Goal: Task Accomplishment & Management: Complete application form

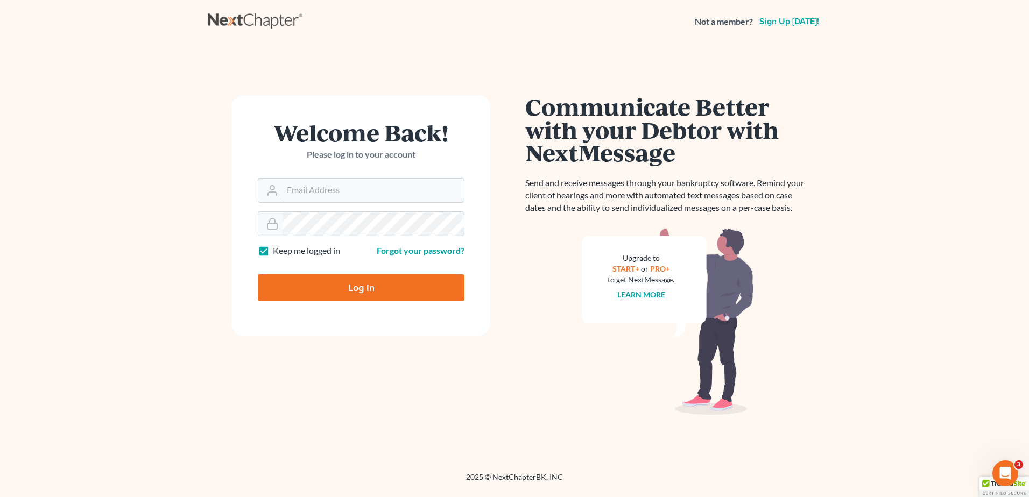
type input "kflynn@bernsteinshur.com"
click at [356, 280] on input "Log In" at bounding box center [361, 287] width 207 height 27
type input "Thinking..."
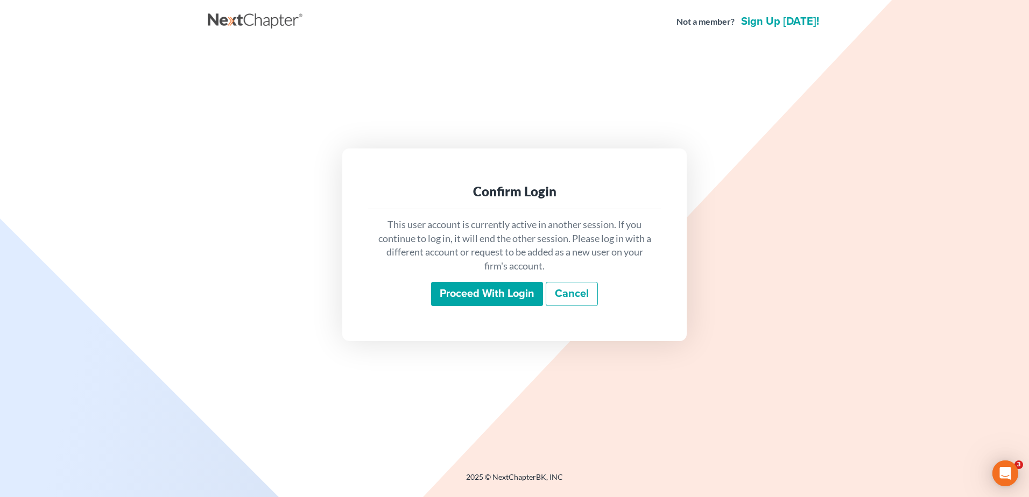
drag, startPoint x: 0, startPoint y: 0, endPoint x: 415, endPoint y: 342, distance: 537.9
click at [413, 359] on div "Confirm Login This user account is currently active in another session. If you …" at bounding box center [514, 245] width 613 height 402
click at [484, 293] on input "Proceed with login" at bounding box center [487, 294] width 112 height 25
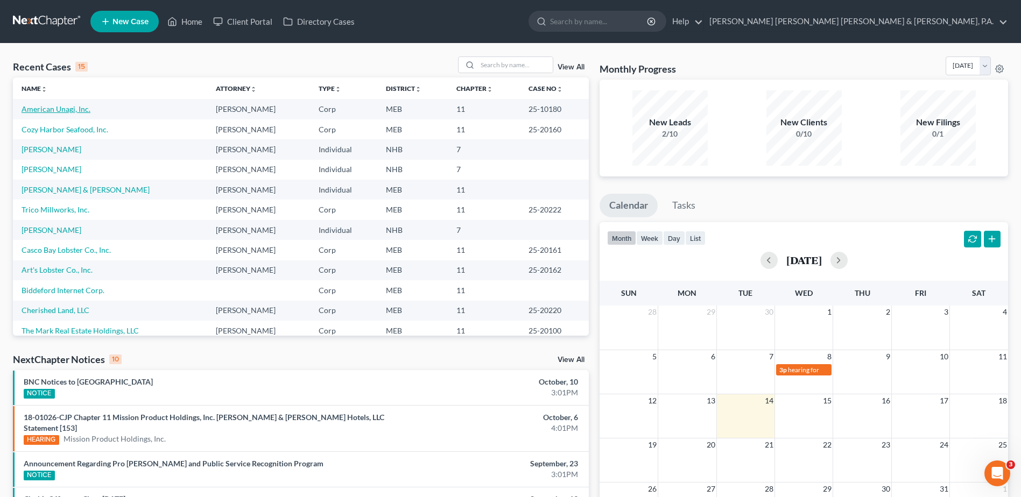
click at [49, 110] on link "American Unagi, Inc." at bounding box center [56, 108] width 69 height 9
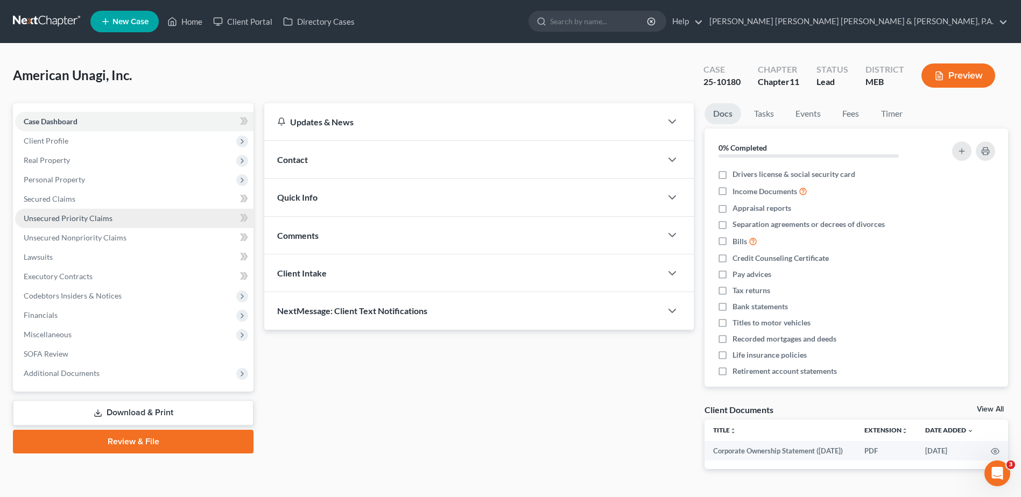
click at [88, 220] on span "Unsecured Priority Claims" at bounding box center [68, 218] width 89 height 9
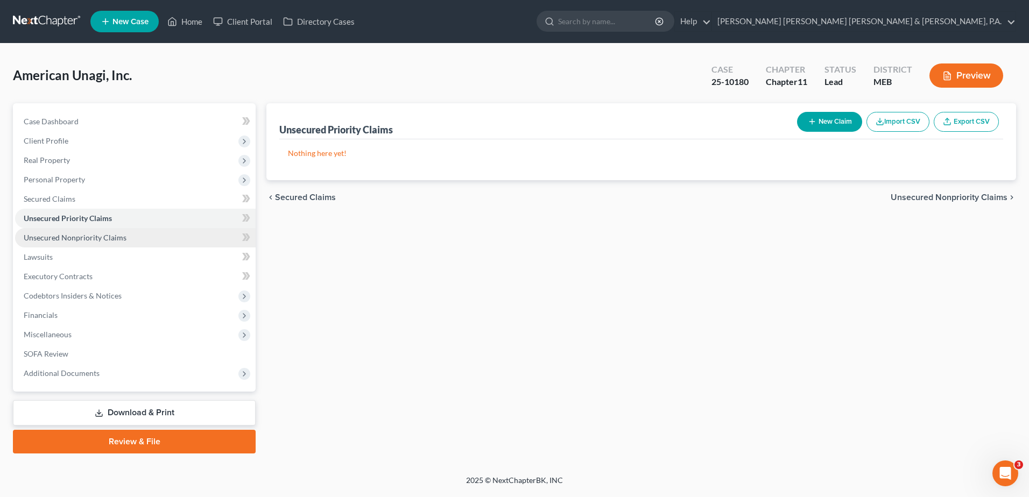
click at [87, 237] on span "Unsecured Nonpriority Claims" at bounding box center [75, 237] width 103 height 9
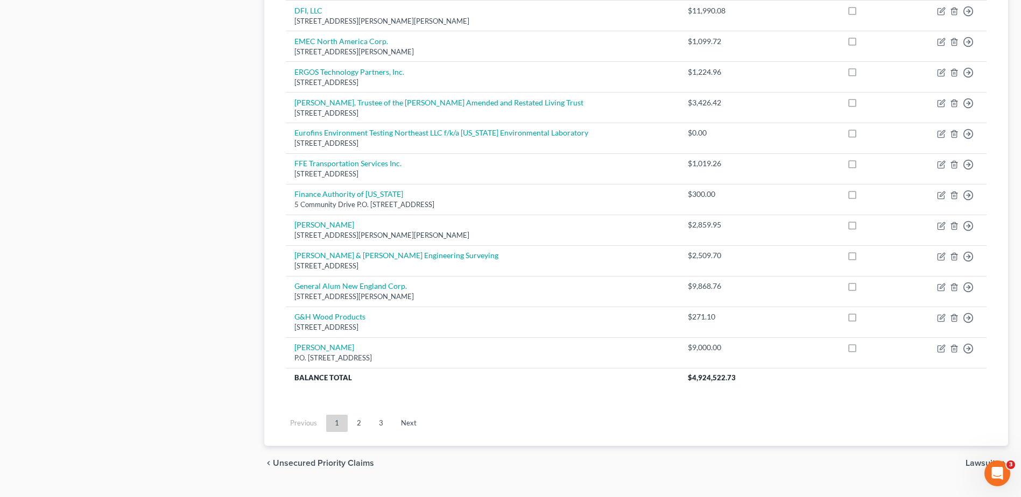
scroll to position [748, 0]
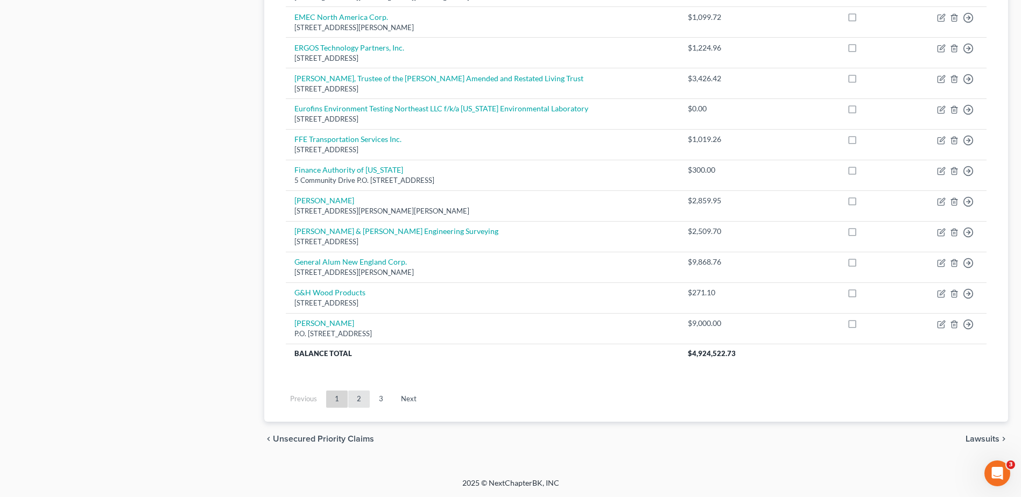
click at [365, 395] on link "2" at bounding box center [359, 399] width 22 height 17
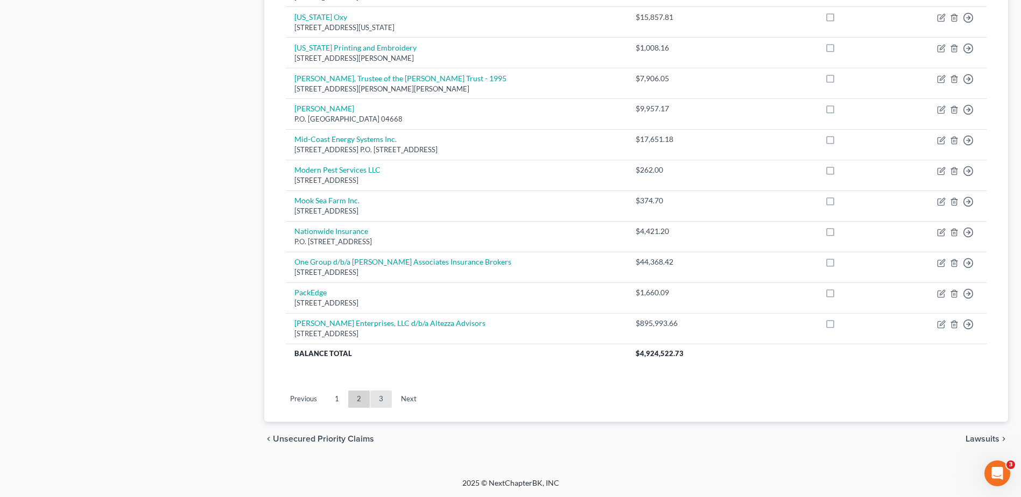
click at [389, 399] on link "3" at bounding box center [381, 399] width 22 height 17
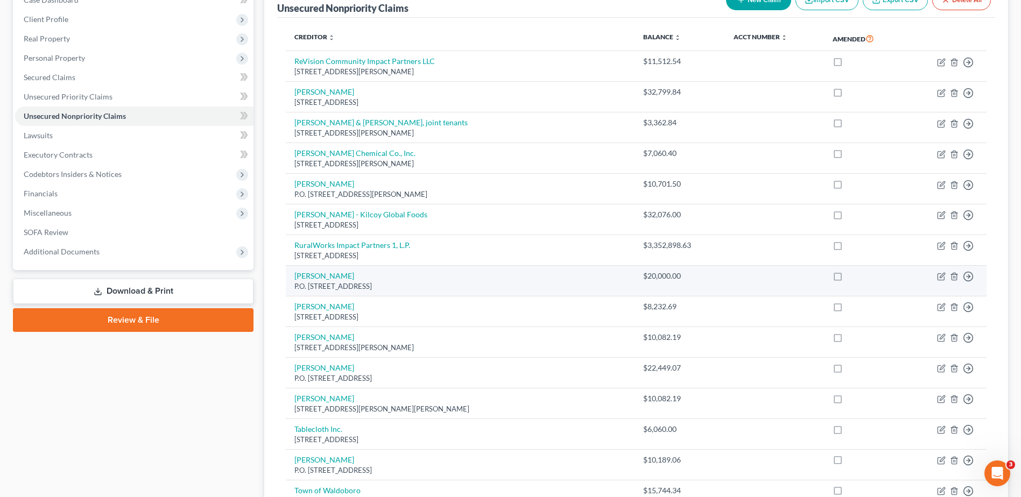
scroll to position [161, 0]
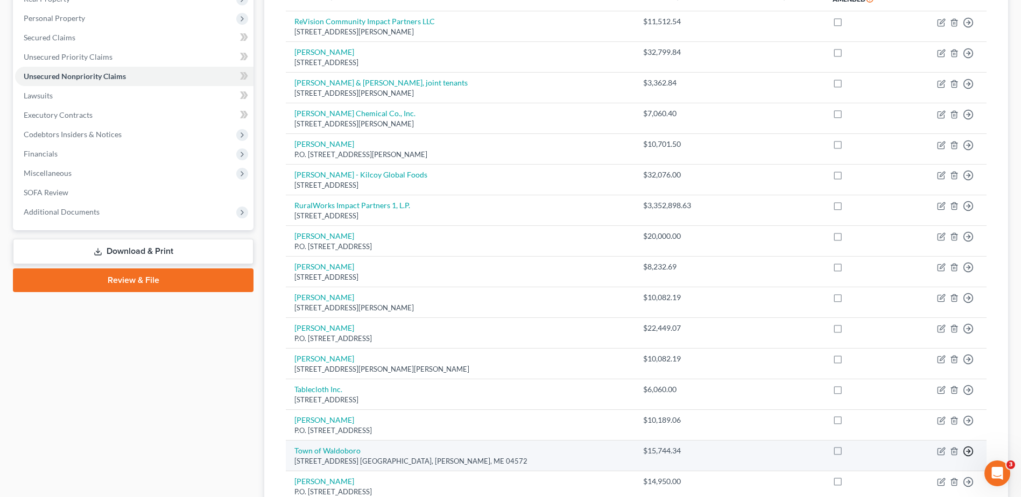
click at [970, 448] on circle "button" at bounding box center [968, 451] width 9 height 9
click at [911, 481] on link "Move to E" at bounding box center [919, 477] width 90 height 18
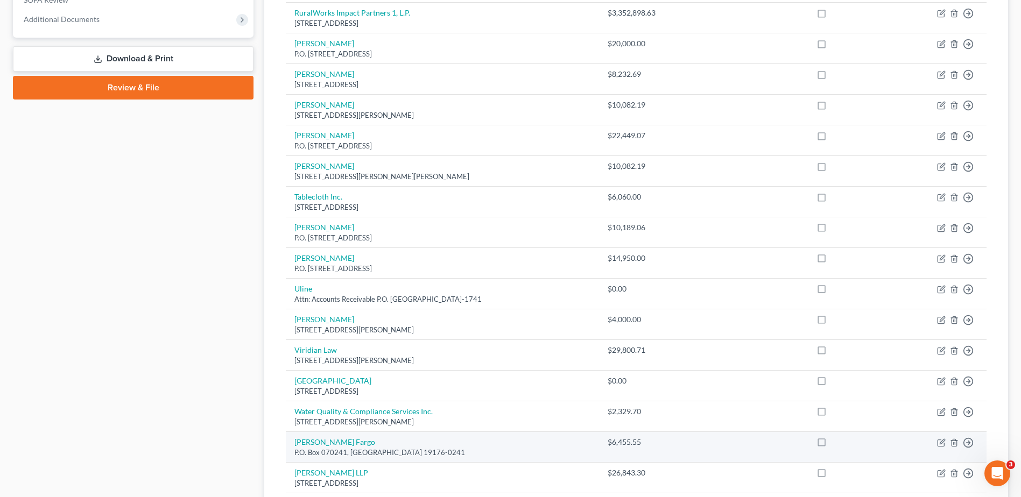
scroll to position [377, 0]
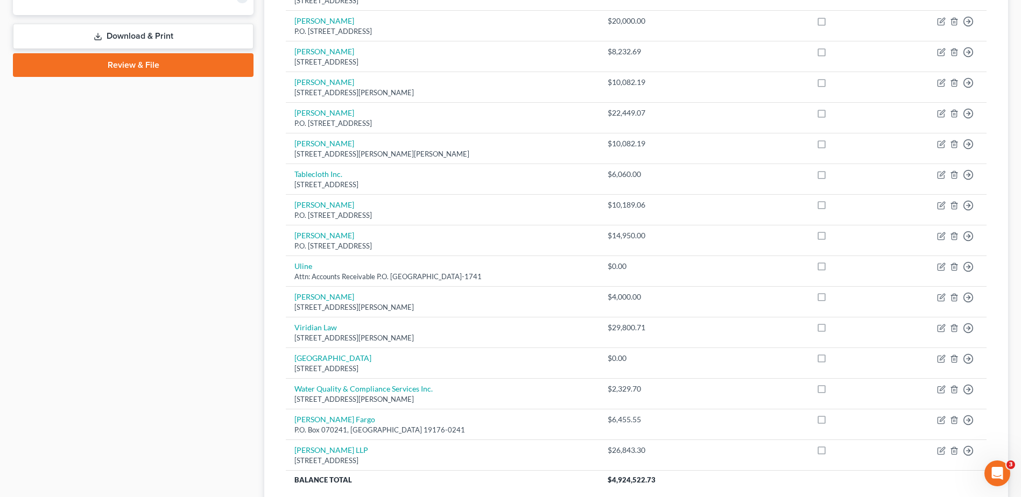
click at [232, 456] on div "Case Dashboard Payments Invoices Payments Payments Credit Report Client Profile" at bounding box center [133, 155] width 251 height 856
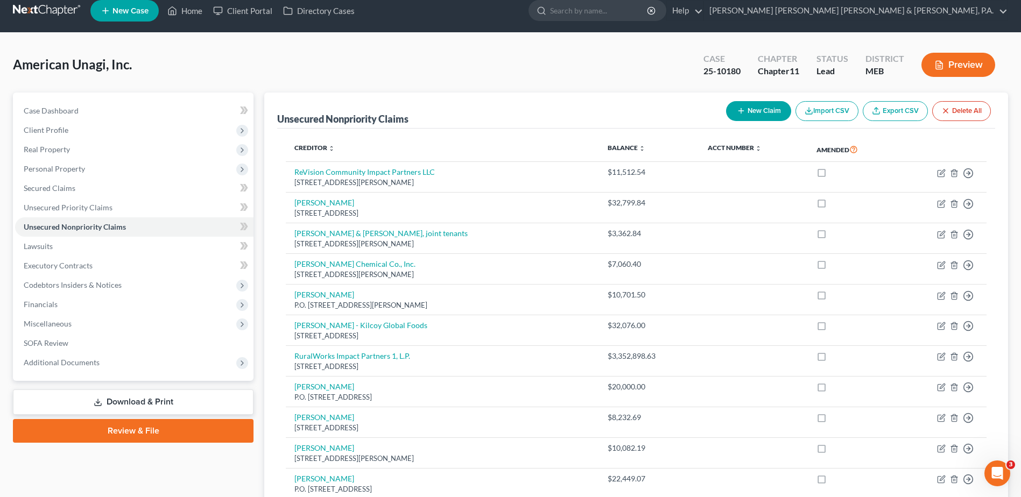
scroll to position [0, 0]
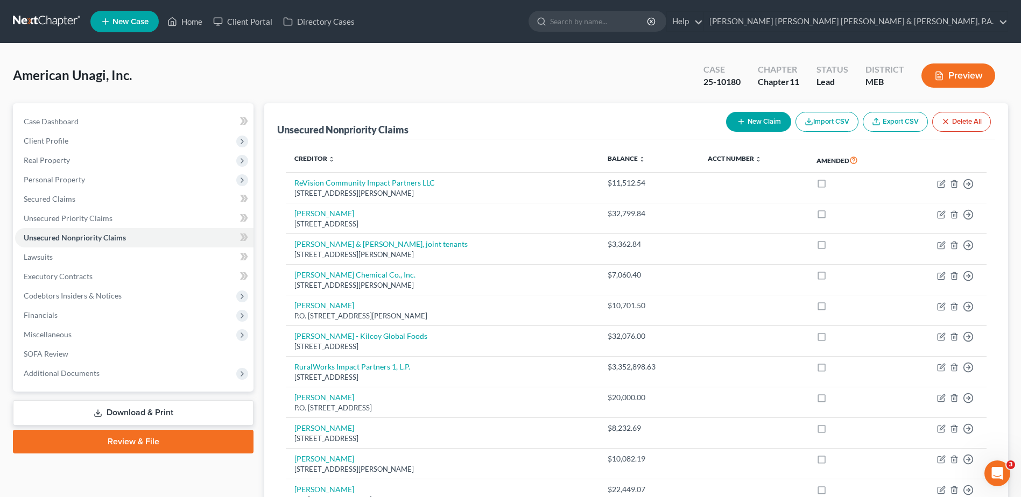
click at [745, 126] on button "New Claim" at bounding box center [758, 122] width 65 height 20
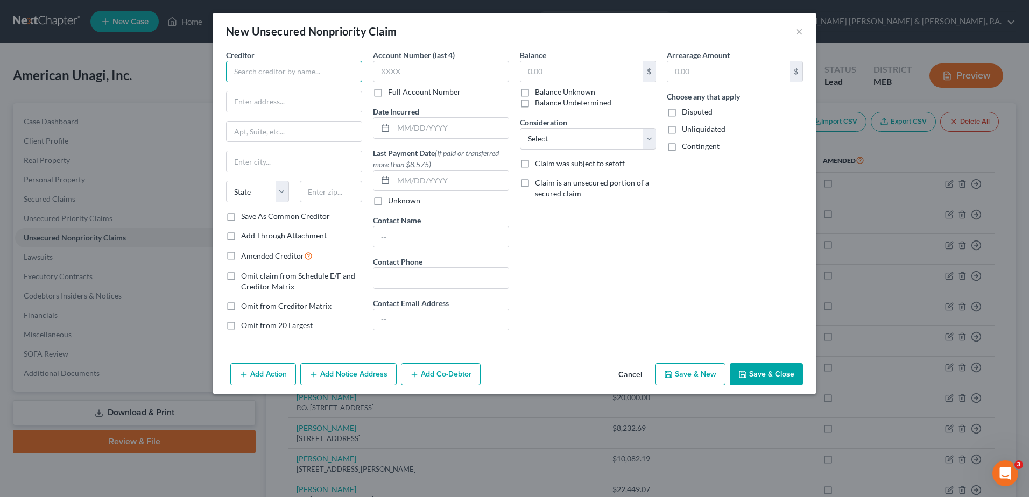
click at [302, 75] on input "text" at bounding box center [294, 72] width 136 height 22
type input "[PERSON_NAME]"
click at [288, 106] on input "text" at bounding box center [294, 101] width 135 height 20
type input "186 One Pie Rd"
click at [298, 159] on input "text" at bounding box center [294, 161] width 135 height 20
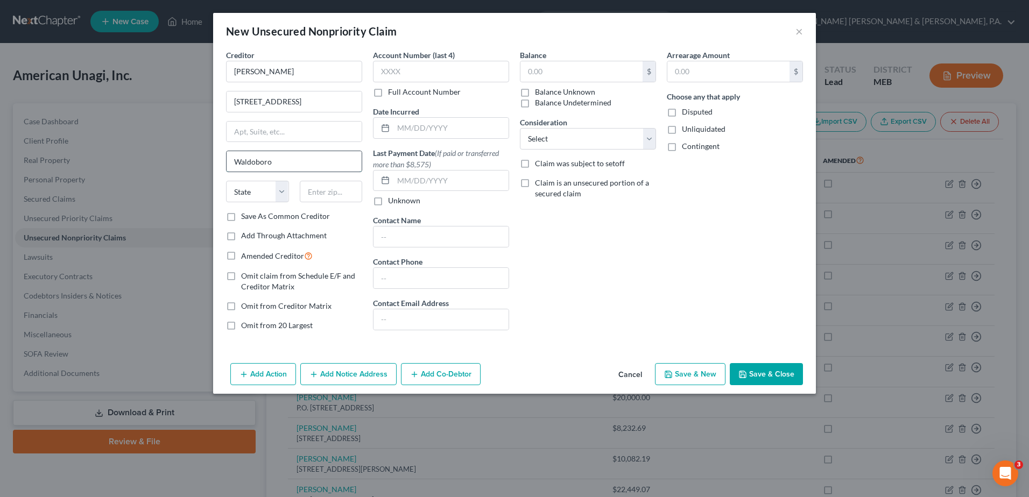
type input "Waldoboro"
select select "20"
type input "04572"
click at [546, 78] on input "text" at bounding box center [581, 71] width 122 height 20
type input "21"
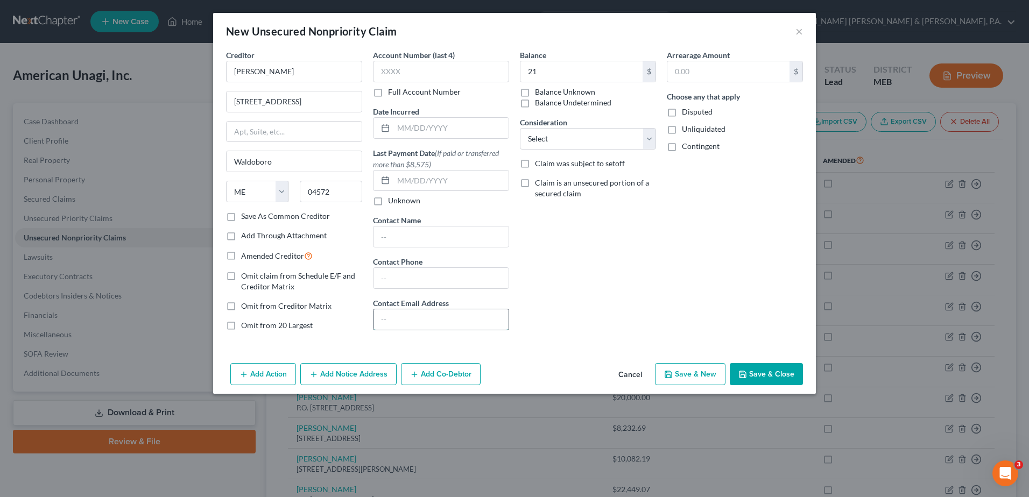
click at [425, 321] on input "text" at bounding box center [440, 319] width 135 height 20
type input "[PERSON_NAME][EMAIL_ADDRESS][DOMAIN_NAME];"
click at [541, 73] on input "21" at bounding box center [581, 71] width 122 height 20
type input "21,275.31"
click at [581, 139] on select "Select Cable / Satellite Services Collection Agency Credit Card Debt Debt Couns…" at bounding box center [588, 139] width 136 height 22
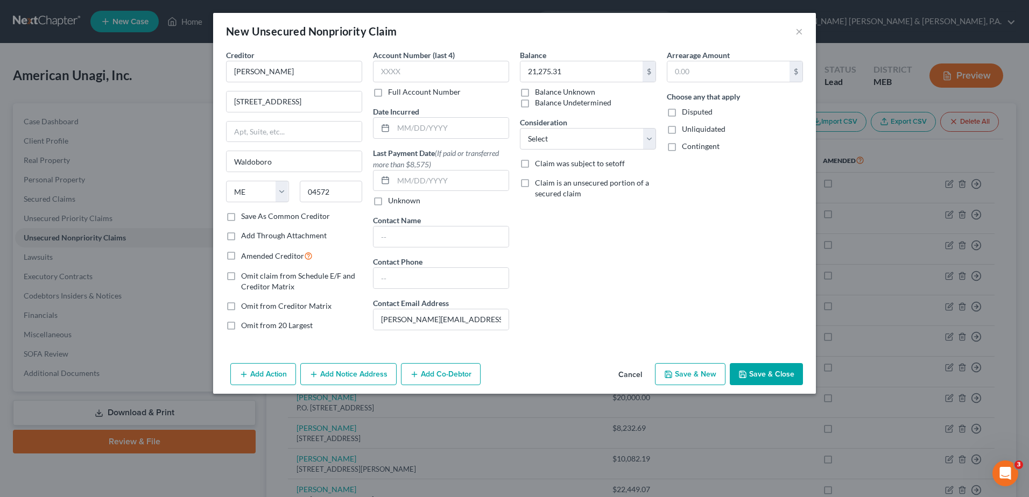
click at [759, 216] on div "Arrearage Amount $ Choose any that apply Disputed Unliquidated Contingent" at bounding box center [734, 195] width 147 height 290
click at [606, 137] on select "Select Cable / Satellite Services Collection Agency Credit Card Debt Debt Couns…" at bounding box center [588, 139] width 136 height 22
click at [765, 290] on div "Arrearage Amount $ Choose any that apply Disputed Unliquidated Contingent" at bounding box center [734, 195] width 147 height 290
click at [762, 379] on button "Save & Close" at bounding box center [766, 374] width 73 height 23
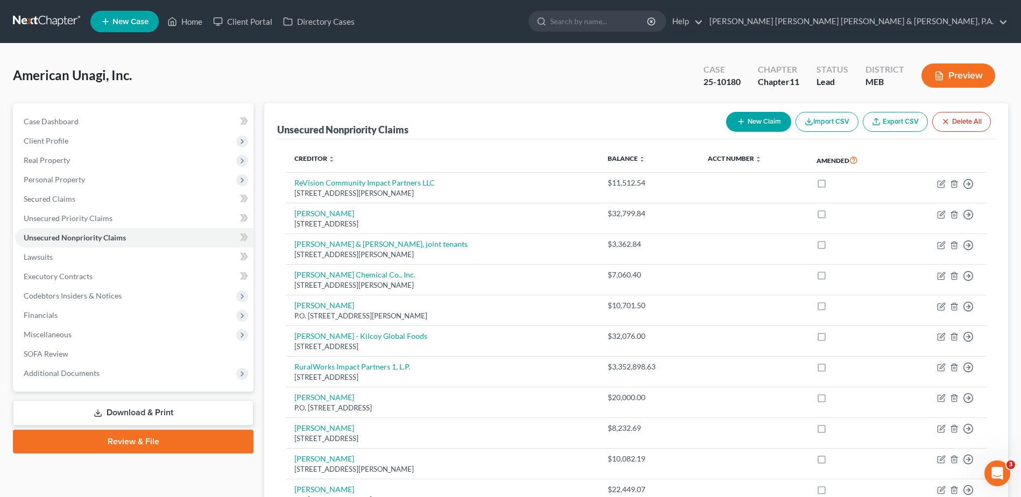
drag, startPoint x: 94, startPoint y: 464, endPoint x: 107, endPoint y: 462, distance: 12.6
click at [774, 130] on button "New Claim" at bounding box center [758, 122] width 65 height 20
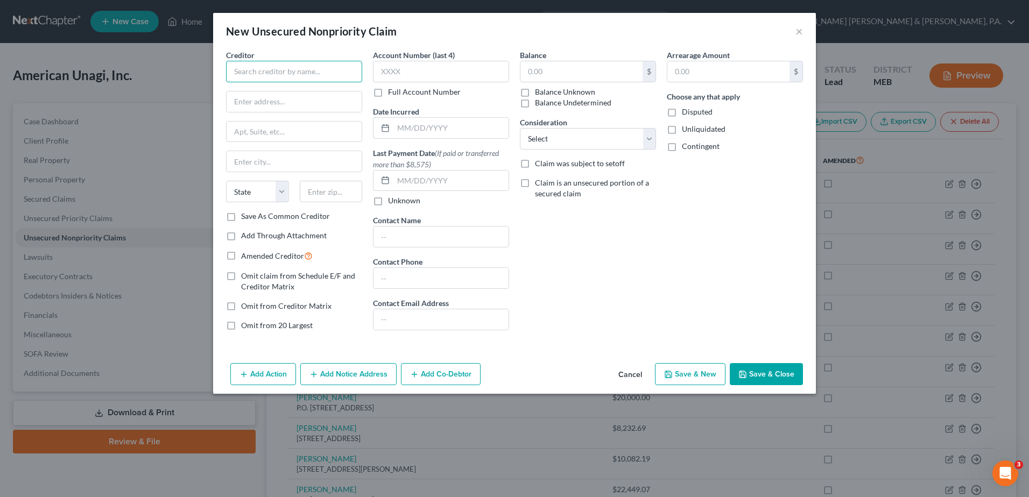
click at [287, 80] on input "text" at bounding box center [294, 72] width 136 height 22
click at [319, 68] on input "text" at bounding box center [294, 72] width 136 height 22
type input "Indian Township Enterprises, LLC"
type input "8 Kennebasis Street"
type input "Princeton"
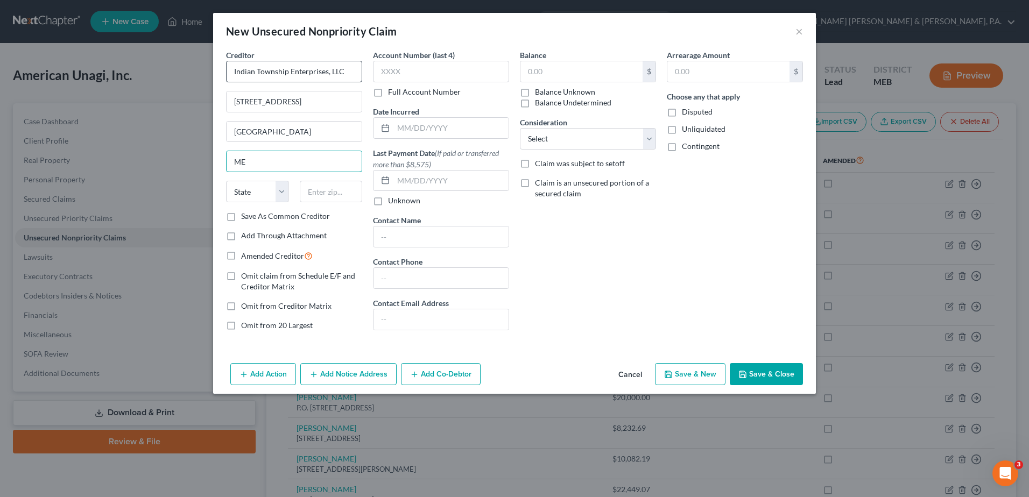
type input "ME"
click at [292, 129] on input "Princeton" at bounding box center [294, 132] width 135 height 20
click at [290, 161] on input "ME" at bounding box center [294, 161] width 135 height 20
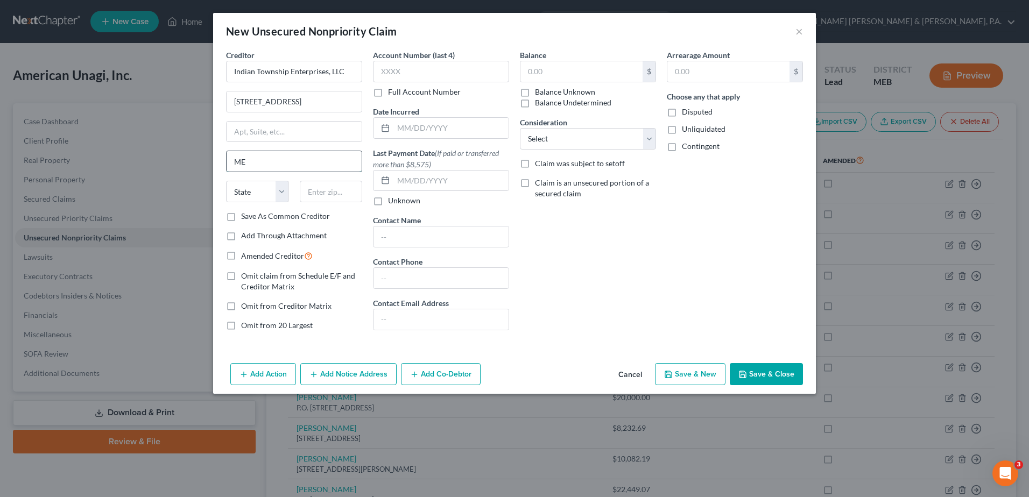
click at [290, 161] on input "ME" at bounding box center [294, 161] width 135 height 20
type input "Princeton"
select select "20"
type input "04668"
click at [602, 74] on input "text" at bounding box center [581, 71] width 122 height 20
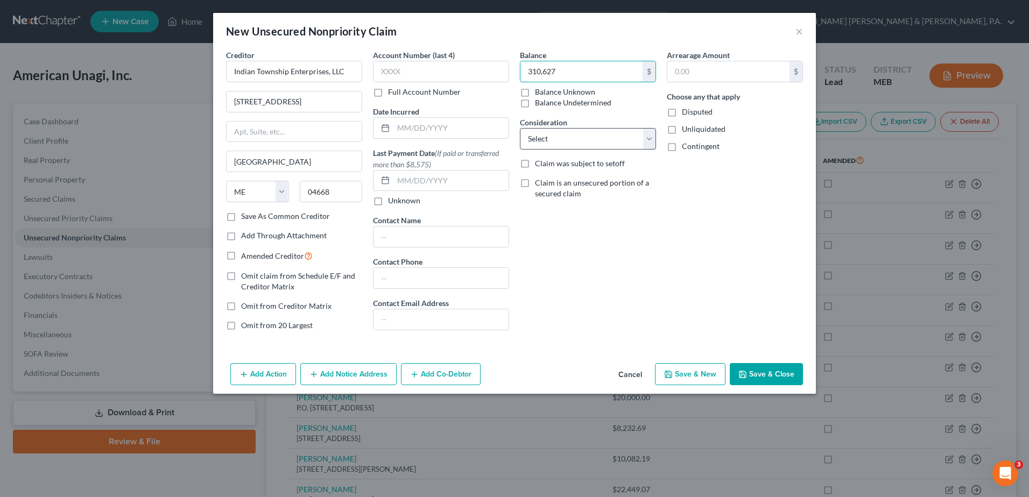
type input "310,627"
drag, startPoint x: 598, startPoint y: 136, endPoint x: 593, endPoint y: 148, distance: 13.0
click at [593, 149] on select "Select Cable / Satellite Services Collection Agency Credit Card Debt Debt Couns…" at bounding box center [588, 139] width 136 height 22
click at [595, 141] on select "Select Cable / Satellite Services Collection Agency Credit Card Debt Debt Couns…" at bounding box center [588, 139] width 136 height 22
click at [774, 366] on button "Save & Close" at bounding box center [766, 374] width 73 height 23
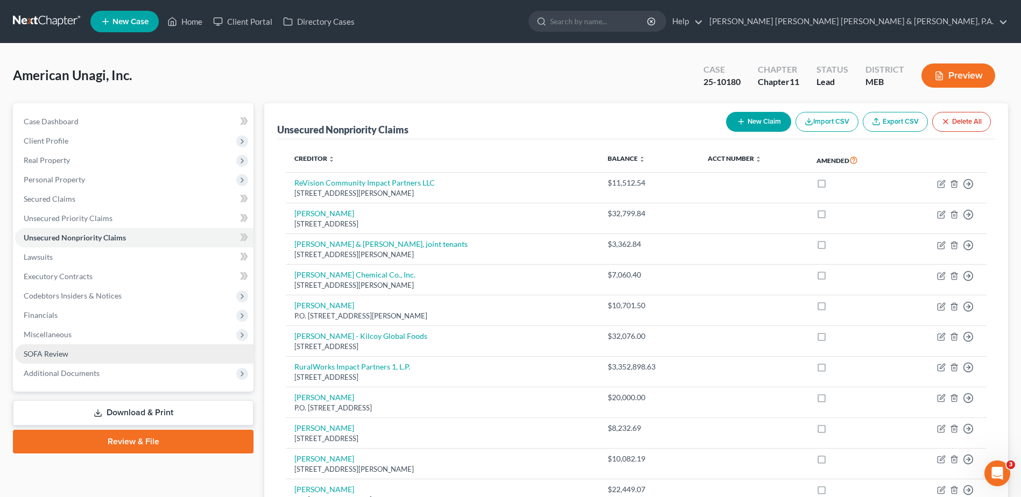
click at [37, 344] on link "SOFA Review" at bounding box center [134, 353] width 238 height 19
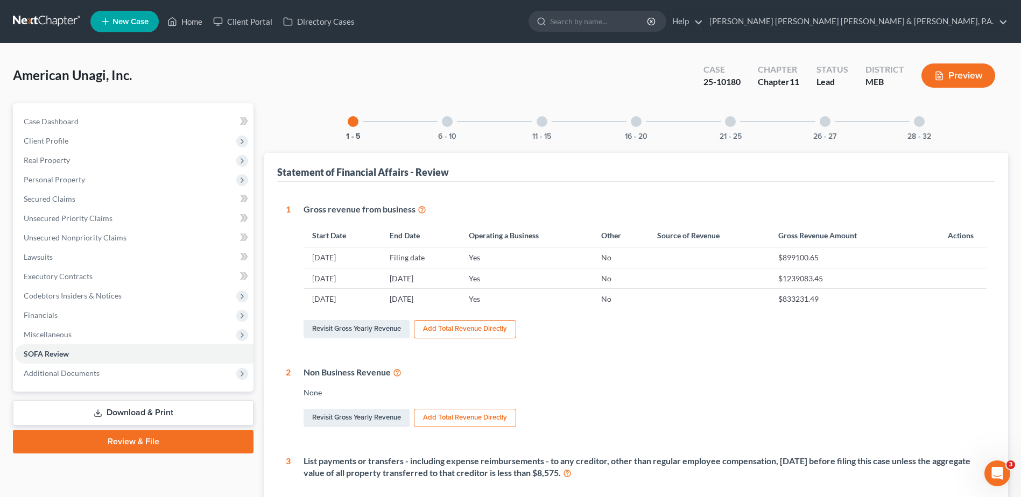
click at [449, 122] on div at bounding box center [447, 121] width 11 height 11
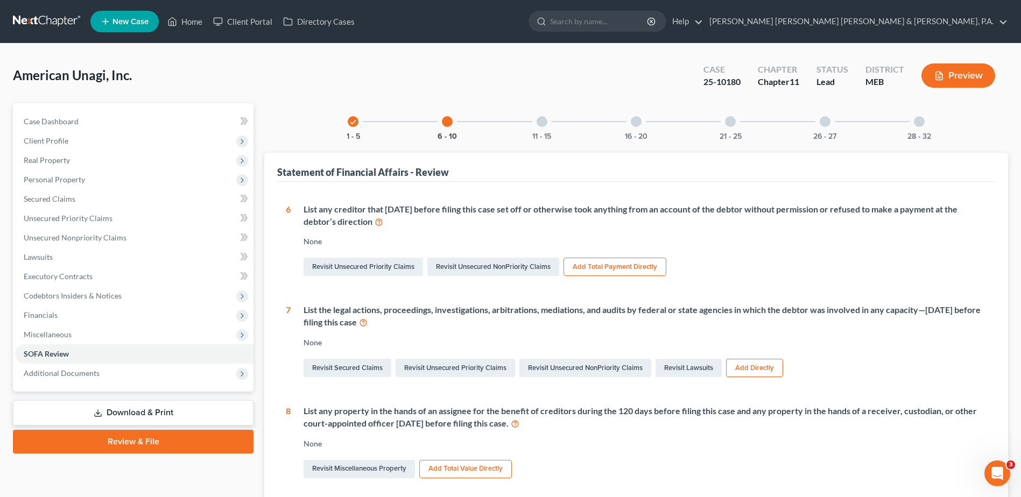
drag, startPoint x: 303, startPoint y: 208, endPoint x: 613, endPoint y: 218, distance: 310.1
click at [613, 218] on div "List any creditor that within 90 days before filing this case set off or otherw…" at bounding box center [639, 240] width 696 height 75
click at [613, 218] on div "List any creditor that within 90 days before filing this case set off or otherw…" at bounding box center [644, 215] width 683 height 25
click at [575, 260] on button "Add Total Payment Directly" at bounding box center [614, 267] width 103 height 18
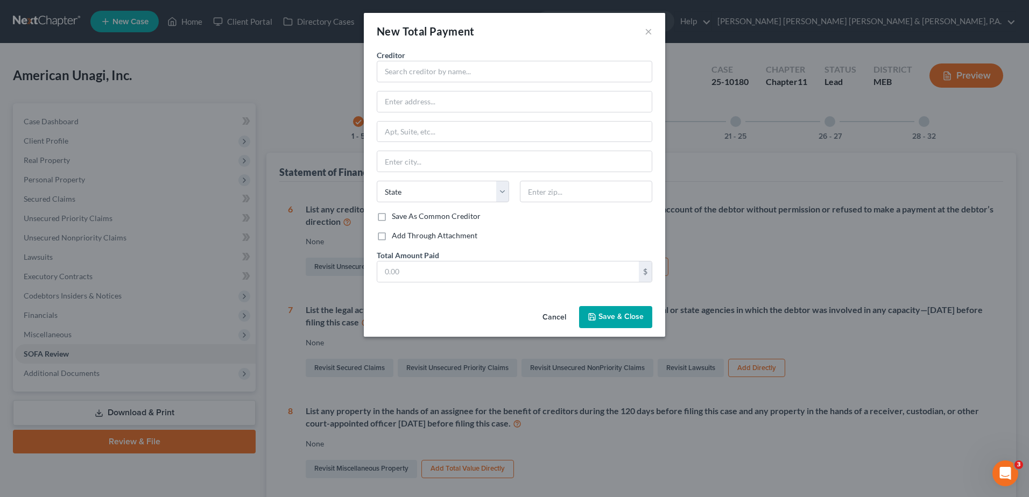
click at [392, 235] on label "Add Through Attachment" at bounding box center [435, 235] width 86 height 11
click at [396, 235] on input "Add Through Attachment" at bounding box center [399, 233] width 7 height 7
checkbox input "true"
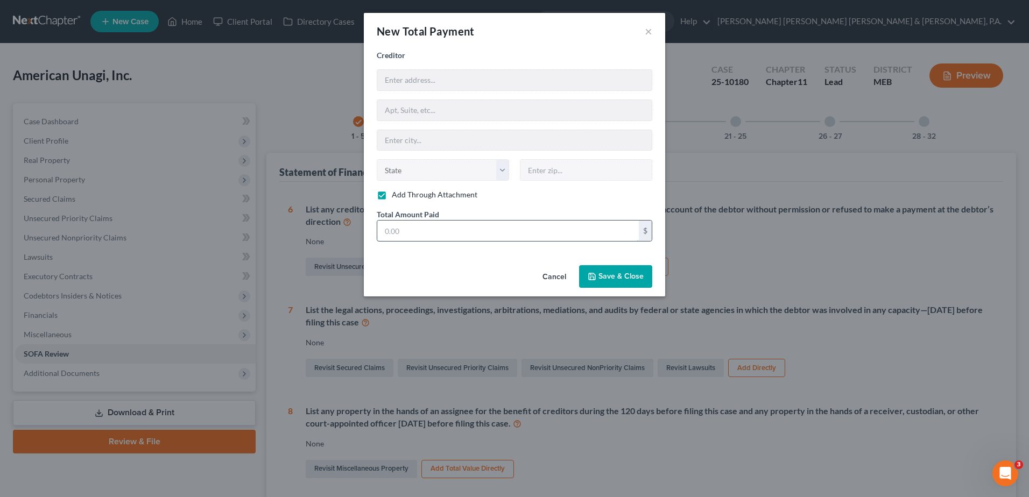
click at [428, 237] on input "text" at bounding box center [508, 231] width 262 height 20
type input "783,738.07"
click at [618, 276] on span "Save & Close" at bounding box center [620, 276] width 45 height 9
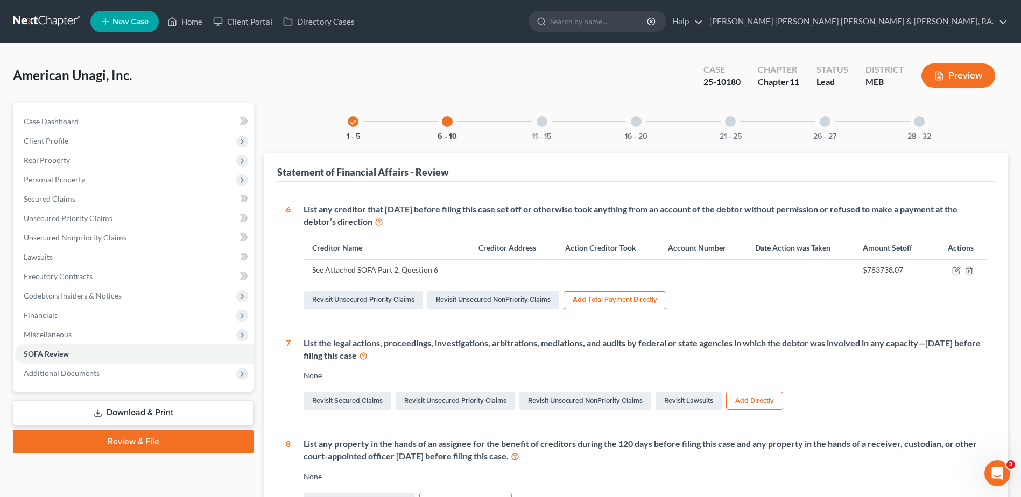
click at [347, 51] on div "American Unagi, Inc. Upgraded Case 25-10180 Chapter Chapter 11 Status Lead Dist…" at bounding box center [510, 415] width 1021 height 742
click at [66, 242] on span "Unsecured Nonpriority Claims" at bounding box center [75, 237] width 103 height 9
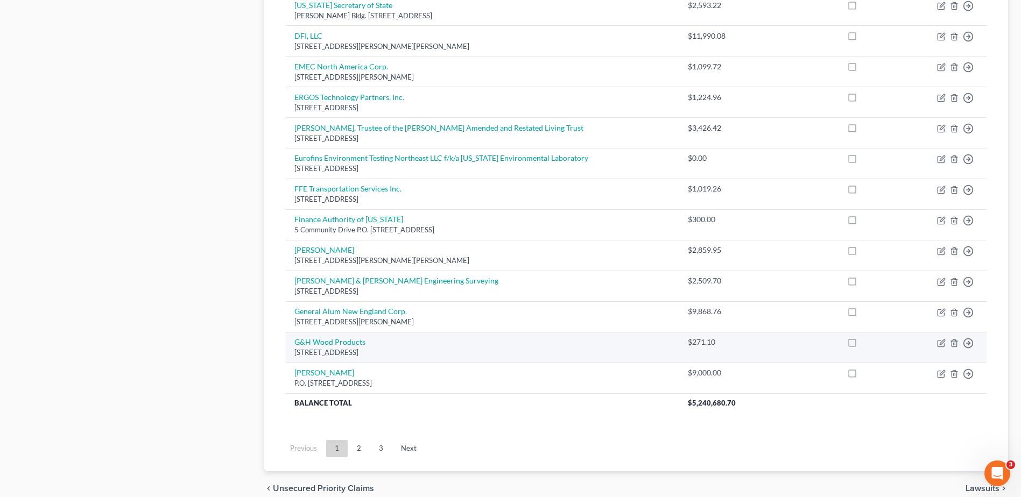
scroll to position [700, 0]
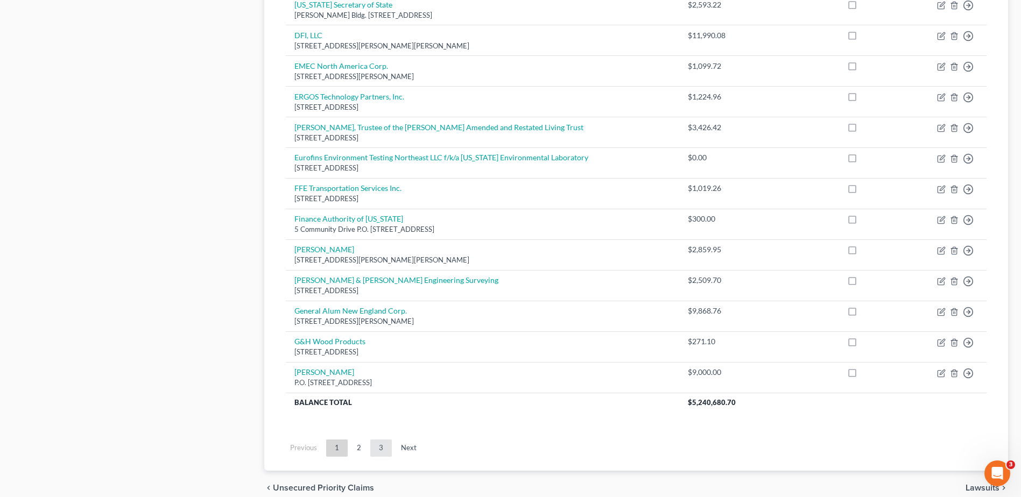
click at [378, 448] on link "3" at bounding box center [381, 448] width 22 height 17
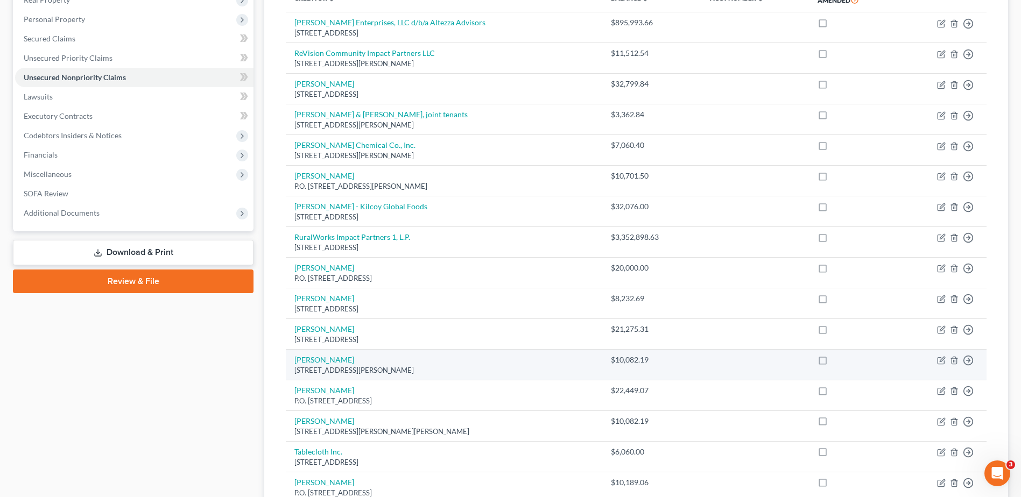
scroll to position [161, 0]
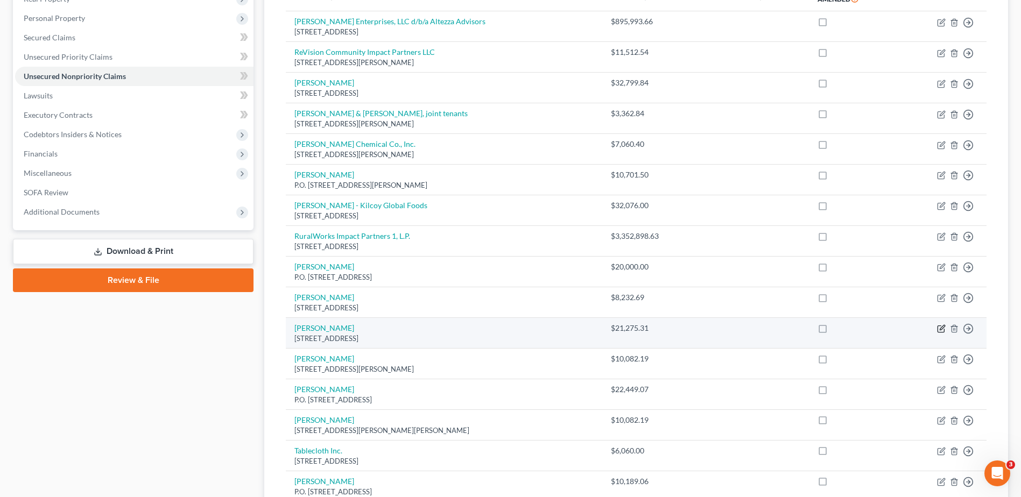
click at [943, 328] on icon "button" at bounding box center [941, 328] width 5 height 5
select select "20"
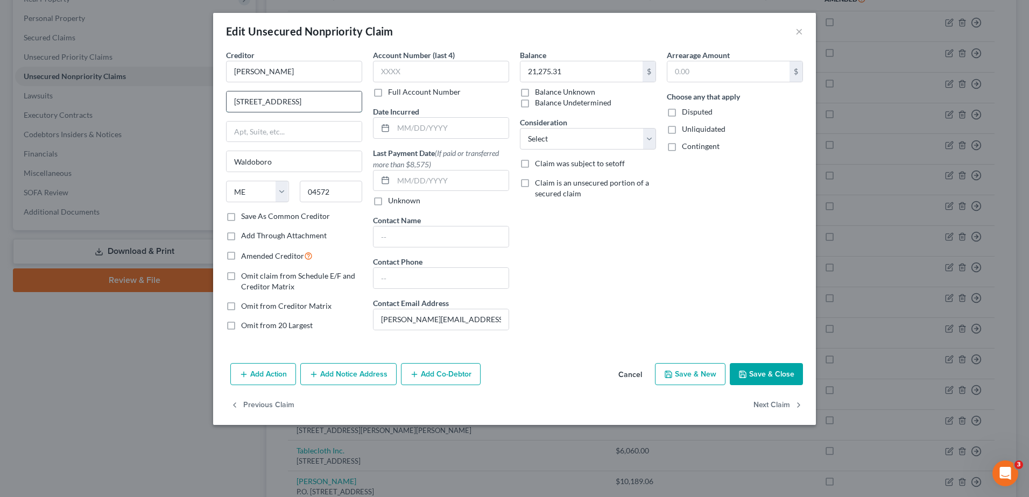
click at [289, 104] on input "186 One Pie Rd" at bounding box center [294, 101] width 135 height 20
type input "[STREET_ADDRESS]"
click at [766, 375] on button "Save & Close" at bounding box center [766, 374] width 73 height 23
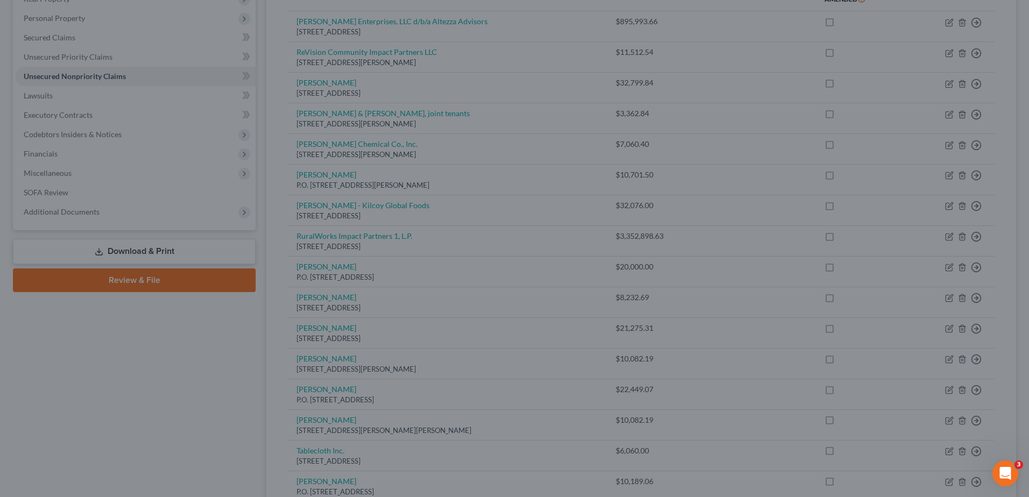
type input "0"
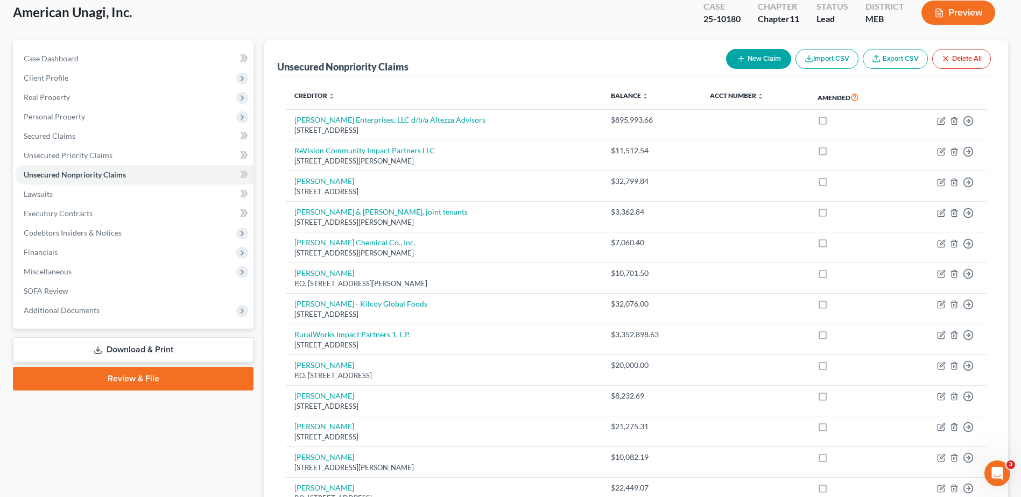
scroll to position [54, 0]
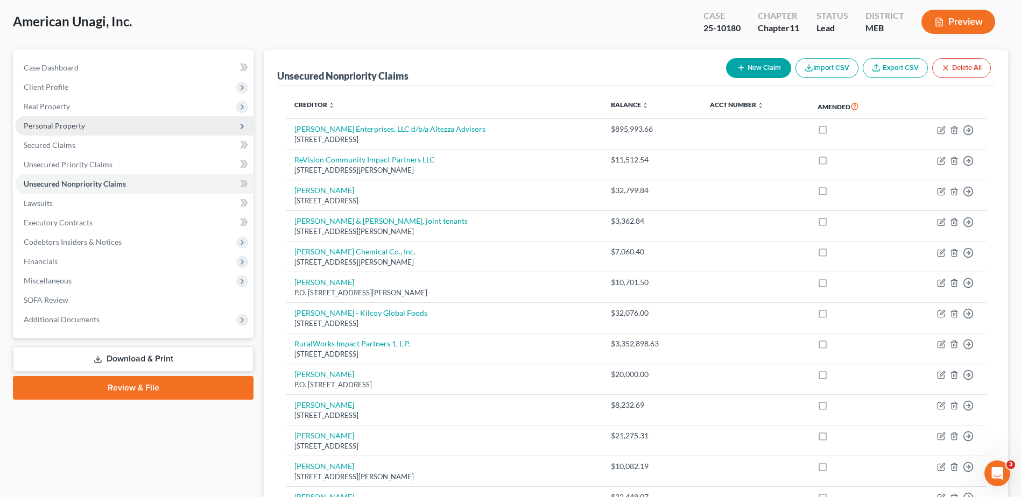
click at [61, 125] on span "Personal Property" at bounding box center [54, 125] width 61 height 9
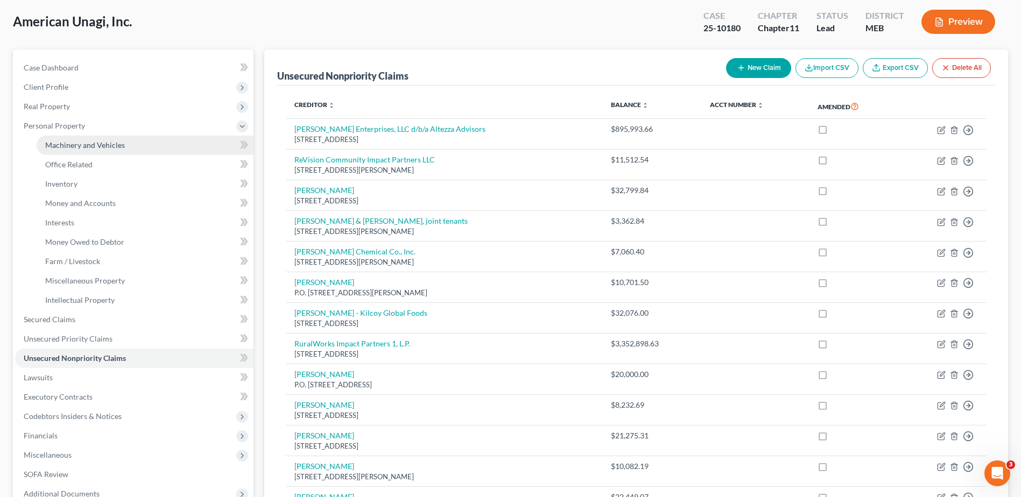
click at [83, 146] on span "Machinery and Vehicles" at bounding box center [85, 144] width 80 height 9
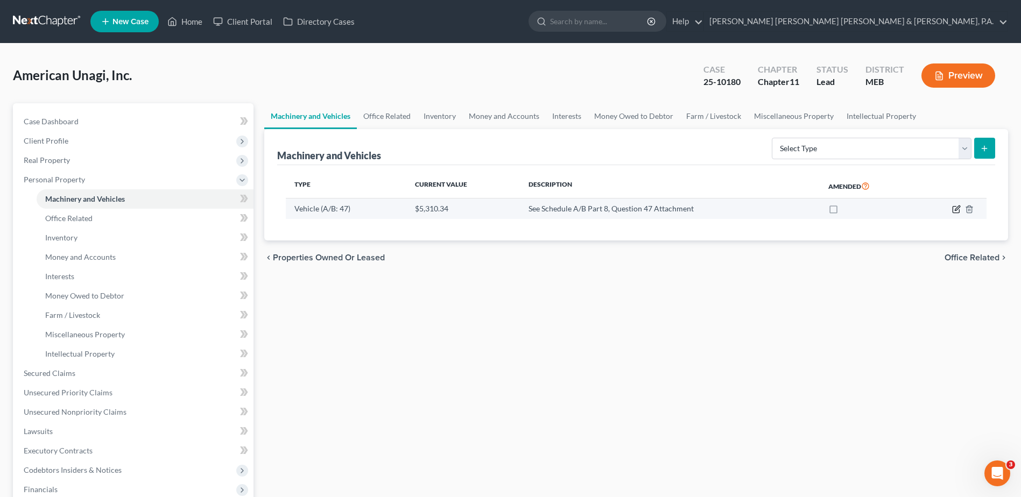
click at [957, 208] on icon "button" at bounding box center [957, 208] width 5 height 5
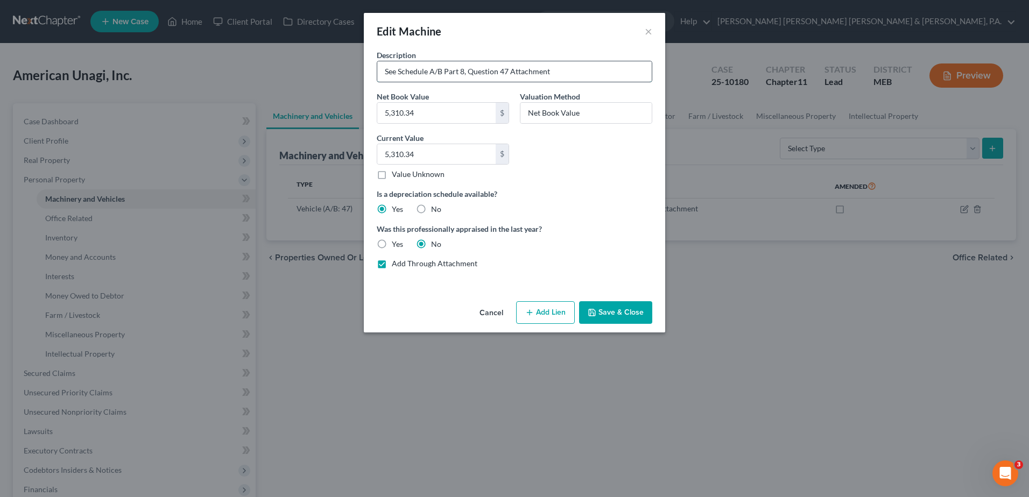
click at [461, 73] on input "See Schedule A/B Part 8, Question 47 Attachment" at bounding box center [514, 71] width 274 height 20
type input "See Schedule A/B Part 8, Question 47 Attachment"
click at [392, 262] on label "Add Through Attachment" at bounding box center [435, 263] width 86 height 11
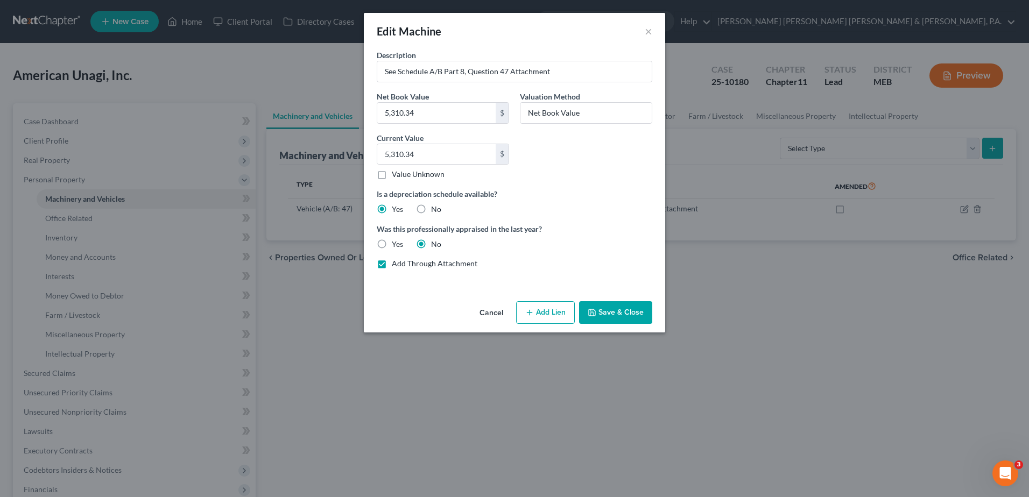
click at [396, 262] on input "Add Through Attachment" at bounding box center [399, 261] width 7 height 7
checkbox input "false"
click at [485, 74] on input "See Schedule A/B Part 8, Question 47 Attachment" at bounding box center [514, 71] width 274 height 20
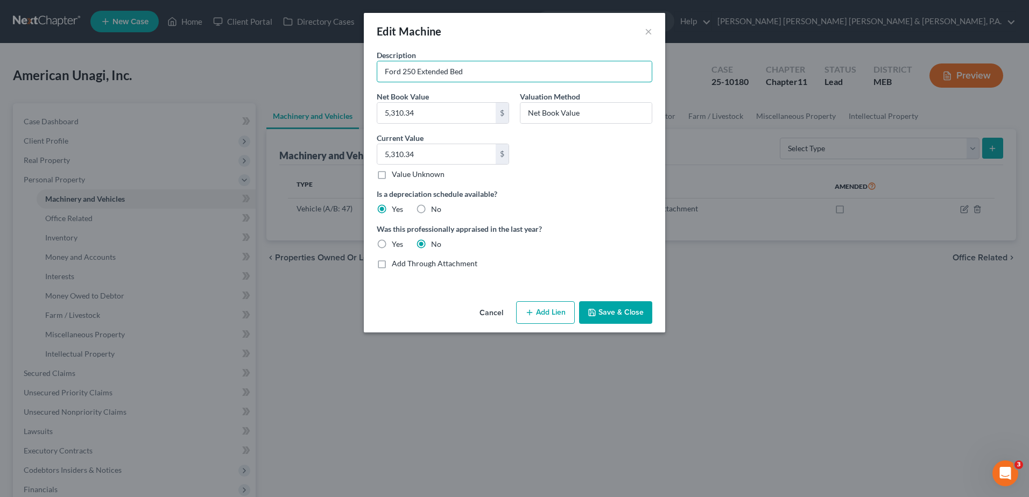
type input "Ford 250 Extended Bed"
click at [618, 311] on button "Save & Close" at bounding box center [615, 312] width 73 height 23
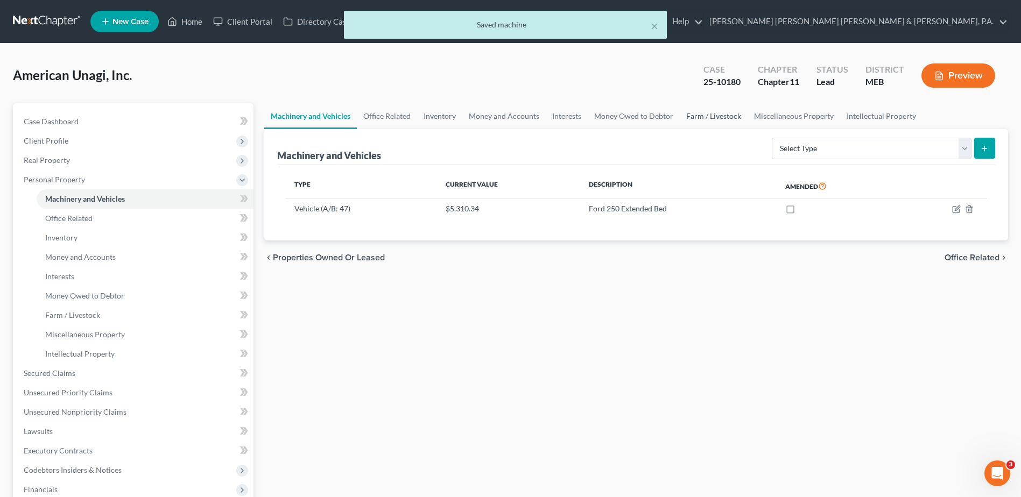
click at [686, 116] on link "Farm / Livestock" at bounding box center [714, 116] width 68 height 26
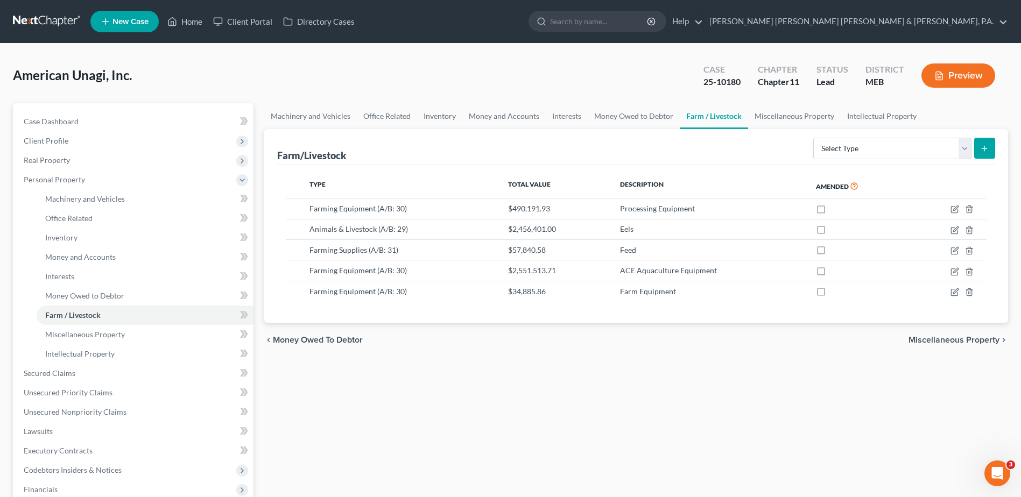
click at [959, 68] on button "Preview" at bounding box center [958, 75] width 74 height 24
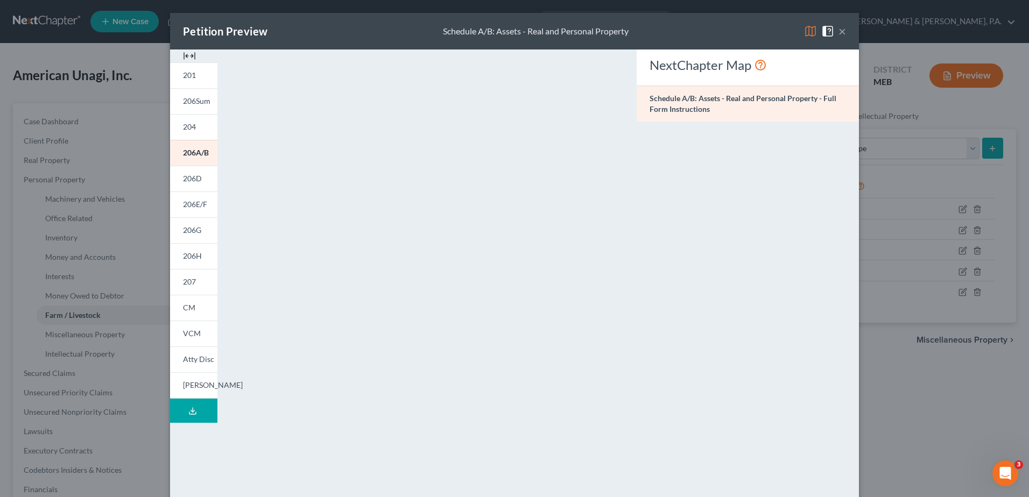
click at [553, 26] on div "Schedule A/B: Assets - Real and Personal Property" at bounding box center [536, 31] width 186 height 12
click at [838, 25] on button "×" at bounding box center [842, 31] width 8 height 13
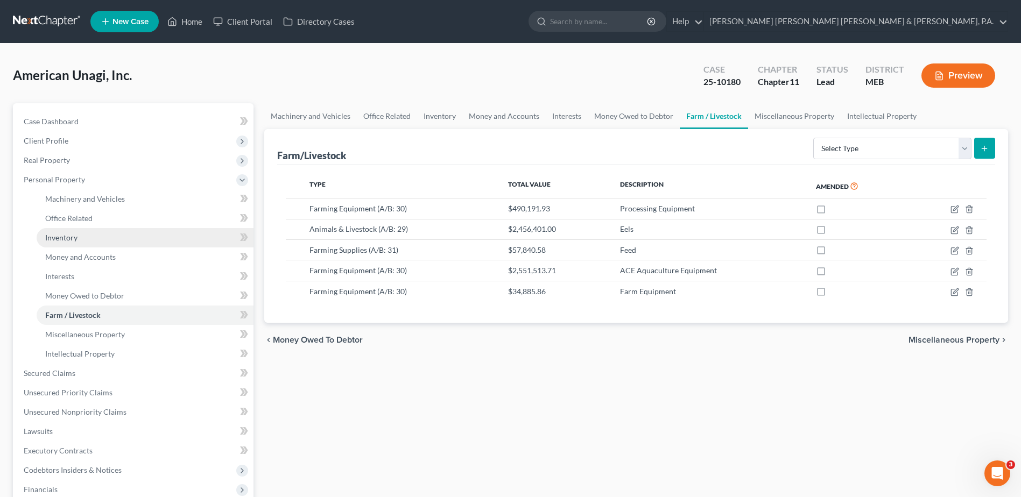
click at [113, 239] on link "Inventory" at bounding box center [145, 237] width 217 height 19
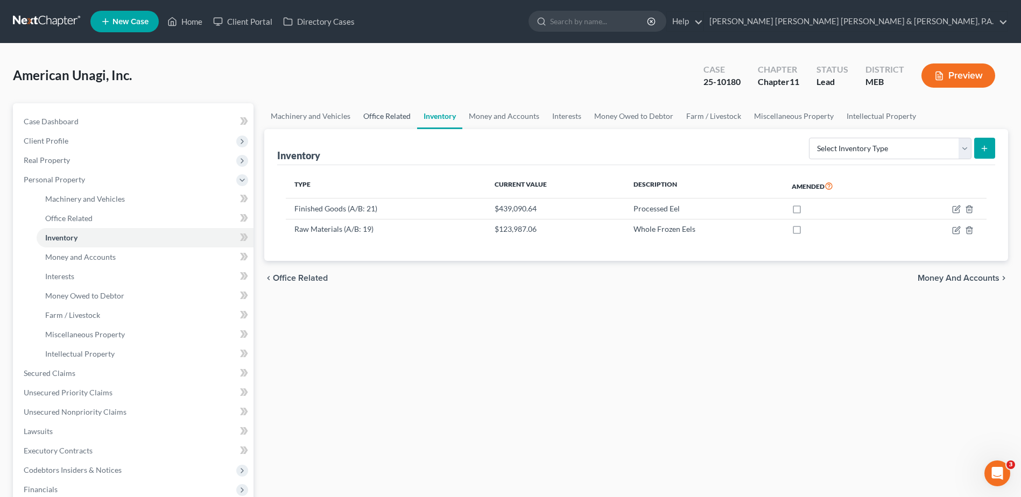
click at [373, 116] on link "Office Related" at bounding box center [387, 116] width 60 height 26
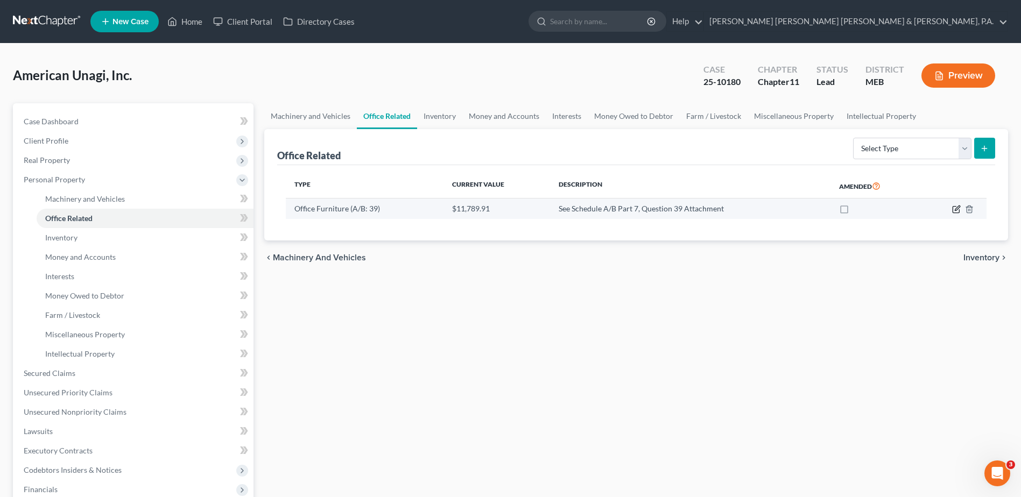
click at [955, 206] on icon "button" at bounding box center [956, 209] width 9 height 9
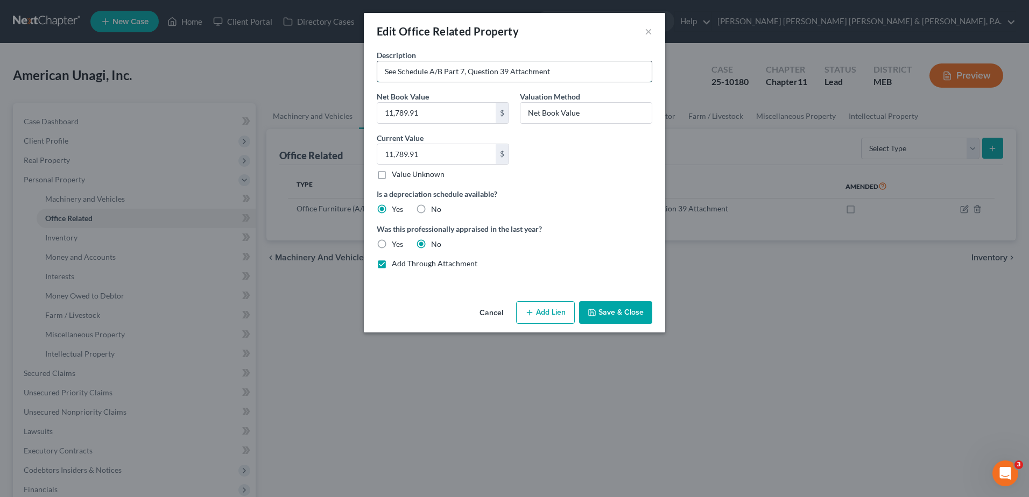
click at [451, 68] on input "See Schedule A/B Part 7, Question 39 Attachment" at bounding box center [514, 71] width 274 height 20
type input "See Schedule A/B Part 7, Question 39 Attachment"
click at [392, 261] on label "Add Through Attachment" at bounding box center [435, 263] width 86 height 11
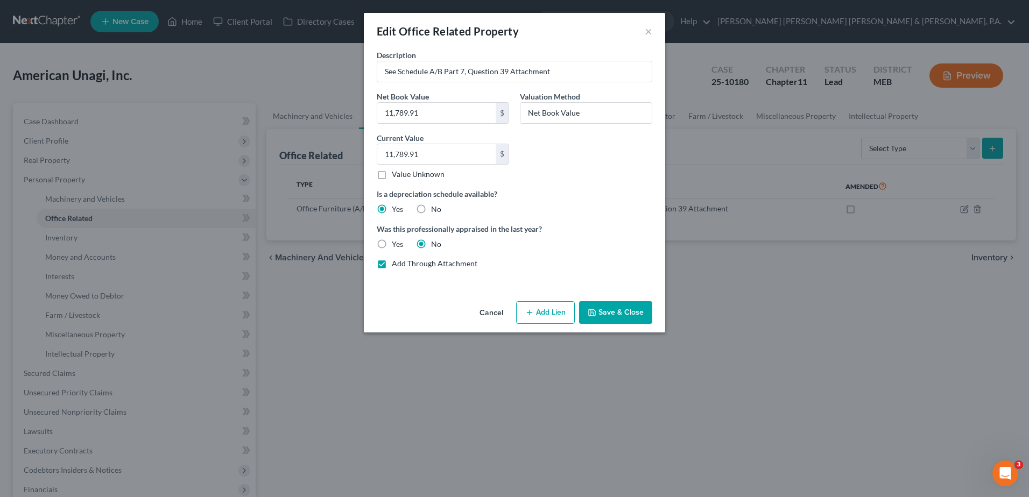
click at [396, 261] on input "Add Through Attachment" at bounding box center [399, 261] width 7 height 7
checkbox input "false"
click at [583, 69] on input "See Schedule A/B Part 7, Question 39 Attachment" at bounding box center [514, 71] width 274 height 20
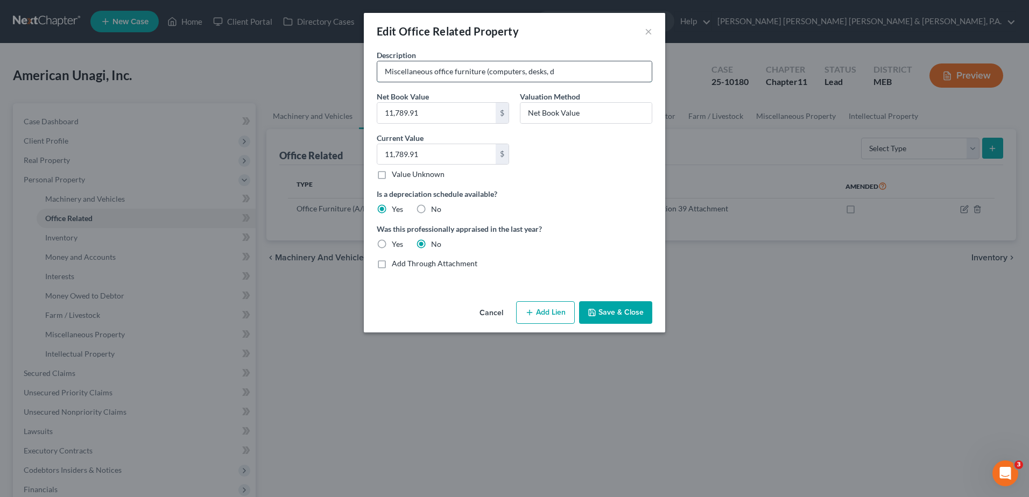
drag, startPoint x: 602, startPoint y: 73, endPoint x: 546, endPoint y: 76, distance: 55.6
click at [546, 76] on input "Miscellaneous office furniture (computers, desks, d" at bounding box center [514, 71] width 274 height 20
type input "Miscellaneous office furniture (computers, desks, decor, etc.)"
click at [638, 311] on button "Save & Close" at bounding box center [615, 312] width 73 height 23
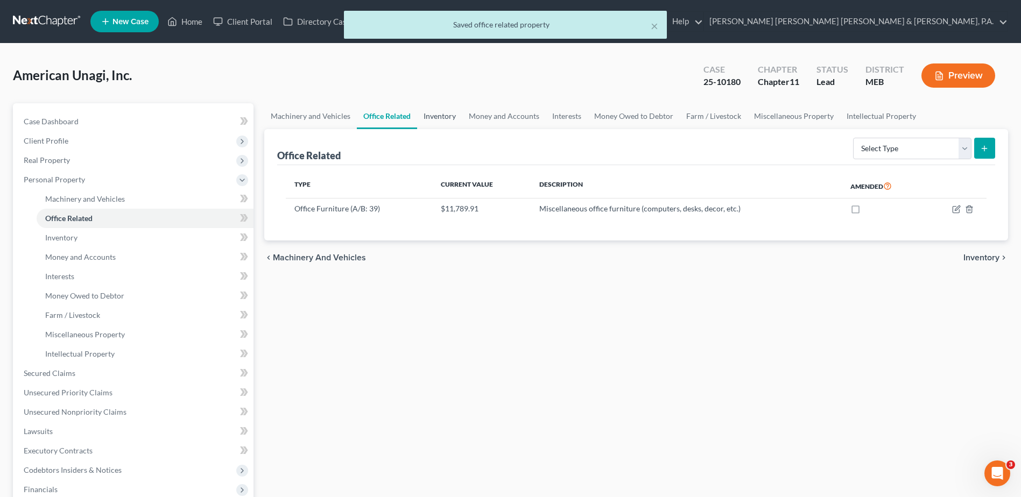
click at [437, 117] on link "Inventory" at bounding box center [439, 116] width 45 height 26
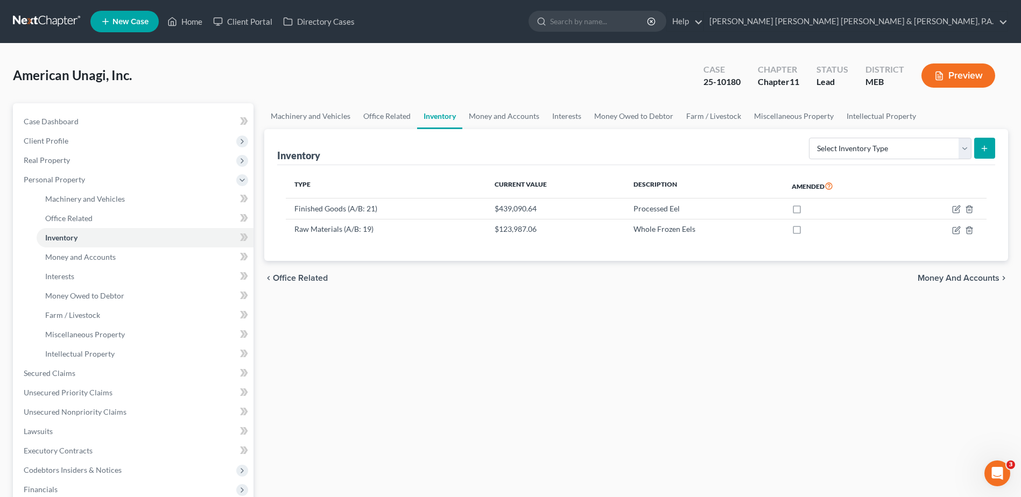
click at [581, 328] on div "Machinery and Vehicles Office Related Inventory Money and Accounts Interests Mo…" at bounding box center [636, 365] width 754 height 525
drag, startPoint x: 554, startPoint y: 334, endPoint x: 536, endPoint y: 349, distance: 23.4
click at [551, 336] on div "Machinery and Vehicles Office Related Inventory Money and Accounts Interests Mo…" at bounding box center [636, 365] width 754 height 525
click at [278, 81] on div "American Unagi, Inc. Upgraded Case 25-10180 Chapter Chapter 11 Status Lead Dist…" at bounding box center [510, 79] width 995 height 47
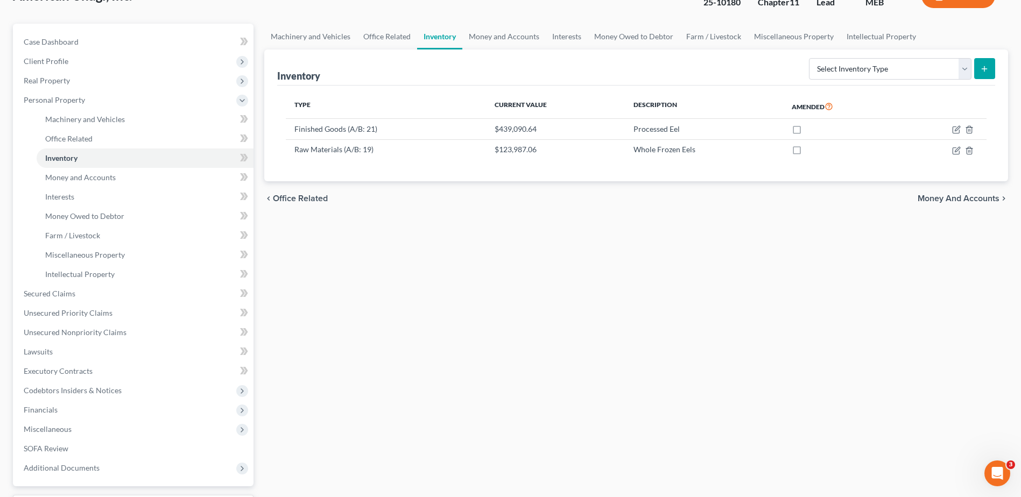
scroll to position [108, 0]
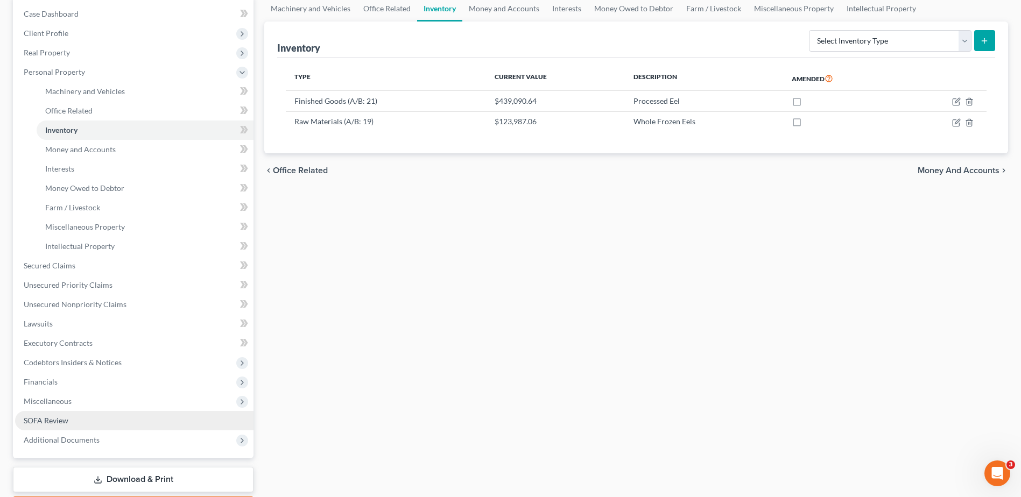
click at [46, 420] on span "SOFA Review" at bounding box center [46, 420] width 45 height 9
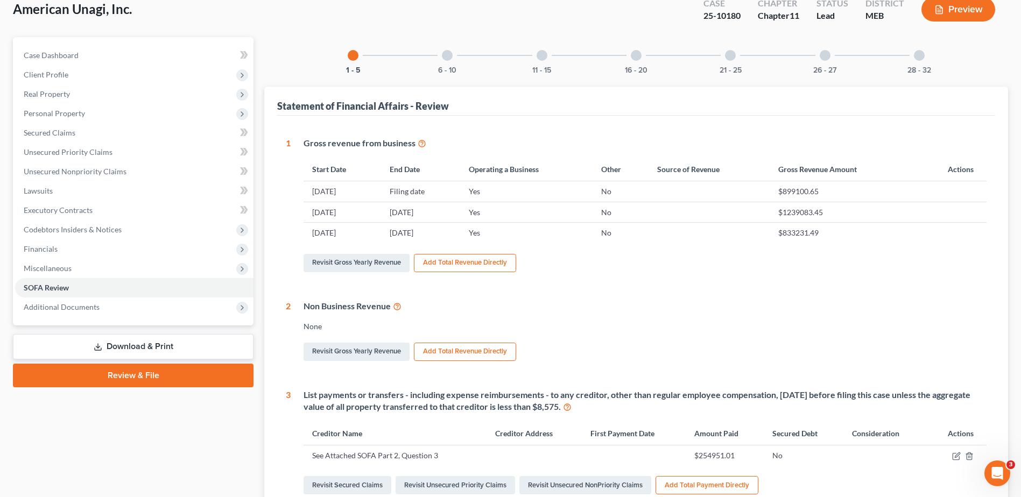
scroll to position [108, 0]
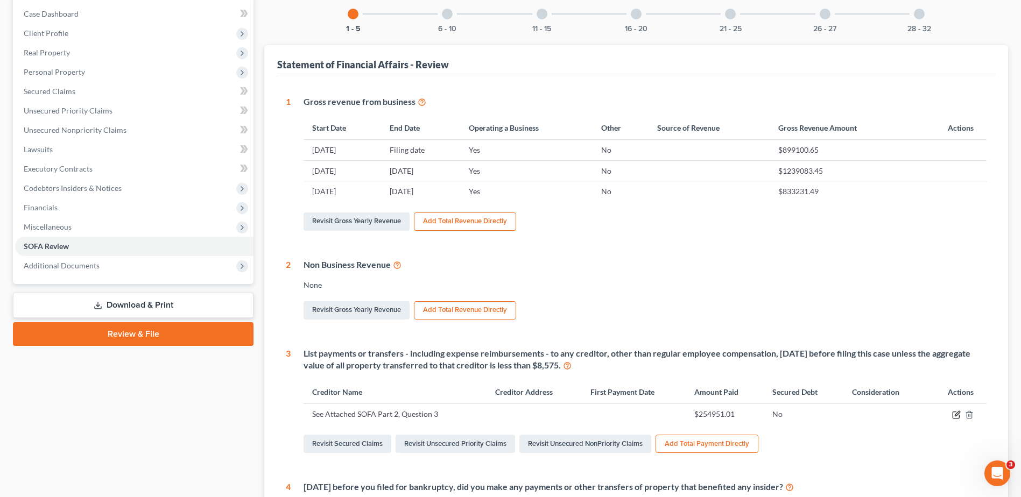
click at [957, 418] on icon "button" at bounding box center [956, 415] width 9 height 9
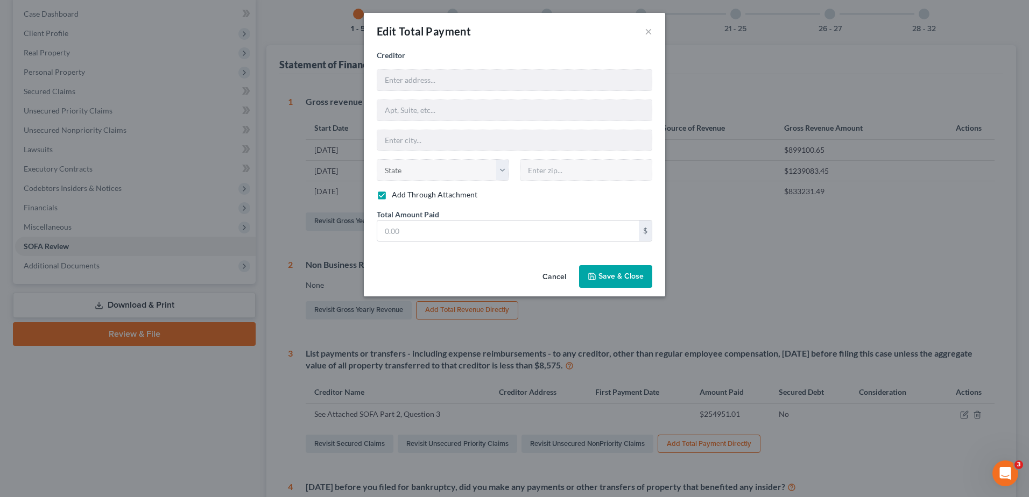
click at [642, 279] on span "Save & Close" at bounding box center [620, 276] width 45 height 9
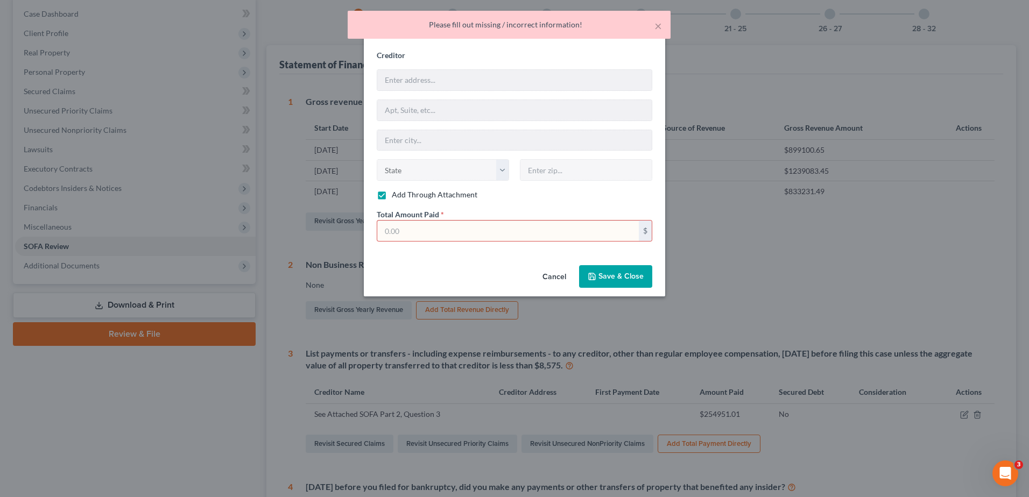
click at [540, 273] on button "Cancel" at bounding box center [554, 277] width 41 height 22
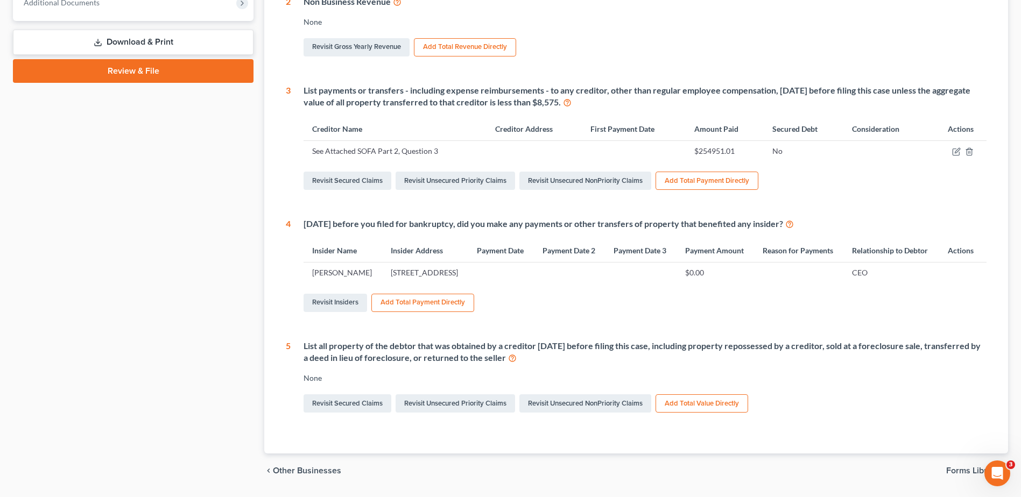
scroll to position [377, 0]
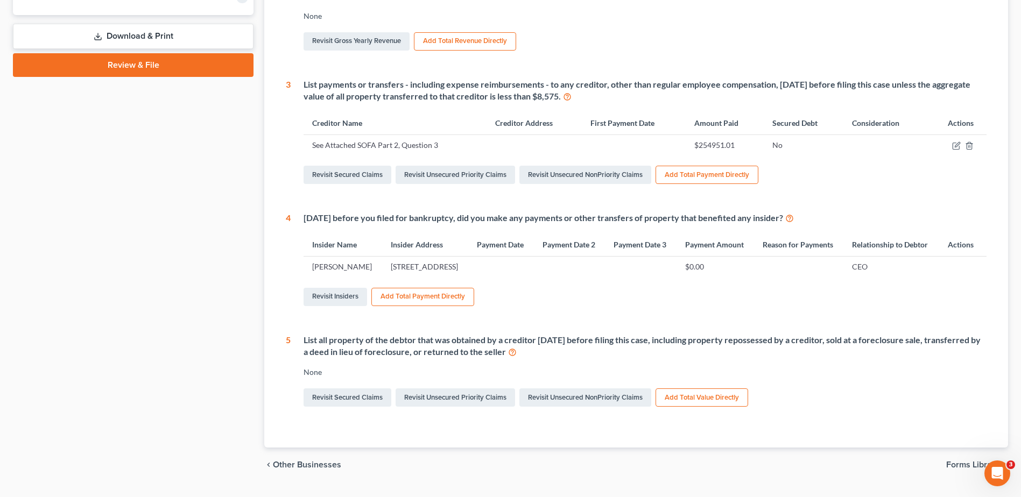
drag, startPoint x: 392, startPoint y: 290, endPoint x: 354, endPoint y: 303, distance: 40.3
click at [392, 277] on td "186 One Pie Road, Waldoboro, ME 04572" at bounding box center [425, 267] width 86 height 20
click at [345, 306] on link "Revisit Insiders" at bounding box center [334, 297] width 63 height 18
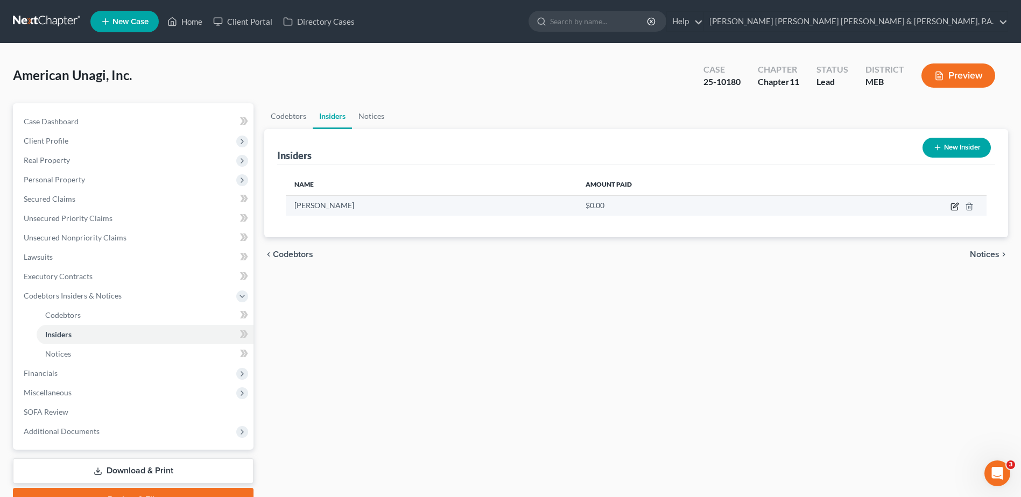
click at [953, 208] on icon "button" at bounding box center [954, 206] width 9 height 9
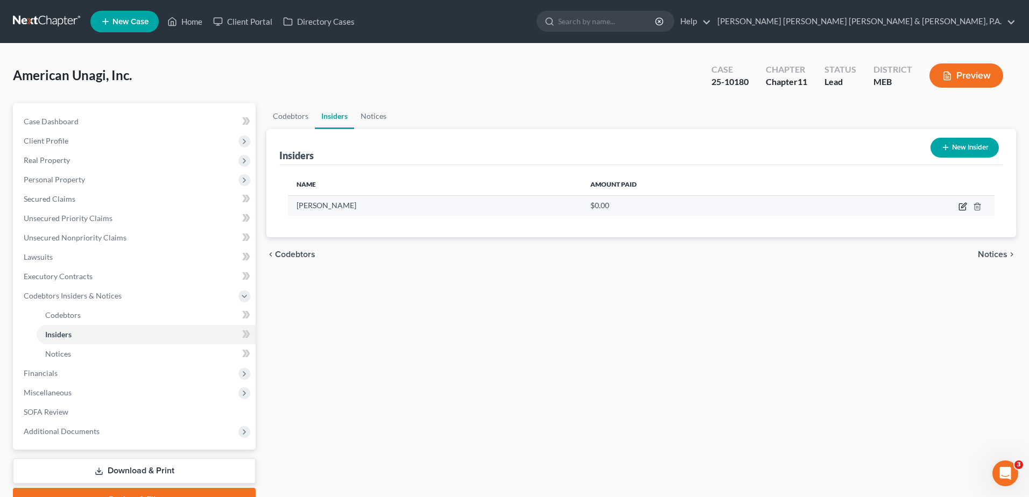
select select "20"
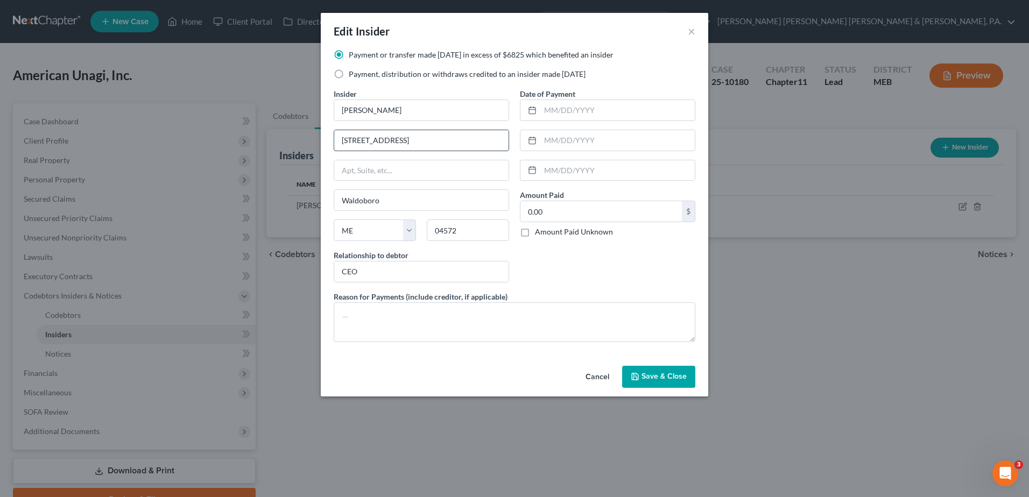
click at [472, 150] on input "186 One Pie Road" at bounding box center [421, 140] width 174 height 20
click at [470, 145] on input "186 One Pie Road" at bounding box center [421, 140] width 174 height 20
click at [414, 135] on input "text" at bounding box center [421, 140] width 174 height 20
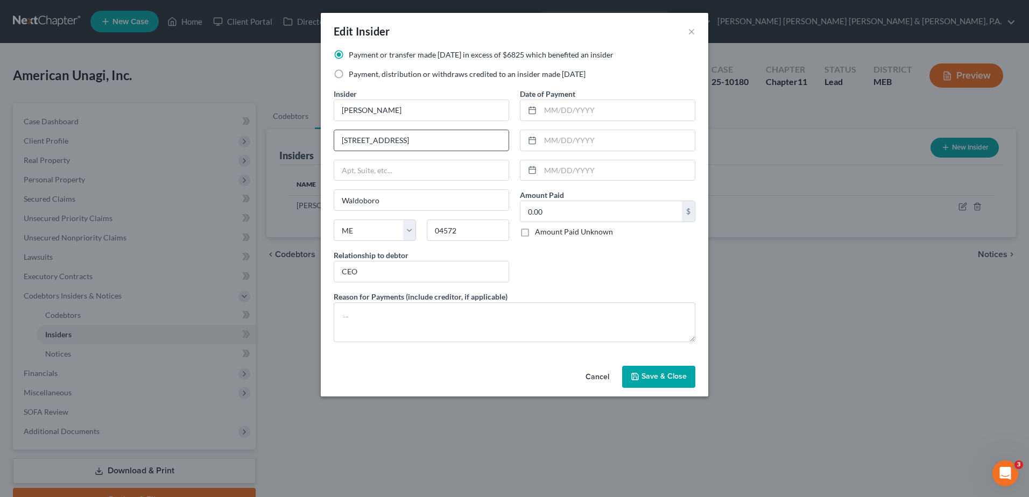
type input "[STREET_ADDRESS]"
click at [433, 281] on input "CEO" at bounding box center [421, 272] width 174 height 20
click at [432, 280] on input "CEO" at bounding box center [421, 272] width 174 height 20
type input "Chief Executive Officer"
click at [402, 300] on label "Reason for Payments (include creditor, if applicable)" at bounding box center [421, 296] width 174 height 11
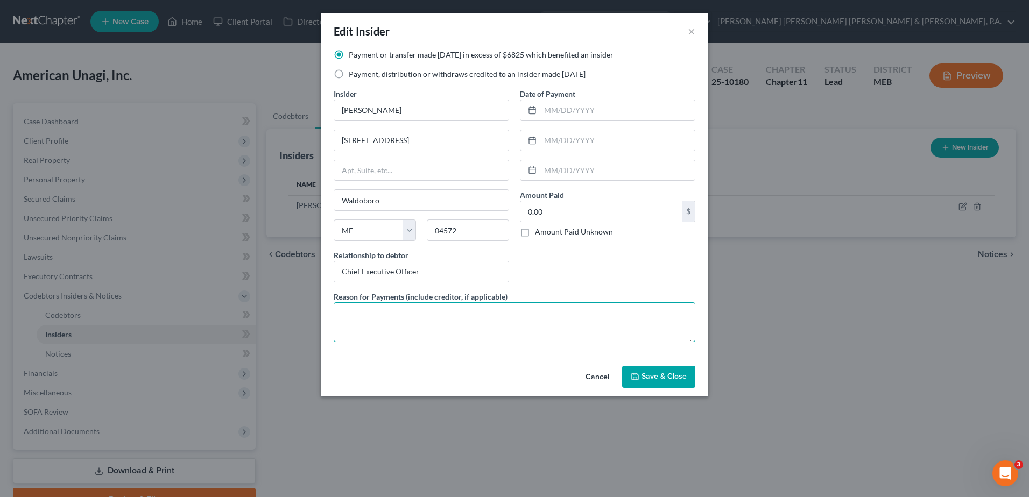
click at [405, 309] on textarea at bounding box center [515, 322] width 362 height 40
click at [403, 310] on textarea "Salary" at bounding box center [515, 322] width 362 height 40
type textarea "Gross Salary and Reimbursement"
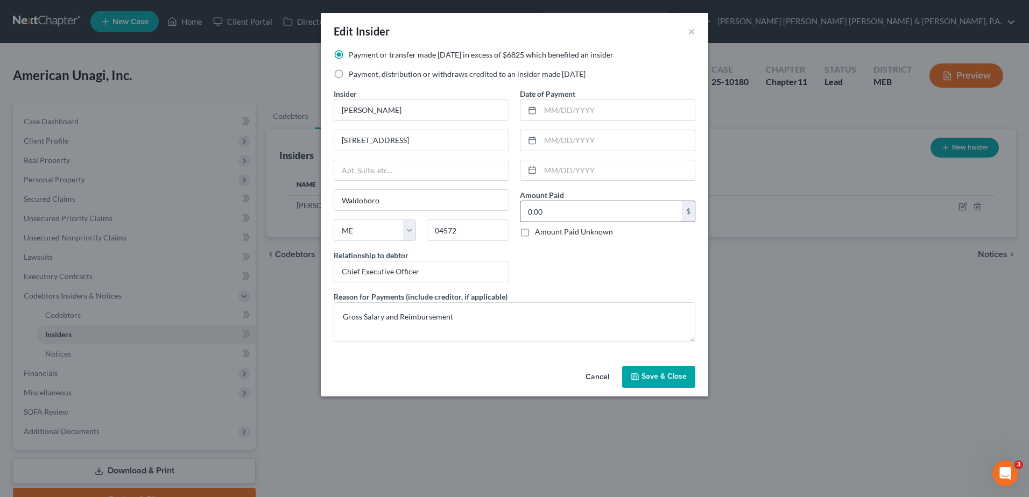
click at [554, 208] on input "0.00" at bounding box center [600, 211] width 161 height 20
type input "51,430.72"
click at [454, 317] on textarea "Gross Salary and Reimbursement" at bounding box center [515, 322] width 362 height 40
click at [385, 320] on textarea "Gross Salary and Reimbursement" at bounding box center [515, 322] width 362 height 40
drag, startPoint x: 496, startPoint y: 313, endPoint x: 532, endPoint y: 322, distance: 37.1
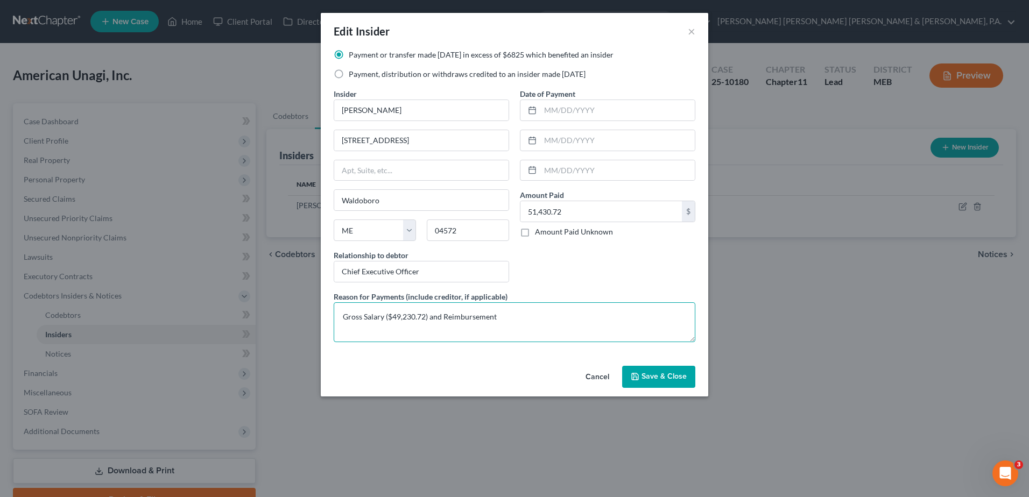
click at [499, 314] on textarea "Gross Salary ($49,230.72) and Reimbursement" at bounding box center [515, 322] width 362 height 40
type textarea "Gross Salary ($49,230.72) and Reimbursement ($2,200)"
click at [683, 376] on span "Save & Close" at bounding box center [663, 376] width 45 height 9
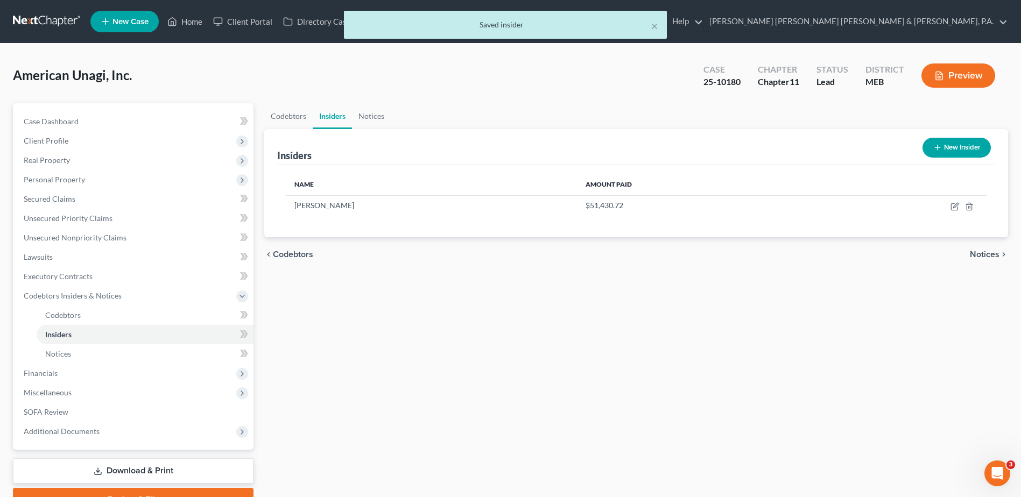
click at [723, 333] on div "Codebtors Insiders Notices Insiders New Insider Name Amount Paid Sara Rademaker…" at bounding box center [636, 307] width 754 height 408
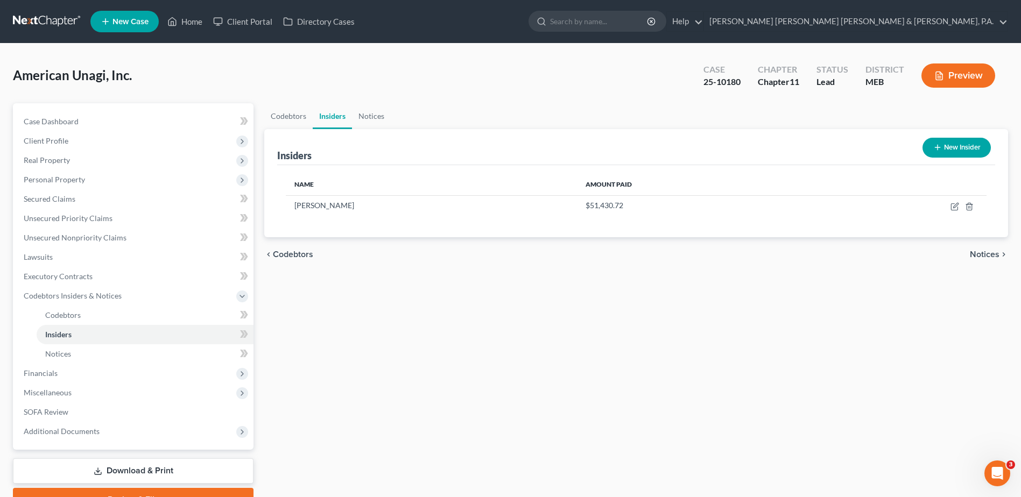
click at [314, 77] on div "American Unagi, Inc. Upgraded Case 25-10180 Chapter Chapter 11 Status Lead Dist…" at bounding box center [510, 79] width 995 height 47
click at [100, 237] on span "Unsecured Nonpriority Claims" at bounding box center [75, 237] width 103 height 9
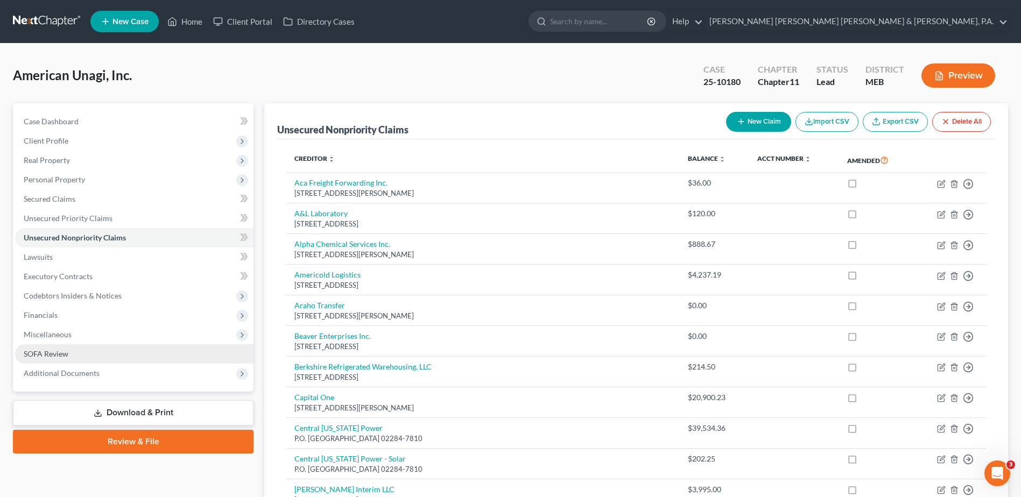
click at [122, 348] on link "SOFA Review" at bounding box center [134, 353] width 238 height 19
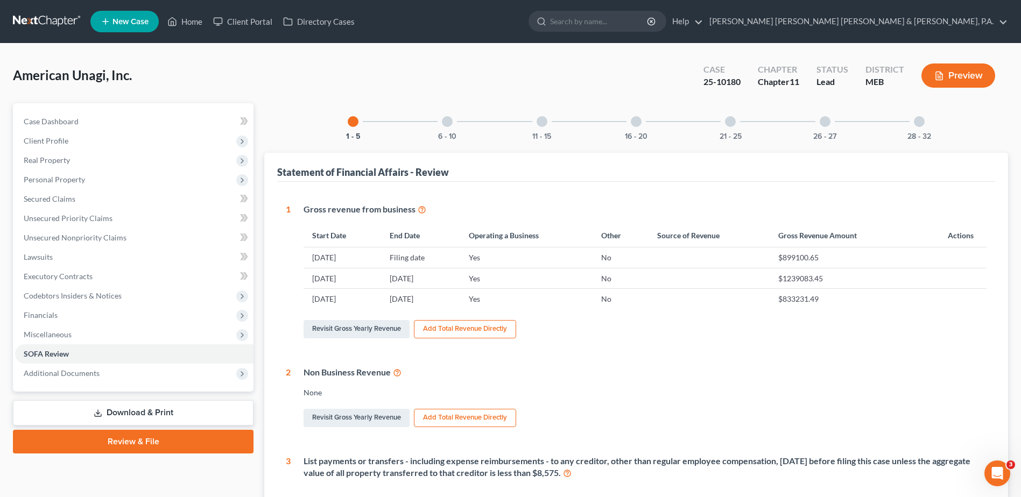
click at [541, 123] on div at bounding box center [541, 121] width 11 height 11
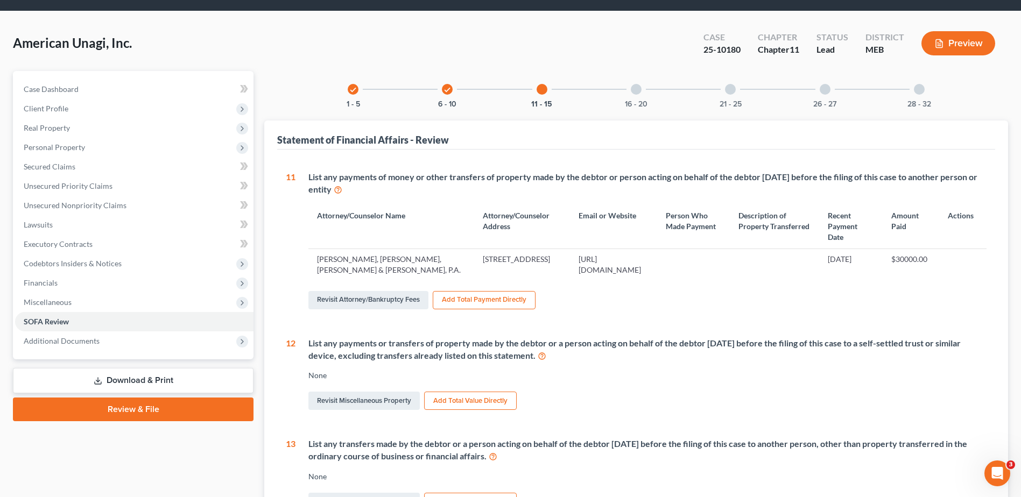
scroll to position [54, 0]
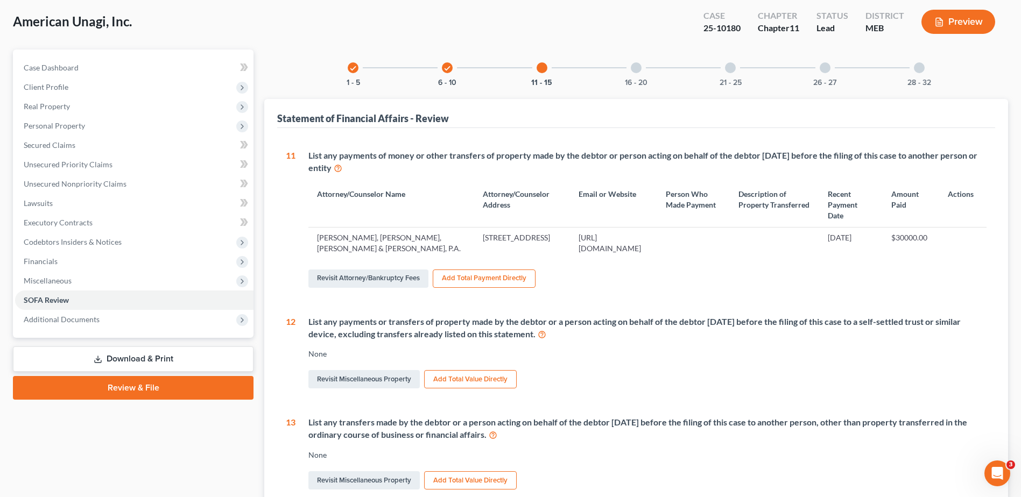
click at [719, 63] on div "21 - 25" at bounding box center [730, 68] width 37 height 37
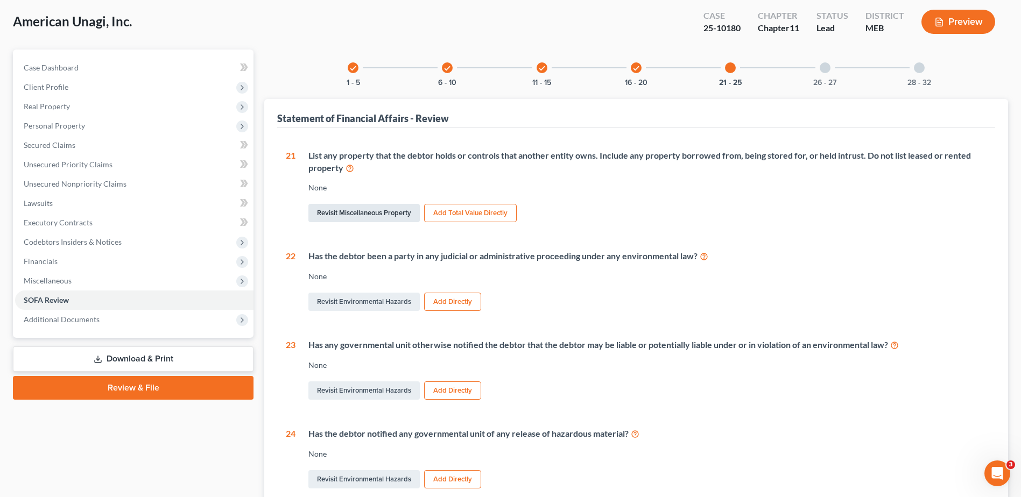
click at [386, 221] on link "Revisit Miscellaneous Property" at bounding box center [363, 213] width 111 height 18
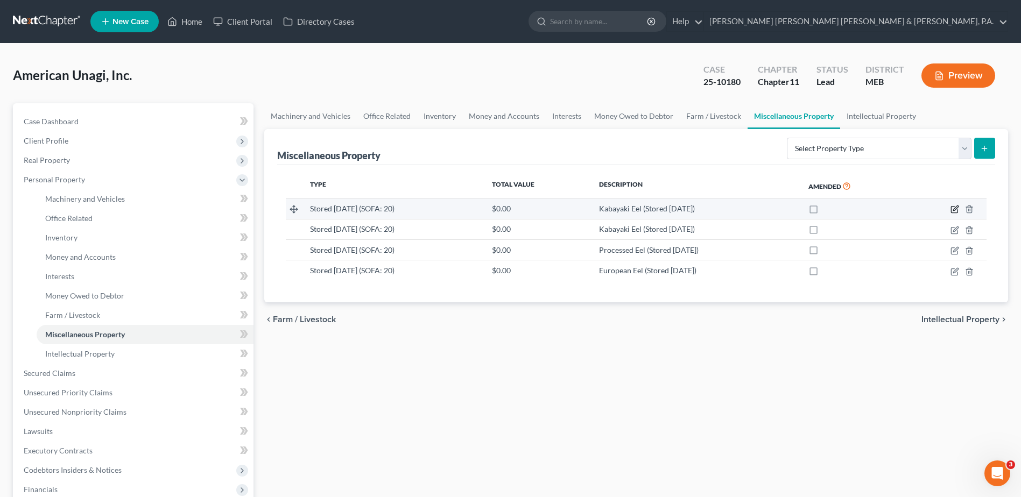
click at [956, 208] on icon "button" at bounding box center [954, 209] width 9 height 9
select select "14"
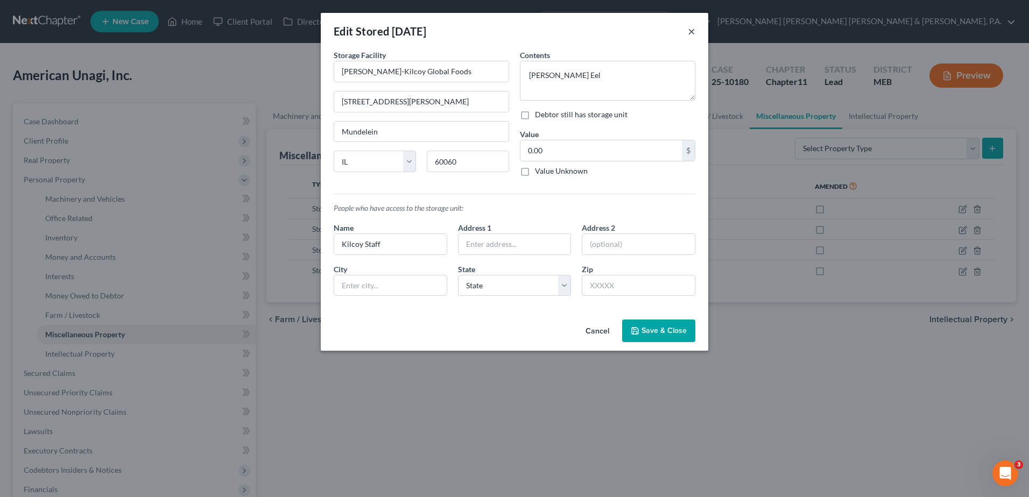
click at [694, 27] on button "×" at bounding box center [692, 31] width 8 height 13
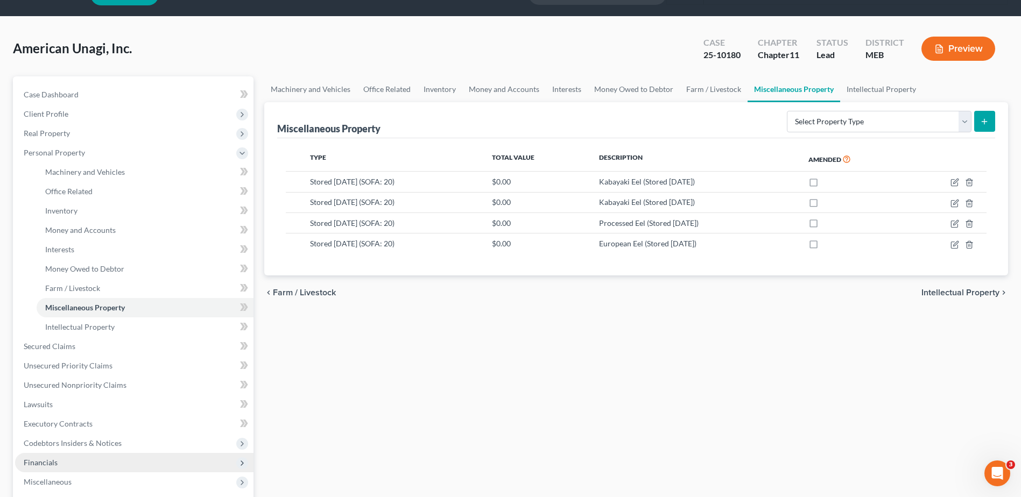
scroll to position [54, 0]
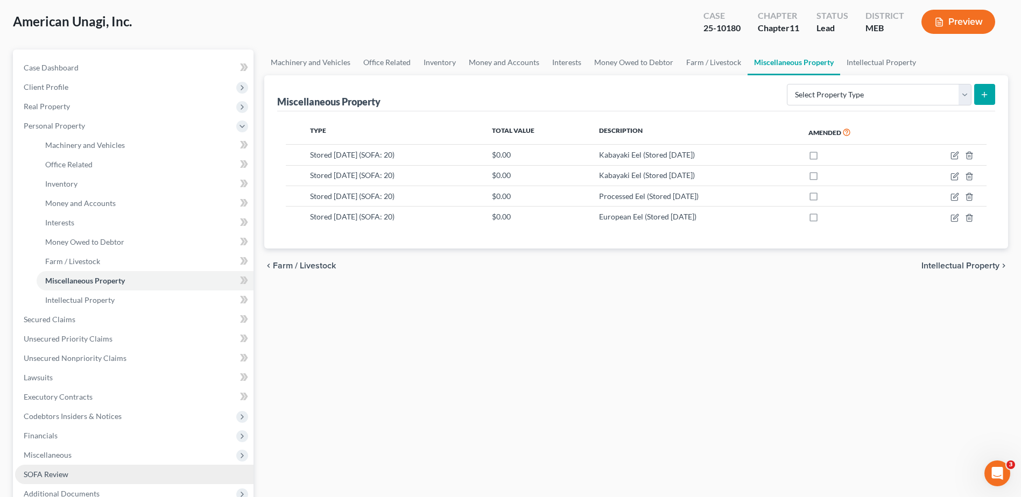
click at [84, 481] on link "SOFA Review" at bounding box center [134, 474] width 238 height 19
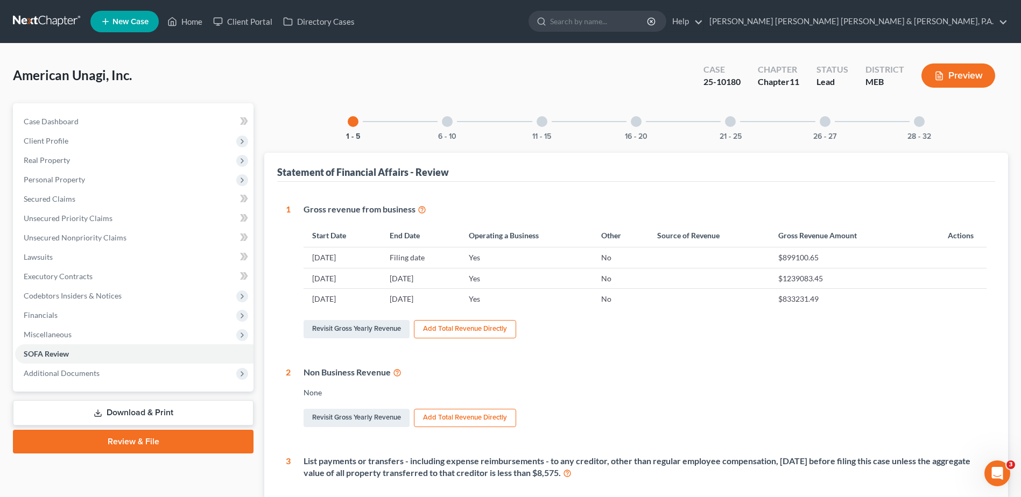
click at [454, 121] on div "6 - 10" at bounding box center [447, 121] width 37 height 37
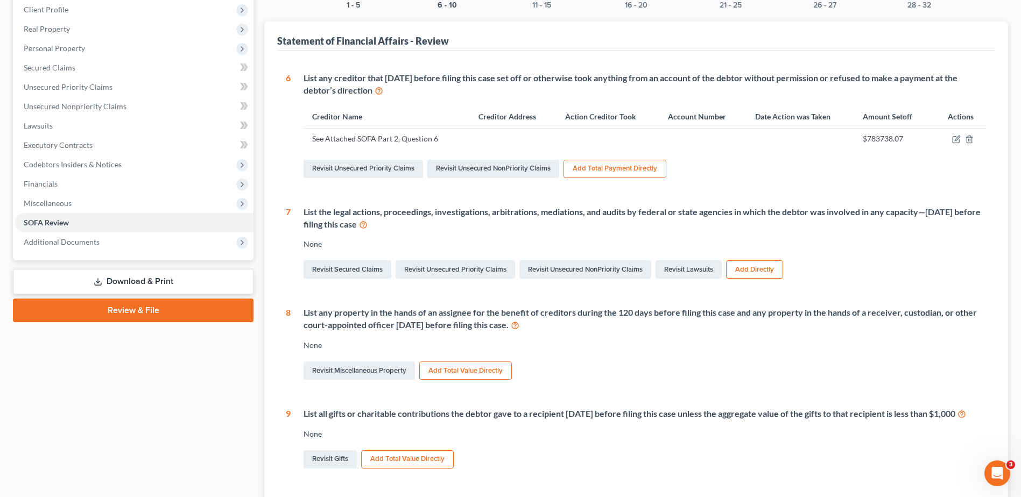
scroll to position [108, 0]
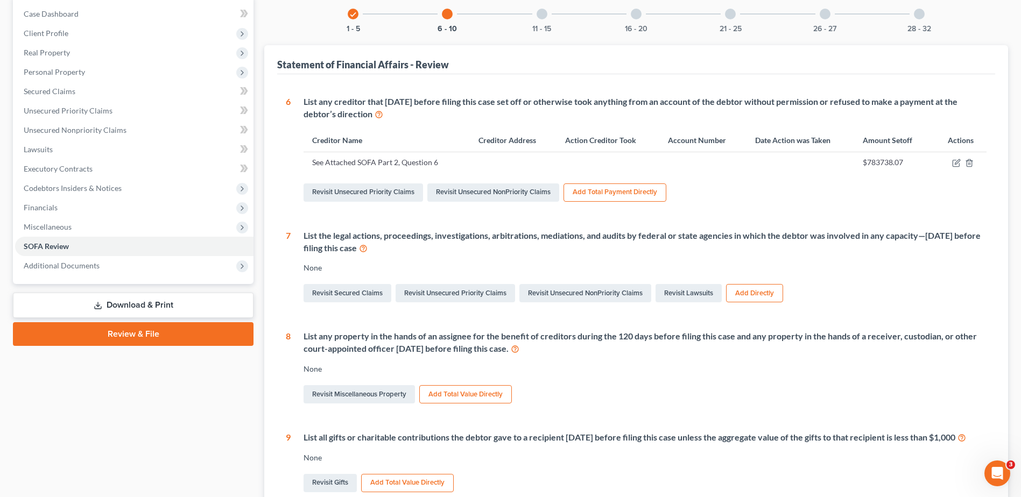
drag, startPoint x: 625, startPoint y: 103, endPoint x: 995, endPoint y: 117, distance: 369.9
click at [995, 117] on div "Statement of Financial Affairs - Review 1 Gross revenue from business Start Dat…" at bounding box center [636, 333] width 744 height 577
click at [364, 91] on div "1 Gross revenue from business Start Date End Date Operating a Business Other So…" at bounding box center [636, 348] width 718 height 548
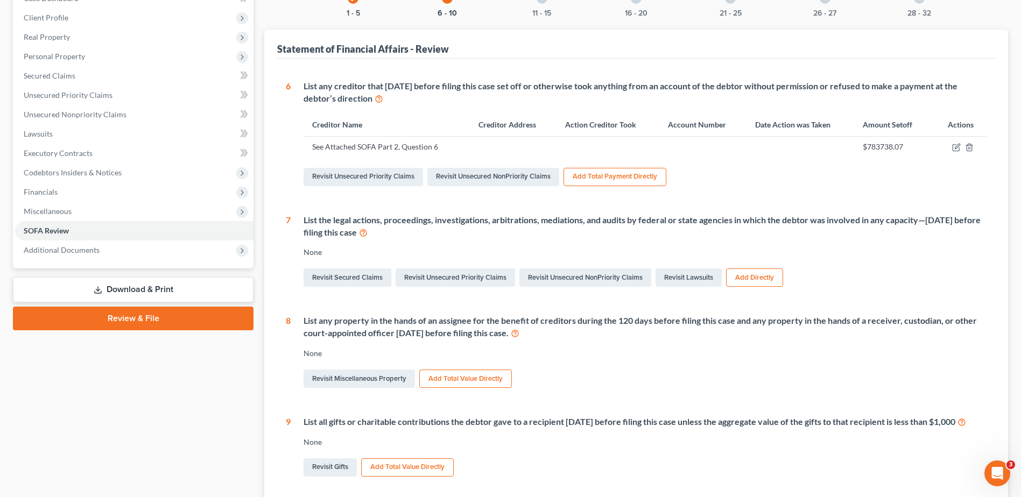
scroll to position [0, 0]
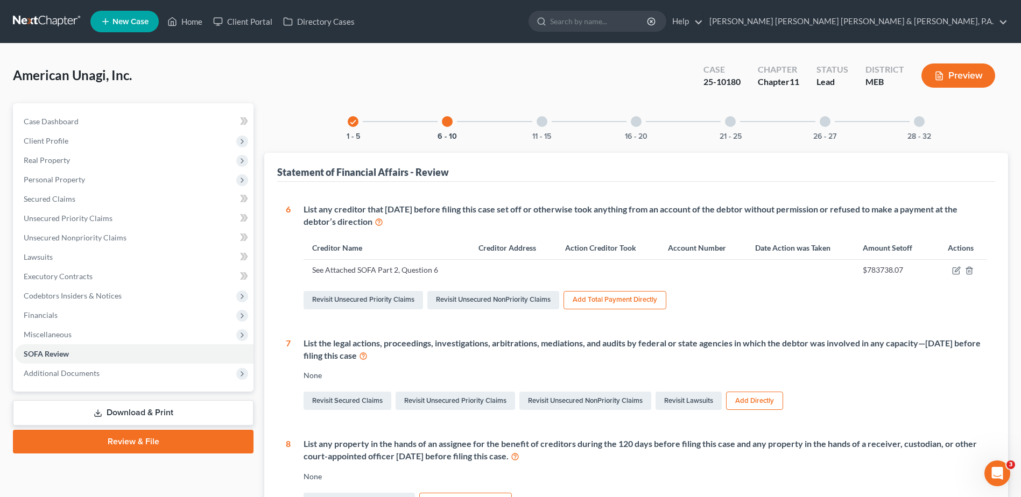
click at [541, 120] on div at bounding box center [541, 121] width 11 height 11
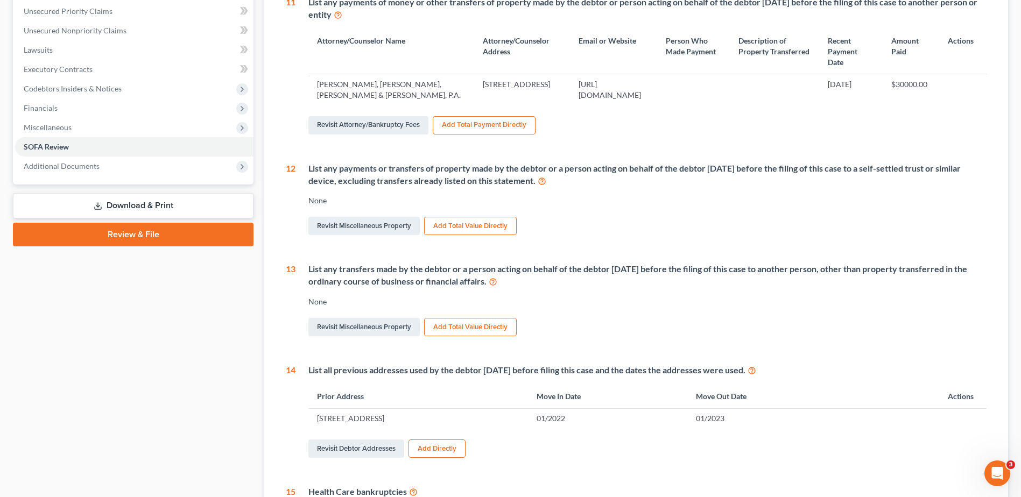
scroll to position [215, 0]
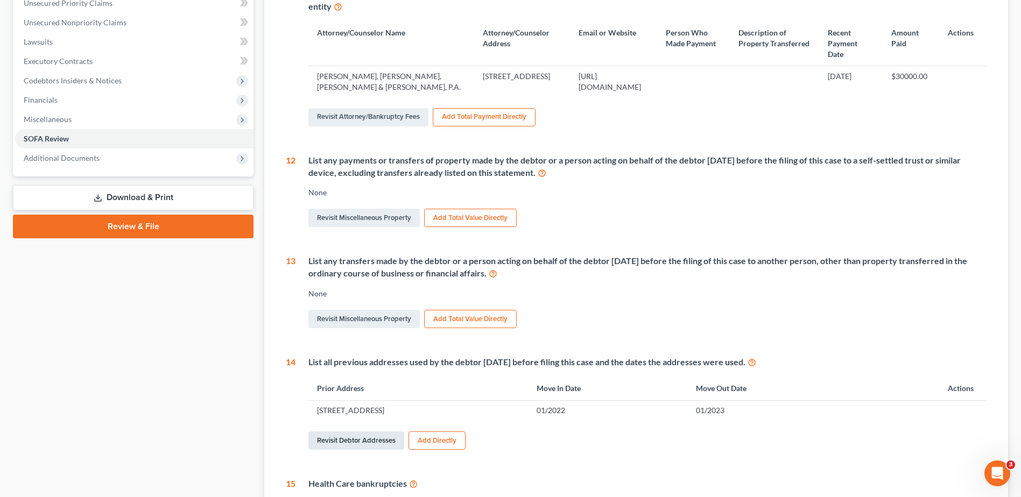
click at [375, 434] on link "Revisit Debtor Addresses" at bounding box center [356, 441] width 96 height 18
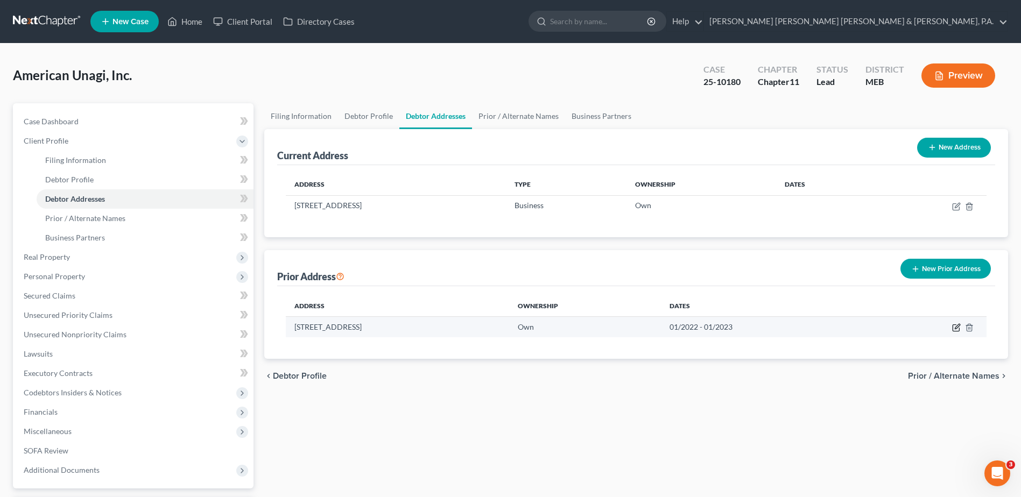
click at [952, 327] on icon "button" at bounding box center [956, 327] width 9 height 9
select select "20"
select select "4"
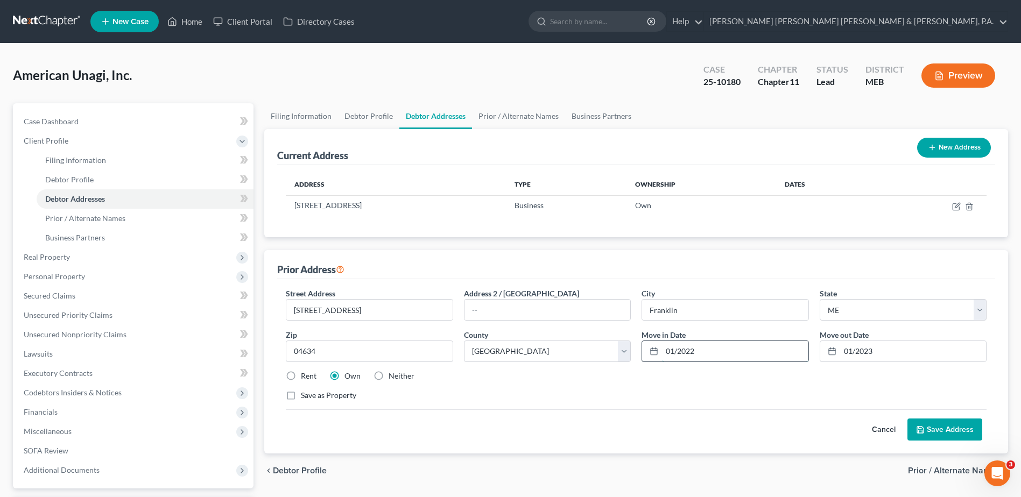
click at [725, 344] on input "01/2022" at bounding box center [735, 351] width 146 height 20
type input "0"
type input "07/2018"
type input "11/2022"
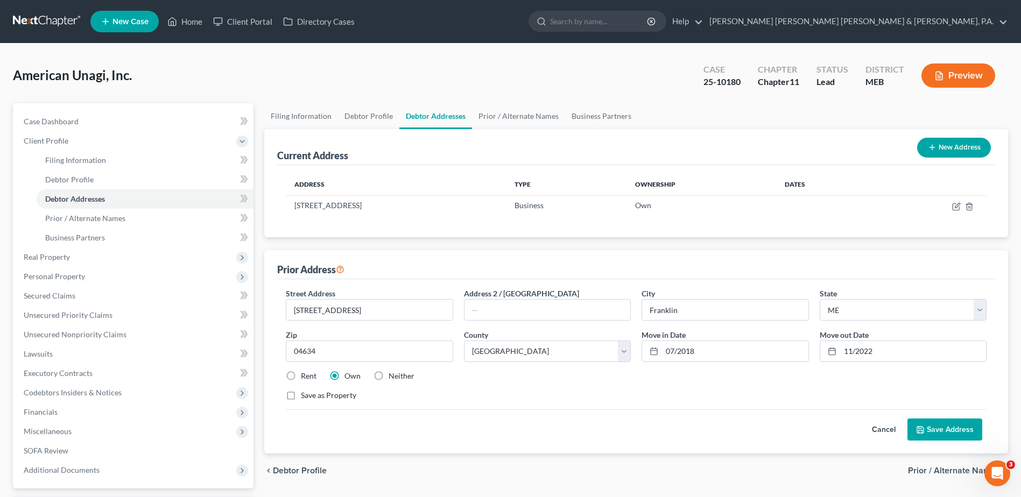
click at [697, 393] on div "Save as Property" at bounding box center [636, 395] width 701 height 11
click at [959, 434] on button "Save Address" at bounding box center [944, 430] width 75 height 23
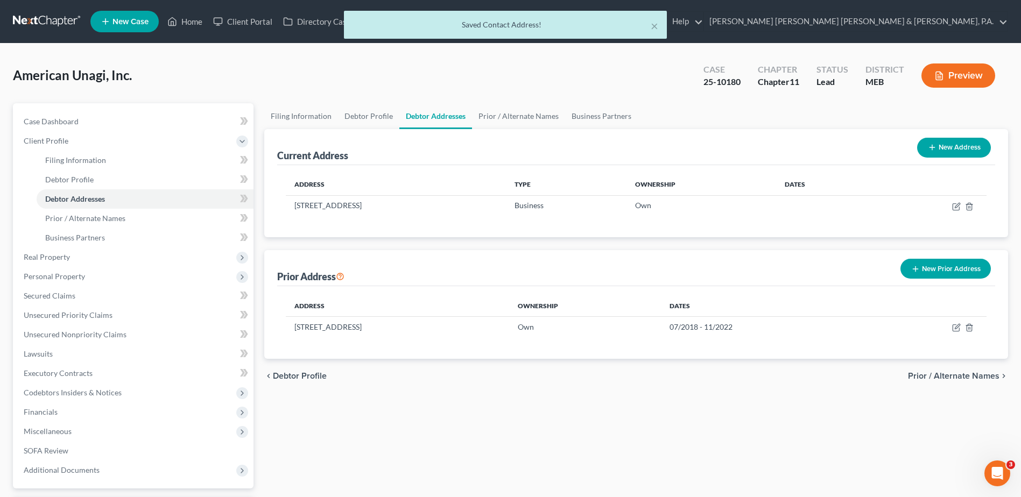
click at [680, 431] on div "Filing Information Debtor Profile Debtor Addresses Prior / Alternate Names Busi…" at bounding box center [636, 326] width 754 height 447
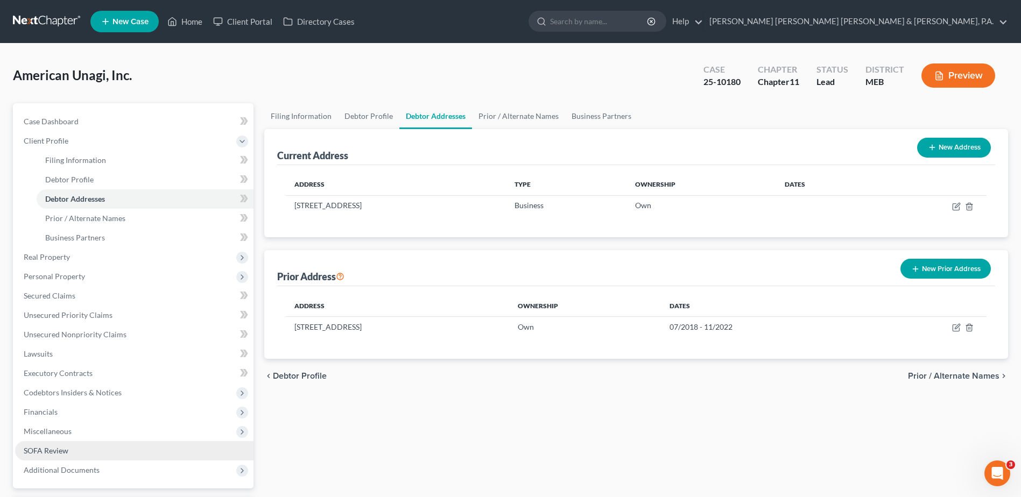
click at [70, 445] on link "SOFA Review" at bounding box center [134, 450] width 238 height 19
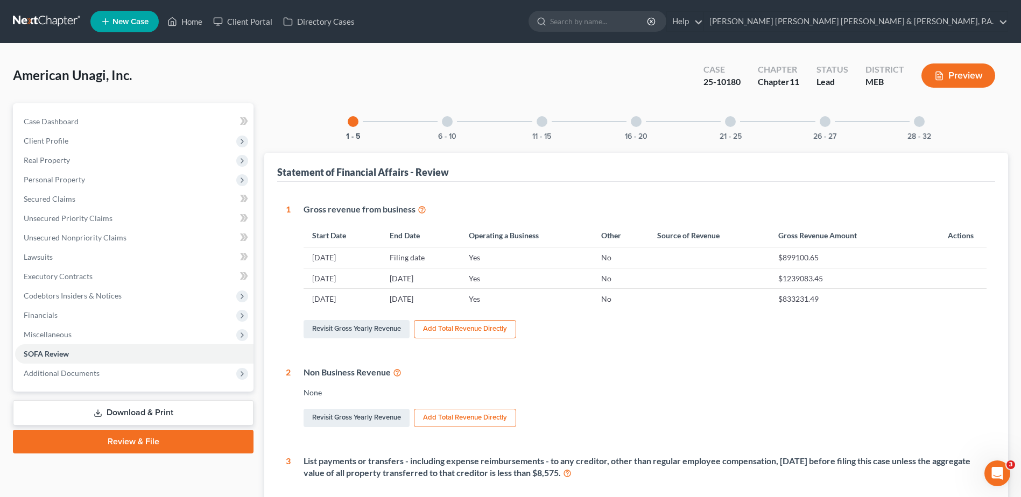
click at [745, 121] on div "21 - 25" at bounding box center [730, 121] width 37 height 37
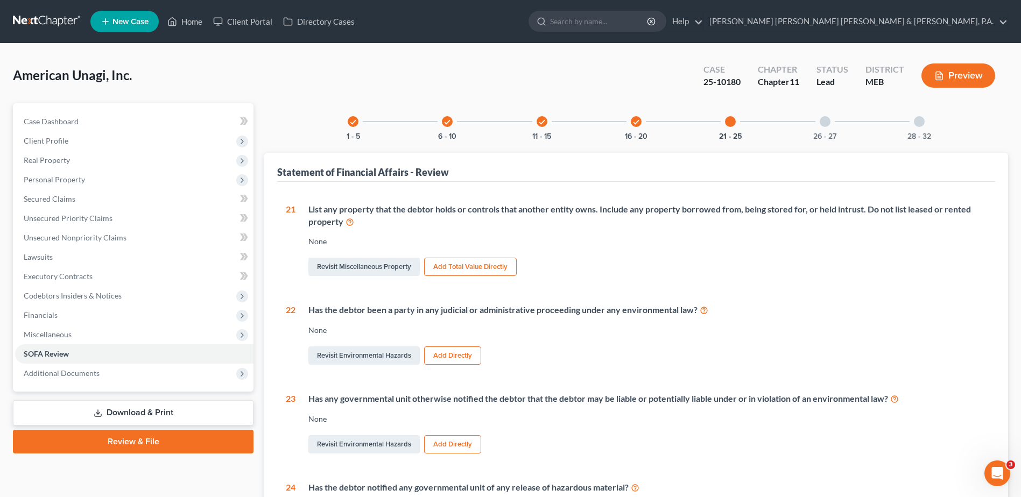
click at [436, 264] on button "Add Total Value Directly" at bounding box center [470, 267] width 93 height 18
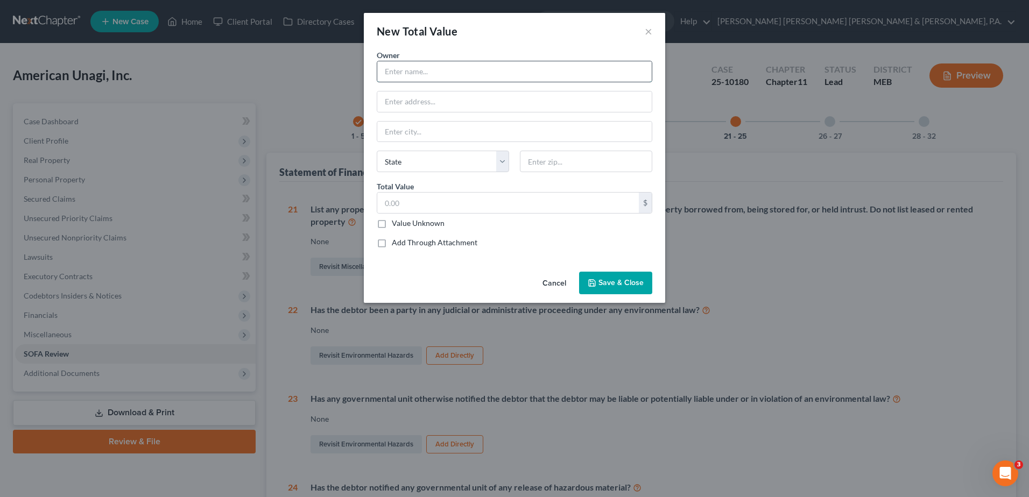
click at [457, 80] on input "text" at bounding box center [514, 71] width 274 height 20
click at [647, 28] on button "×" at bounding box center [649, 31] width 8 height 13
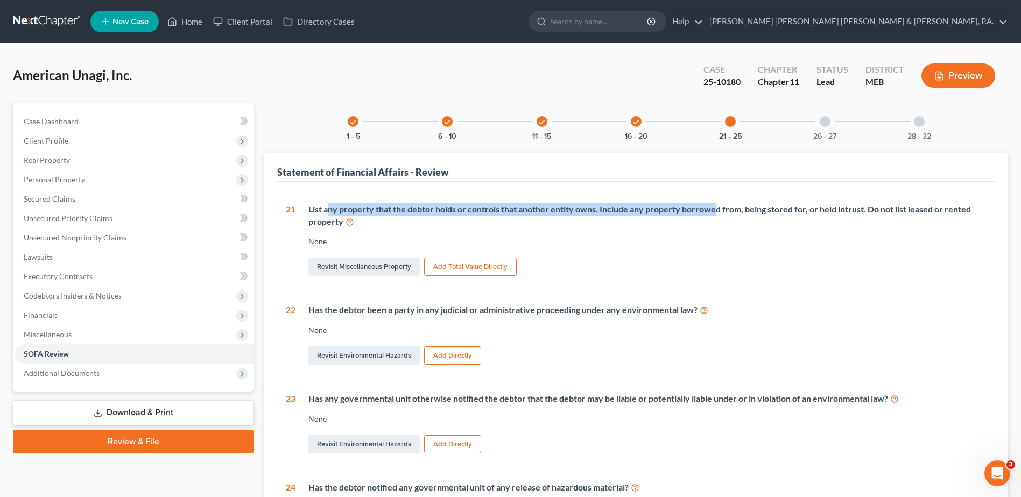
drag, startPoint x: 332, startPoint y: 211, endPoint x: 713, endPoint y: 195, distance: 381.8
click at [713, 195] on div "1 Gross revenue from business Start Date End Date Operating a Business Other So…" at bounding box center [636, 443] width 718 height 523
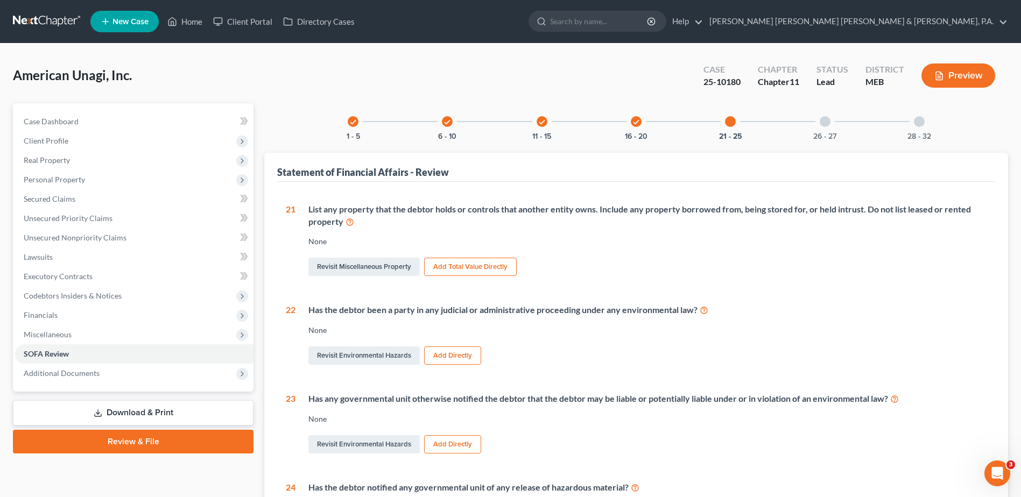
click at [511, 219] on div "List any property that the debtor holds or controls that another entity owns. I…" at bounding box center [647, 215] width 678 height 25
click at [471, 267] on button "Add Total Value Directly" at bounding box center [470, 267] width 93 height 18
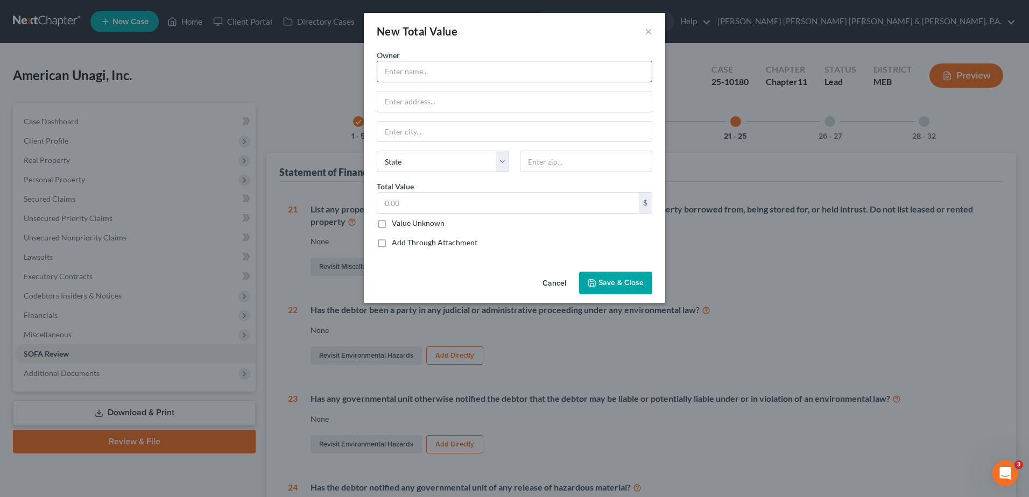
click at [419, 77] on input "text" at bounding box center [514, 71] width 274 height 20
type input "Nounemorac"
paste input "Quartier Industriel Municipal, Lot N°71 et 72, KENITRA - MAROC"
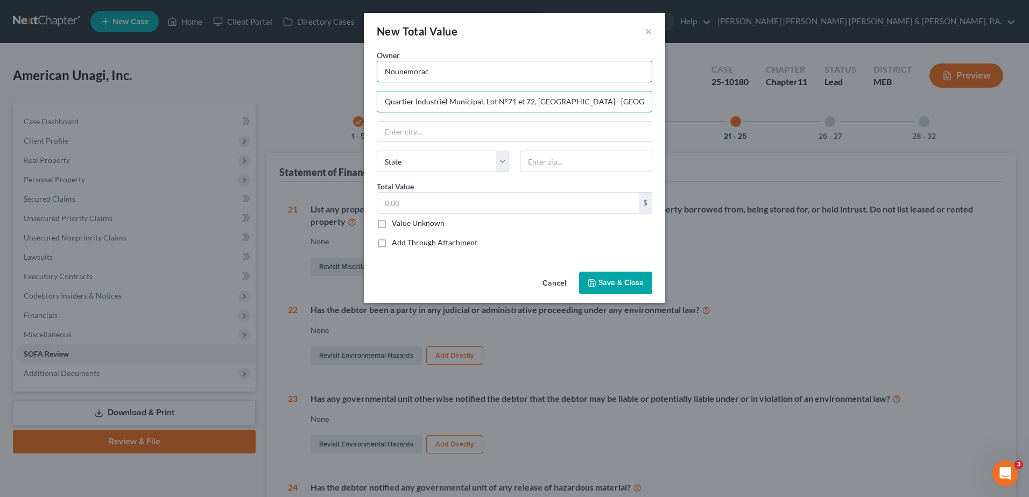
type input "Quartier Industriel Municipal, Lot N°71 et 72, KENITRA - MAROC"
click at [461, 77] on input "Nounemorac" at bounding box center [514, 71] width 274 height 20
click at [429, 73] on input "Nounemorac" at bounding box center [514, 71] width 274 height 20
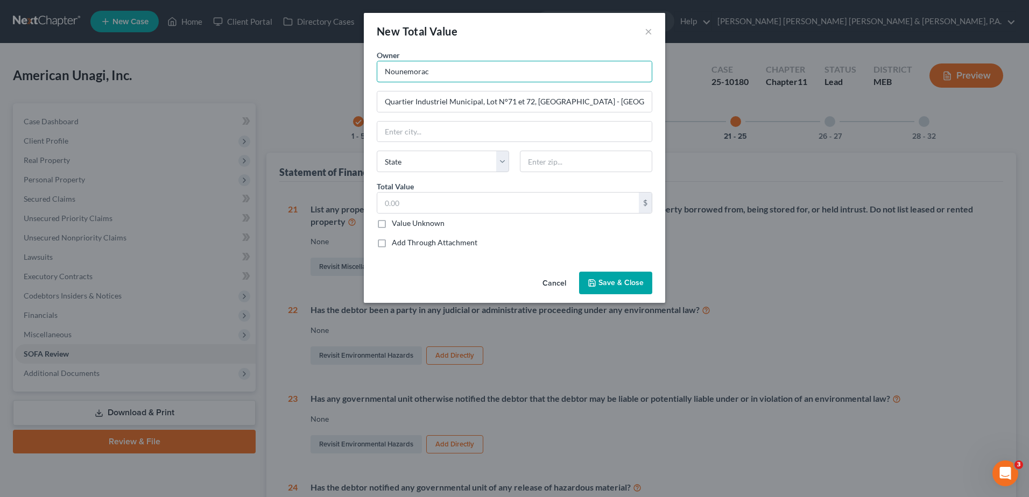
type input "Nounemorac"
click at [457, 101] on input "Quartier Industriel Municipal, Lot N°71 et 72, KENITRA - MAROC" at bounding box center [514, 101] width 274 height 20
click at [457, 102] on input "Quartier Industriel Municipal, Lot N°71 et 72, KENITRA - MAROC" at bounding box center [514, 101] width 274 height 20
click at [555, 281] on button "Cancel" at bounding box center [554, 284] width 41 height 22
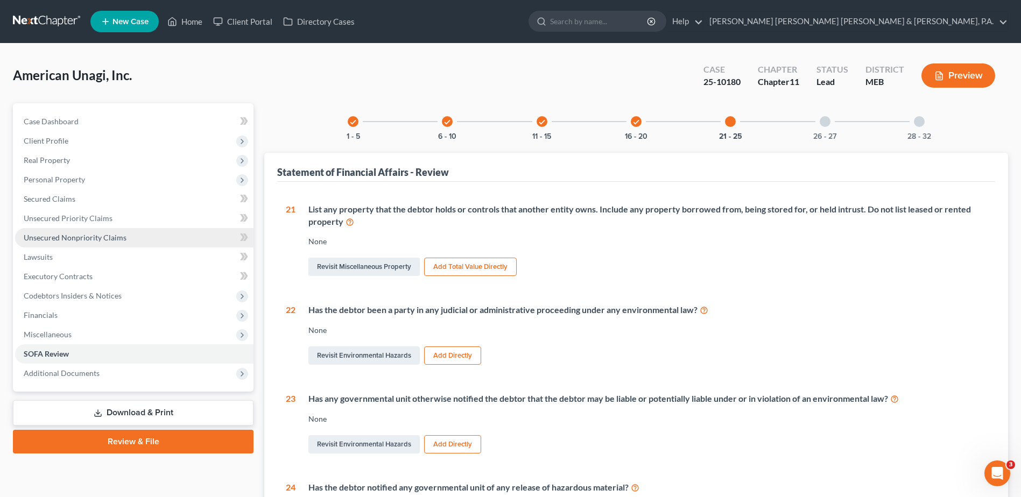
click at [78, 236] on span "Unsecured Nonpriority Claims" at bounding box center [75, 237] width 103 height 9
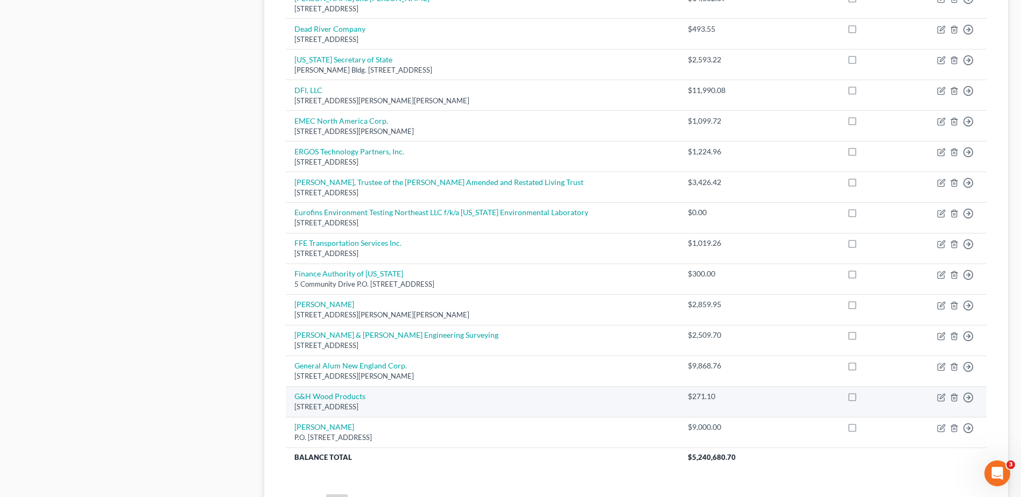
scroll to position [748, 0]
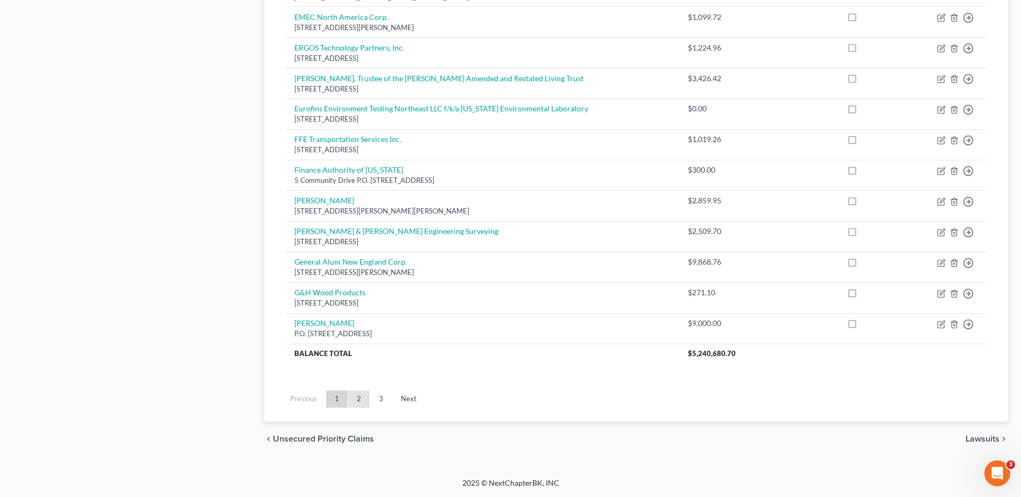
click at [359, 393] on link "2" at bounding box center [359, 399] width 22 height 17
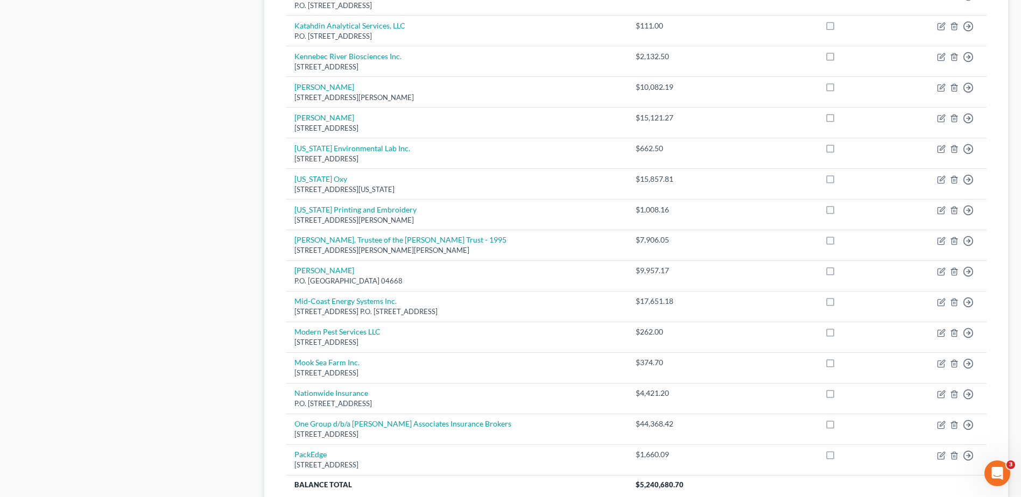
scroll to position [700, 0]
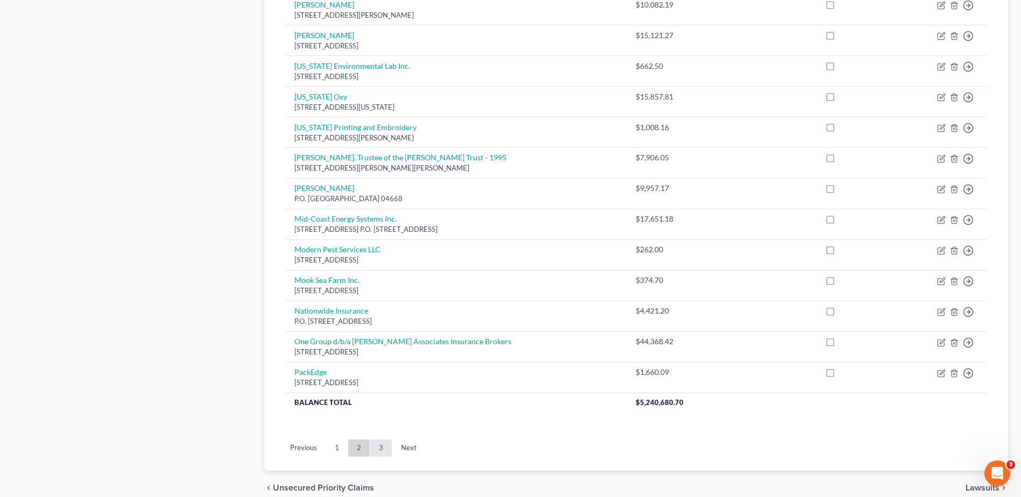
click at [377, 446] on link "3" at bounding box center [381, 448] width 22 height 17
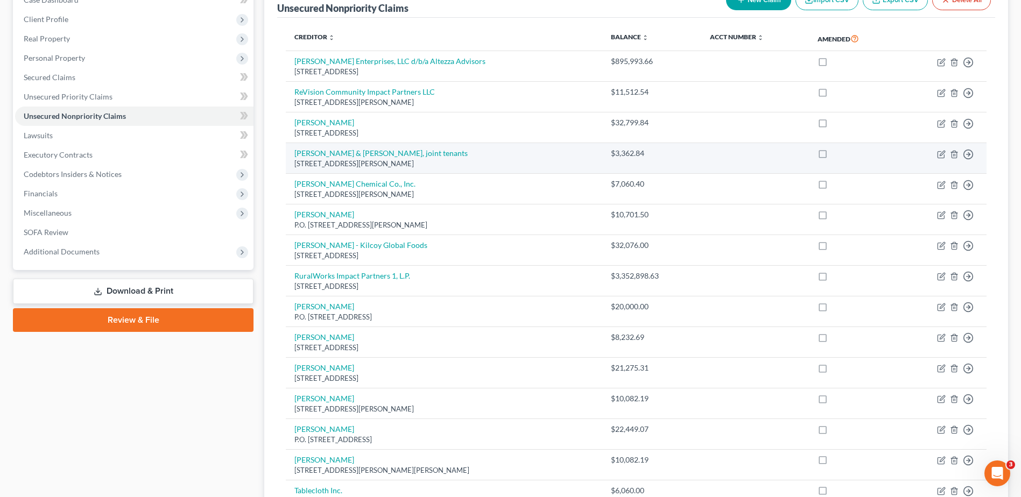
scroll to position [0, 0]
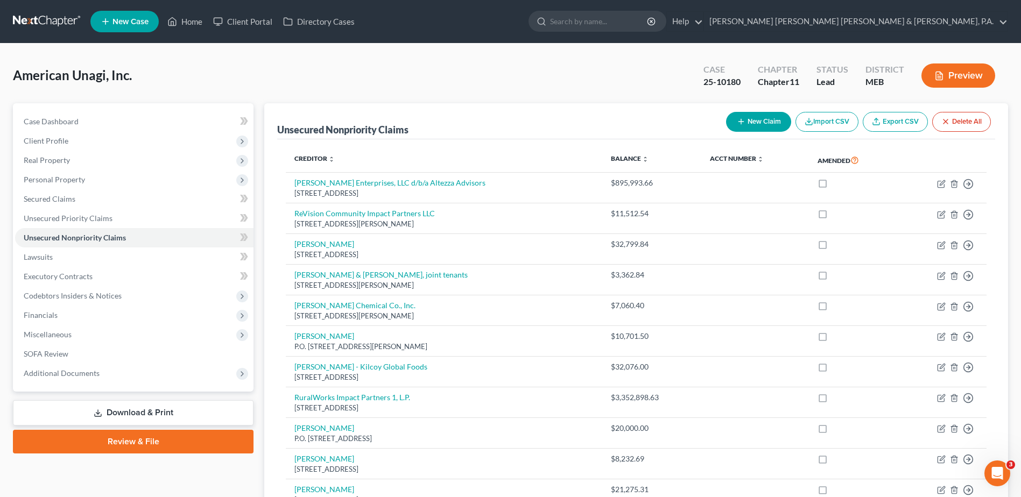
click at [751, 121] on button "New Claim" at bounding box center [758, 122] width 65 height 20
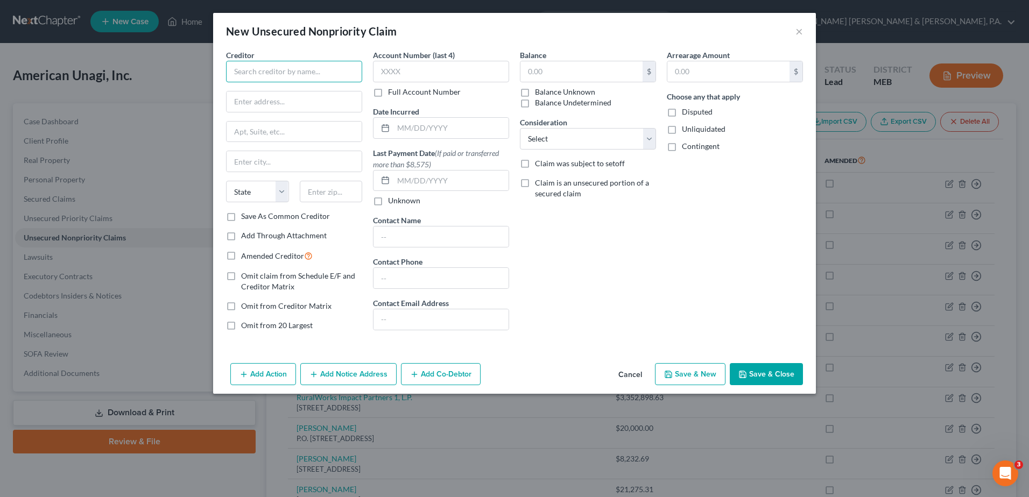
click at [297, 77] on input "text" at bounding box center [294, 72] width 136 height 22
type input "[PERSON_NAME] and [PERSON_NAME]"
click at [299, 102] on input "text" at bounding box center [294, 101] width 135 height 20
type input "5128 Lakerit Ln"
type input "[GEOGRAPHIC_DATA][PERSON_NAME]"
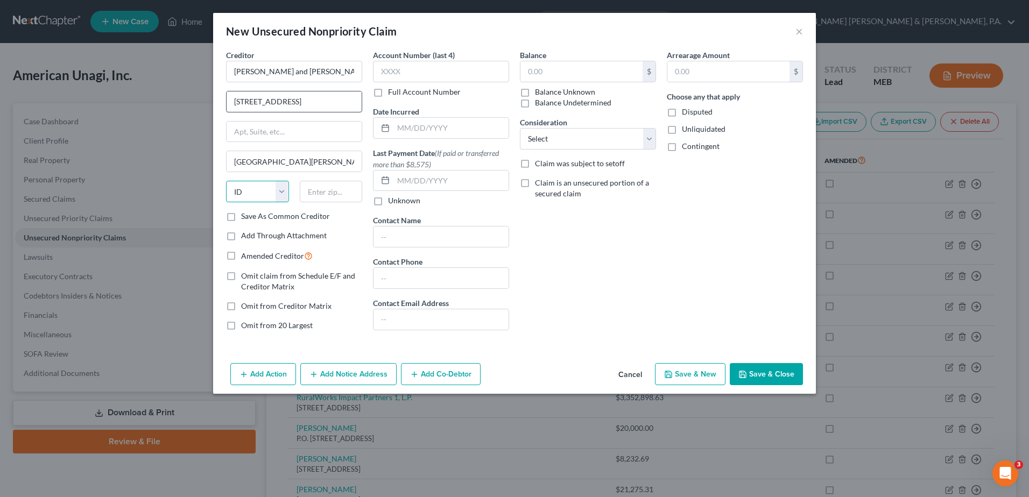
select select "15"
click at [343, 197] on input "text" at bounding box center [331, 192] width 63 height 22
type input "46804"
click at [798, 35] on button "×" at bounding box center [799, 31] width 8 height 13
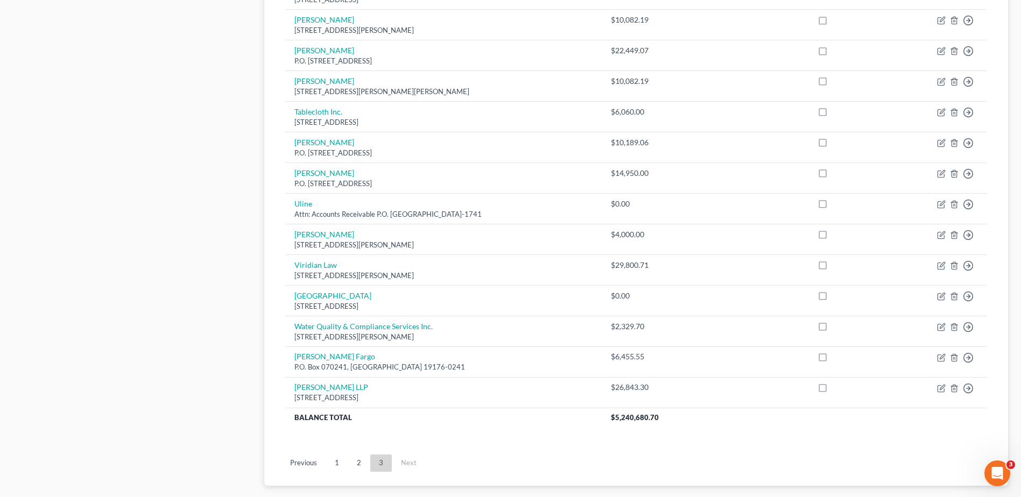
scroll to position [538, 0]
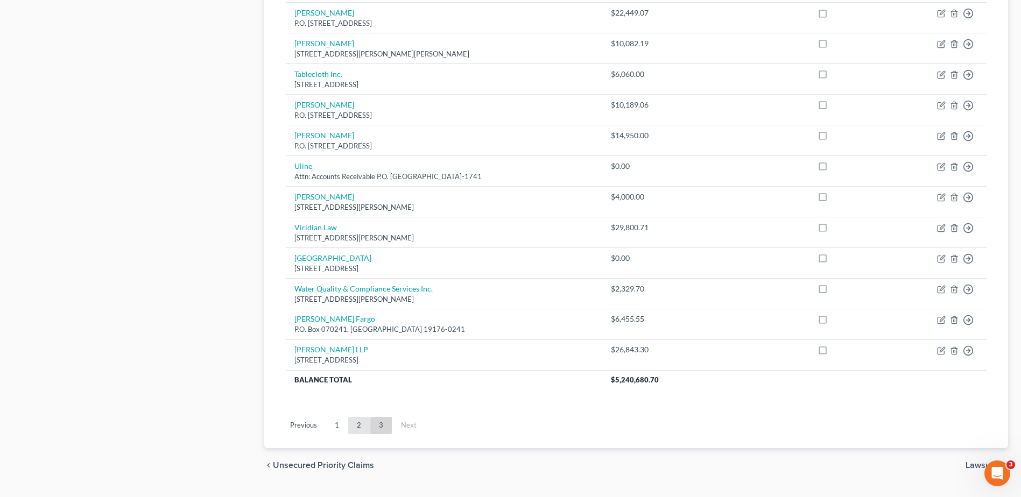
click at [361, 432] on link "2" at bounding box center [359, 425] width 22 height 17
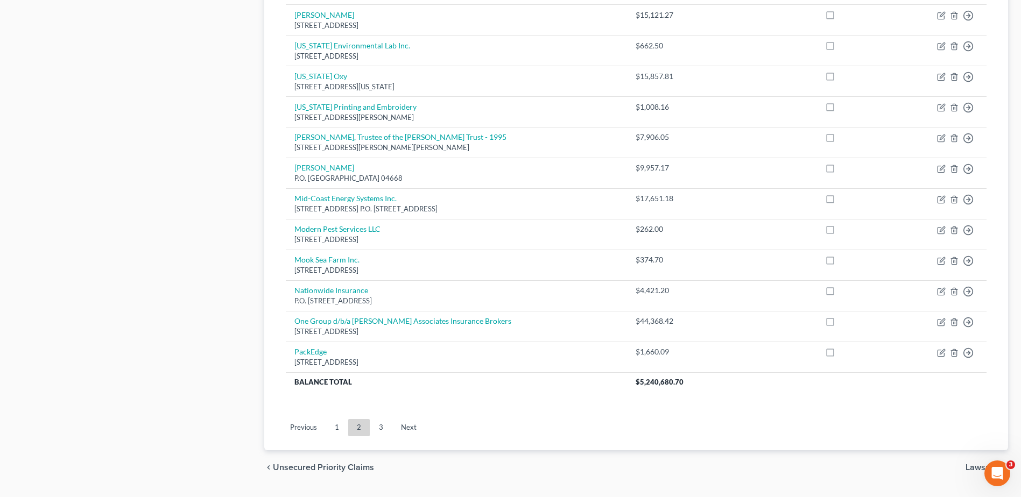
scroll to position [748, 0]
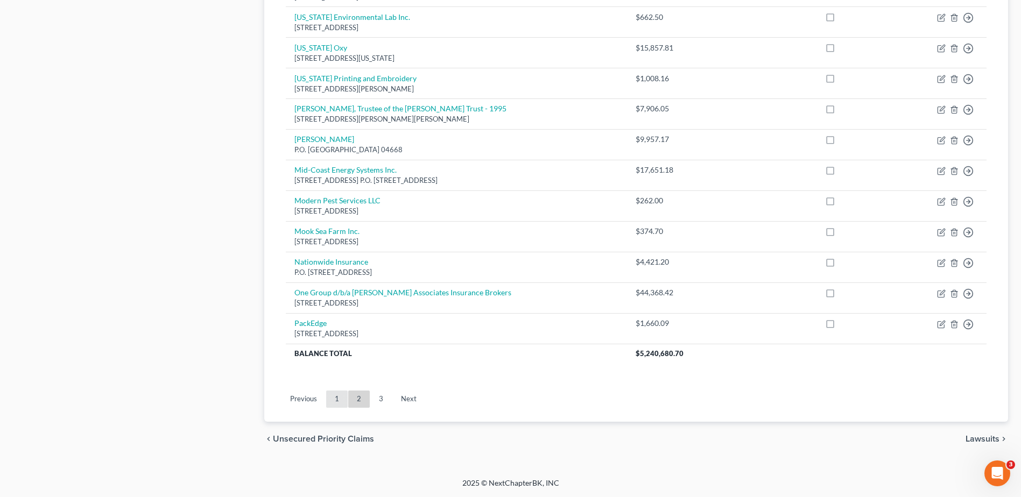
click at [335, 406] on link "1" at bounding box center [337, 399] width 22 height 17
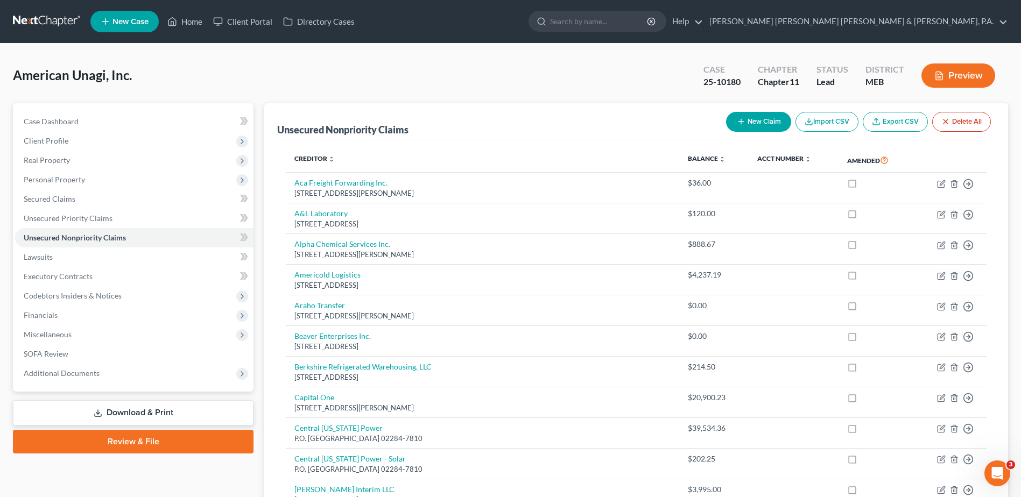
click at [382, 63] on div "American Unagi, Inc. Upgraded Case 25-10180 Chapter Chapter 11 Status Lead Dist…" at bounding box center [510, 79] width 995 height 47
click at [114, 158] on span "Real Property" at bounding box center [134, 160] width 238 height 19
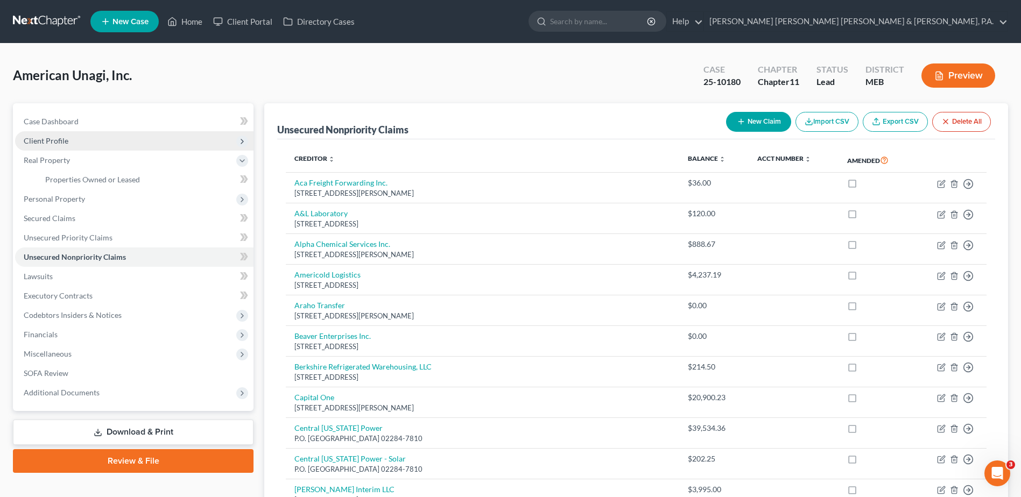
click at [112, 146] on span "Client Profile" at bounding box center [134, 140] width 238 height 19
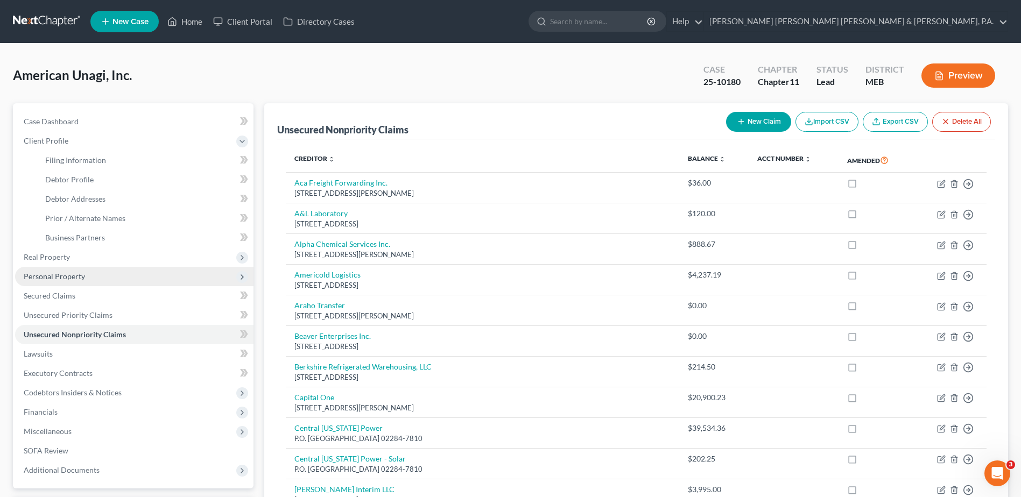
click at [107, 274] on span "Personal Property" at bounding box center [134, 276] width 238 height 19
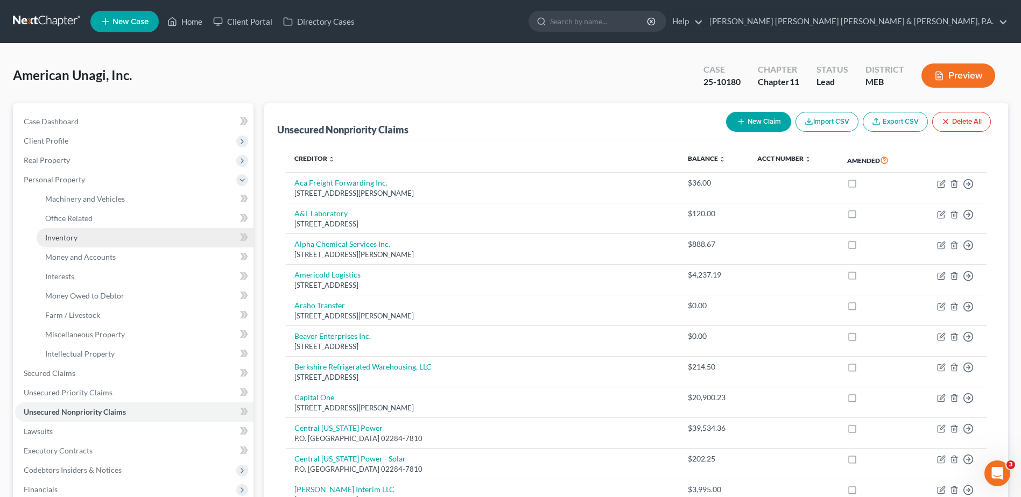
click at [106, 239] on link "Inventory" at bounding box center [145, 237] width 217 height 19
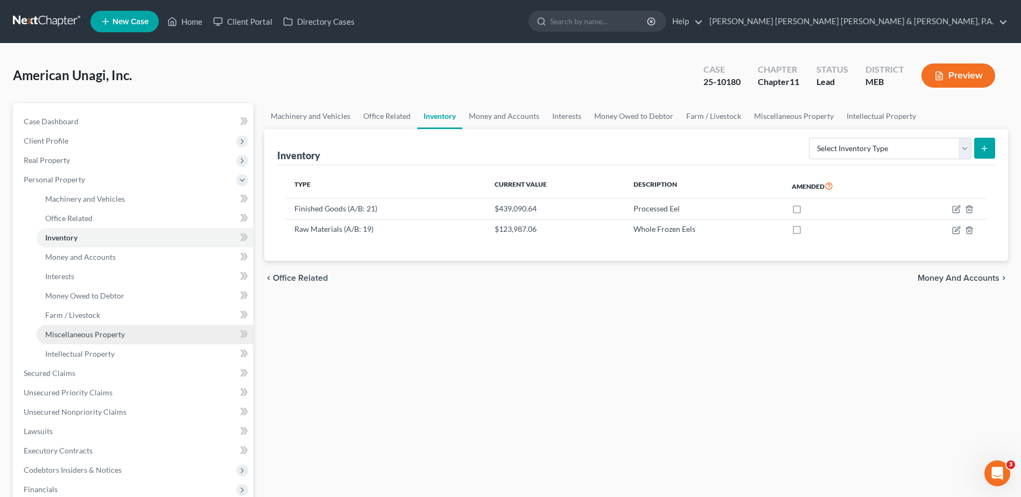
click at [119, 335] on span "Miscellaneous Property" at bounding box center [85, 334] width 80 height 9
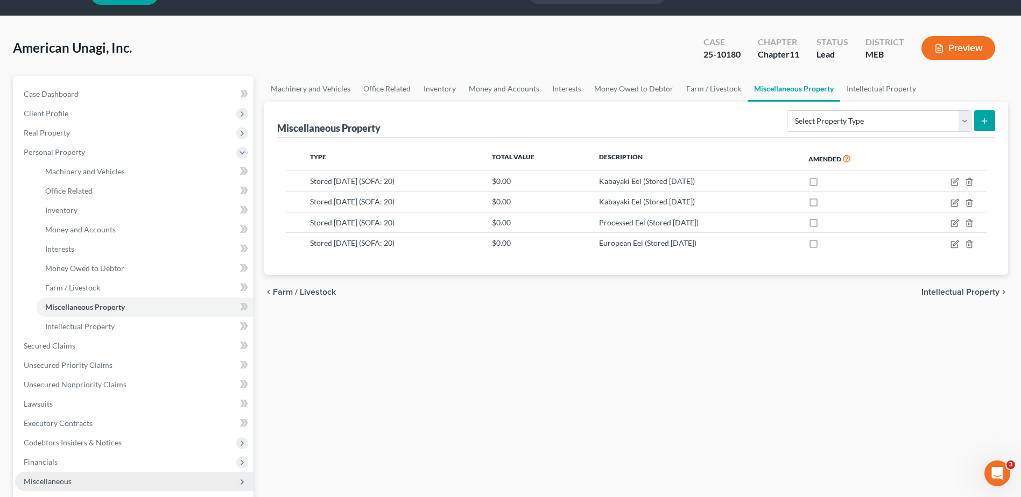
scroll to position [108, 0]
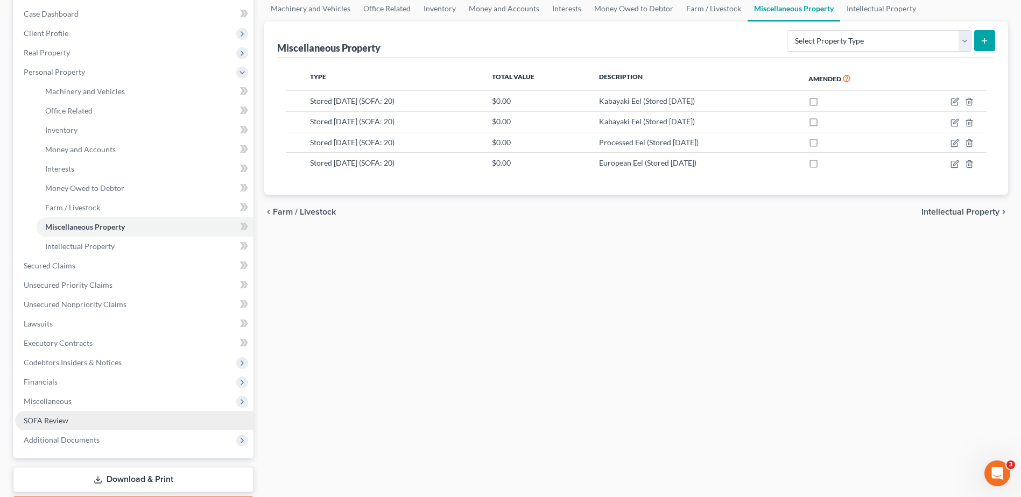
click at [65, 418] on span "SOFA Review" at bounding box center [46, 420] width 45 height 9
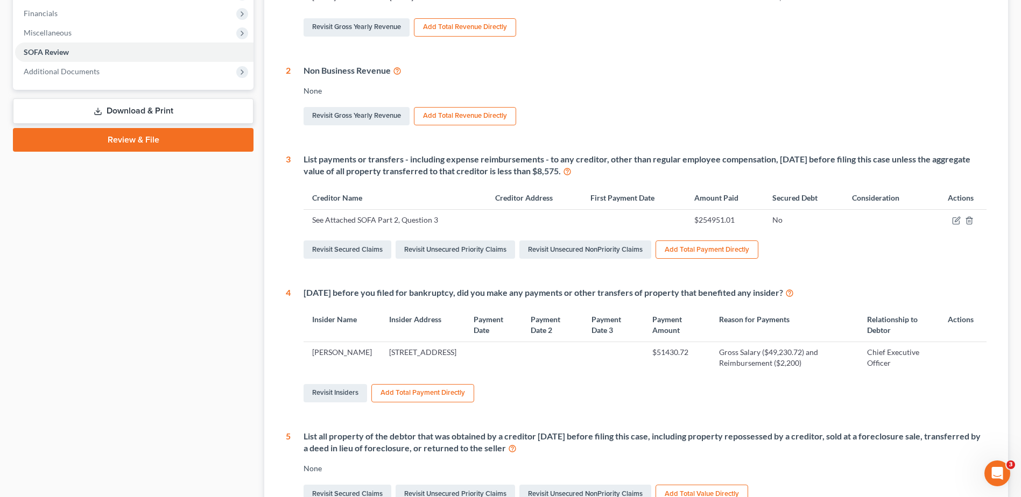
scroll to position [323, 0]
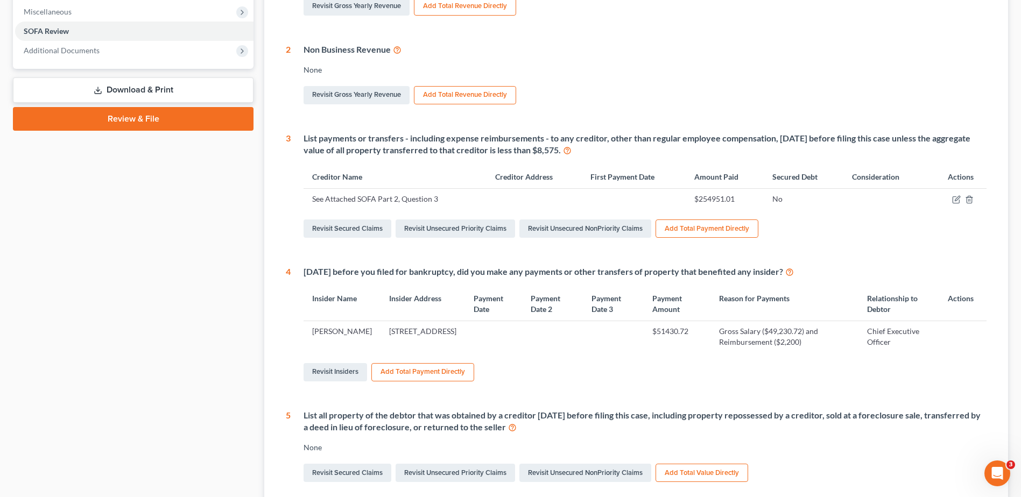
click at [40, 296] on div "Case Dashboard Payments Invoices Payments Payments Credit Report Client Profile" at bounding box center [133, 168] width 251 height 777
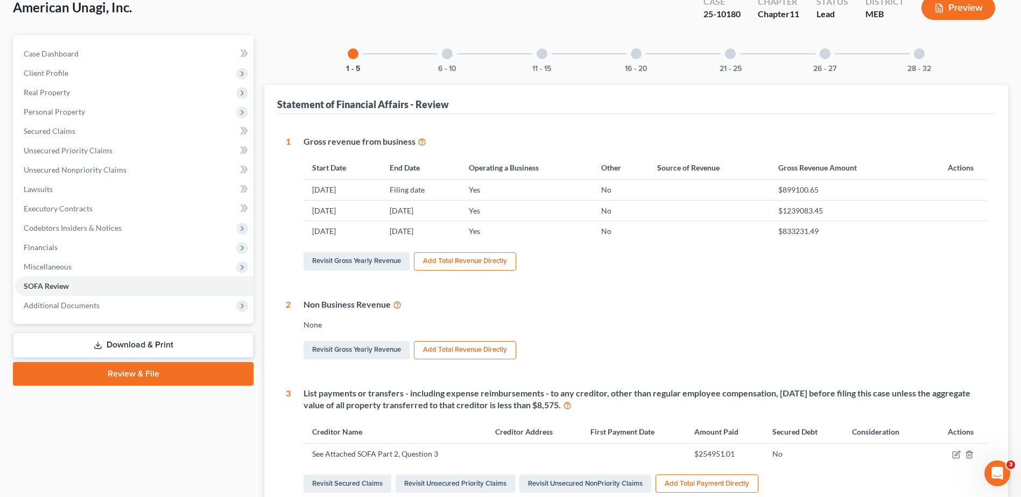
scroll to position [54, 0]
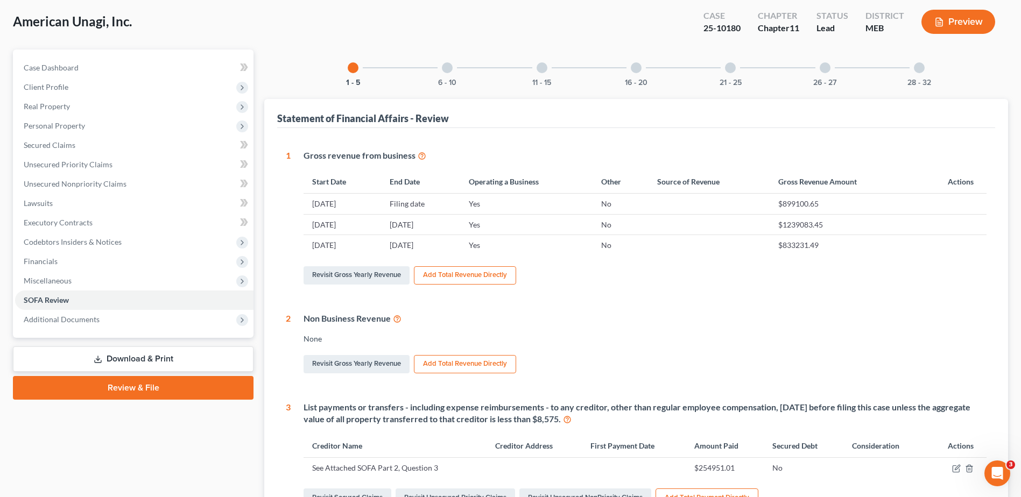
click at [814, 69] on div "26 - 27" at bounding box center [825, 68] width 37 height 37
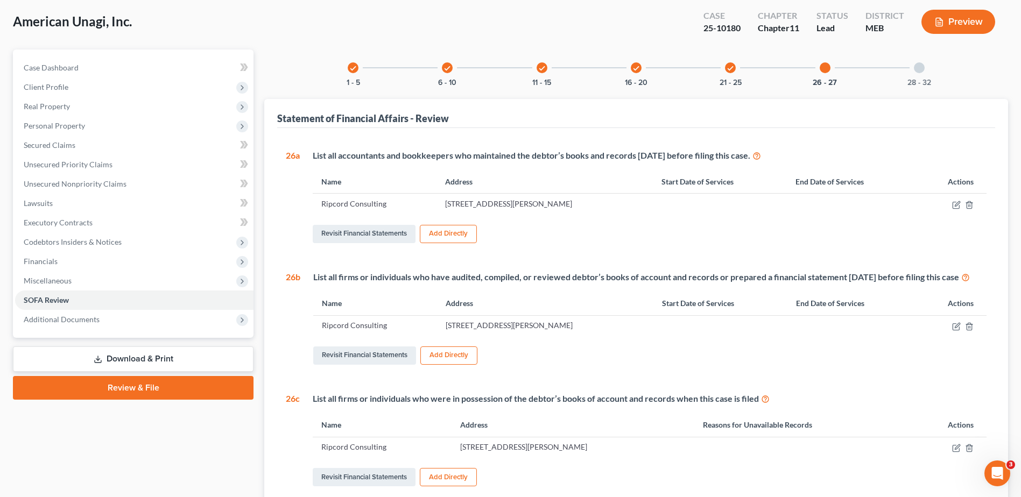
click at [819, 67] on div at bounding box center [824, 67] width 11 height 11
click at [953, 204] on icon "button" at bounding box center [955, 205] width 6 height 6
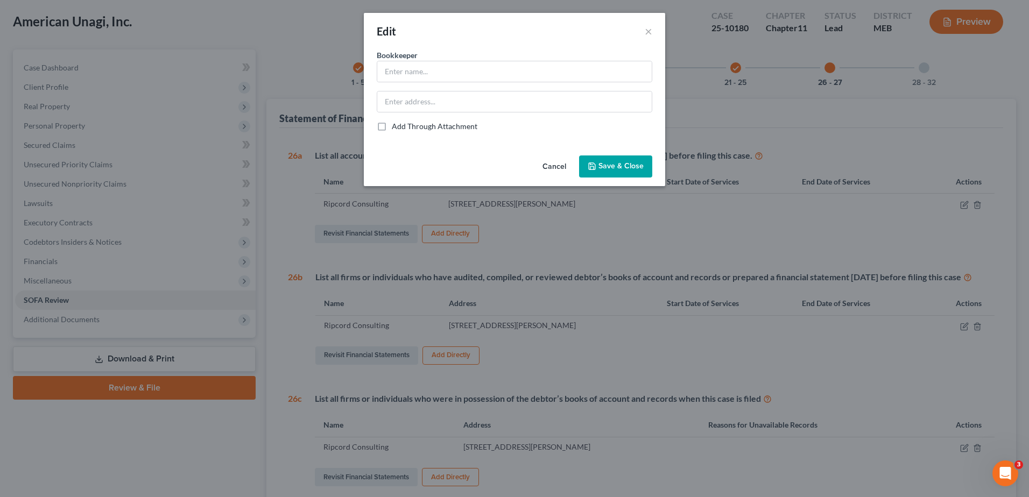
click at [559, 170] on button "Cancel" at bounding box center [554, 168] width 41 height 22
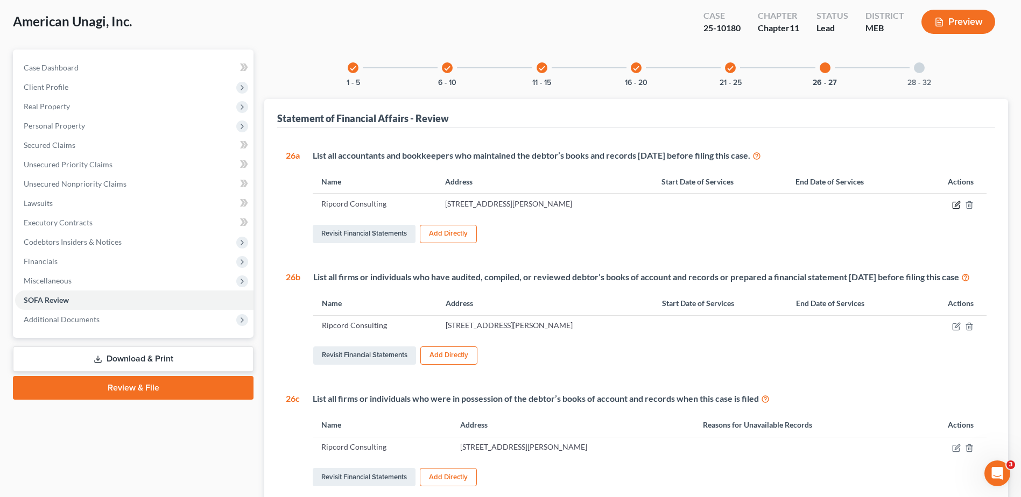
click at [953, 209] on icon "button" at bounding box center [956, 205] width 9 height 9
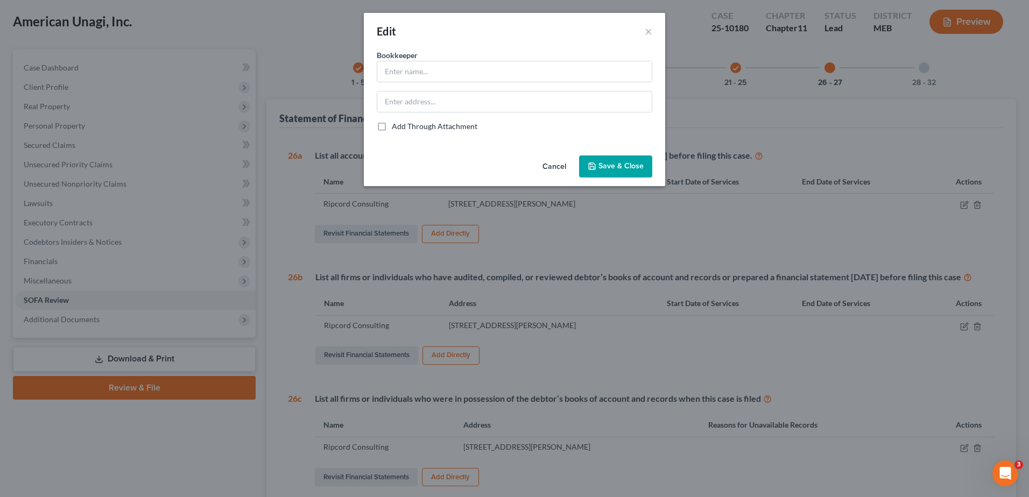
click at [558, 164] on button "Cancel" at bounding box center [554, 168] width 41 height 22
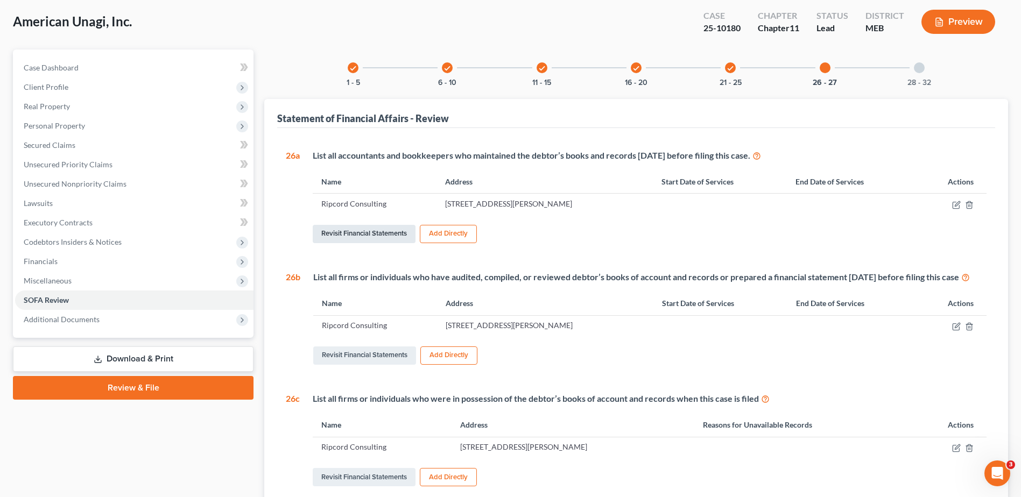
click at [386, 237] on link "Revisit Financial Statements" at bounding box center [364, 234] width 103 height 18
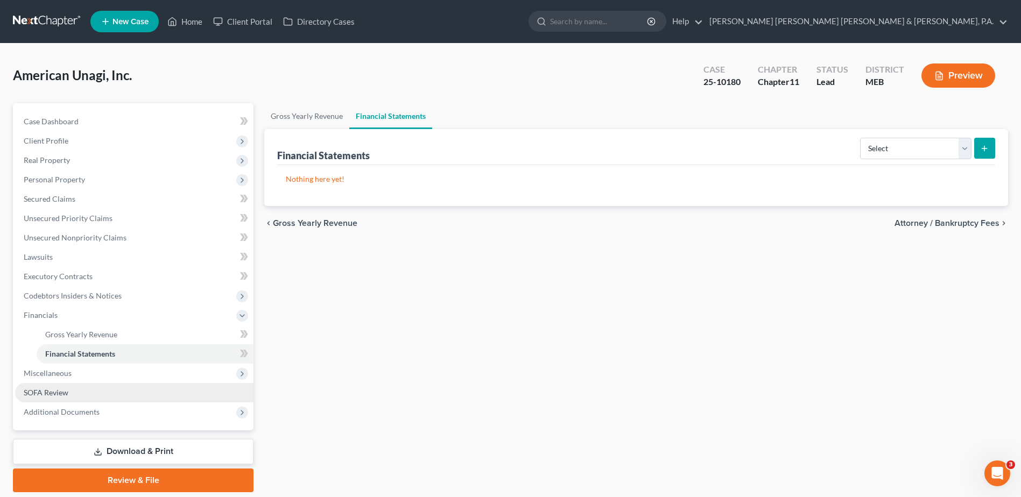
click at [103, 396] on link "SOFA Review" at bounding box center [134, 392] width 238 height 19
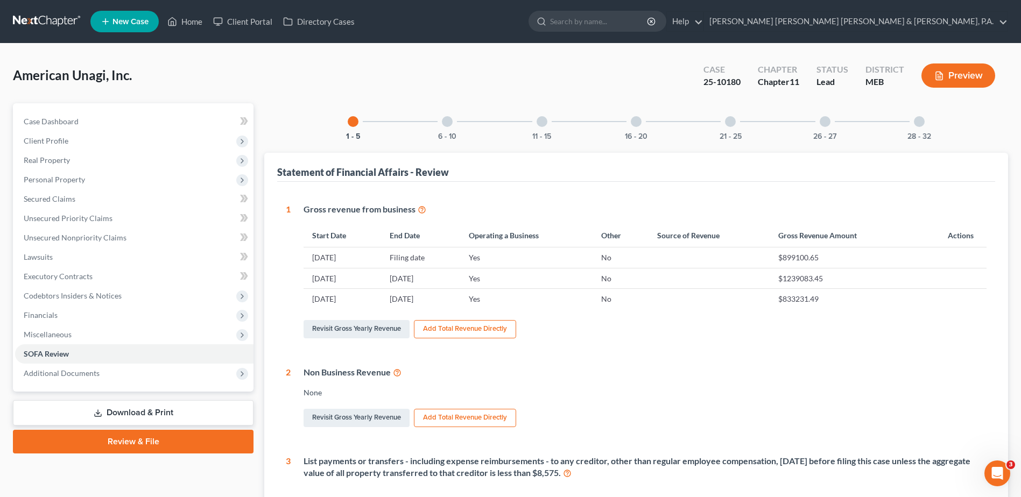
click at [823, 122] on div at bounding box center [824, 121] width 11 height 11
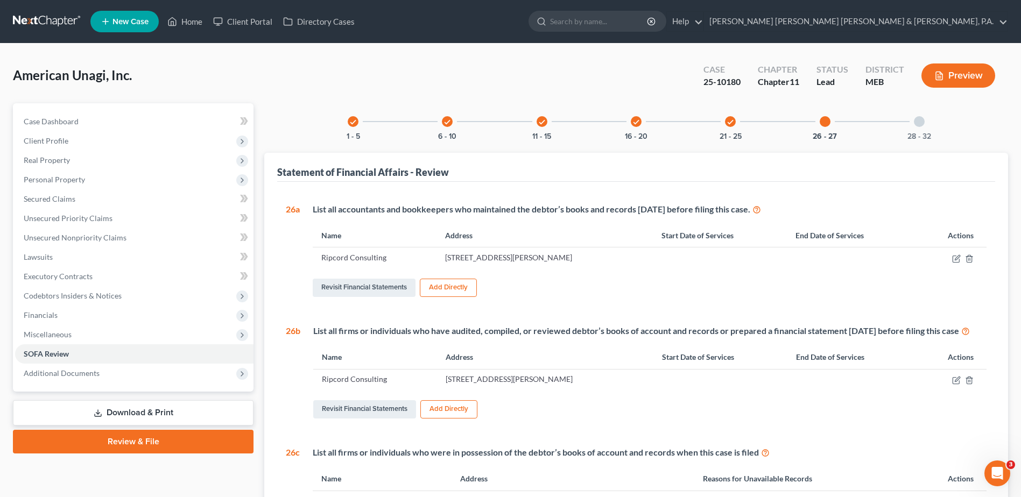
click at [350, 263] on td "Ripcord Consulting" at bounding box center [375, 258] width 124 height 20
click at [349, 260] on td "Ripcord Consulting" at bounding box center [375, 258] width 124 height 20
click at [605, 251] on td "8 Fredric Way, Hinesburg, VT 05461" at bounding box center [544, 258] width 216 height 20
drag, startPoint x: 605, startPoint y: 251, endPoint x: 727, endPoint y: 251, distance: 122.7
click at [605, 251] on td "8 Fredric Way, Hinesburg, VT 05461" at bounding box center [544, 258] width 216 height 20
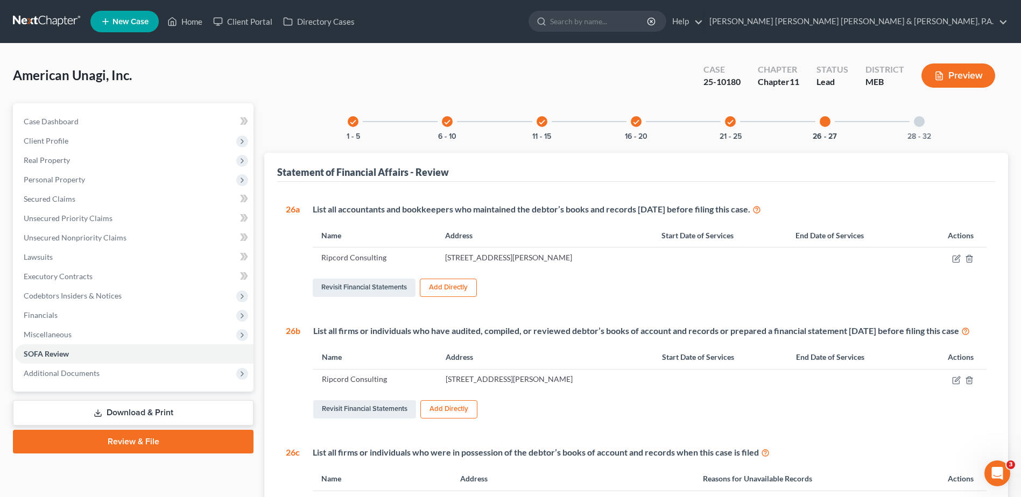
click at [950, 257] on div at bounding box center [951, 257] width 54 height 11
click at [953, 258] on icon "button" at bounding box center [955, 259] width 6 height 6
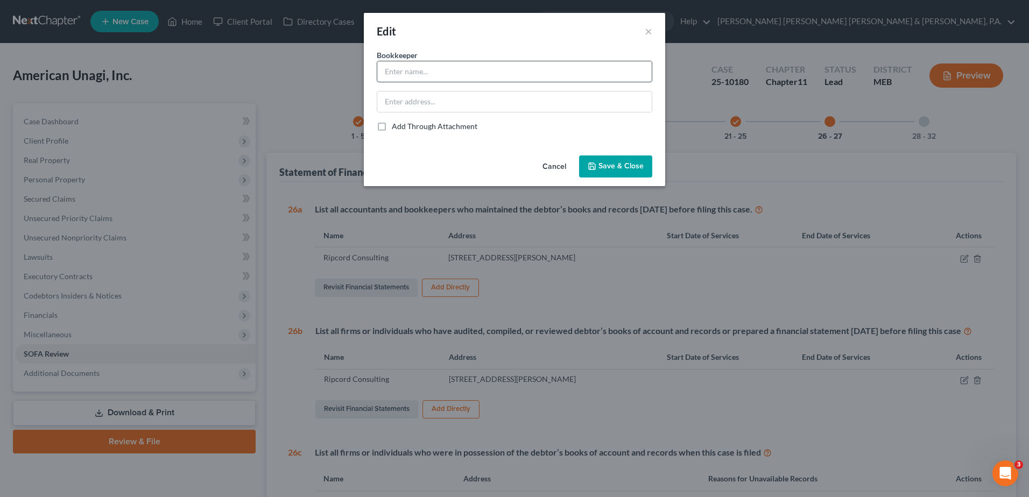
click at [414, 80] on input "text" at bounding box center [514, 71] width 274 height 20
type input "Ripcord Consulting"
click at [437, 96] on input "text" at bounding box center [514, 101] width 274 height 20
click at [790, 96] on div "Edit × Bookkeeper * Ripcord Consulting Add Through Attachment Cancel Save & Clo…" at bounding box center [514, 248] width 1029 height 497
click at [562, 170] on button "Cancel" at bounding box center [554, 168] width 41 height 22
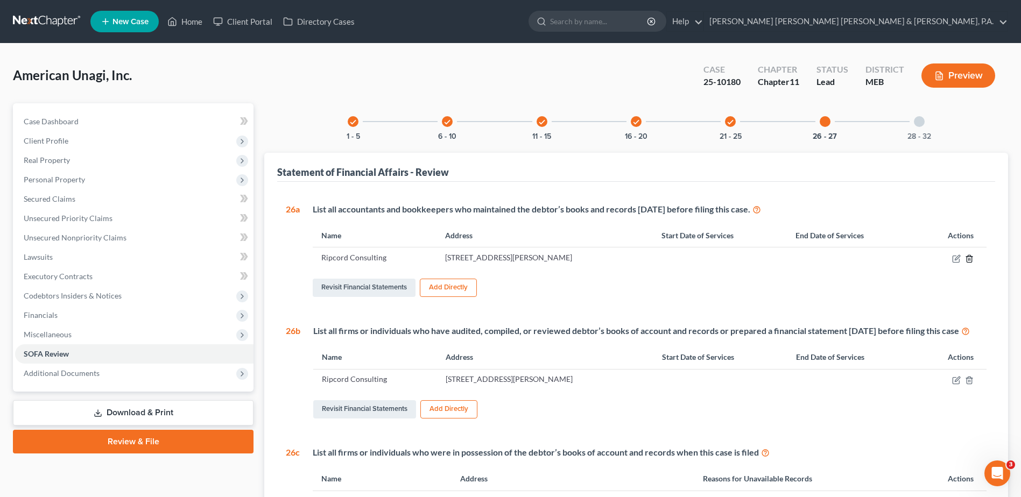
click at [971, 260] on icon "button" at bounding box center [968, 258] width 5 height 7
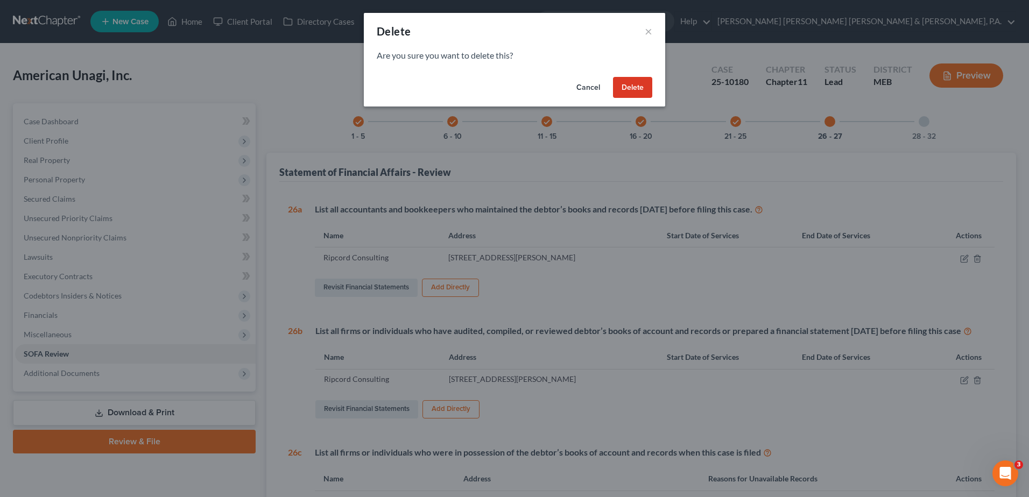
click at [646, 84] on button "Delete" at bounding box center [632, 88] width 39 height 22
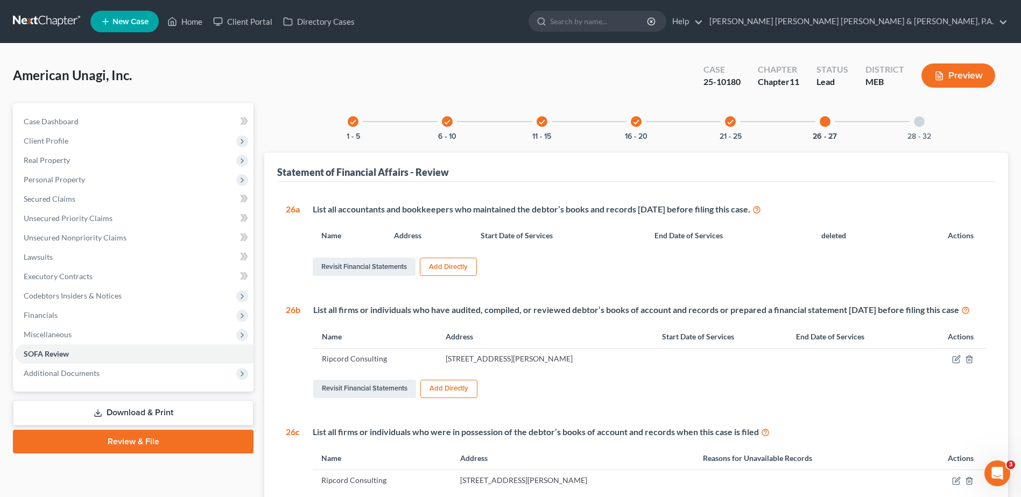
click at [453, 262] on button "Add Directly" at bounding box center [448, 267] width 57 height 18
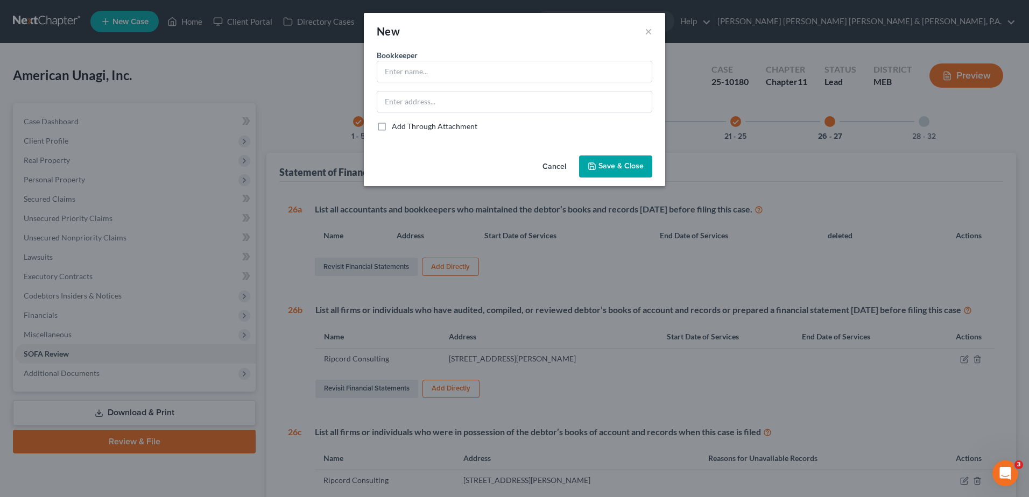
click at [549, 166] on button "Cancel" at bounding box center [554, 168] width 41 height 22
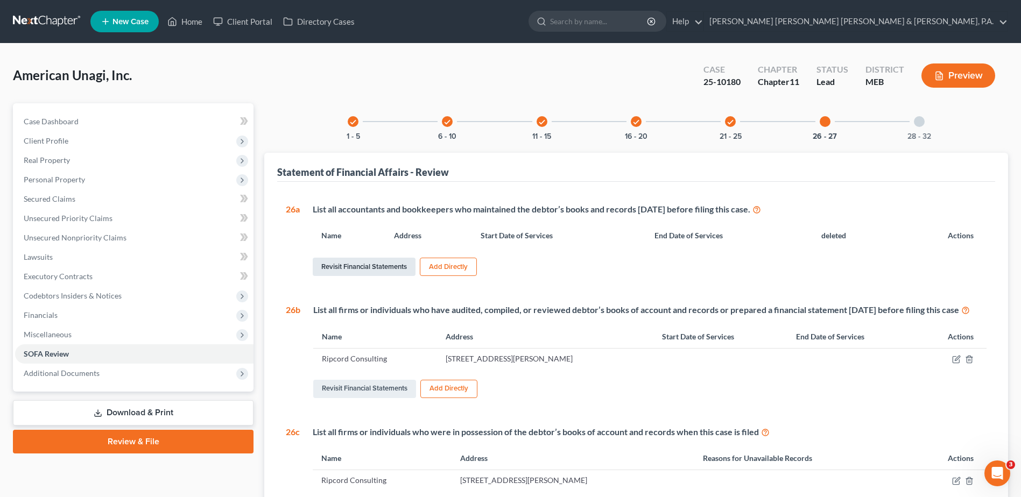
click at [400, 269] on link "Revisit Financial Statements" at bounding box center [364, 267] width 103 height 18
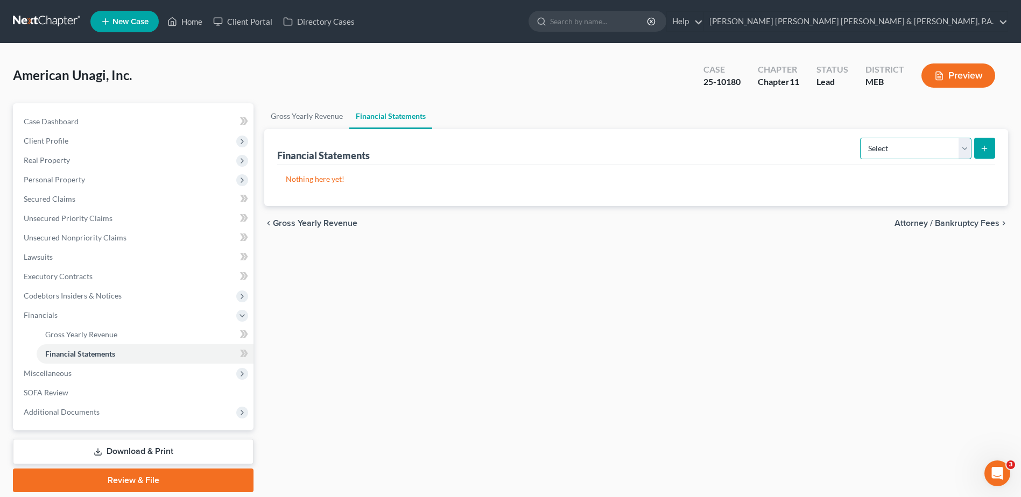
click at [943, 150] on select "Select Auditor Bookkeeper Creditor Pension Contribution Records Keeper Tax Cons…" at bounding box center [915, 149] width 111 height 22
select select "bookkeeper"
click at [861, 138] on select "Select Auditor Bookkeeper Creditor Pension Contribution Records Keeper Tax Cons…" at bounding box center [915, 149] width 111 height 22
click at [981, 145] on icon "submit" at bounding box center [984, 148] width 9 height 9
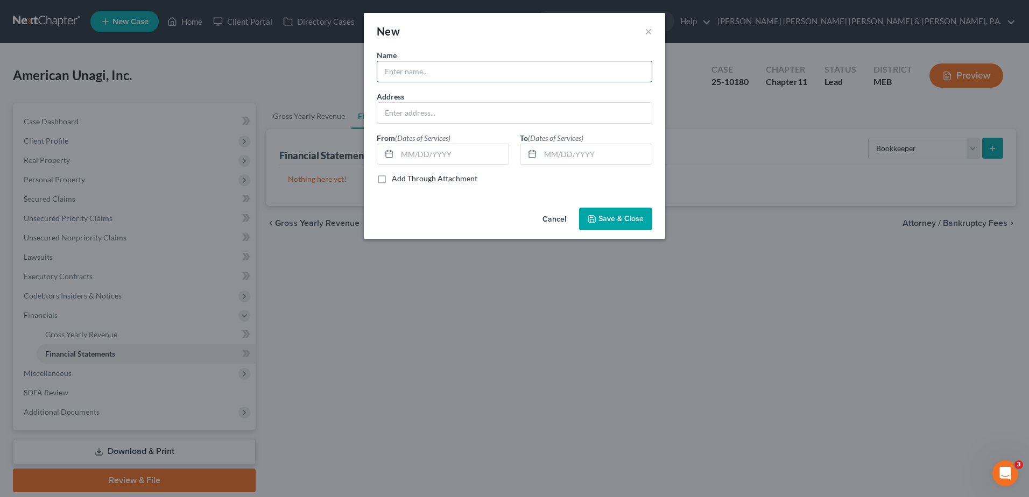
click at [455, 67] on input "text" at bounding box center [514, 71] width 274 height 20
type input "Ripcord Consulting"
click at [449, 109] on input "text" at bounding box center [514, 113] width 274 height 20
type input "8 Fredric Way, Hinesburg, VT 05461"
click at [453, 156] on input "text" at bounding box center [452, 154] width 111 height 20
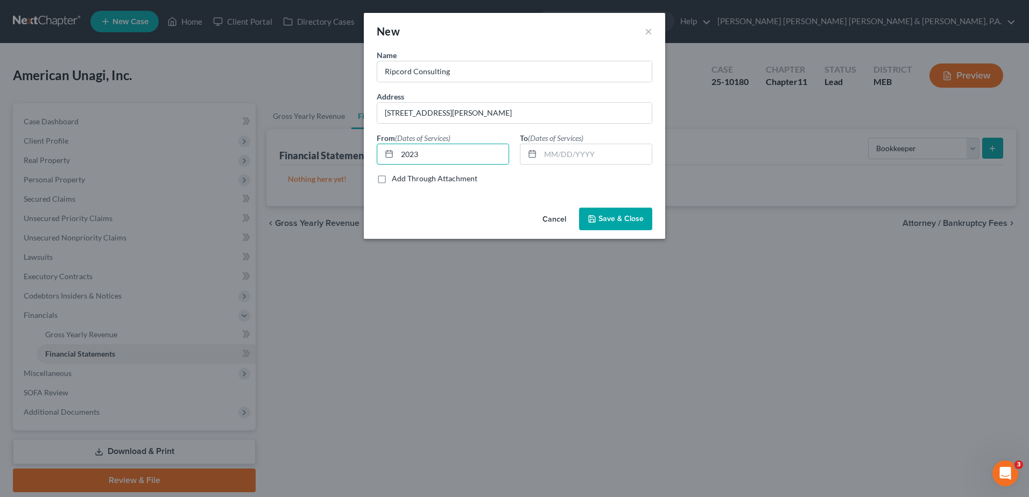
click at [443, 202] on div "Name * Ripcord Consulting Address 8 Fredric Way, Hinesburg, VT 05461 From (Date…" at bounding box center [514, 127] width 301 height 154
click at [626, 218] on span "Save & Close" at bounding box center [620, 218] width 45 height 9
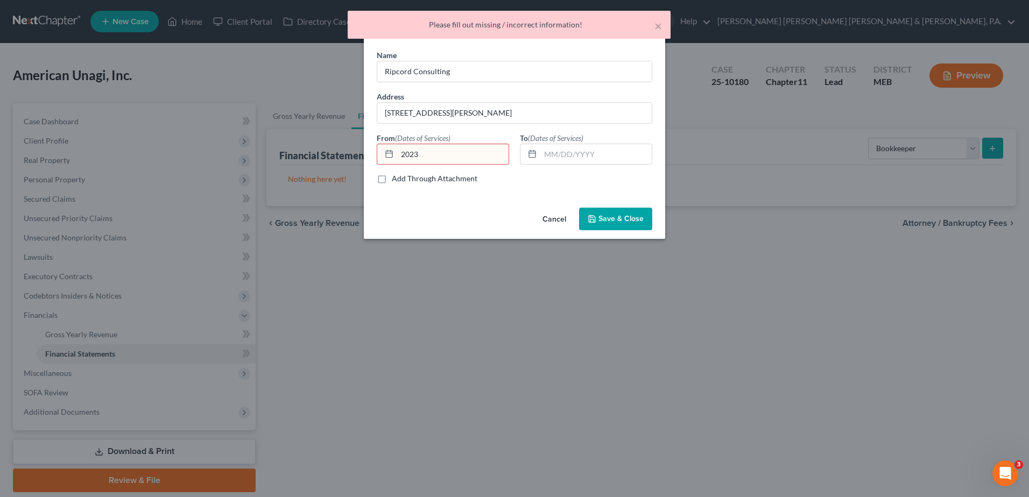
click at [461, 156] on input "2023" at bounding box center [452, 154] width 111 height 20
type input "01/2023"
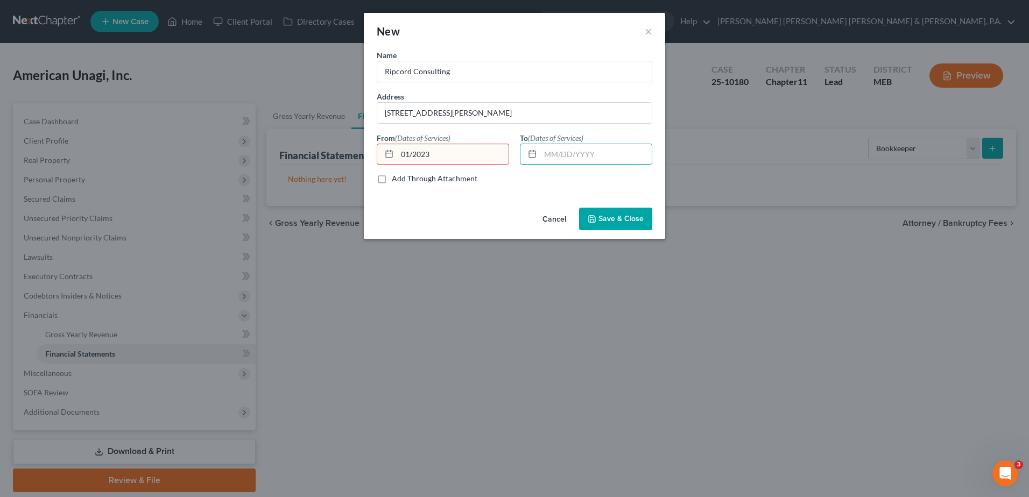
click at [415, 153] on input "01/2023" at bounding box center [452, 154] width 111 height 20
click at [618, 221] on span "Save & Close" at bounding box center [620, 218] width 45 height 9
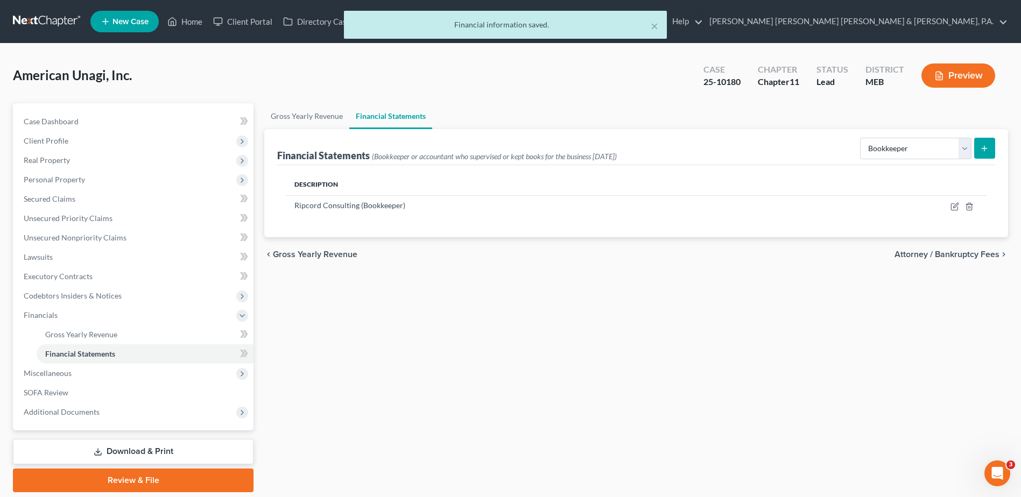
click at [642, 315] on div "Gross Yearly Revenue Financial Statements Financial Statements (Bookkeeper or a…" at bounding box center [636, 297] width 754 height 389
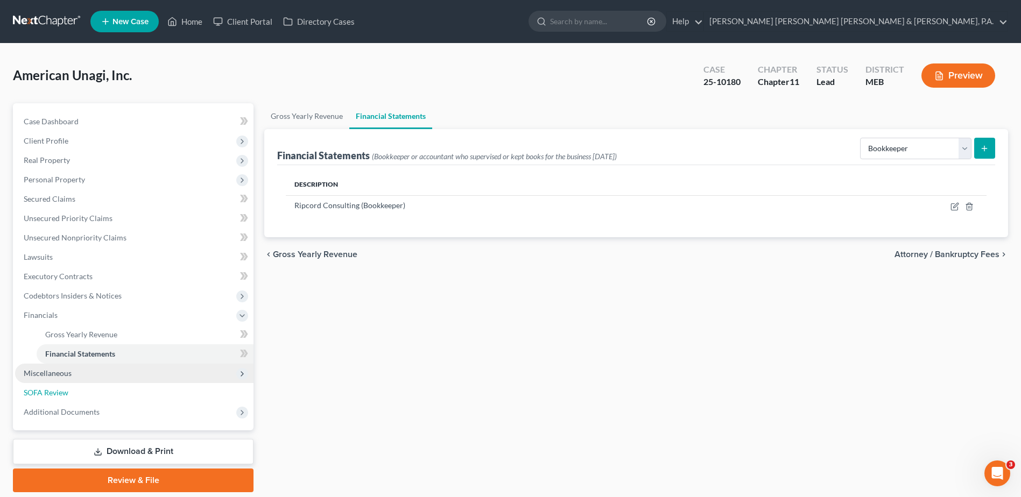
drag, startPoint x: 65, startPoint y: 396, endPoint x: 117, endPoint y: 382, distance: 53.5
click at [65, 396] on span "SOFA Review" at bounding box center [46, 392] width 45 height 9
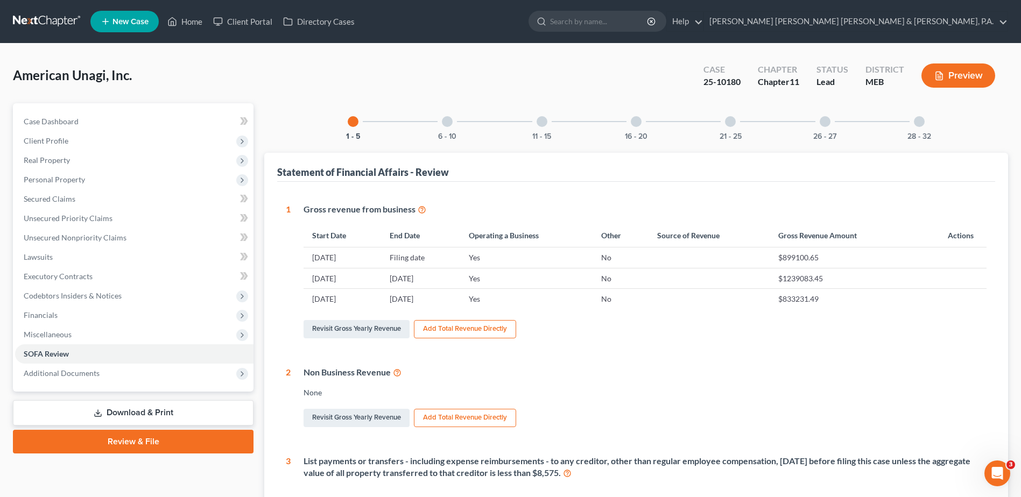
click at [824, 122] on div at bounding box center [824, 121] width 11 height 11
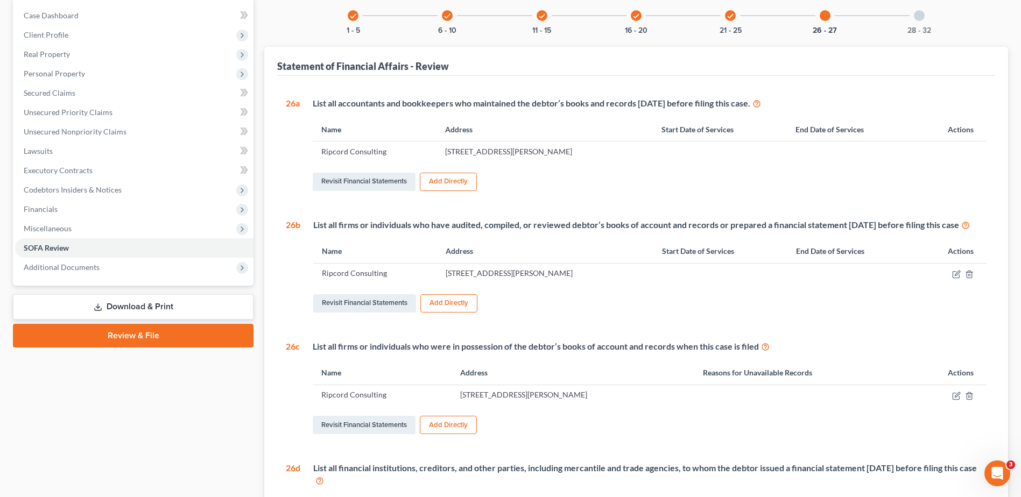
scroll to position [108, 0]
click at [953, 277] on icon "button" at bounding box center [956, 273] width 9 height 9
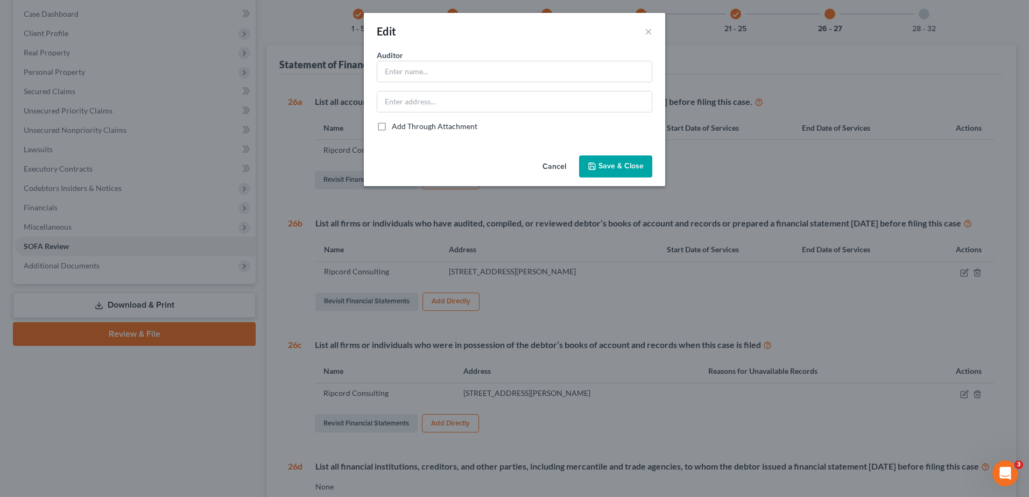
click at [566, 165] on button "Cancel" at bounding box center [554, 168] width 41 height 22
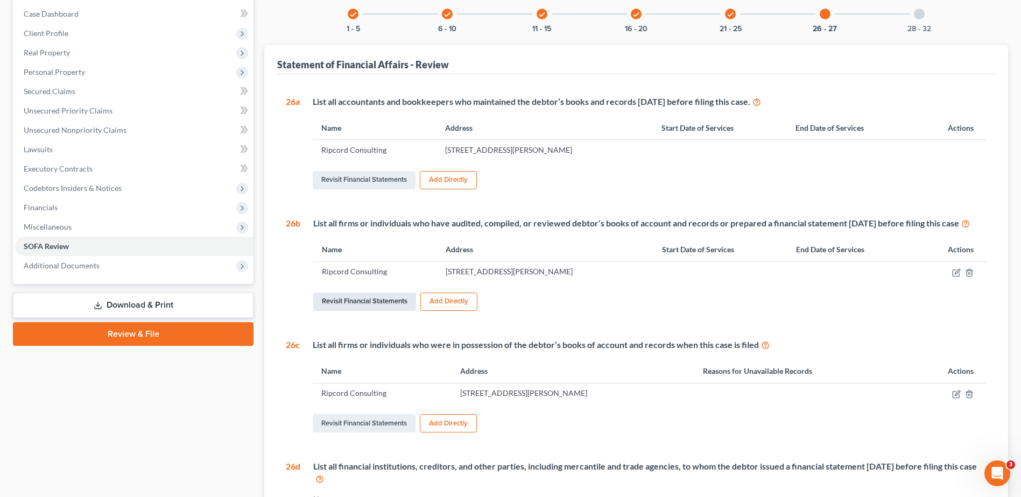
click at [377, 311] on link "Revisit Financial Statements" at bounding box center [364, 302] width 103 height 18
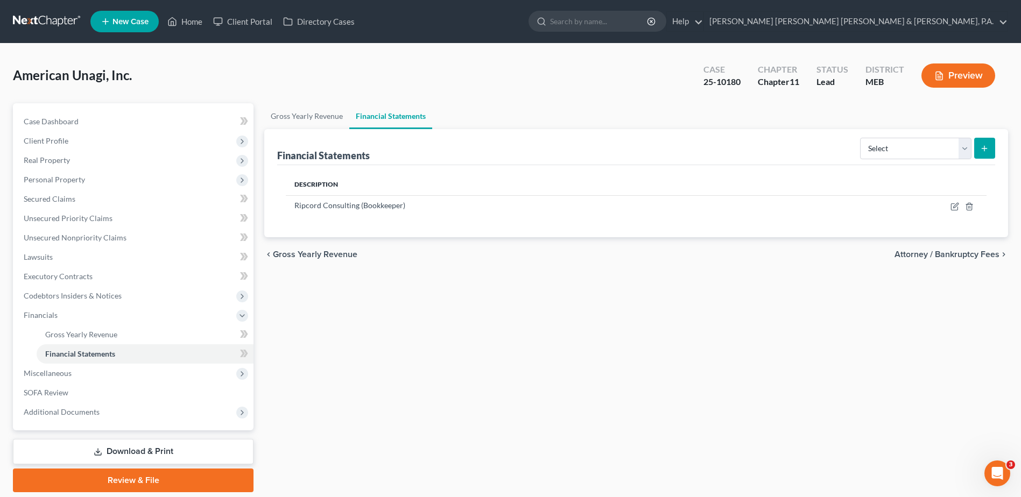
click at [377, 315] on div "Gross Yearly Revenue Financial Statements Financial Statements Select Auditor B…" at bounding box center [636, 297] width 754 height 389
click at [914, 154] on select "Select Auditor Bookkeeper Creditor Pension Contribution Records Keeper Tax Cons…" at bounding box center [915, 149] width 111 height 22
click at [861, 138] on select "Select Auditor Bookkeeper Creditor Pension Contribution Records Keeper Tax Cons…" at bounding box center [915, 149] width 111 height 22
drag, startPoint x: 988, startPoint y: 145, endPoint x: 595, endPoint y: 135, distance: 392.9
click at [595, 135] on div "Financial Statements (Bookkeeper or accountant who supervised or kept books for…" at bounding box center [636, 147] width 718 height 36
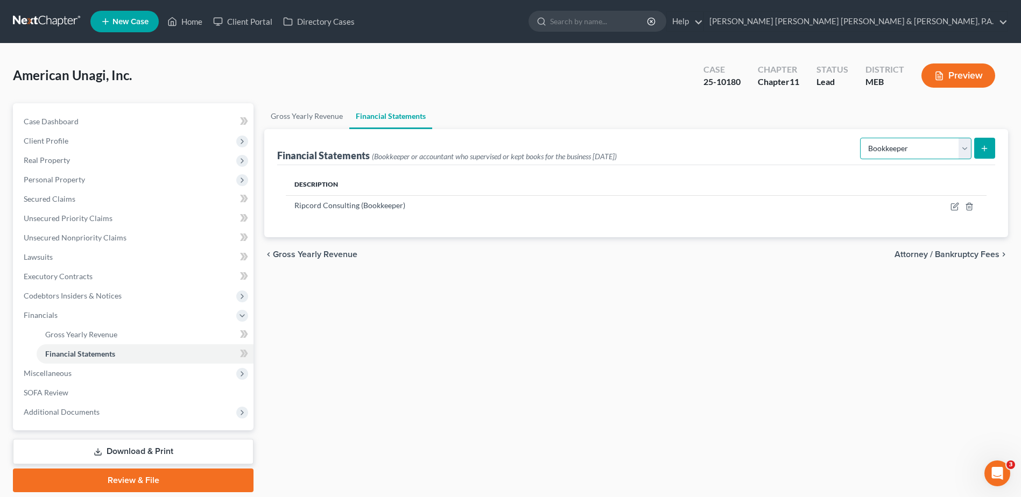
click at [909, 153] on select "Select Auditor Bookkeeper Creditor Pension Contribution Records Keeper Tax Cons…" at bounding box center [915, 149] width 111 height 22
select select "auditor"
click at [861, 138] on select "Select Auditor Bookkeeper Creditor Pension Contribution Records Keeper Tax Cons…" at bounding box center [915, 149] width 111 height 22
click at [985, 152] on icon "submit" at bounding box center [984, 148] width 9 height 9
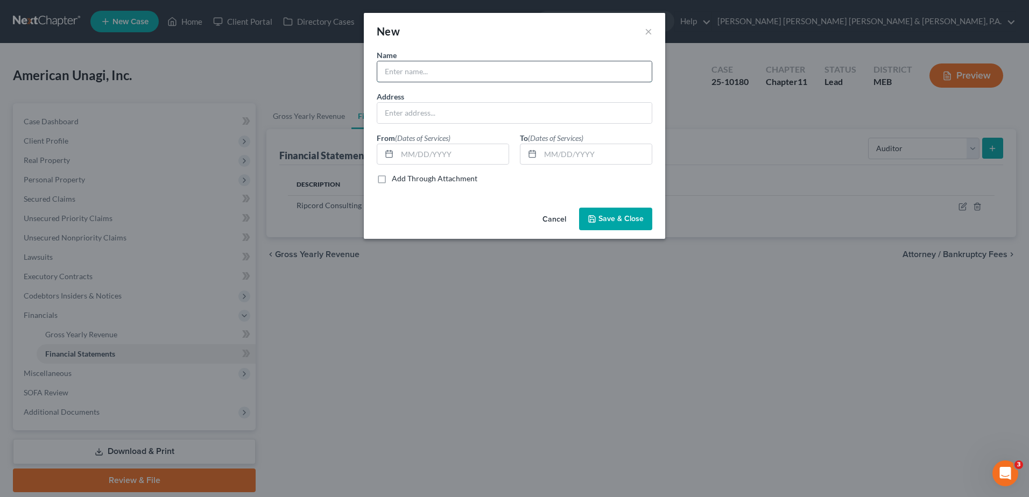
click at [440, 73] on input "text" at bounding box center [514, 71] width 274 height 20
type input "E"
click at [419, 63] on input "Wipfli" at bounding box center [514, 71] width 274 height 20
type input "[PERSON_NAME] LLP"
type input "30 Long Creek, Suite 100, Brunswick ME"
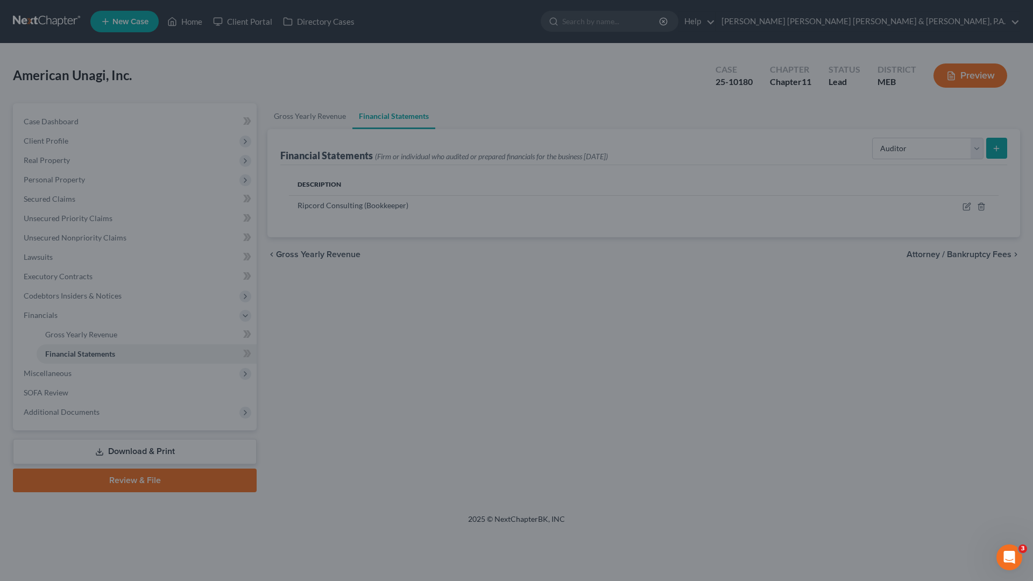
click at [599, 153] on input "text" at bounding box center [587, 151] width 97 height 18
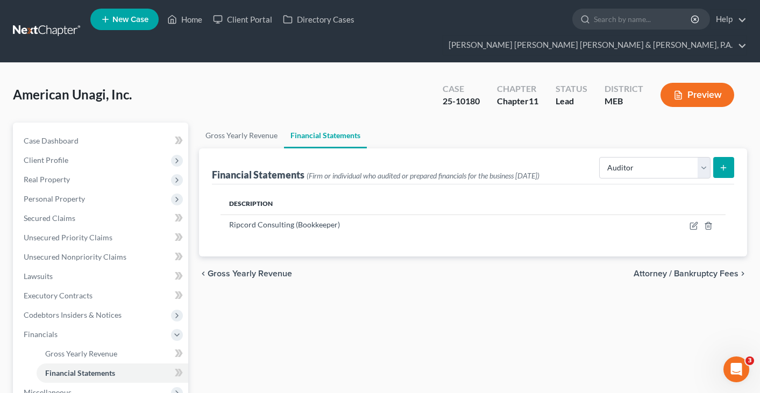
click at [421, 185] on div "Description Ripcord Consulting (Bookkeeper)" at bounding box center [473, 221] width 522 height 72
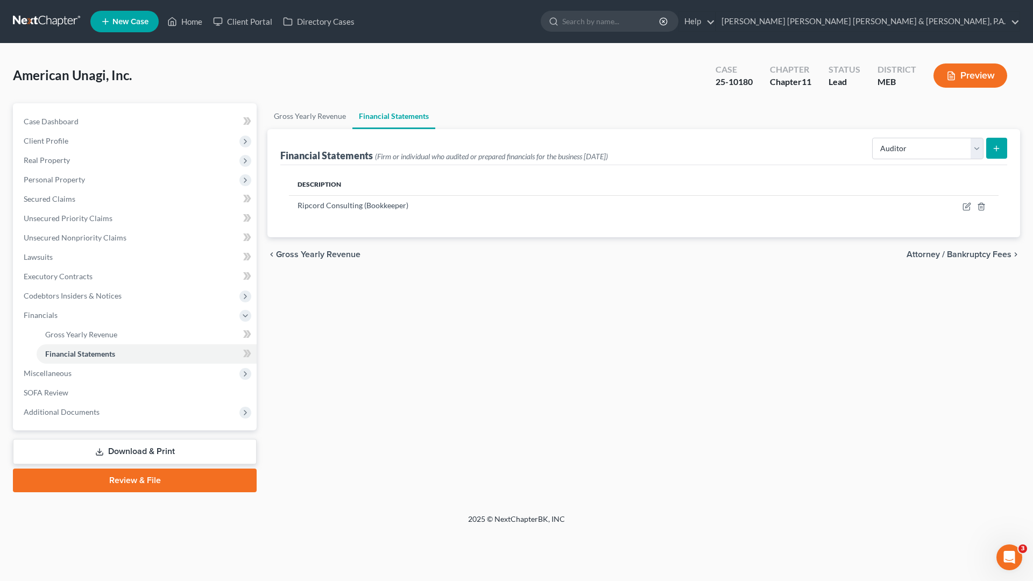
click at [995, 147] on icon "submit" at bounding box center [996, 148] width 9 height 9
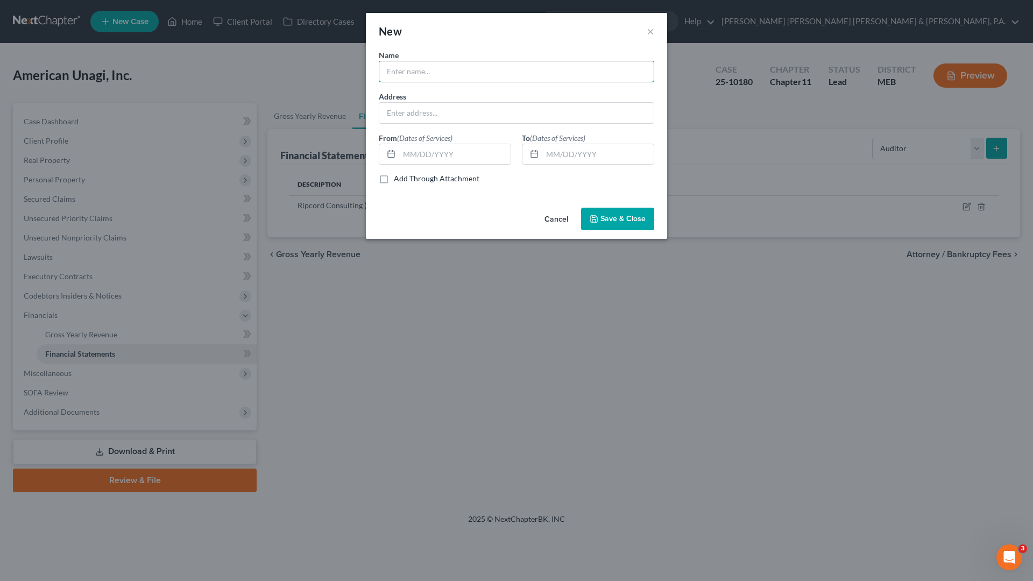
click at [469, 71] on input "text" at bounding box center [516, 71] width 274 height 20
type input "[PERSON_NAME] LLP"
type input "30 Long Creek, Suite 100, Brunswick ME"
click at [412, 156] on input "text" at bounding box center [454, 154] width 111 height 20
type input "0"
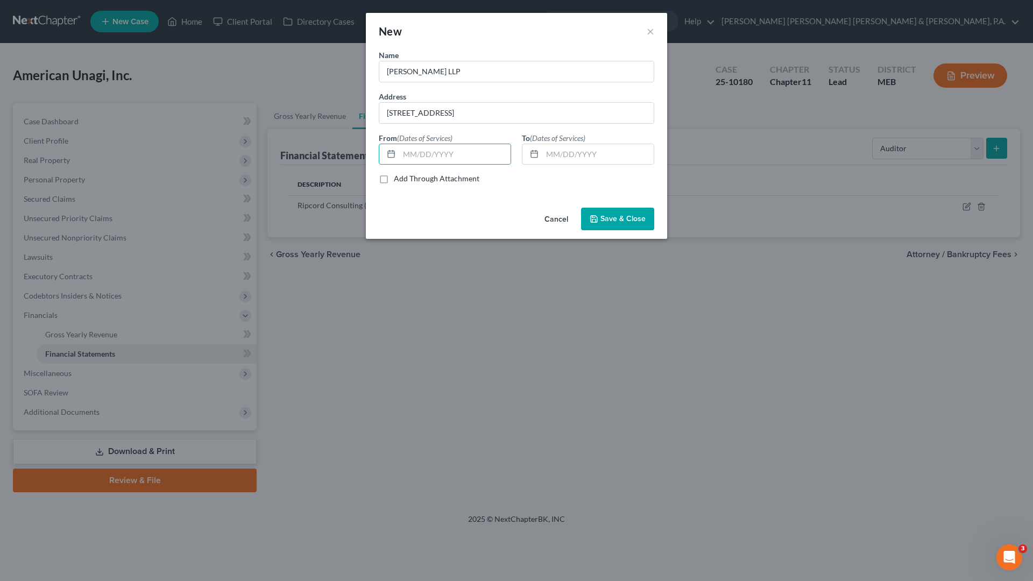
click at [622, 217] on span "Save & Close" at bounding box center [622, 218] width 45 height 9
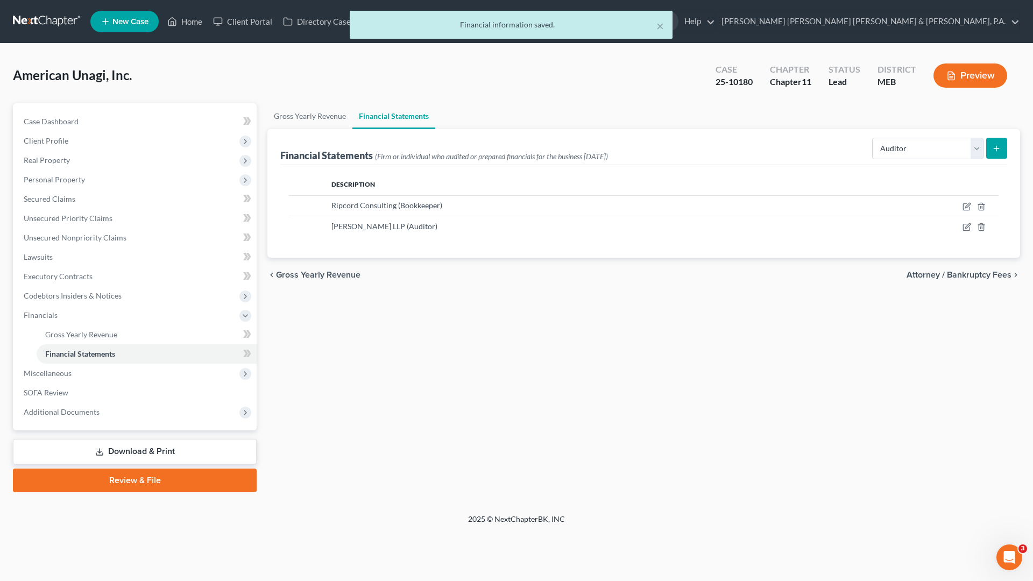
click at [438, 385] on div "Gross Yearly Revenue Financial Statements Financial Statements (Firm or individ…" at bounding box center [644, 297] width 764 height 389
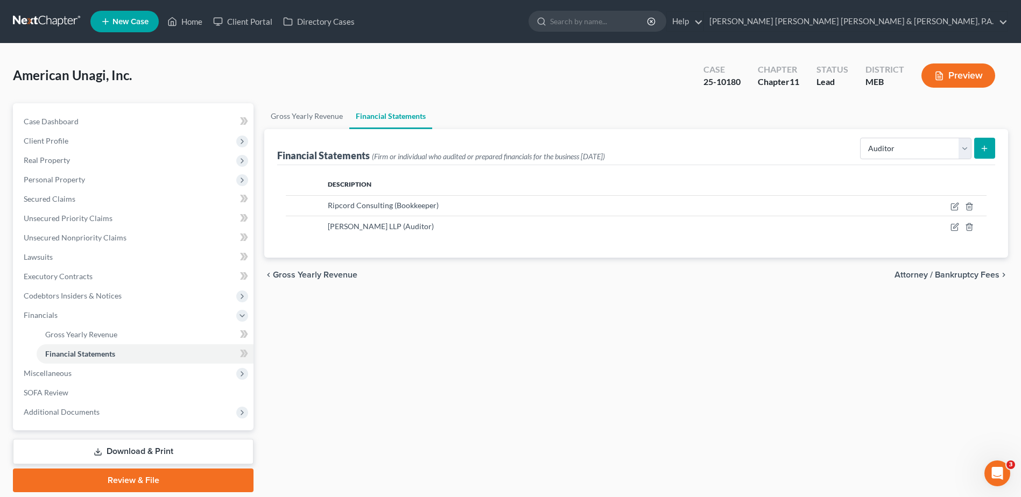
click at [415, 319] on div "Gross Yearly Revenue Financial Statements Financial Statements (Firm or individ…" at bounding box center [636, 297] width 754 height 389
click at [92, 390] on link "SOFA Review" at bounding box center [134, 392] width 238 height 19
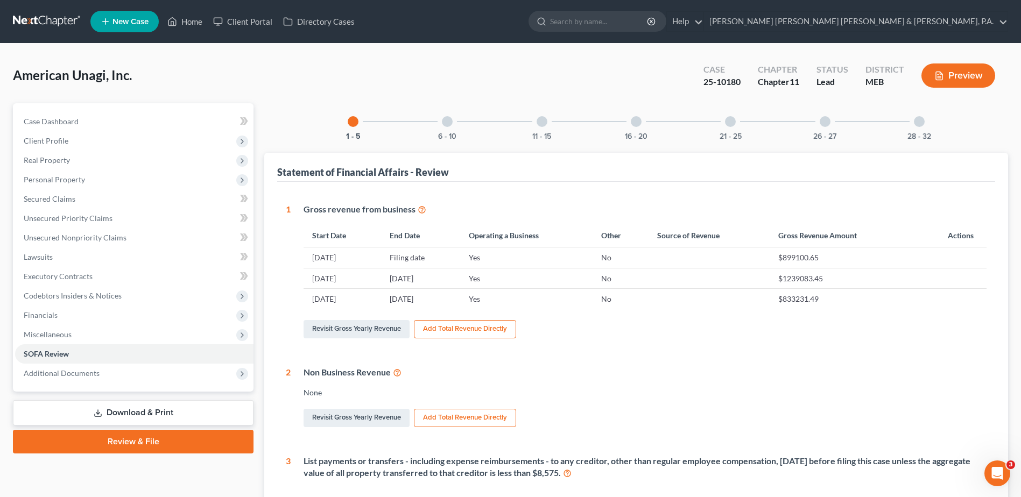
click at [824, 119] on div at bounding box center [824, 121] width 11 height 11
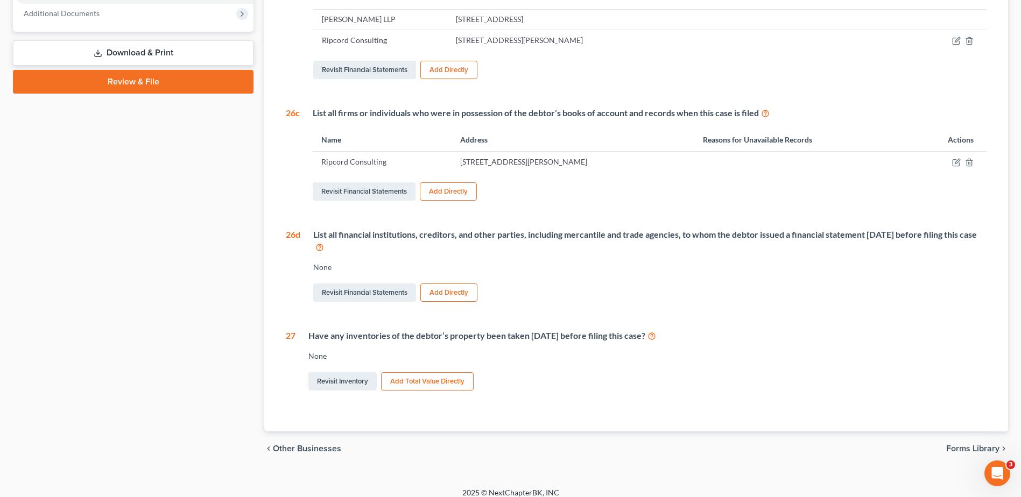
scroll to position [382, 0]
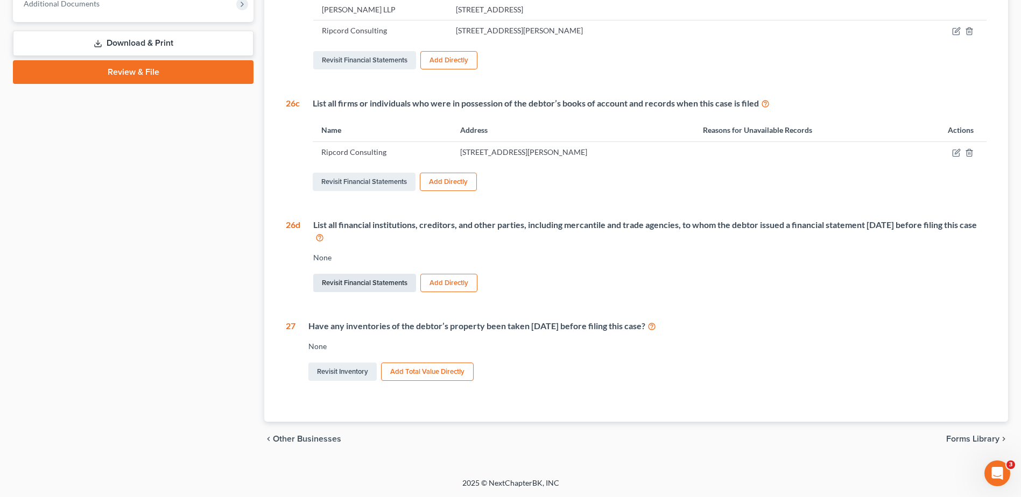
click at [374, 281] on link "Revisit Financial Statements" at bounding box center [364, 283] width 103 height 18
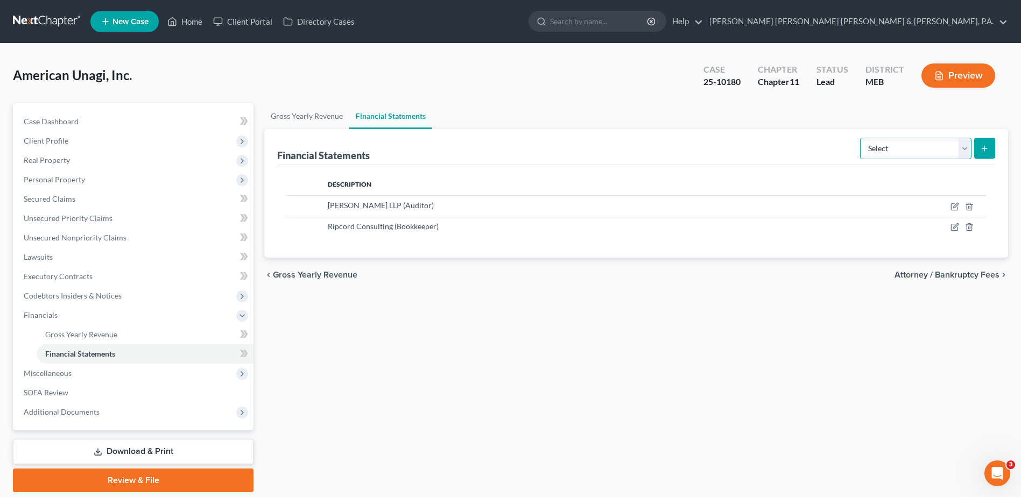
click at [900, 154] on select "Select Auditor Bookkeeper Creditor Pension Contribution Records Keeper Tax Cons…" at bounding box center [915, 149] width 111 height 22
select select "creditor"
click at [861, 138] on select "Select Auditor Bookkeeper Creditor Pension Contribution Records Keeper Tax Cons…" at bounding box center [915, 149] width 111 height 22
click at [986, 143] on button "submit" at bounding box center [984, 148] width 21 height 21
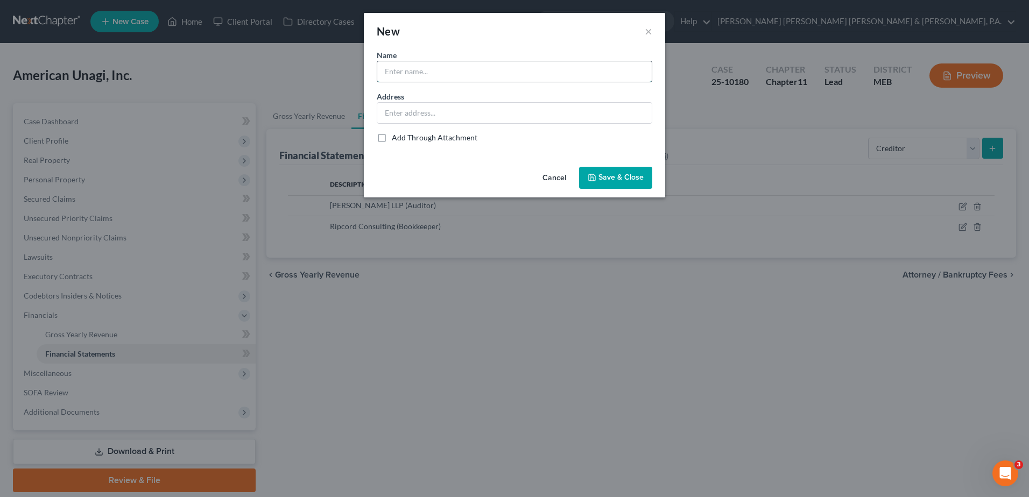
click at [412, 65] on input "text" at bounding box center [514, 71] width 274 height 20
type input "Maine Community Bank"
drag, startPoint x: 425, startPoint y: 112, endPoint x: 425, endPoint y: 119, distance: 7.0
click at [425, 112] on input "text" at bounding box center [514, 113] width 274 height 20
type input "P.O. Box 558, Westbrook, ME 04098"
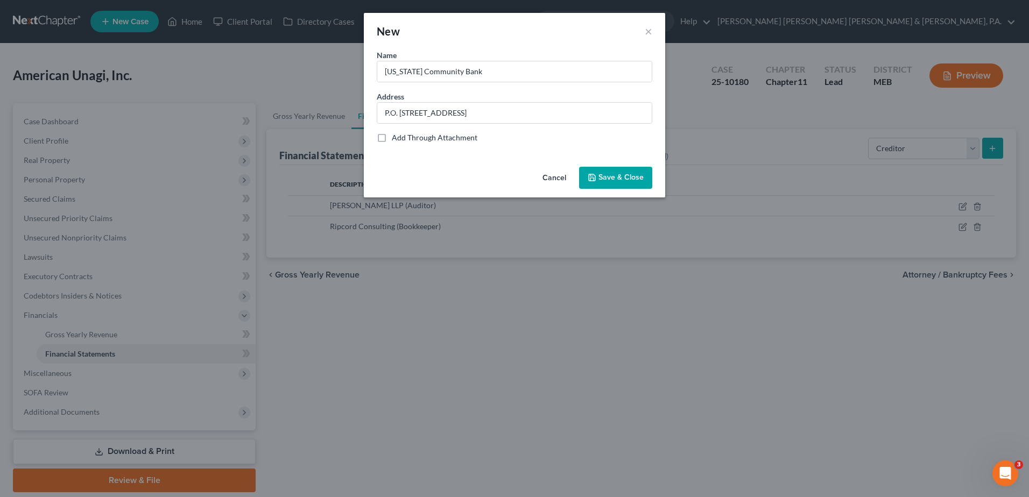
click at [609, 174] on span "Save & Close" at bounding box center [620, 177] width 45 height 9
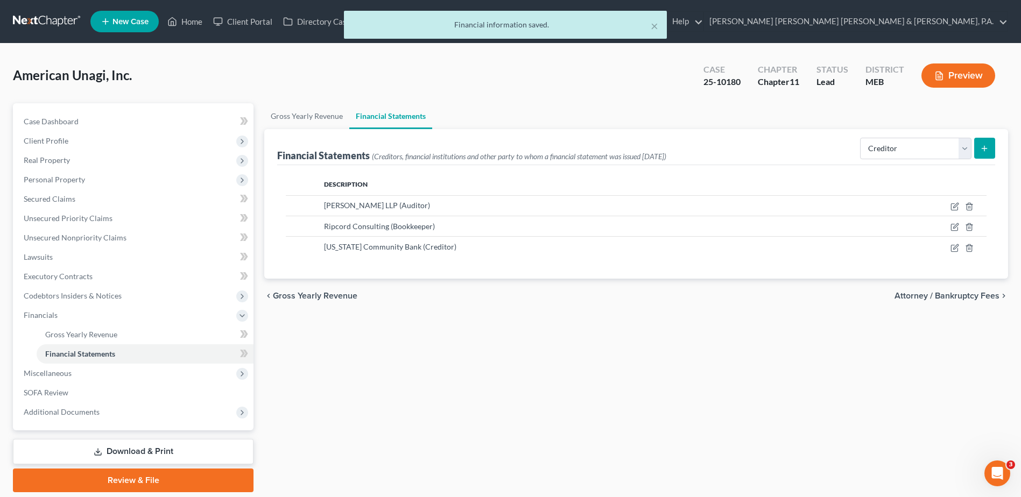
click at [987, 149] on icon "submit" at bounding box center [984, 148] width 9 height 9
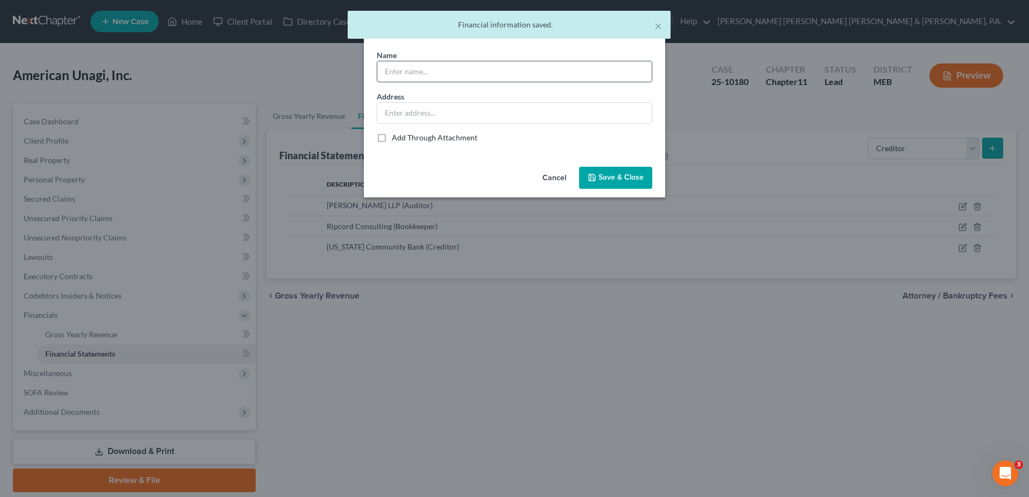
click at [432, 75] on input "text" at bounding box center [514, 71] width 274 height 20
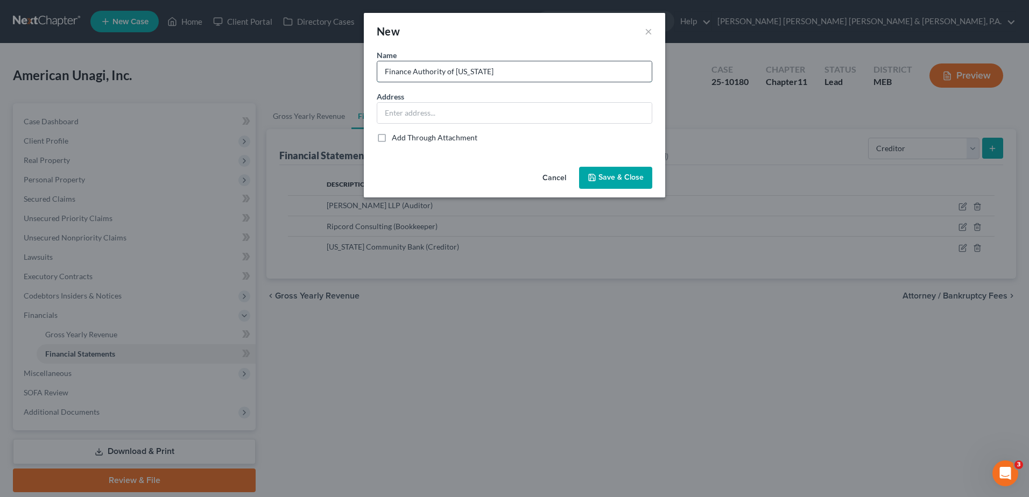
type input "Finance Authority of [US_STATE]"
type input "5 Community Dr, Augusta, ME 04332"
click at [625, 176] on span "Save & Close" at bounding box center [620, 177] width 45 height 9
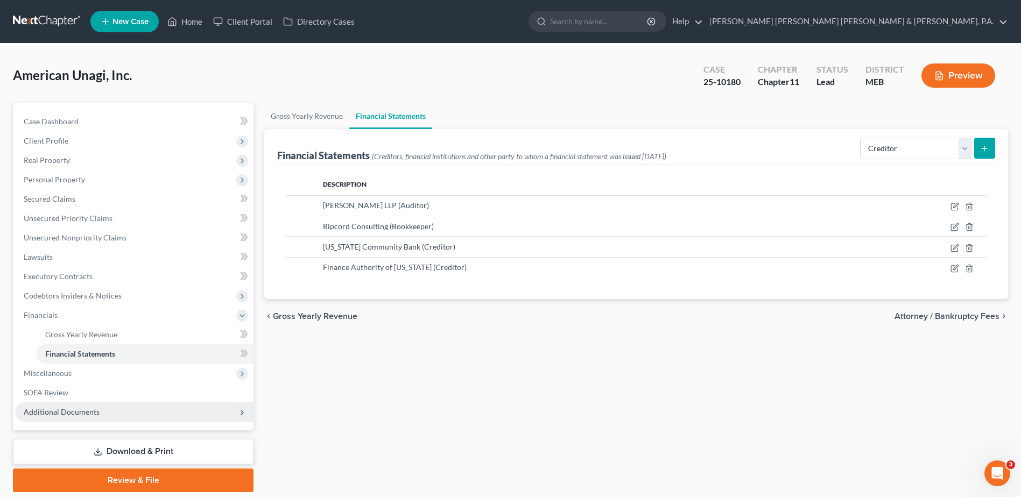
click at [76, 412] on span "Additional Documents" at bounding box center [62, 411] width 76 height 9
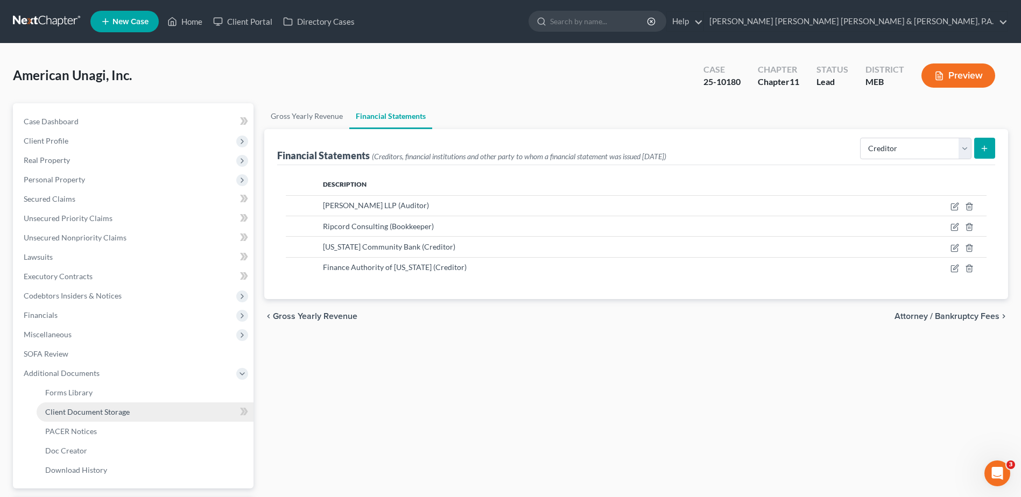
click at [87, 413] on span "Client Document Storage" at bounding box center [87, 411] width 84 height 9
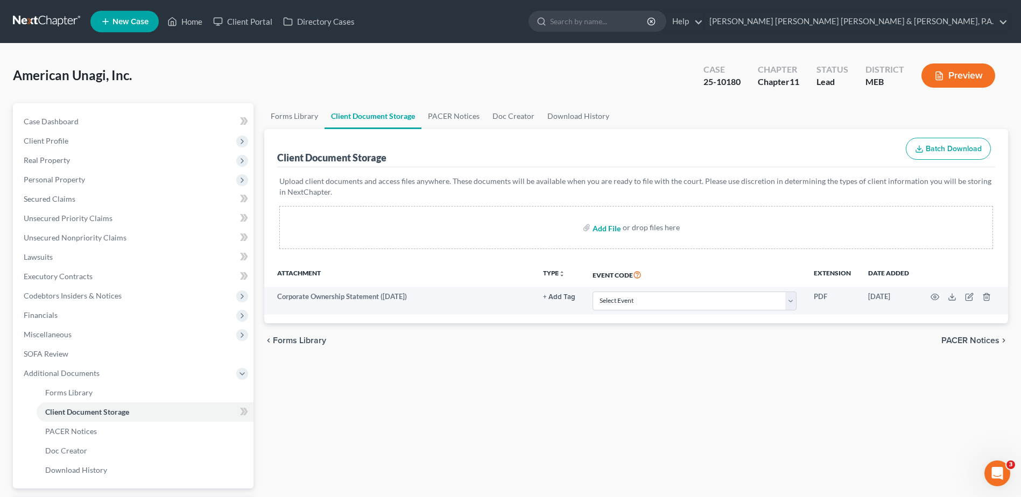
click at [605, 228] on input "file" at bounding box center [605, 227] width 26 height 19
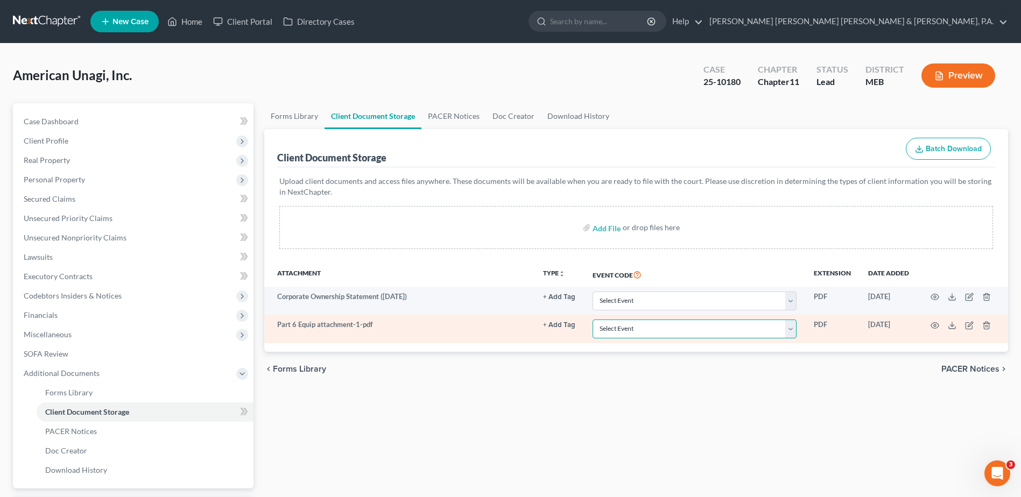
click at [665, 334] on select "Select Event Attachment: Schedule A/B: Assets - Real and Personal Property Atta…" at bounding box center [694, 329] width 204 height 19
select select "0"
click at [592, 320] on select "Select Event Attachment: Schedule A/B: Assets - Real and Personal Property Atta…" at bounding box center [694, 329] width 204 height 19
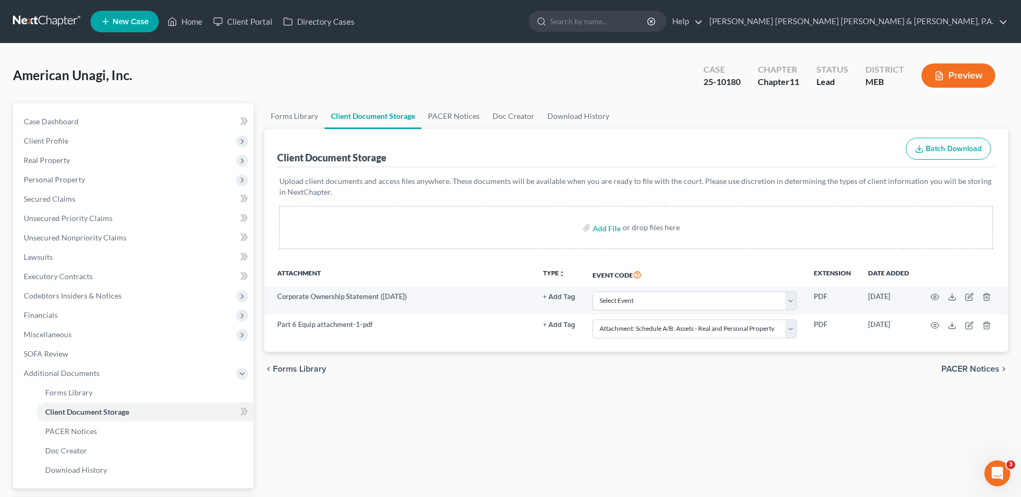
select select "0"
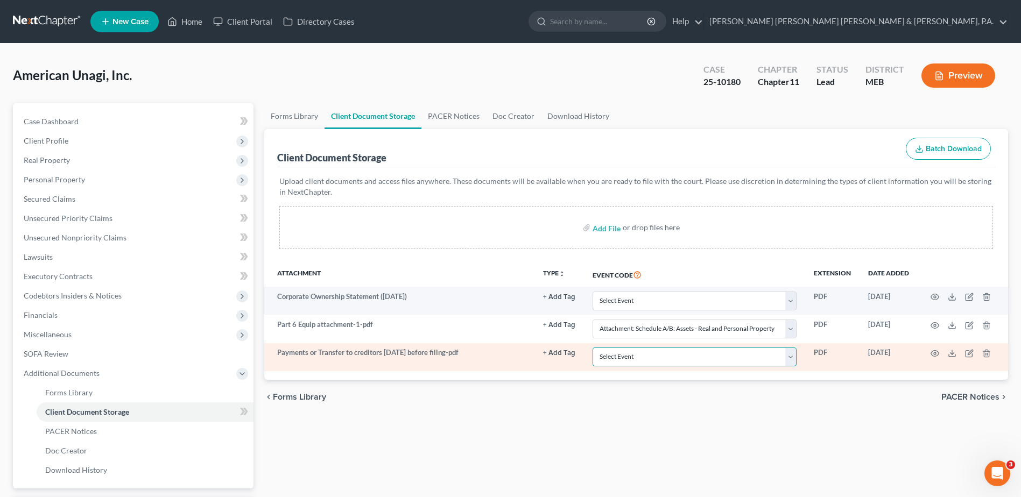
click at [654, 357] on select "Select Event Attachment: Schedule A/B: Assets - Real and Personal Property Atta…" at bounding box center [694, 357] width 204 height 19
select select "5"
click at [592, 348] on select "Select Event Attachment: Schedule A/B: Assets - Real and Personal Property Atta…" at bounding box center [694, 357] width 204 height 19
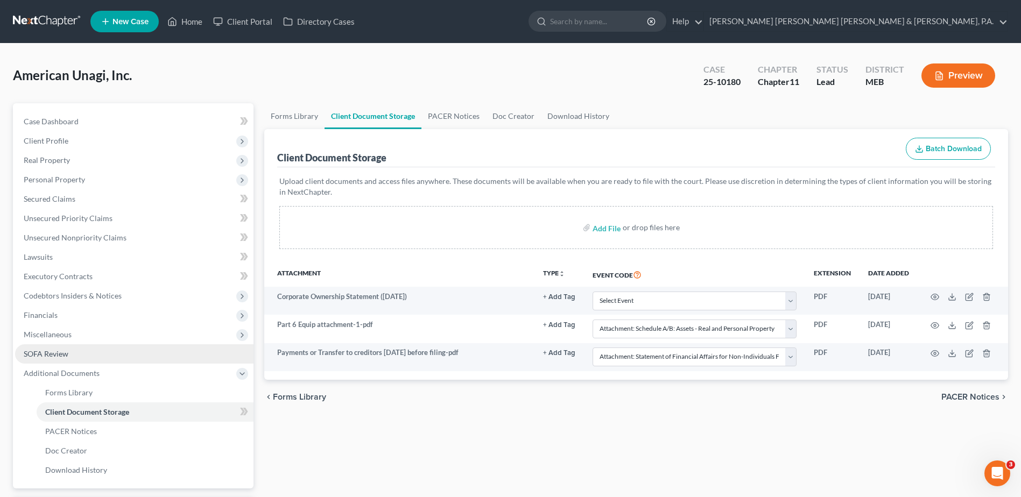
click at [108, 348] on link "SOFA Review" at bounding box center [134, 353] width 238 height 19
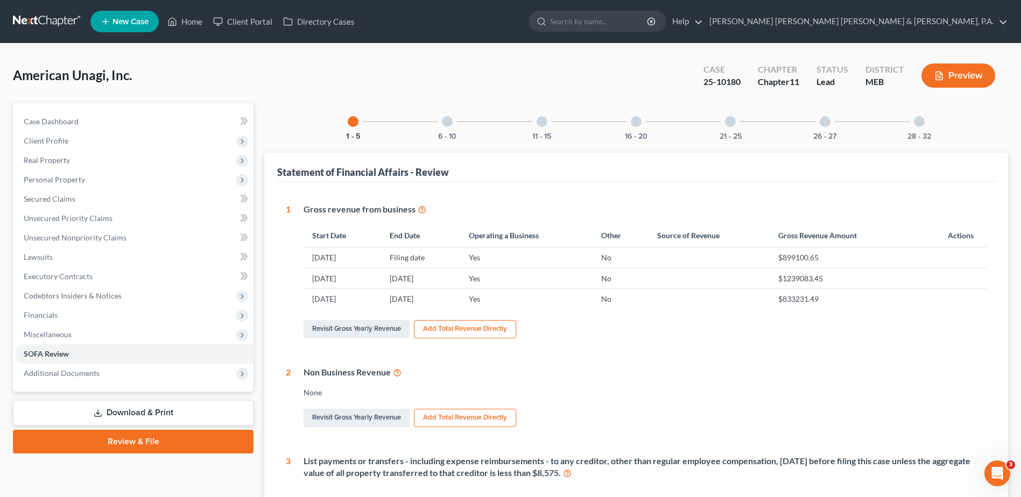
click at [633, 122] on div at bounding box center [636, 121] width 11 height 11
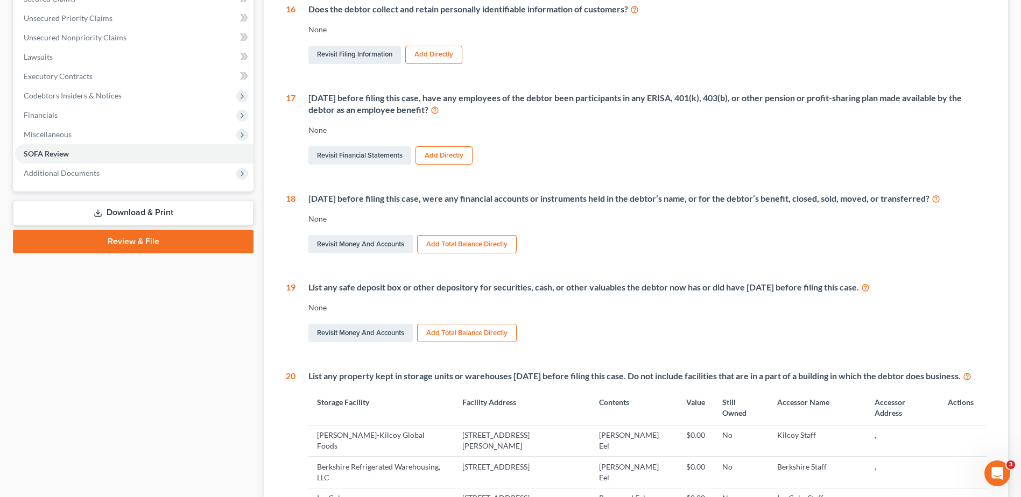
scroll to position [400, 0]
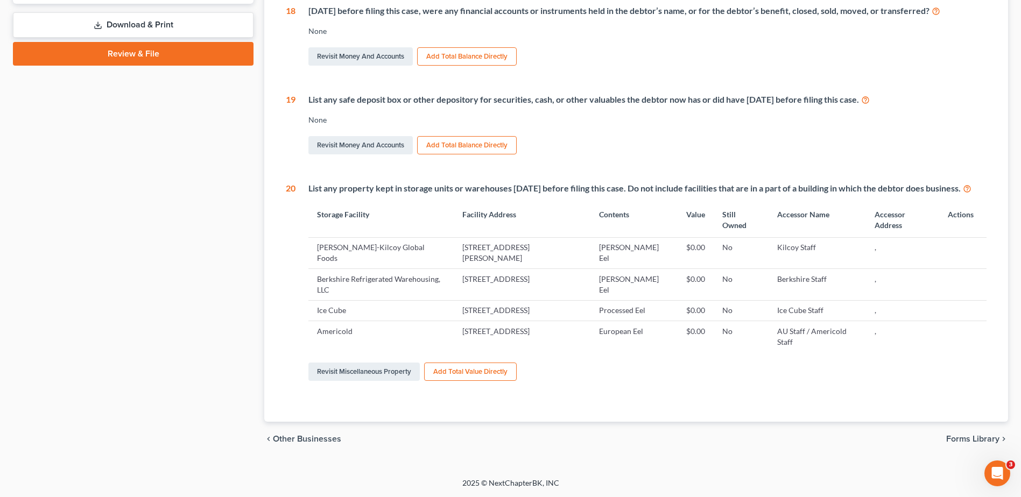
click at [534, 249] on td "1301 Allanson Rd, Mundelein, IL 60060" at bounding box center [522, 252] width 137 height 31
click at [398, 374] on link "Revisit Miscellaneous Property" at bounding box center [363, 372] width 111 height 18
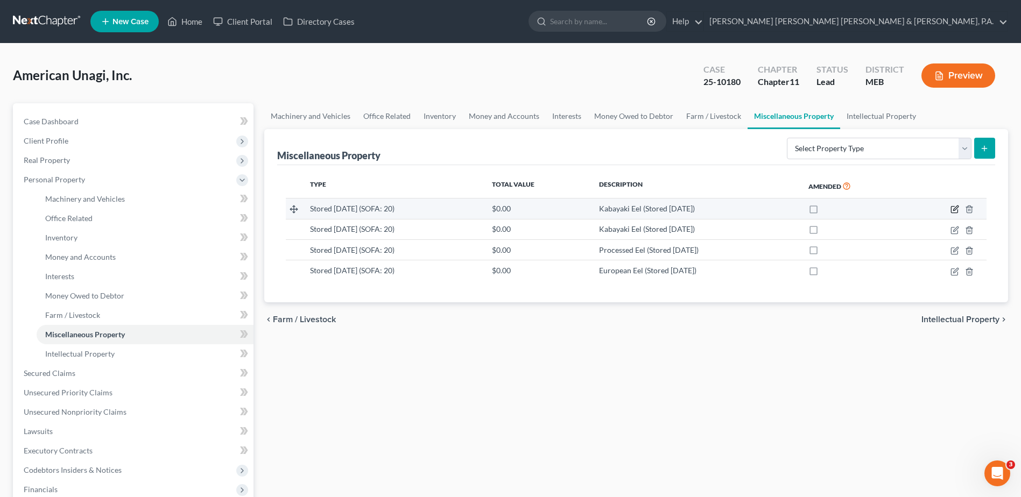
click at [953, 208] on icon "button" at bounding box center [954, 209] width 9 height 9
select select "14"
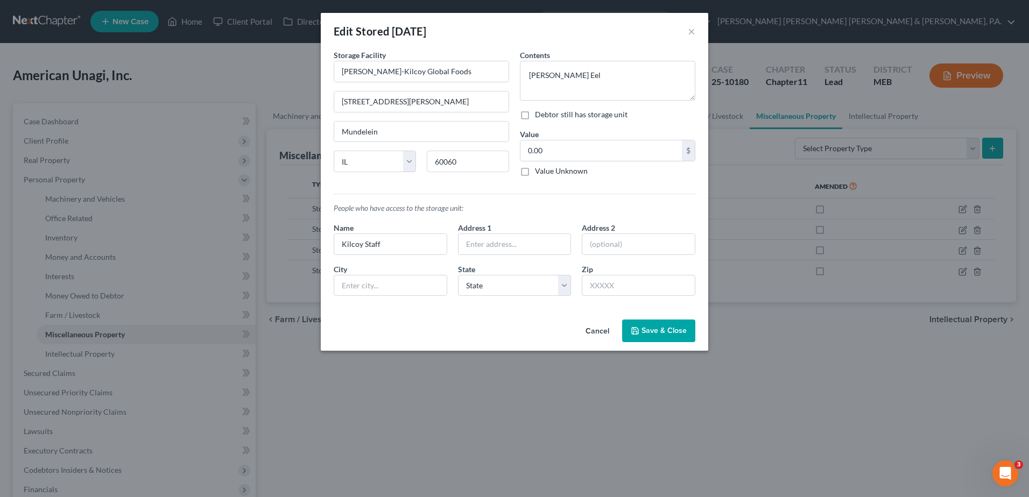
click at [535, 114] on label "Debtor still has storage unit" at bounding box center [581, 114] width 93 height 11
click at [539, 114] on input "Debtor still has storage unit" at bounding box center [542, 112] width 7 height 7
checkbox input "true"
click at [667, 334] on span "Save & Close" at bounding box center [663, 330] width 45 height 9
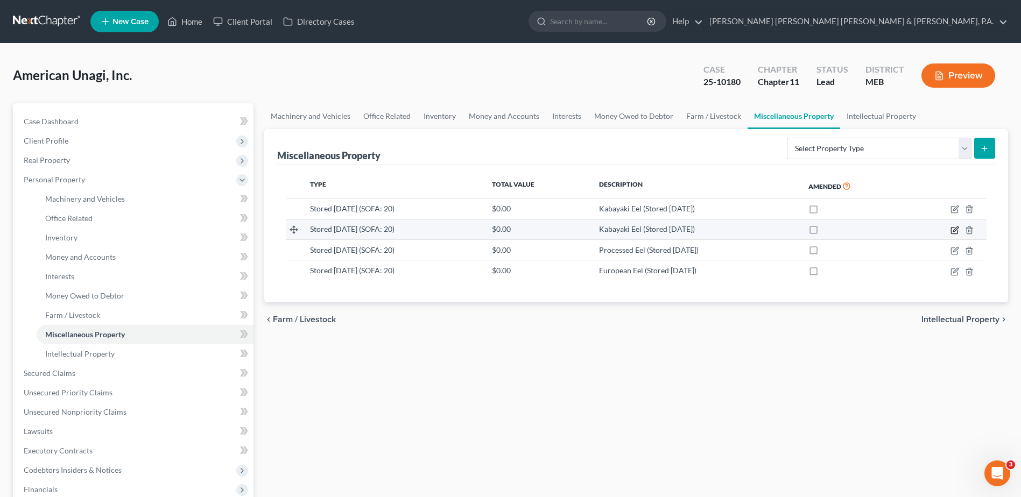
click at [958, 229] on icon "button" at bounding box center [954, 230] width 9 height 9
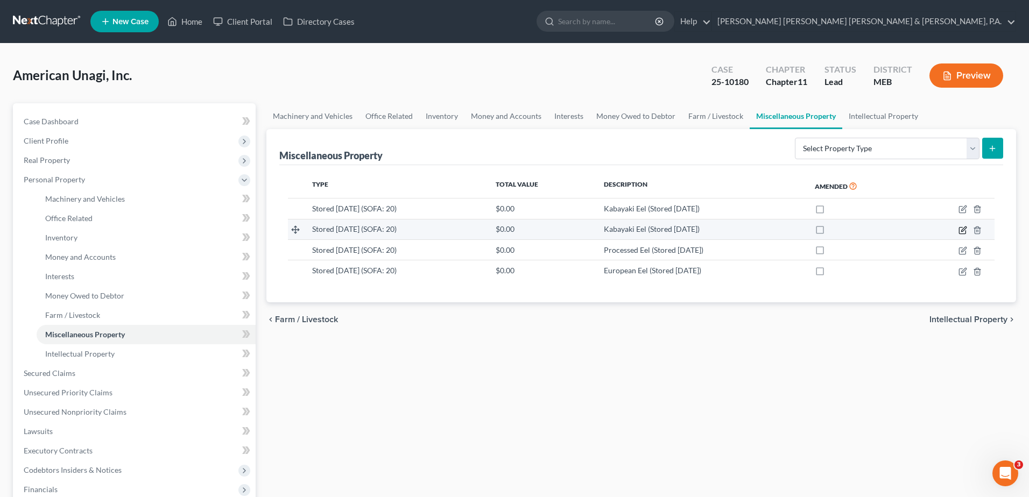
select select "14"
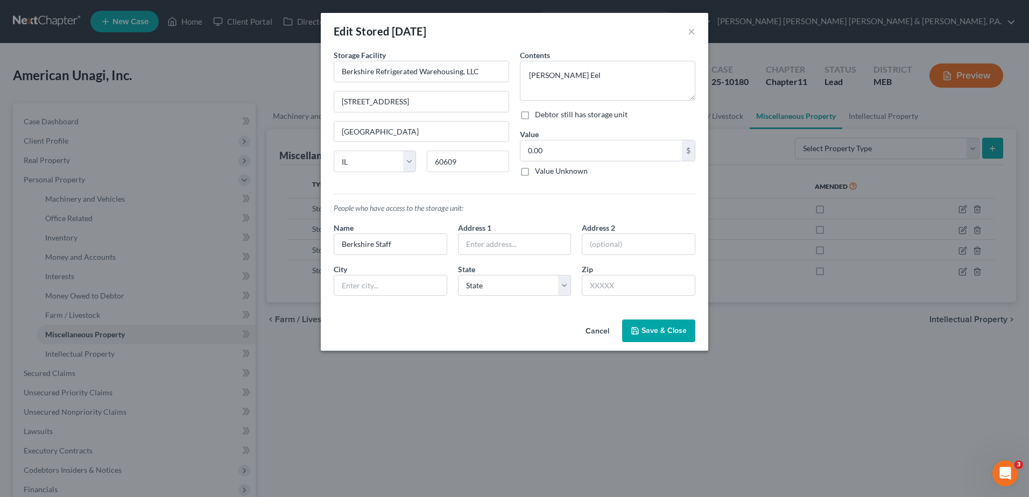
click at [535, 115] on label "Debtor still has storage unit" at bounding box center [581, 114] width 93 height 11
click at [539, 115] on input "Debtor still has storage unit" at bounding box center [542, 112] width 7 height 7
checkbox input "true"
click at [679, 333] on span "Save & Close" at bounding box center [663, 330] width 45 height 9
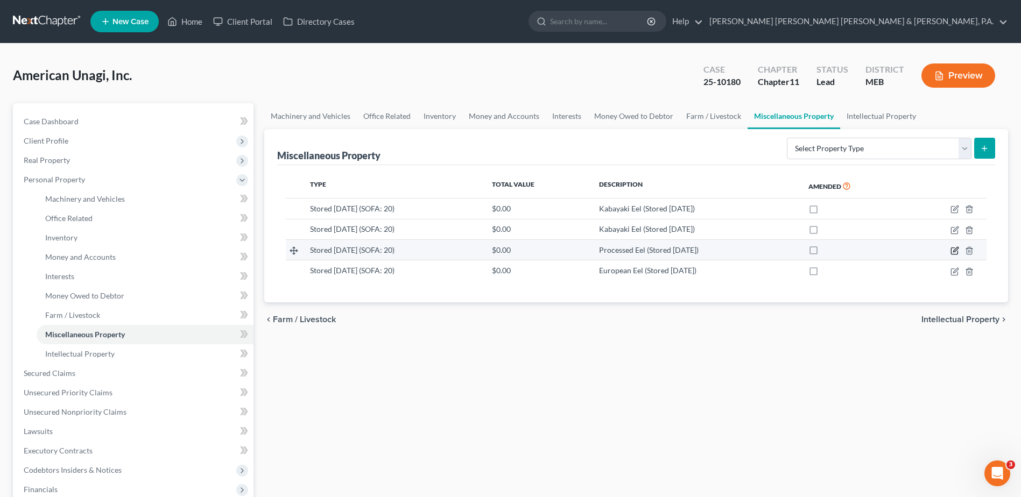
click at [953, 248] on icon "button" at bounding box center [954, 250] width 9 height 9
select select "22"
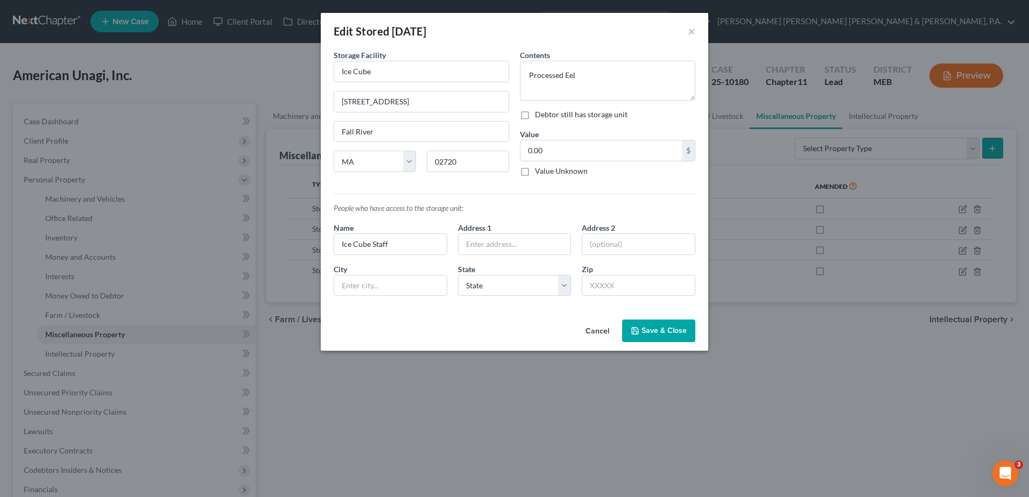
click at [535, 112] on label "Debtor still has storage unit" at bounding box center [581, 114] width 93 height 11
click at [539, 112] on input "Debtor still has storage unit" at bounding box center [542, 112] width 7 height 7
checkbox input "true"
click at [652, 335] on span "Save & Close" at bounding box center [663, 330] width 45 height 9
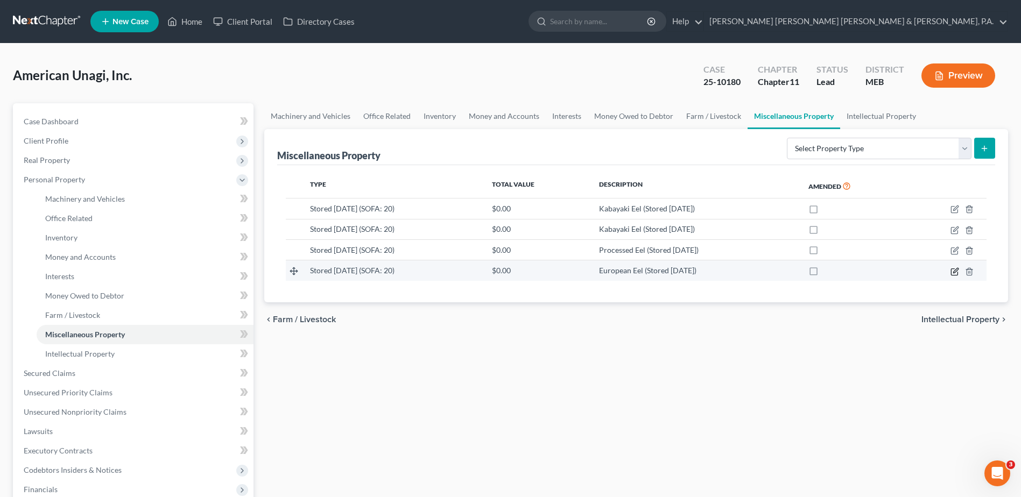
click at [953, 272] on icon "button" at bounding box center [955, 270] width 5 height 5
select select "20"
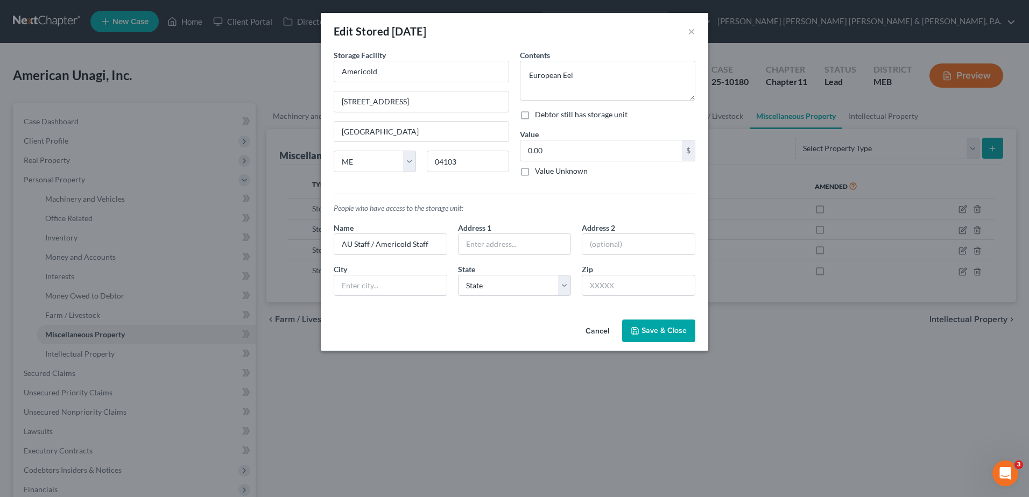
click at [535, 115] on label "Debtor still has storage unit" at bounding box center [581, 114] width 93 height 11
click at [539, 115] on input "Debtor still has storage unit" at bounding box center [542, 112] width 7 height 7
checkbox input "true"
click at [659, 329] on span "Save & Close" at bounding box center [663, 330] width 45 height 9
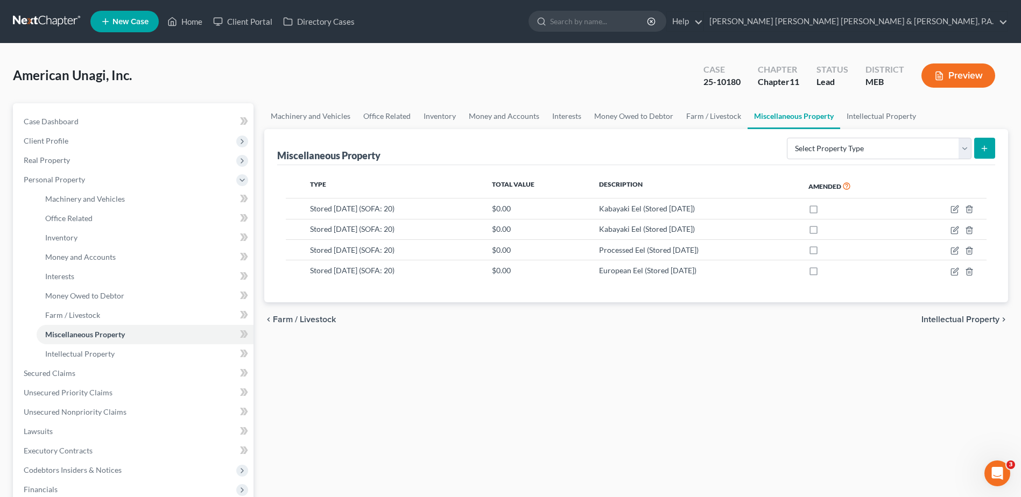
click at [439, 350] on div "Machinery and Vehicles Office Related Inventory Money and Accounts Interests Mo…" at bounding box center [636, 365] width 754 height 525
click at [83, 354] on span "Intellectual Property" at bounding box center [79, 353] width 69 height 9
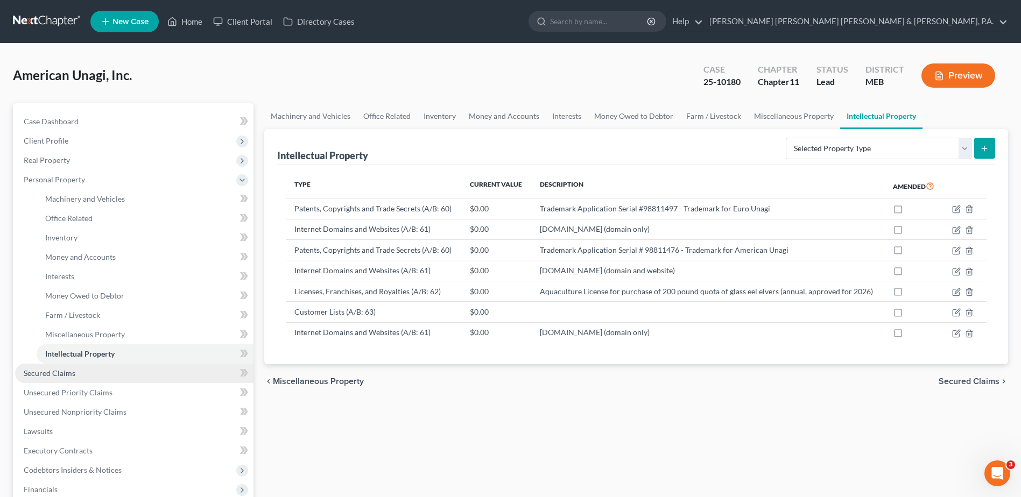
click at [61, 376] on span "Secured Claims" at bounding box center [50, 373] width 52 height 9
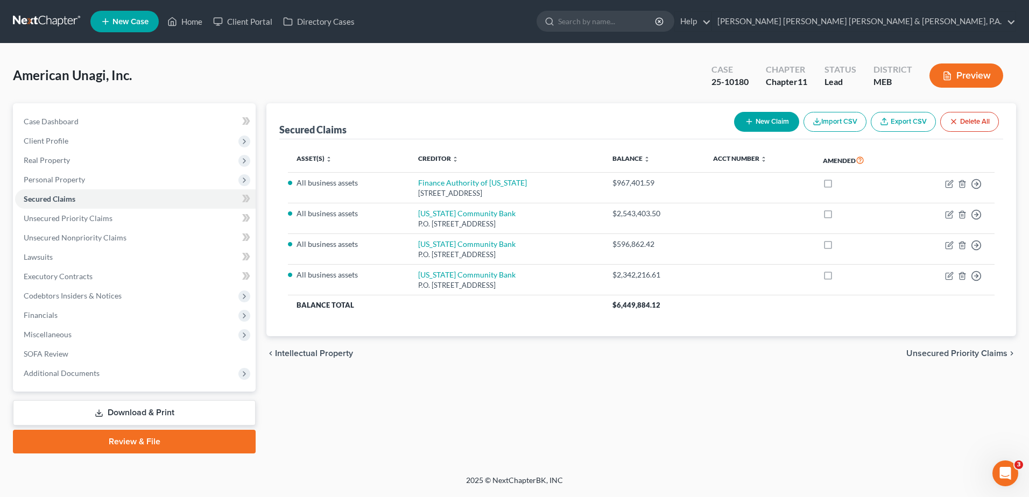
click at [903, 333] on div "Asset(s) expand_more expand_less unfold_more Creditor expand_more expand_less u…" at bounding box center [641, 237] width 724 height 197
click at [149, 243] on link "Unsecured Nonpriority Claims" at bounding box center [135, 237] width 241 height 19
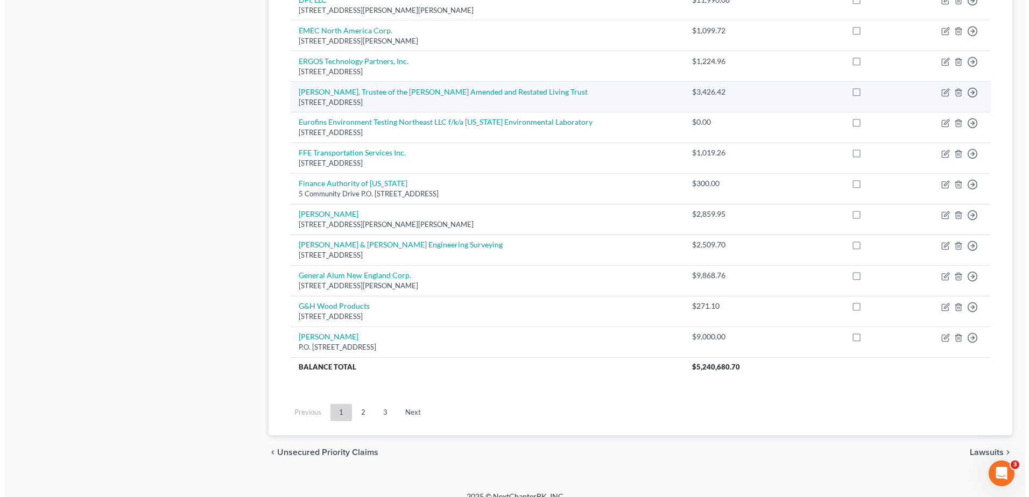
scroll to position [748, 0]
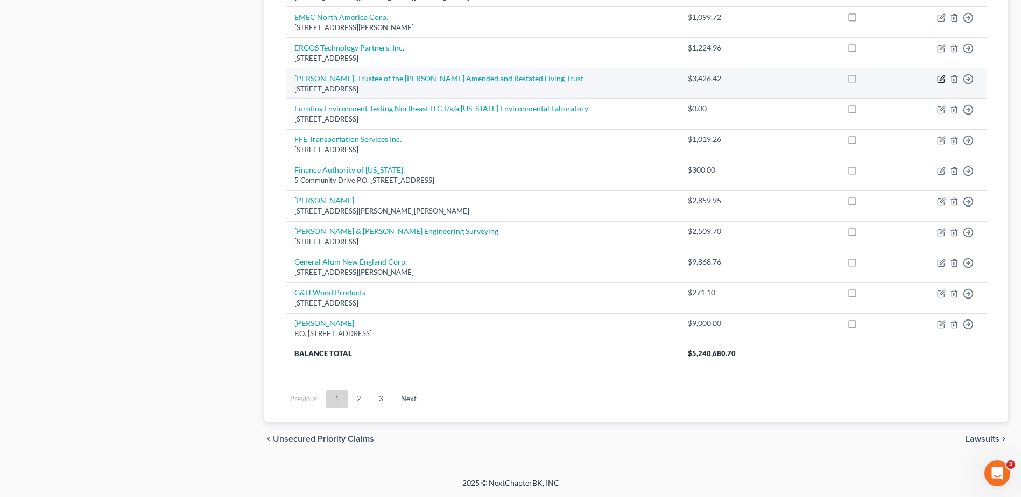
click at [938, 78] on icon "button" at bounding box center [940, 79] width 6 height 6
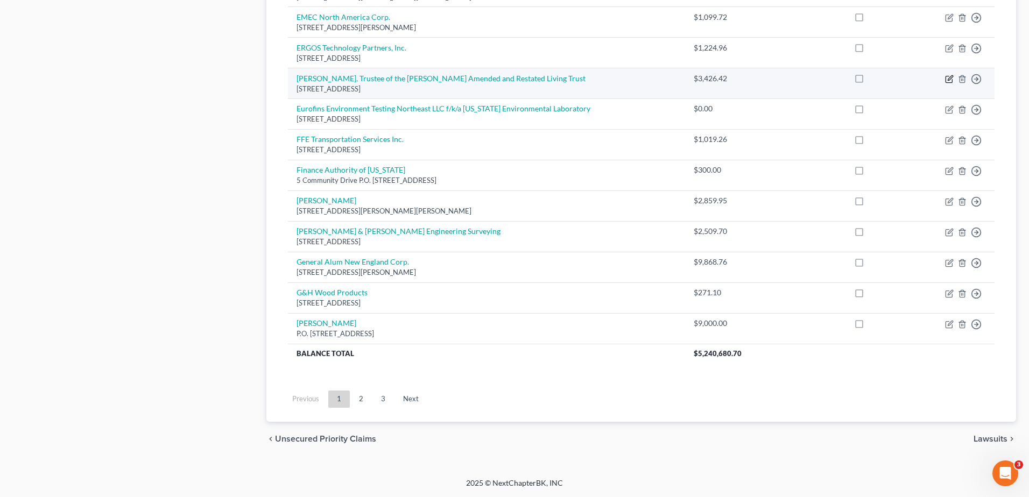
select select "20"
select select "11"
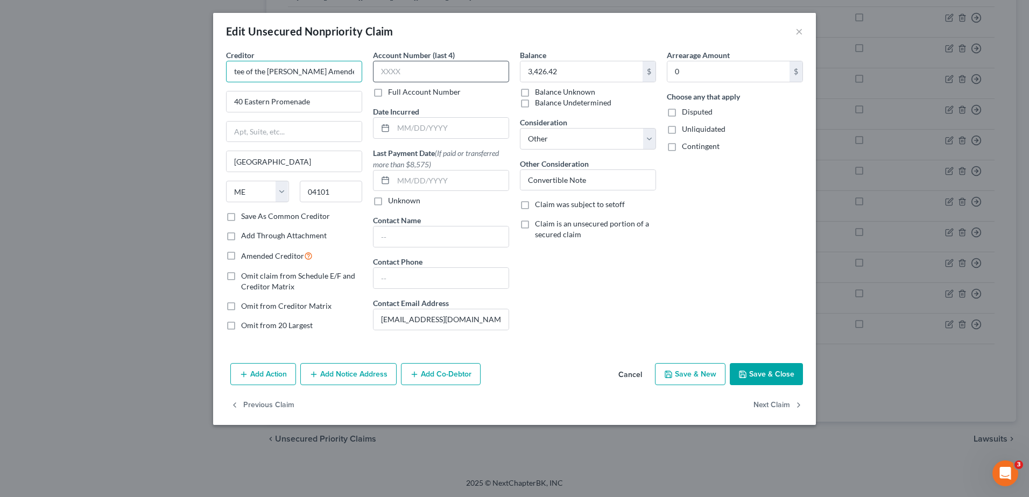
scroll to position [0, 131]
drag, startPoint x: 275, startPoint y: 70, endPoint x: 444, endPoint y: 68, distance: 169.0
click at [444, 68] on div "Creditor * Eric D. Lister, Trustee of the Eric D. Lister Amended and Restated L…" at bounding box center [515, 195] width 588 height 290
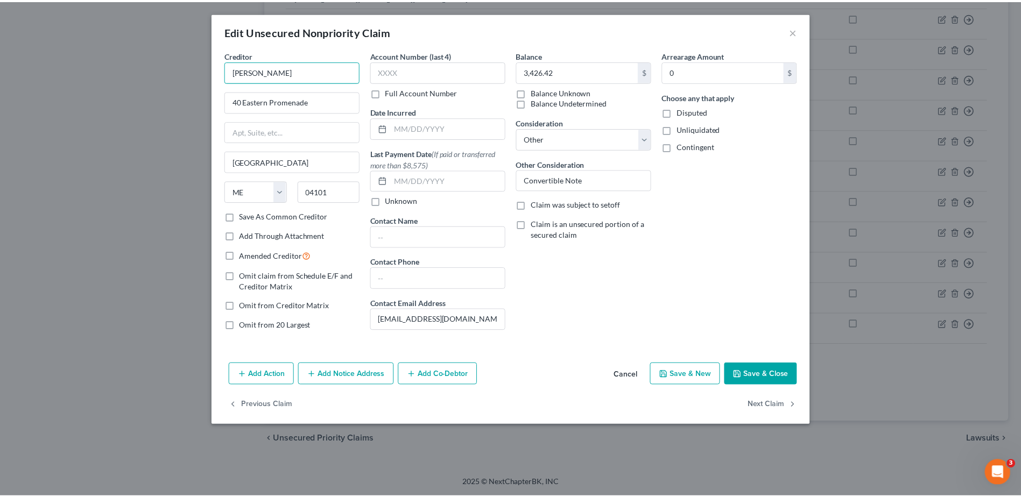
scroll to position [0, 0]
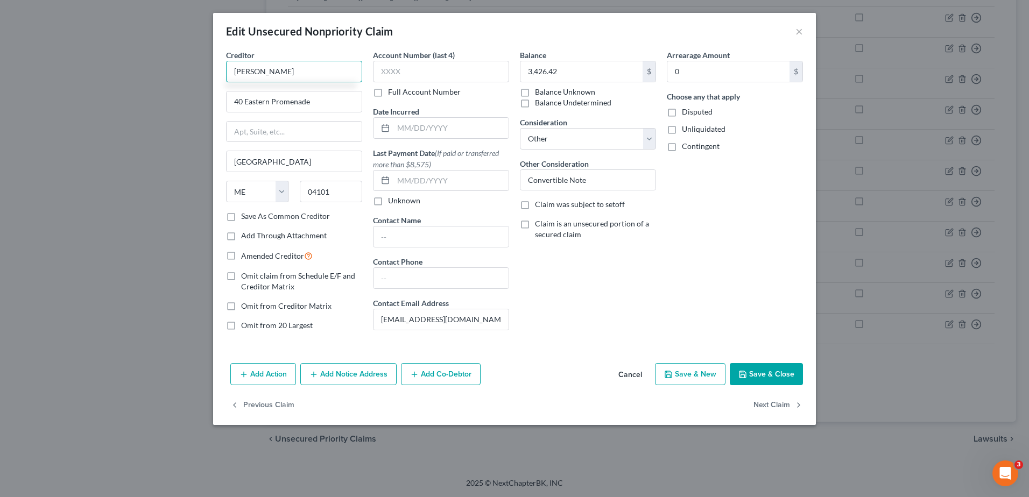
type input "[PERSON_NAME]"
click at [751, 358] on div "Creditor * Eric D. Lister 40 Eastern Promenade Portland State AL AK AR AZ CA CO…" at bounding box center [514, 204] width 603 height 309
click at [754, 368] on button "Save & Close" at bounding box center [766, 374] width 73 height 23
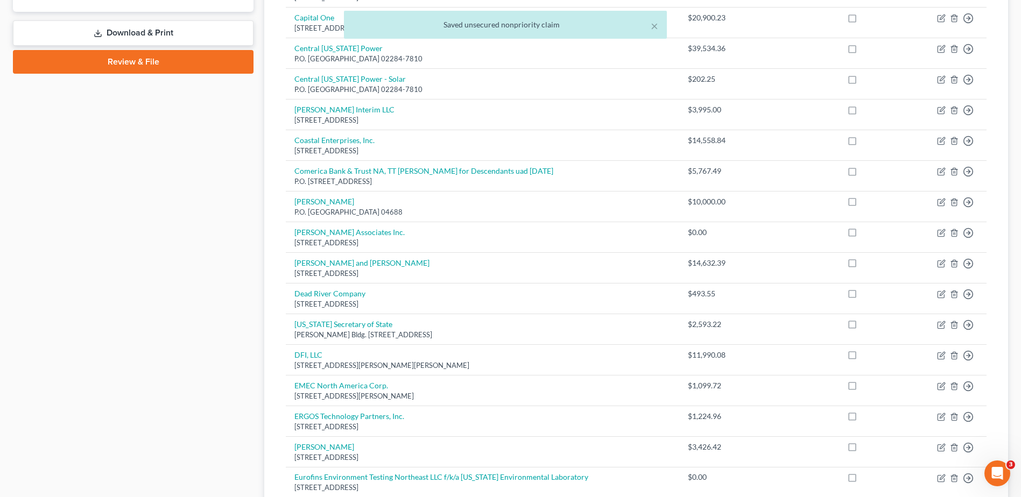
scroll to position [372, 0]
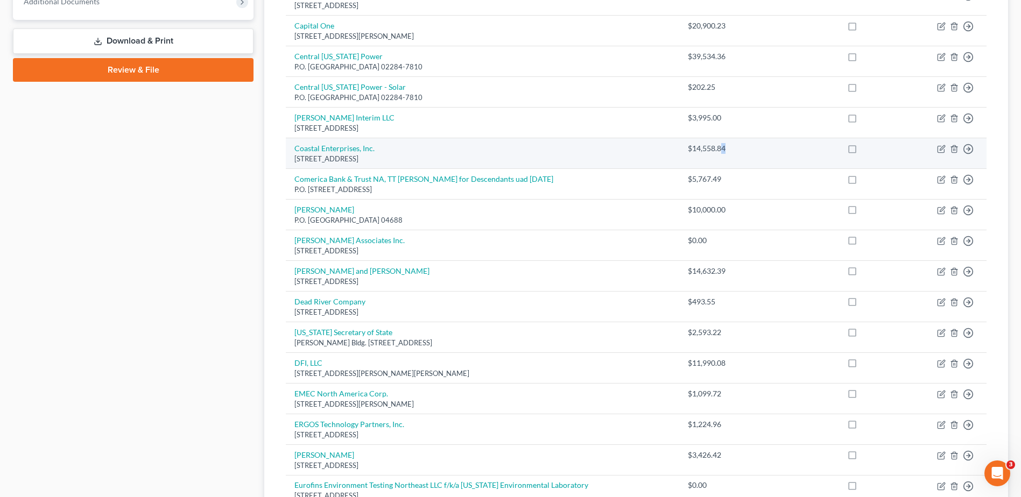
click at [713, 146] on div "$14,558.84" at bounding box center [714, 148] width 52 height 11
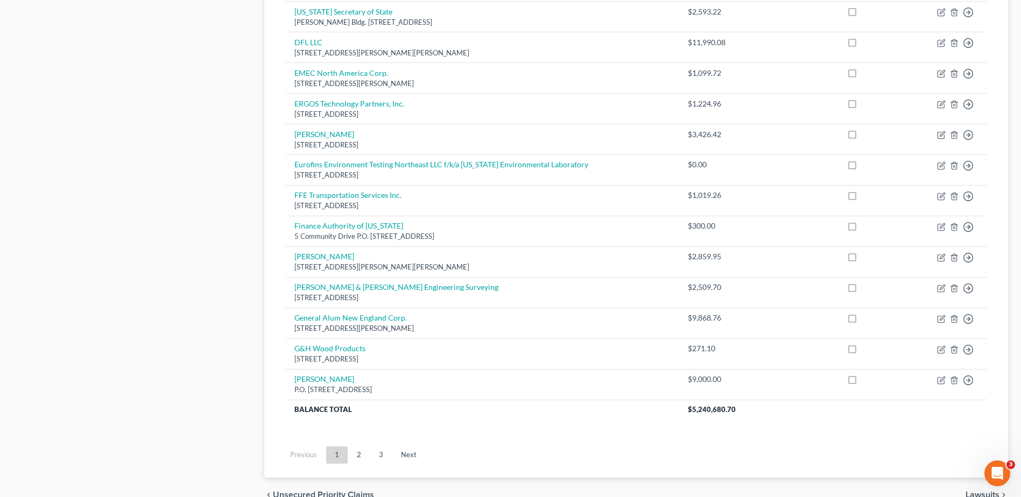
scroll to position [695, 0]
click at [377, 451] on link "3" at bounding box center [381, 452] width 22 height 17
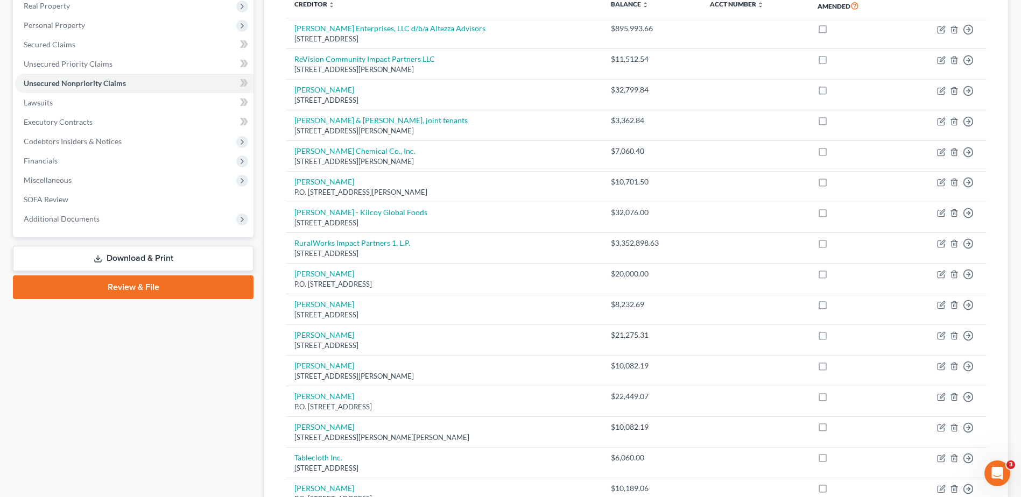
scroll to position [161, 0]
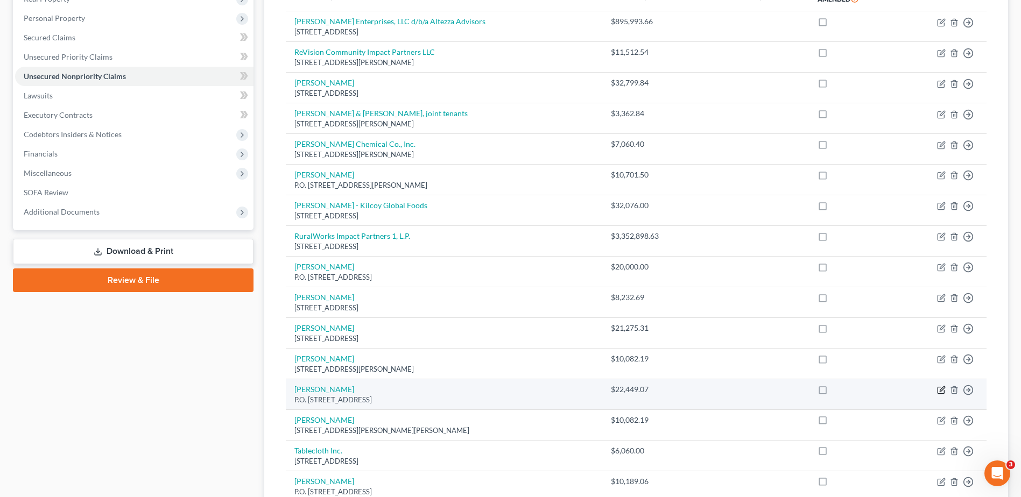
click at [942, 391] on icon "button" at bounding box center [941, 389] width 5 height 5
select select "20"
select select "11"
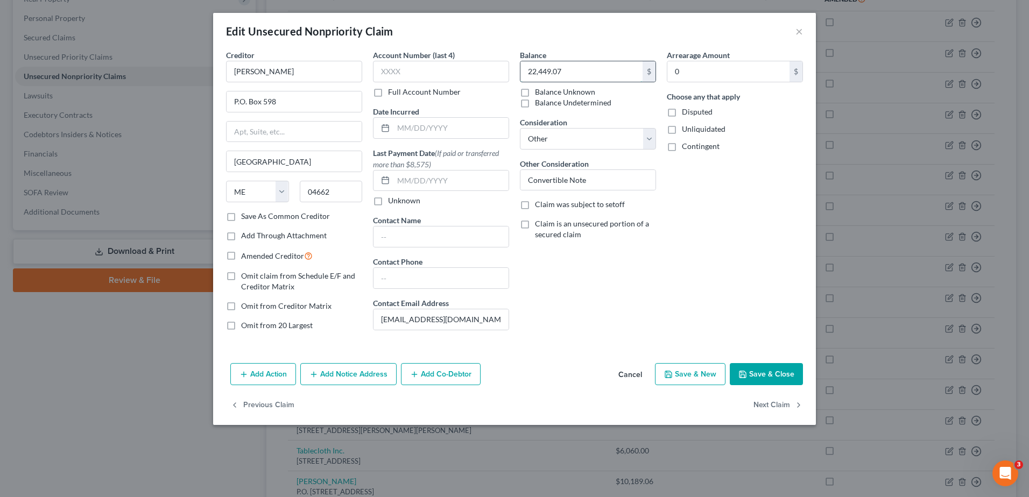
click at [581, 73] on input "22,449.07" at bounding box center [581, 71] width 122 height 20
click at [802, 31] on button "×" at bounding box center [799, 31] width 8 height 13
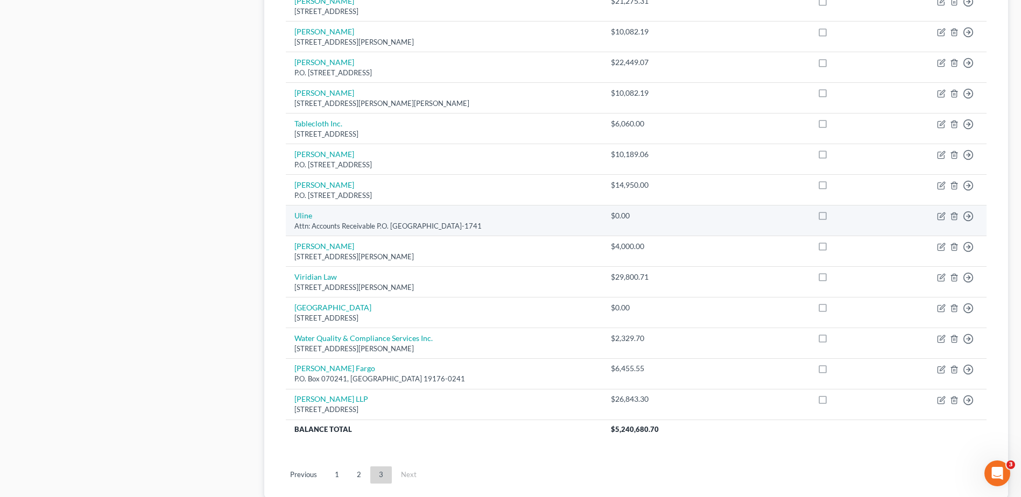
scroll to position [538, 0]
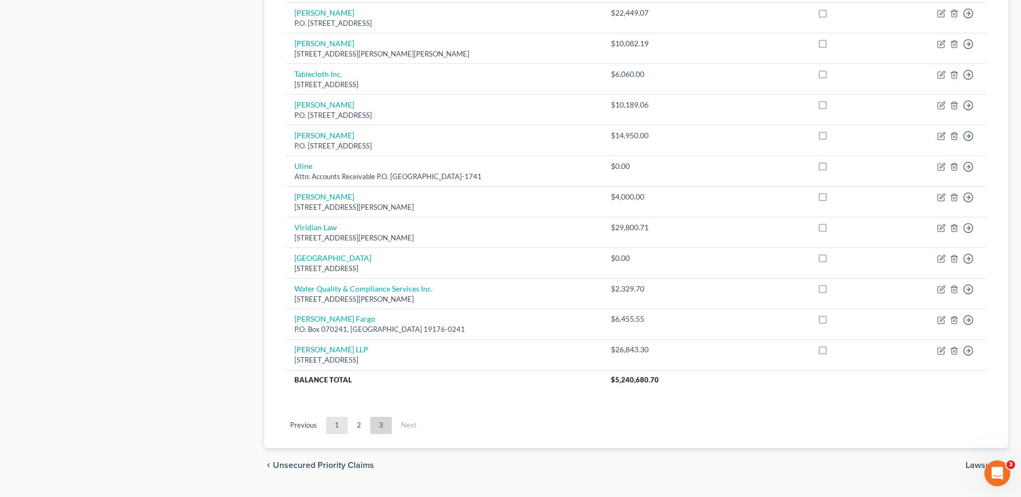
click at [336, 430] on link "1" at bounding box center [337, 425] width 22 height 17
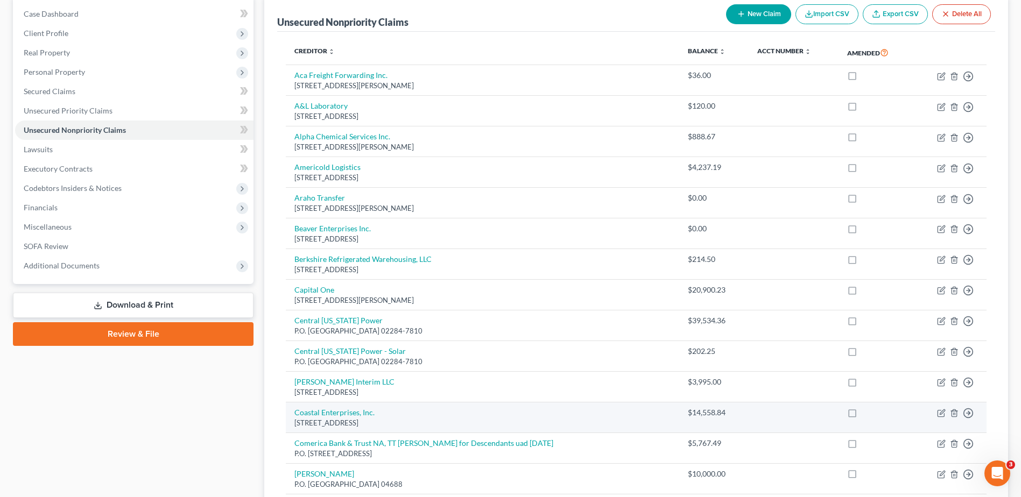
scroll to position [161, 0]
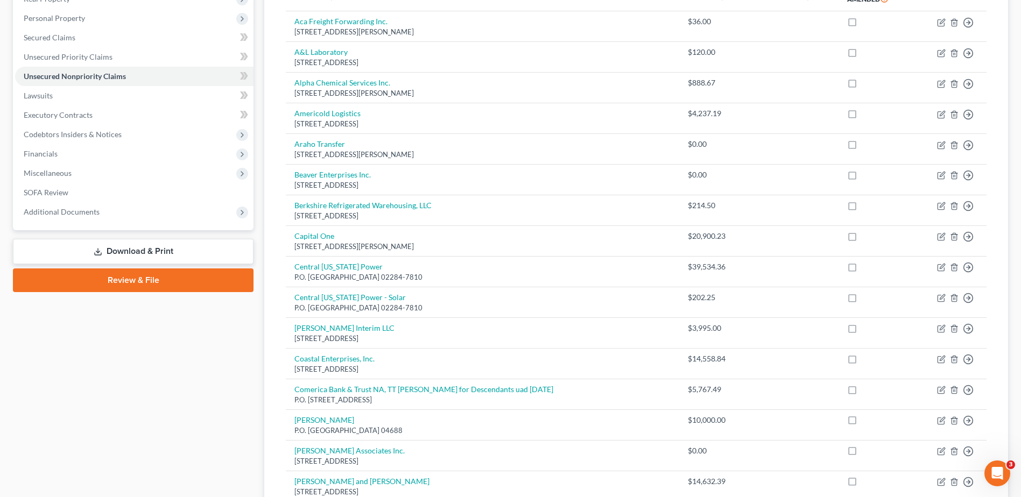
drag, startPoint x: 333, startPoint y: 428, endPoint x: 254, endPoint y: 415, distance: 79.5
click at [254, 415] on div "Case Dashboard Payments Invoices Payments Payments Credit Report Client Profile" at bounding box center [133, 492] width 251 height 1101
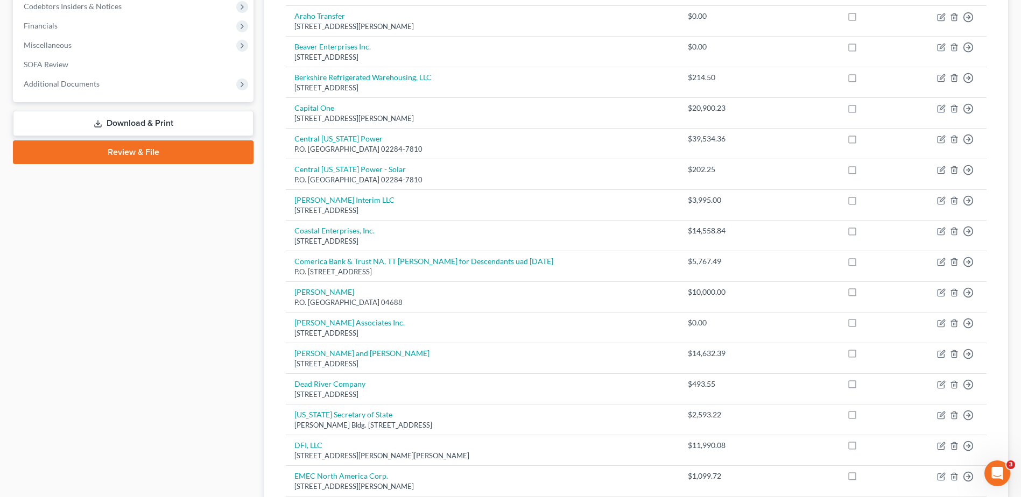
scroll to position [54, 0]
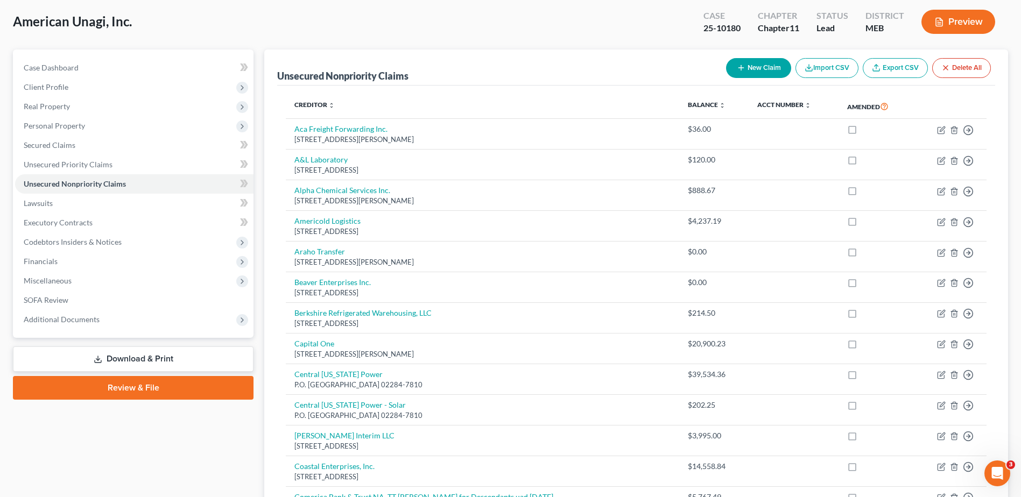
drag, startPoint x: 110, startPoint y: 357, endPoint x: 116, endPoint y: 372, distance: 15.7
click at [110, 357] on link "Download & Print" at bounding box center [133, 359] width 241 height 25
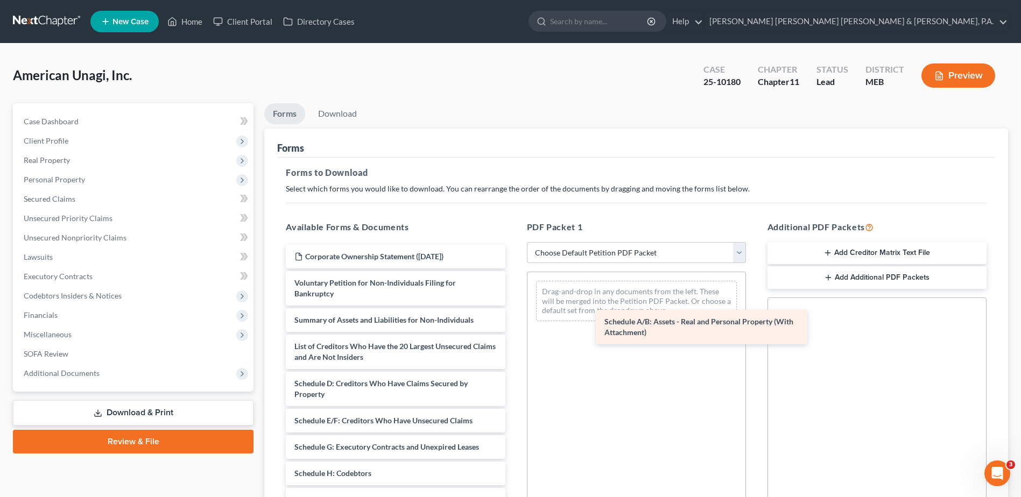
drag, startPoint x: 351, startPoint y: 394, endPoint x: 615, endPoint y: 323, distance: 273.6
click at [513, 322] on div "Schedule A/B: Assets - Real and Personal Property (With Attachment) Corporate O…" at bounding box center [395, 455] width 236 height 420
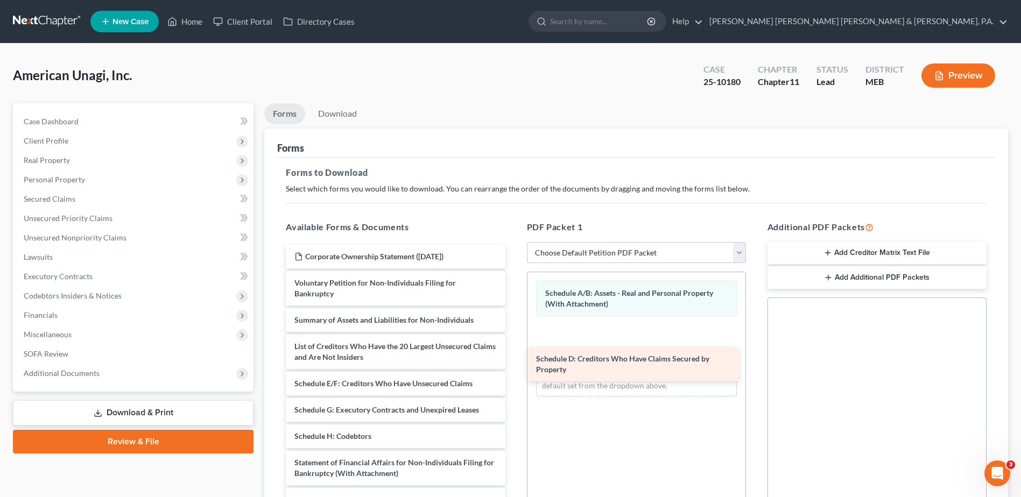
drag, startPoint x: 382, startPoint y: 387, endPoint x: 623, endPoint y: 362, distance: 242.9
click at [513, 362] on div "Schedule D: Creditors Who Have Claims Secured by Property Corporate Ownership S…" at bounding box center [395, 436] width 236 height 383
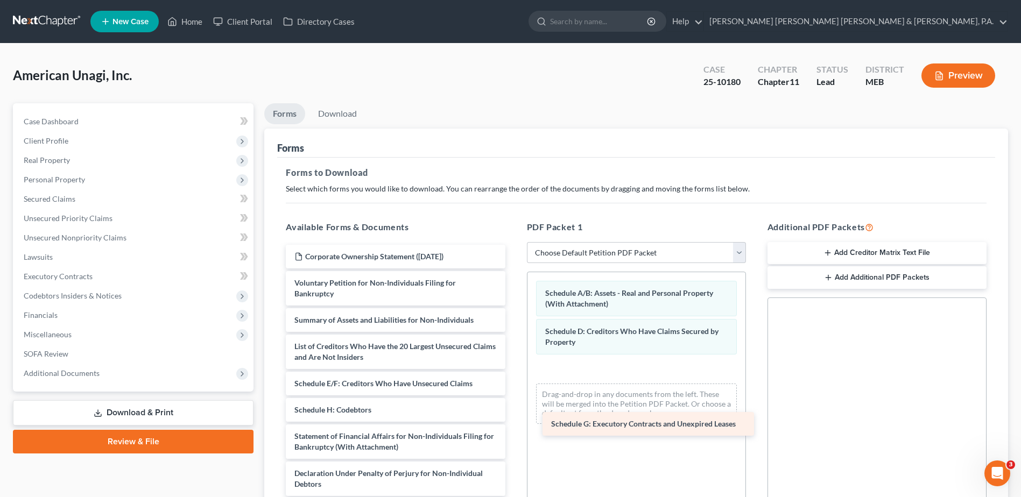
drag, startPoint x: 364, startPoint y: 407, endPoint x: 623, endPoint y: 409, distance: 259.4
click at [513, 409] on div "Schedule G: Executory Contracts and Unexpired Leases Corporate Ownership Statem…" at bounding box center [395, 423] width 236 height 357
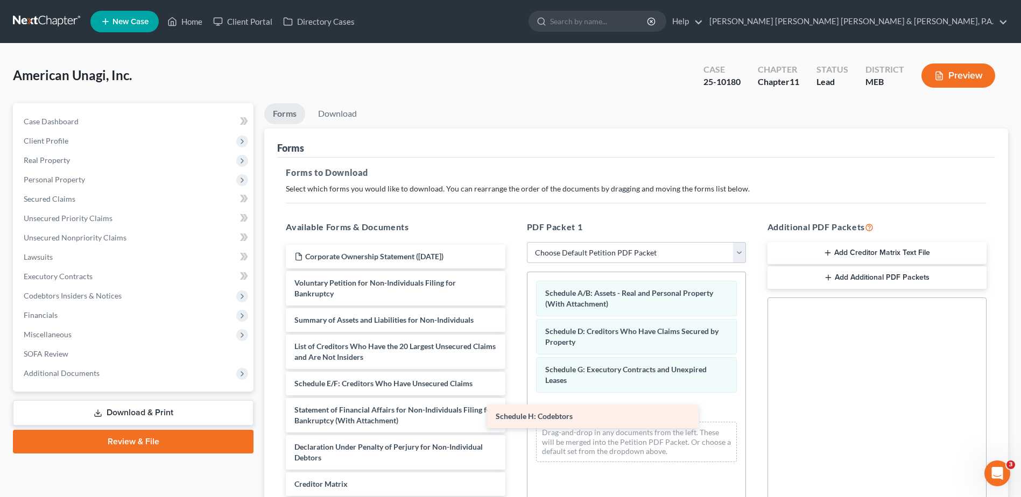
drag, startPoint x: 403, startPoint y: 407, endPoint x: 607, endPoint y: 414, distance: 204.1
click at [513, 414] on div "Schedule H: Codebtors Corporate Ownership Statement (09/28/2025) Voluntary Peti…" at bounding box center [395, 410] width 236 height 330
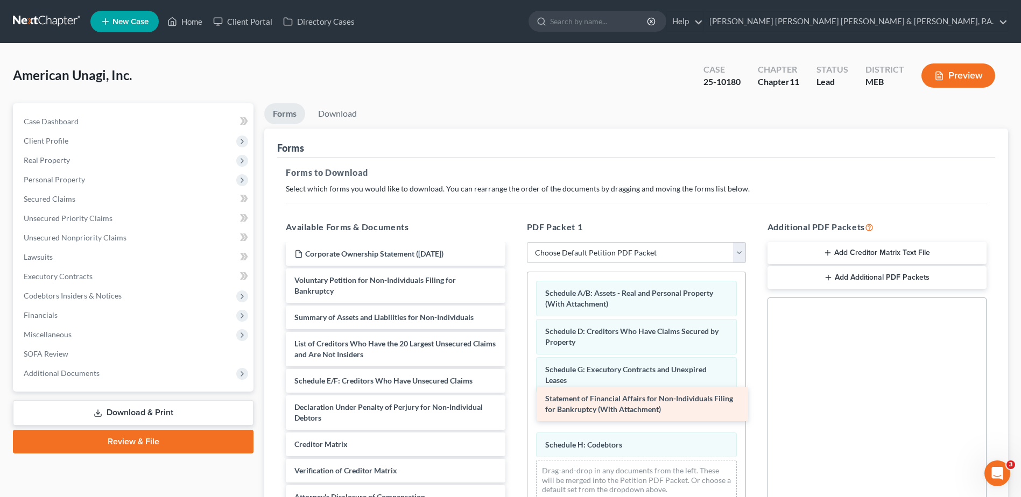
scroll to position [3, 0]
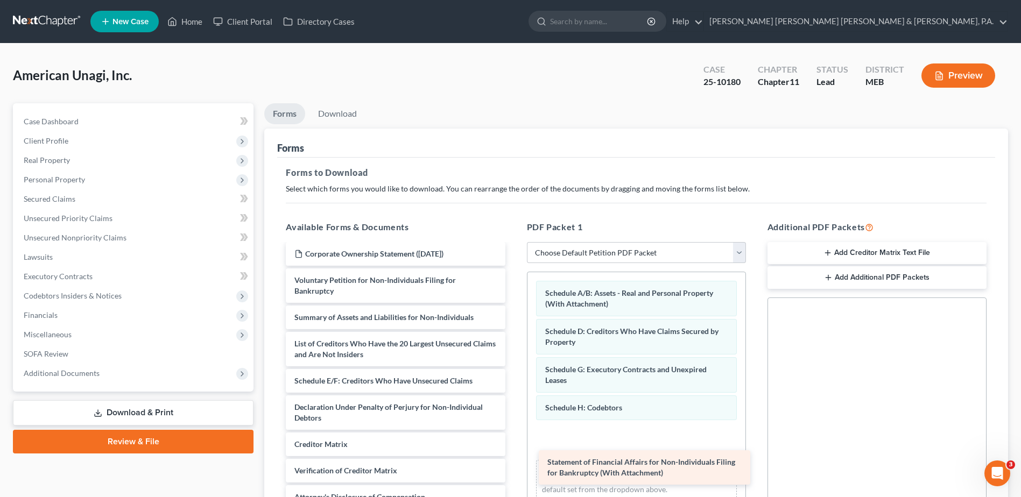
drag, startPoint x: 396, startPoint y: 370, endPoint x: 646, endPoint y: 451, distance: 263.1
click at [513, 451] on div "Statement of Financial Affairs for Non-Individuals Filing for Bankruptcy (With …" at bounding box center [395, 388] width 236 height 293
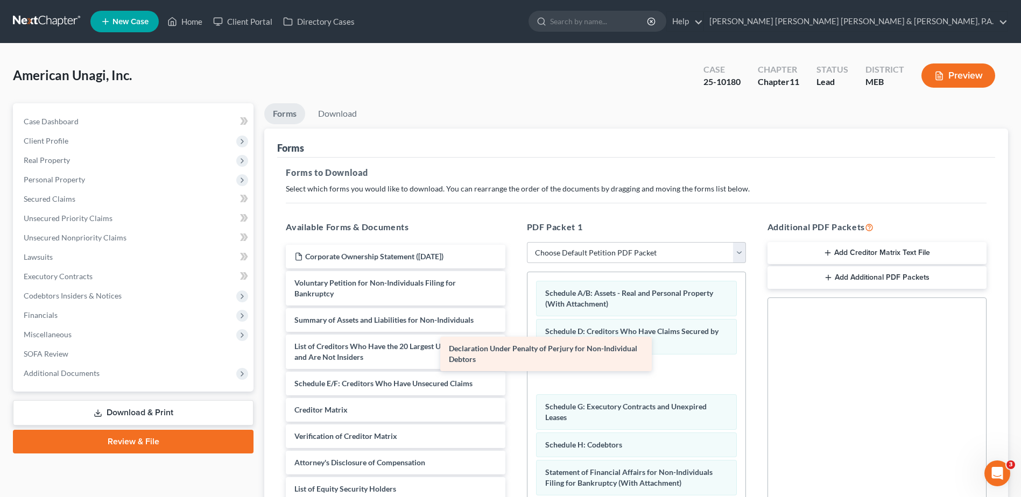
scroll to position [0, 0]
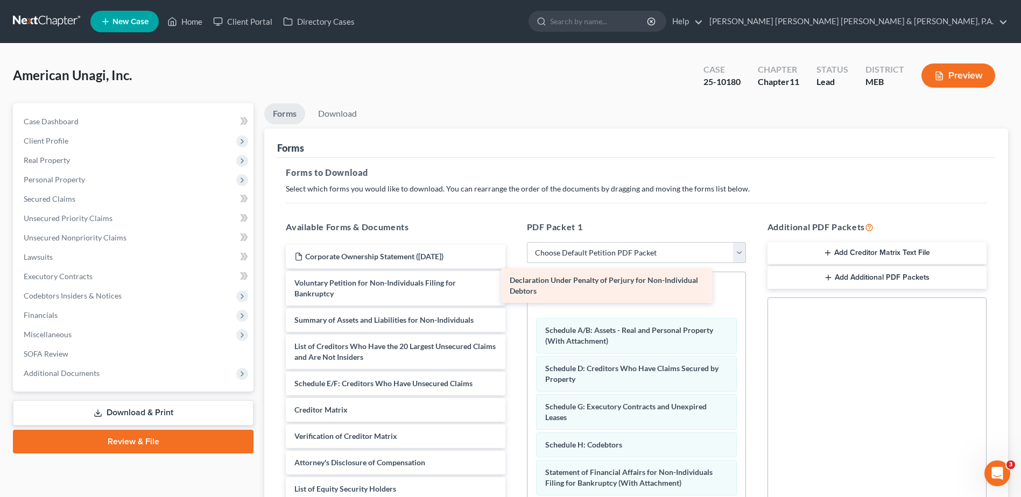
drag, startPoint x: 363, startPoint y: 408, endPoint x: 578, endPoint y: 280, distance: 250.2
click at [513, 280] on div "Declaration Under Penalty of Perjury for Non-Individual Debtors Corporate Owner…" at bounding box center [395, 373] width 236 height 256
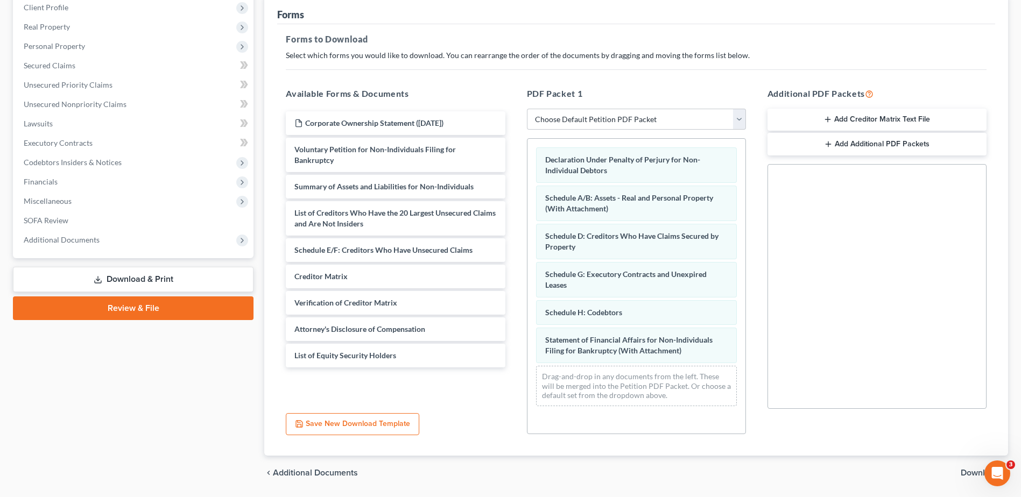
scroll to position [167, 0]
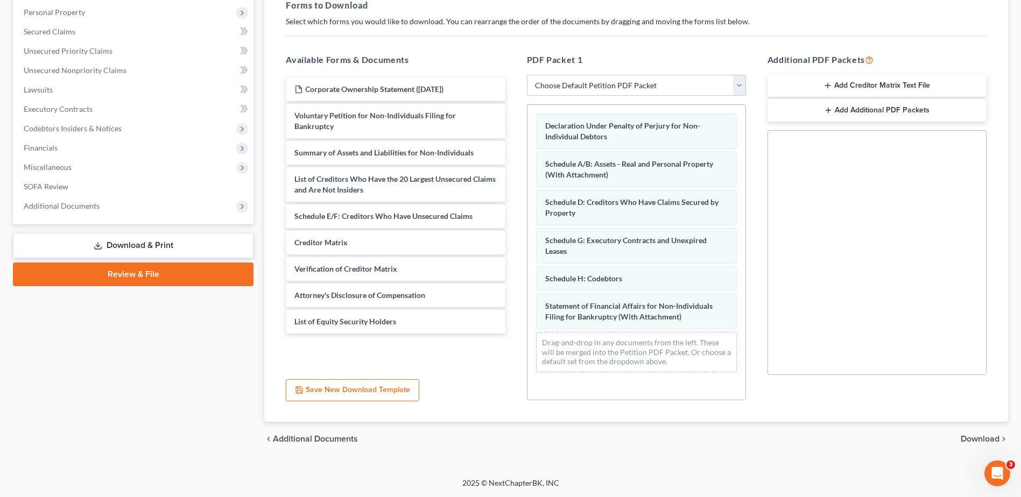
click at [965, 432] on div "chevron_left Additional Documents Download chevron_right" at bounding box center [636, 439] width 744 height 34
click at [966, 439] on span "Download" at bounding box center [979, 439] width 39 height 9
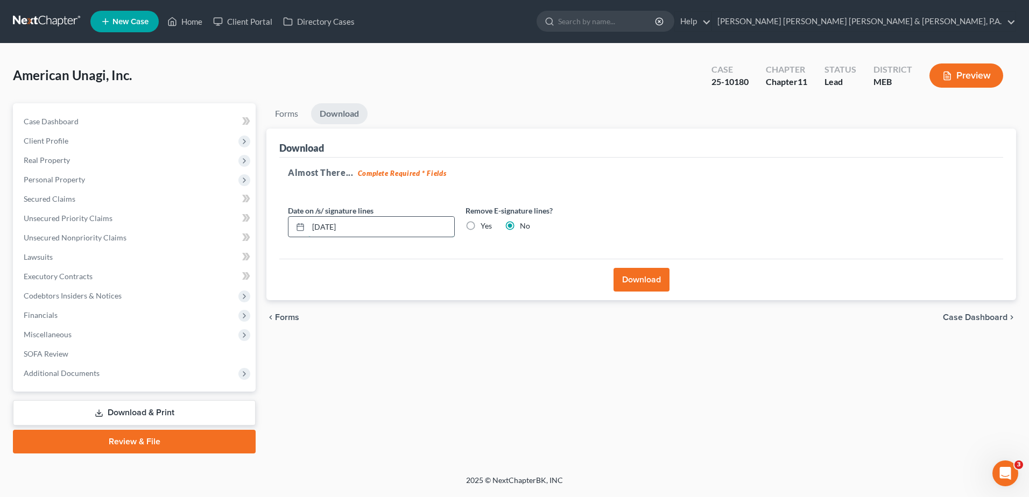
click at [406, 233] on input "[DATE]" at bounding box center [381, 227] width 146 height 20
click at [481, 224] on label "Yes" at bounding box center [486, 226] width 11 height 11
click at [485, 224] on input "Yes" at bounding box center [488, 224] width 7 height 7
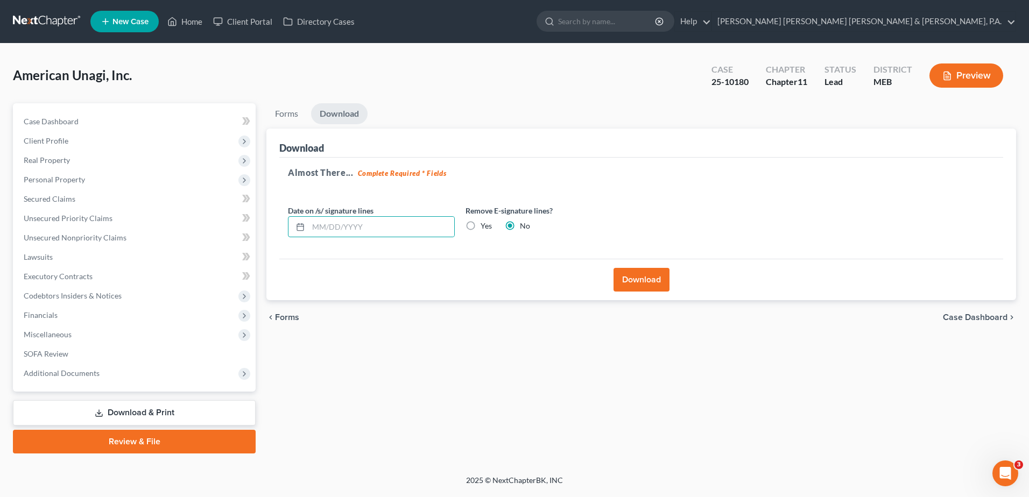
radio input "true"
radio input "false"
click at [641, 273] on button "Download" at bounding box center [641, 280] width 56 height 24
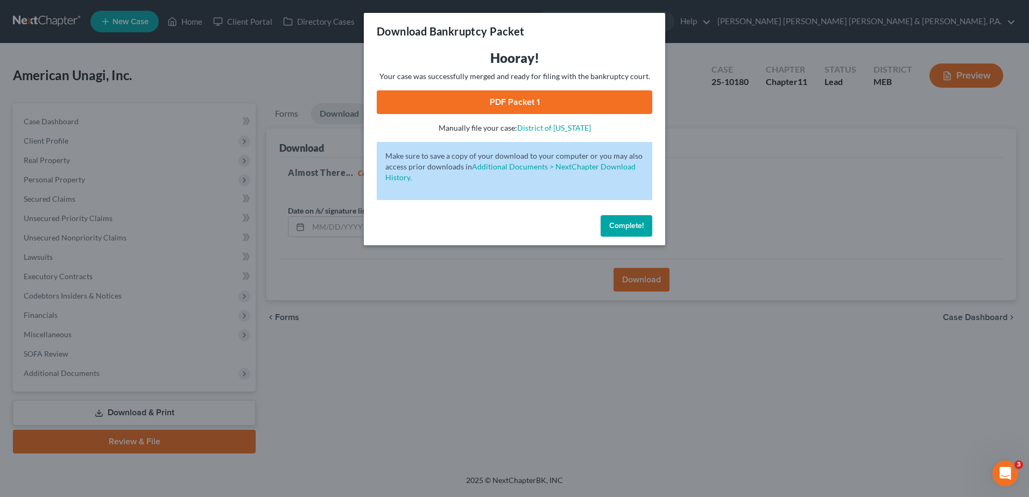
click at [508, 101] on link "PDF Packet 1" at bounding box center [514, 102] width 275 height 24
click at [645, 219] on button "Complete!" at bounding box center [626, 226] width 52 height 22
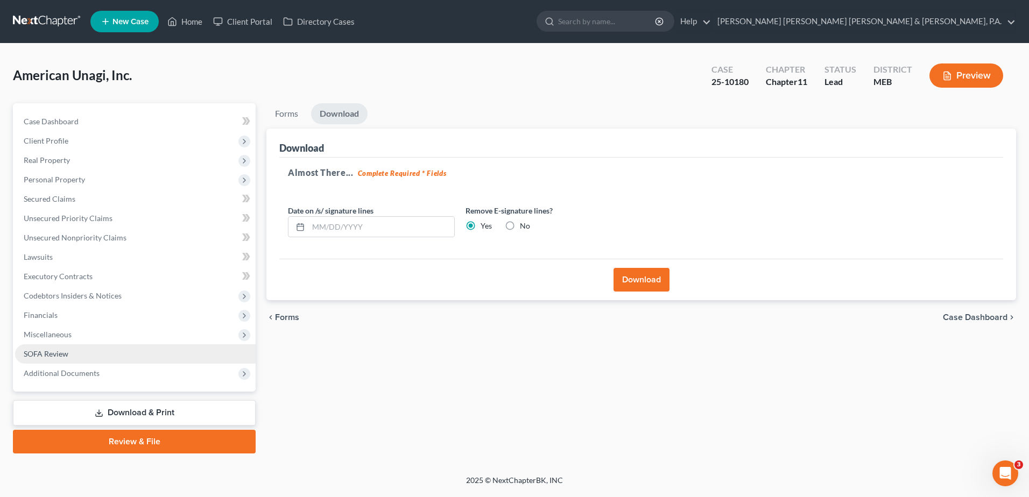
click at [69, 354] on link "SOFA Review" at bounding box center [135, 353] width 241 height 19
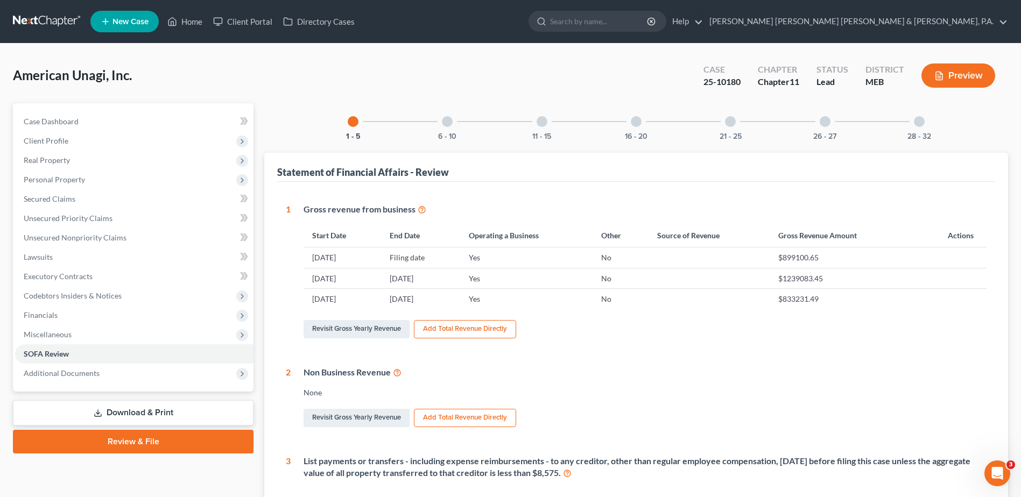
click at [922, 125] on div at bounding box center [919, 121] width 11 height 11
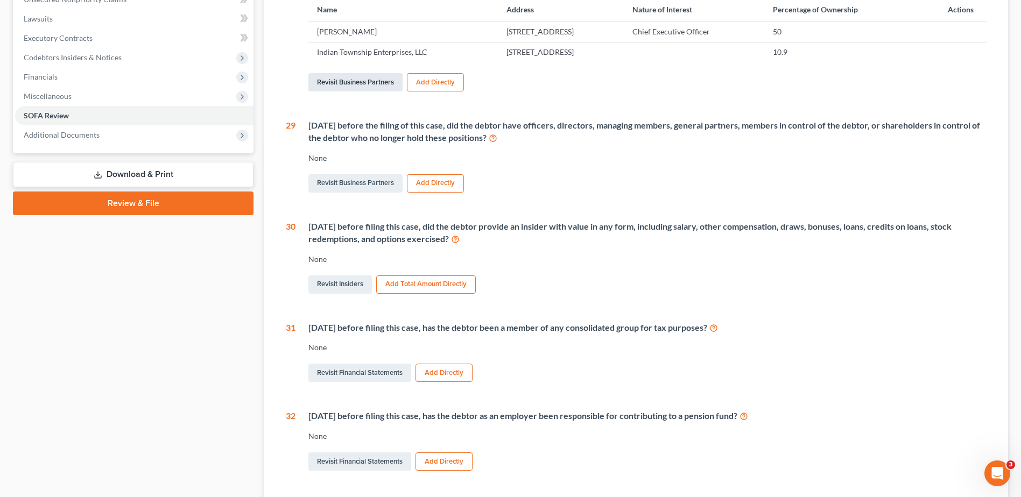
scroll to position [269, 0]
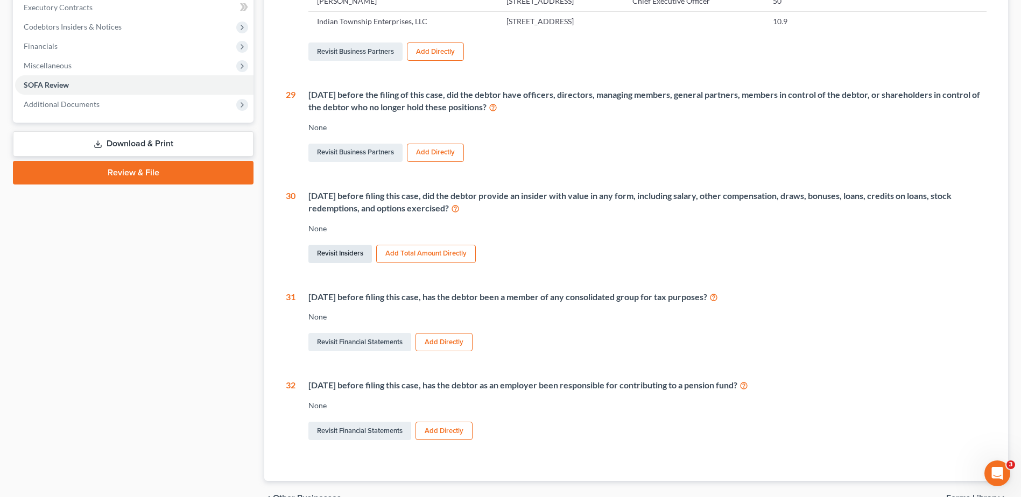
click at [364, 256] on link "Revisit Insiders" at bounding box center [339, 254] width 63 height 18
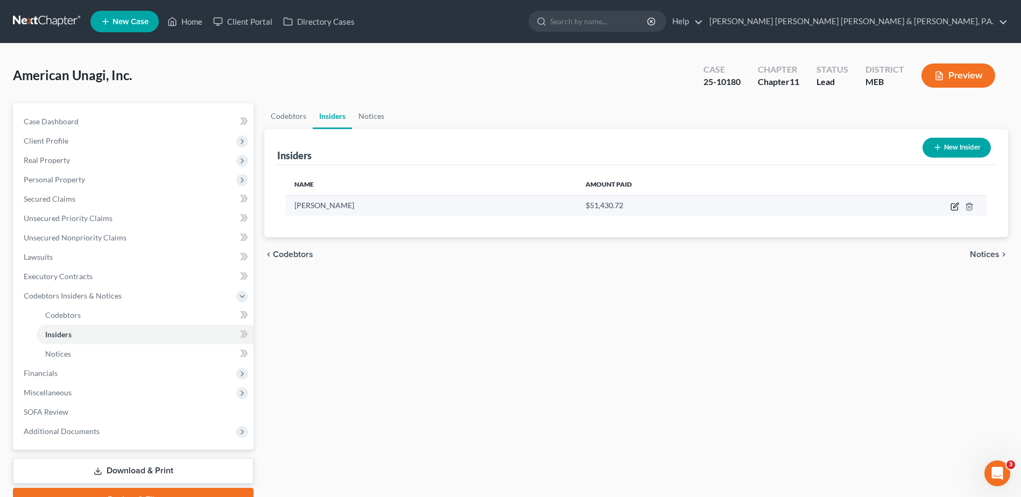
click at [956, 207] on icon "button" at bounding box center [955, 205] width 5 height 5
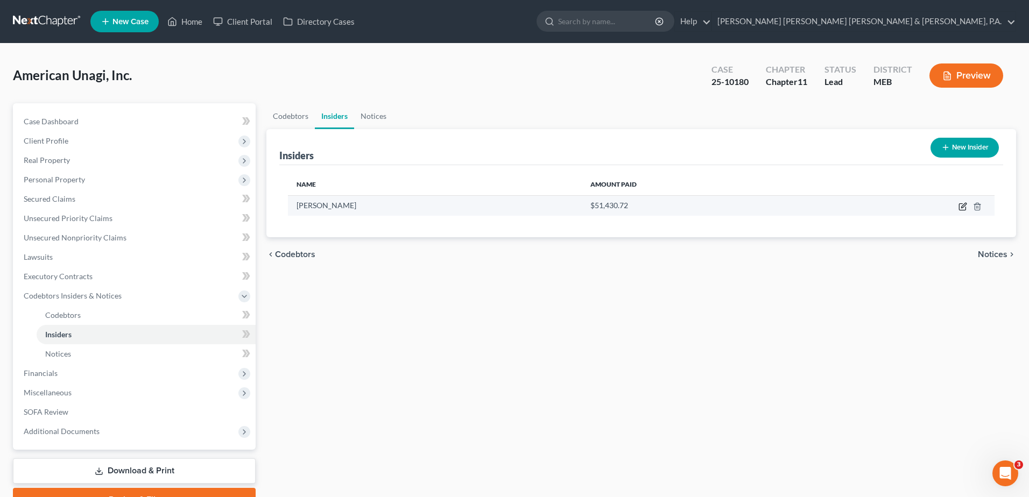
select select "20"
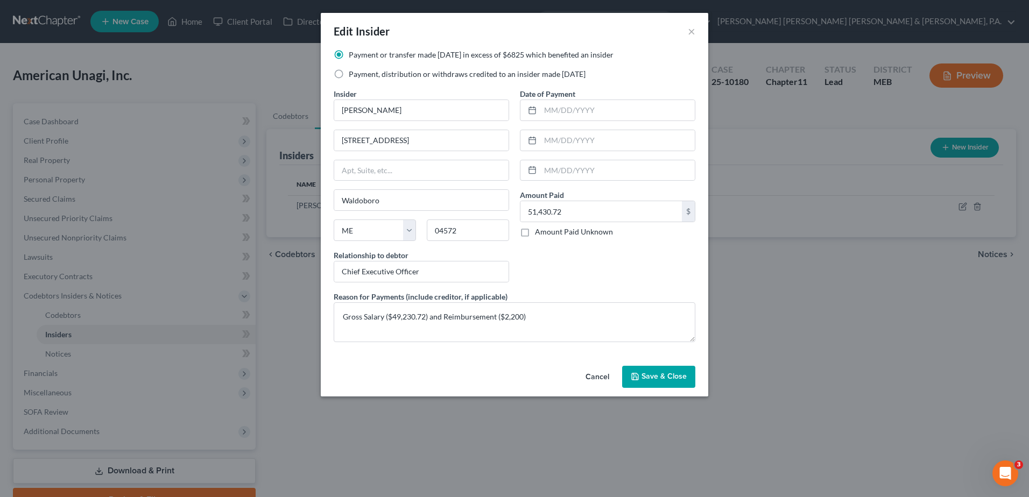
click at [349, 69] on label "Payment, distribution or withdraws credited to an insider made within 1 year" at bounding box center [467, 74] width 237 height 11
click at [353, 69] on input "Payment, distribution or withdraws credited to an insider made within 1 year" at bounding box center [356, 72] width 7 height 7
radio input "true"
click at [666, 374] on span "Save & Close" at bounding box center [663, 376] width 45 height 9
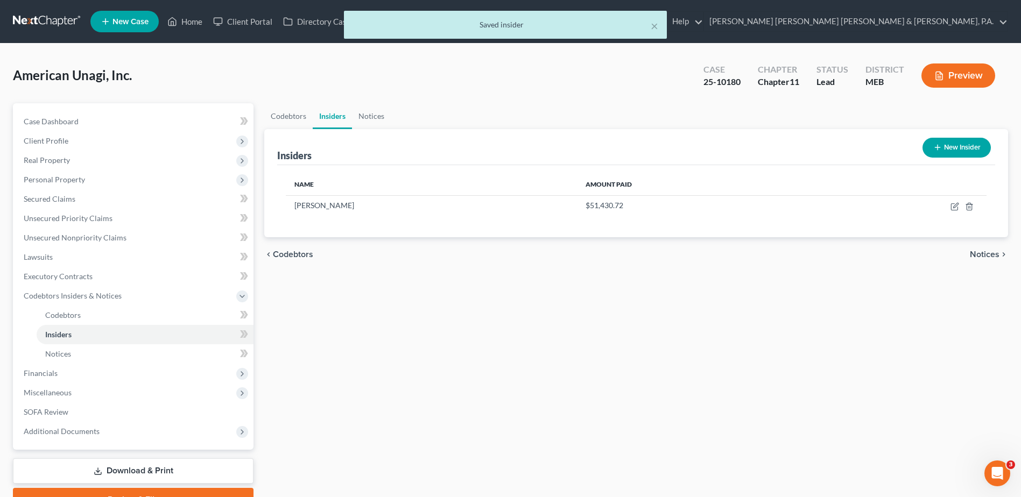
click at [966, 89] on div "Preview" at bounding box center [960, 77] width 95 height 32
click at [962, 77] on button "Preview" at bounding box center [958, 75] width 74 height 24
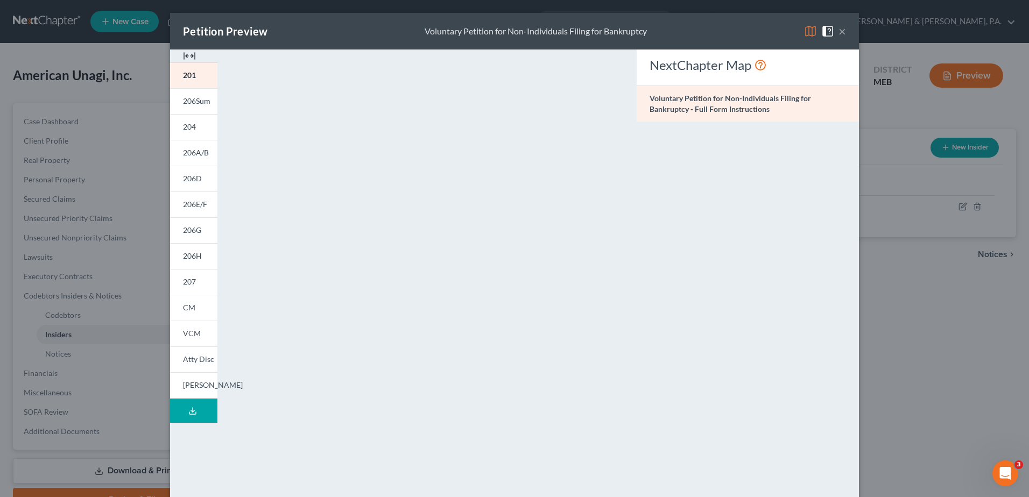
scroll to position [110, 0]
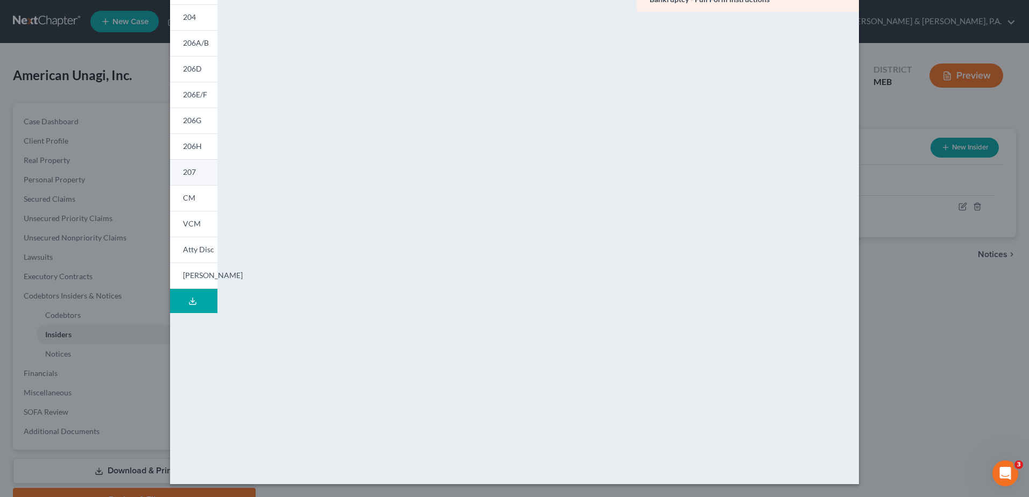
click at [203, 172] on link "207" at bounding box center [193, 172] width 47 height 26
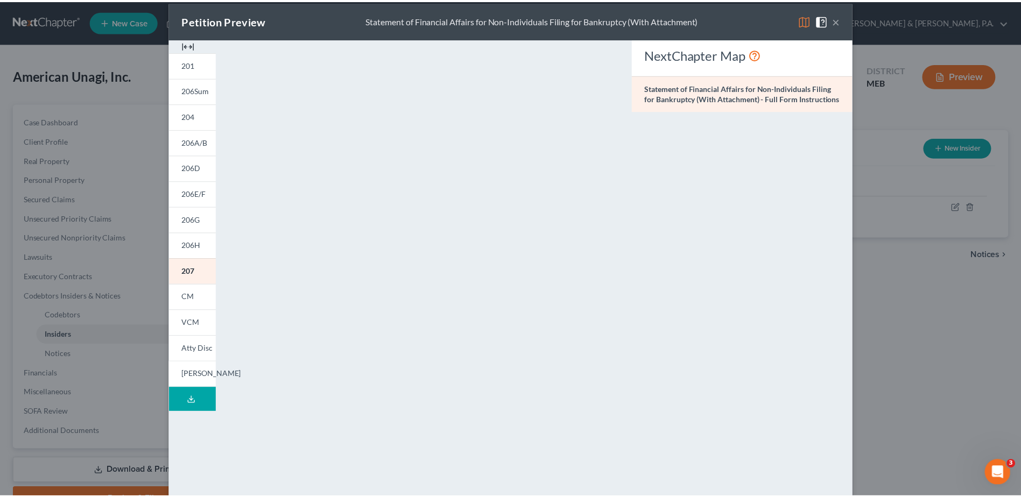
scroll to position [0, 0]
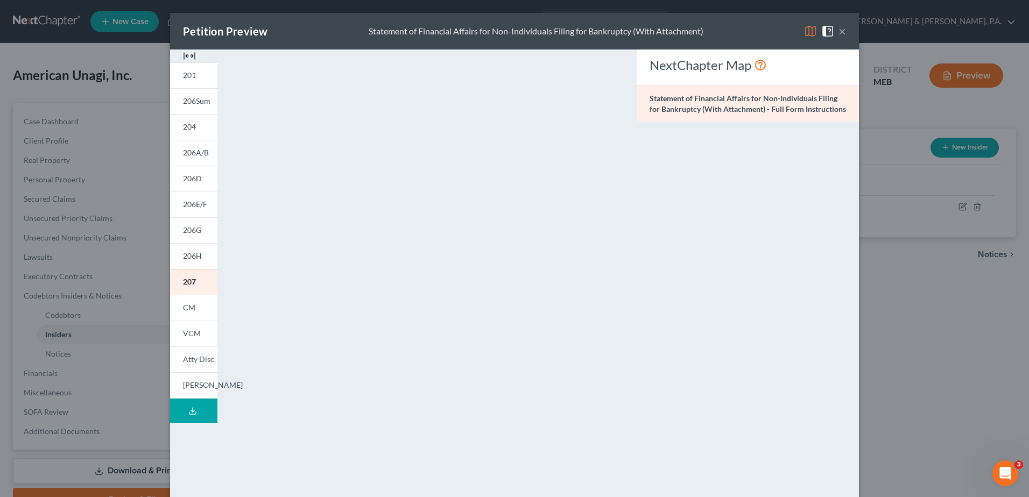
click at [839, 32] on button "×" at bounding box center [842, 31] width 8 height 13
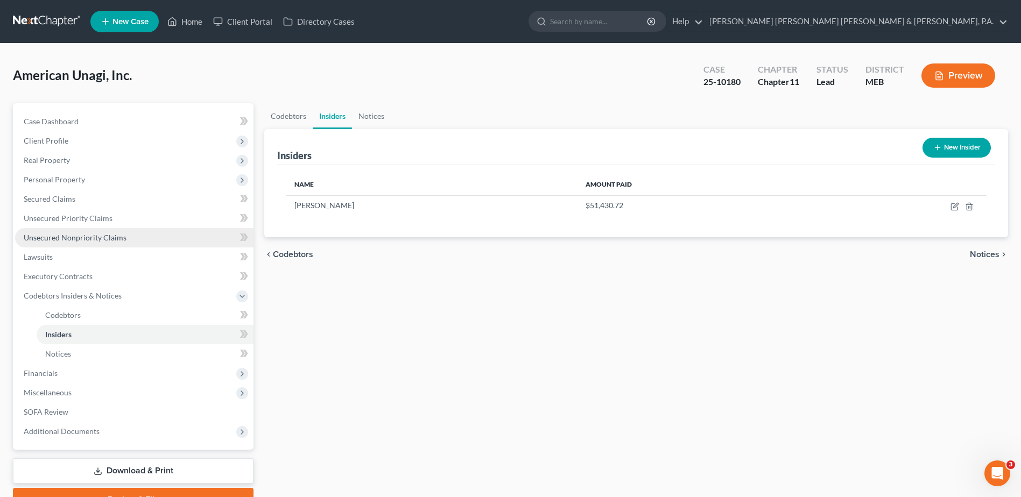
click at [138, 238] on link "Unsecured Nonpriority Claims" at bounding box center [134, 237] width 238 height 19
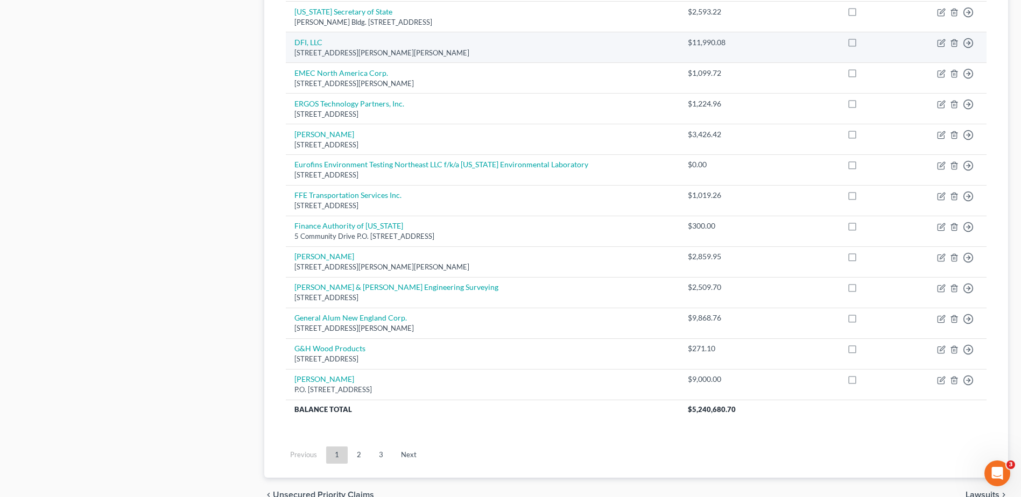
scroll to position [700, 0]
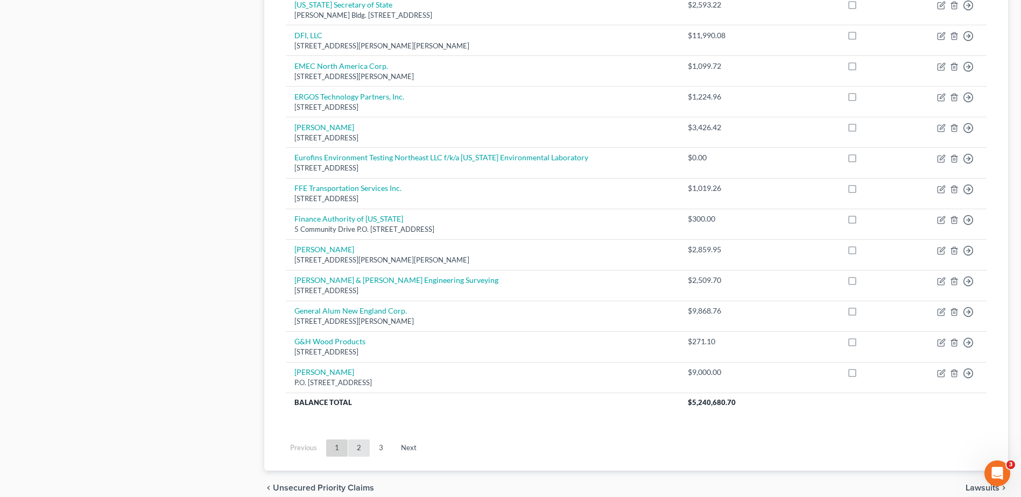
click at [361, 453] on link "2" at bounding box center [359, 448] width 22 height 17
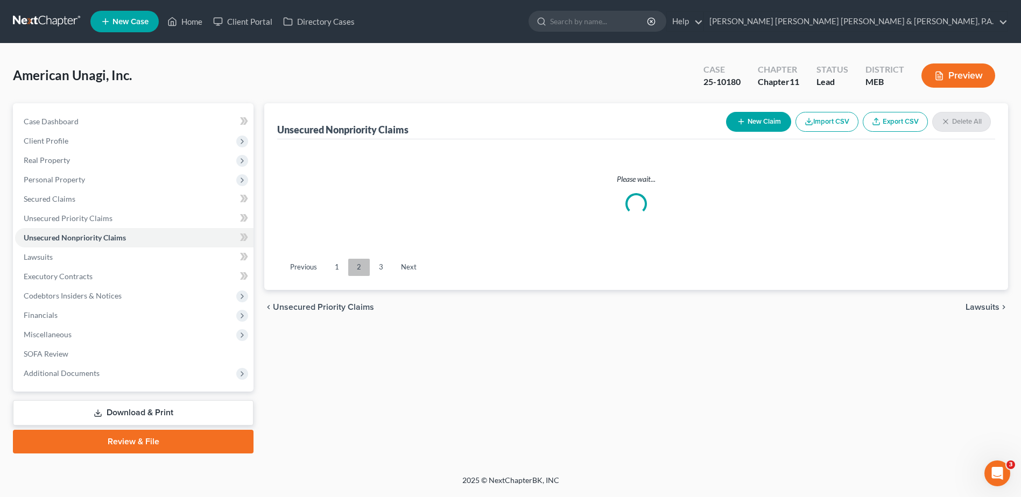
scroll to position [0, 0]
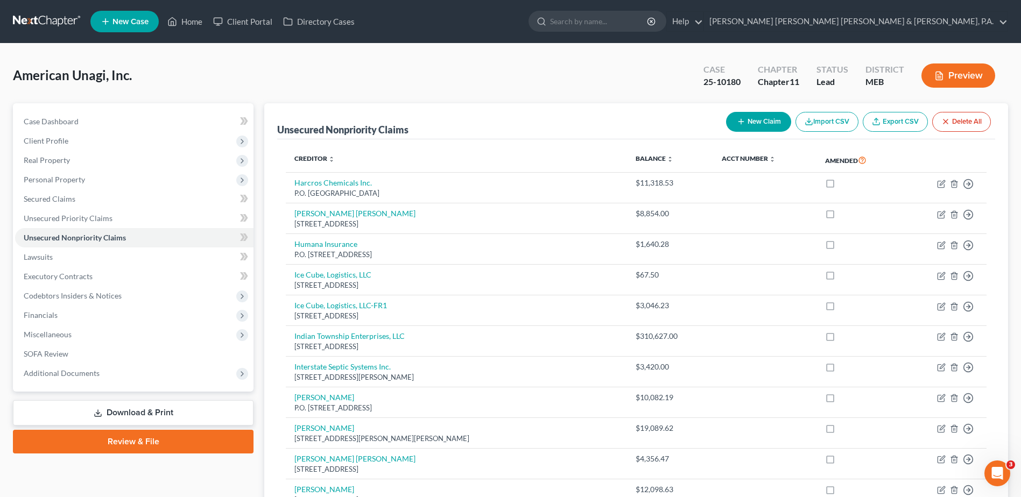
click at [754, 123] on button "New Claim" at bounding box center [758, 122] width 65 height 20
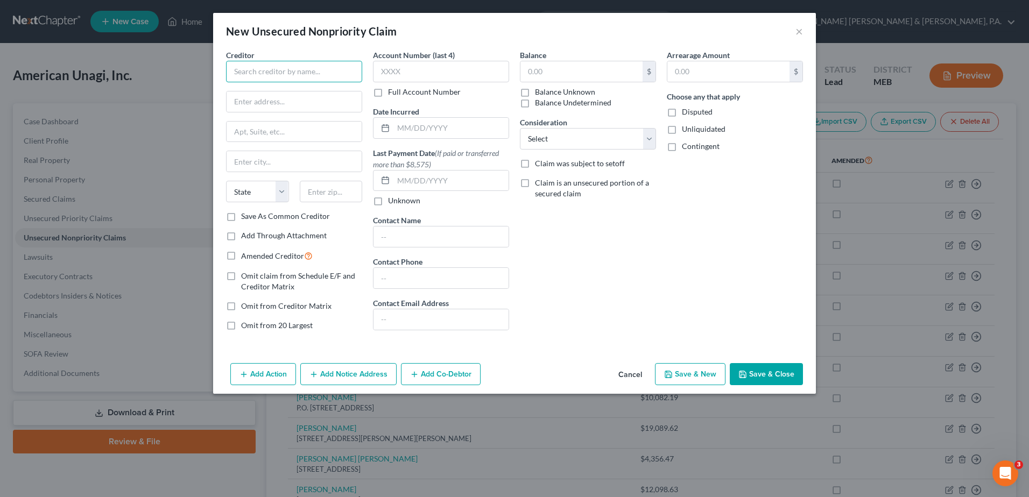
click at [285, 68] on input "text" at bounding box center [294, 72] width 136 height 22
type input "[PERSON_NAME] and [PERSON_NAME]"
type input "[STREET_ADDRESS]"
type input "[GEOGRAPHIC_DATA][PERSON_NAME]"
select select "15"
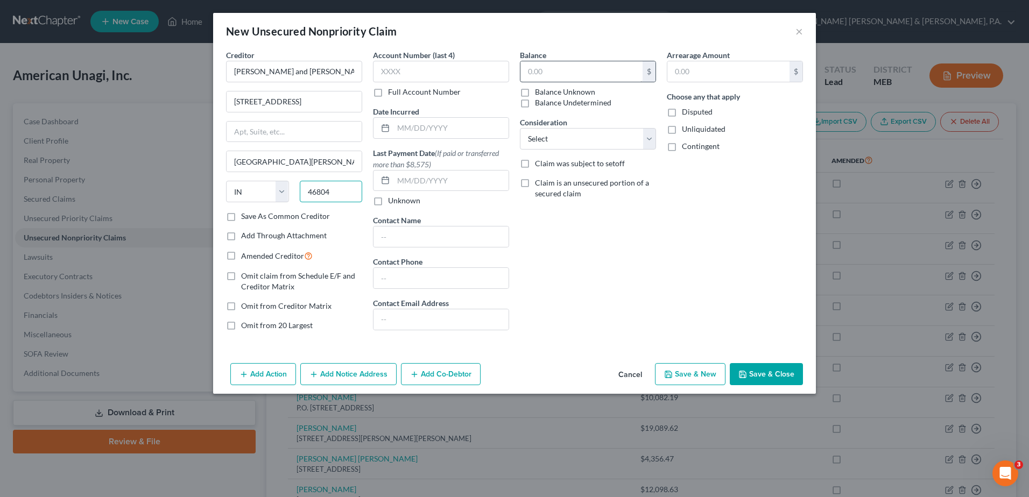
type input "46804"
click at [563, 76] on input "text" at bounding box center [581, 71] width 122 height 20
type input "200,000"
click at [769, 372] on button "Save & Close" at bounding box center [766, 374] width 73 height 23
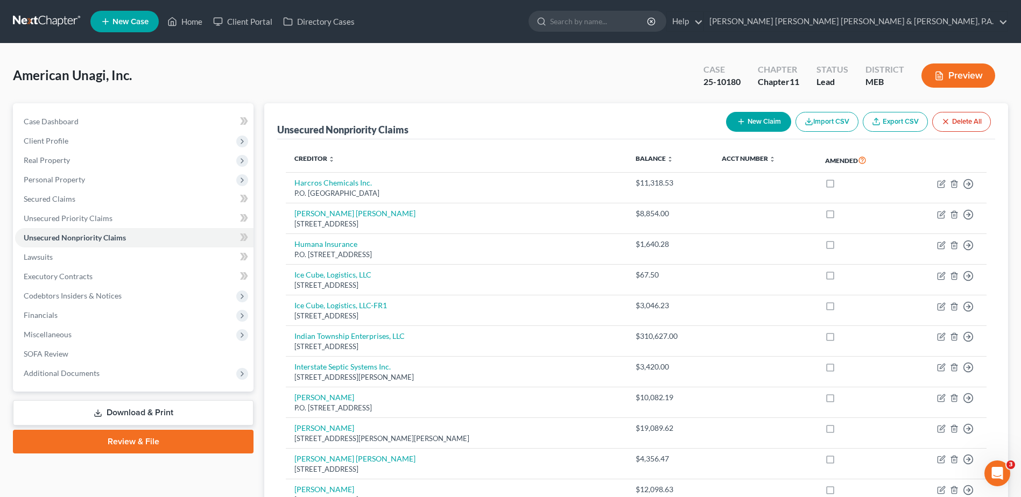
drag, startPoint x: 580, startPoint y: 35, endPoint x: 547, endPoint y: 45, distance: 34.2
click at [580, 35] on ul "New Case Home Client Portal Directory Cases - No Result - See all results Or Pr…" at bounding box center [548, 22] width 917 height 28
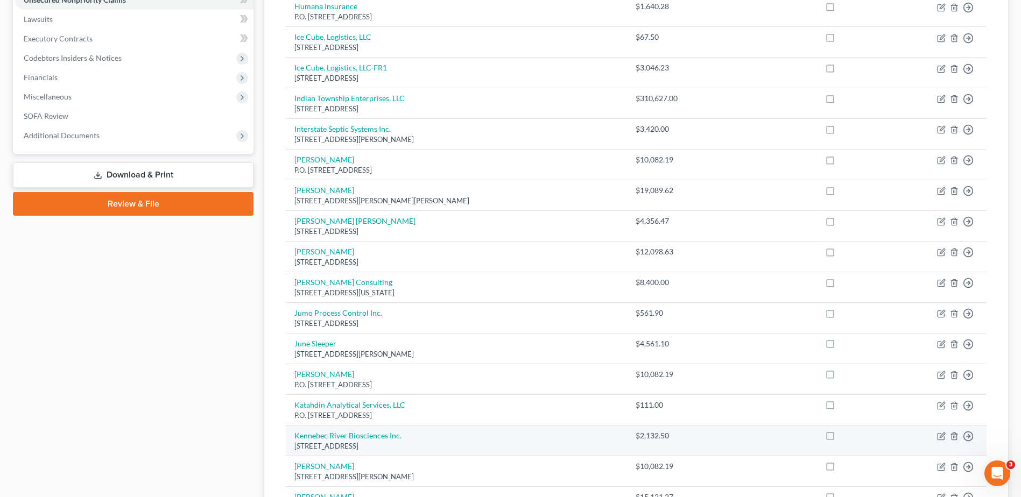
scroll to position [108, 0]
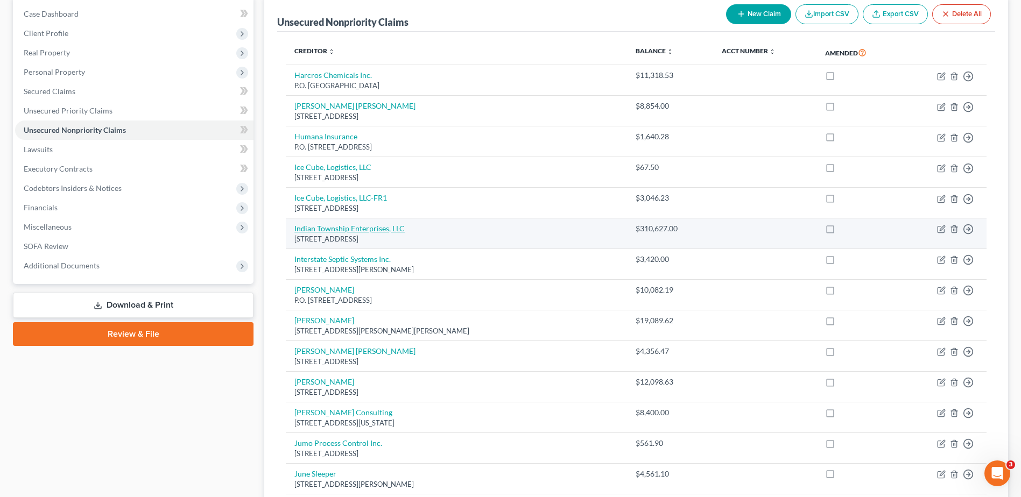
click at [361, 228] on link "Indian Township Enterprises, LLC" at bounding box center [349, 228] width 110 height 9
select select "20"
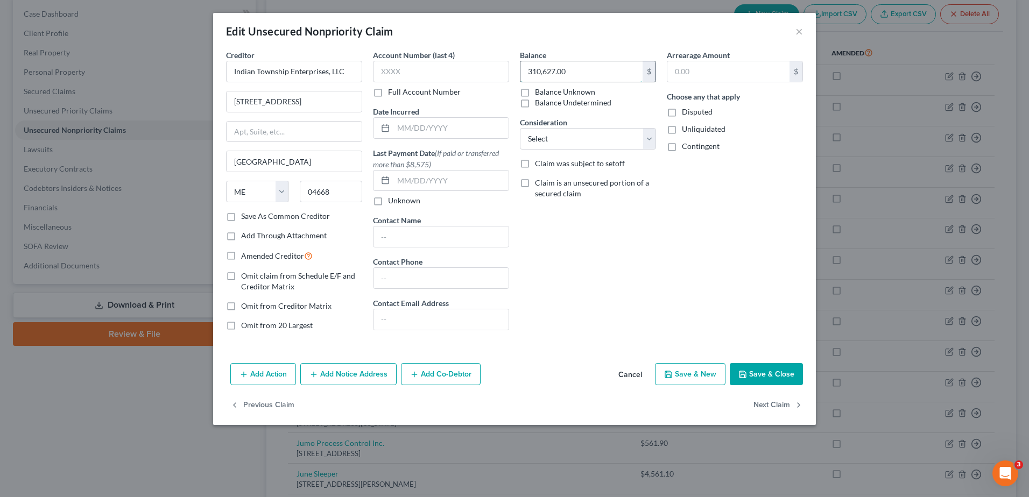
click at [536, 66] on input "310,627.00" at bounding box center [581, 71] width 122 height 20
click at [535, 72] on input "310,627.00" at bounding box center [581, 71] width 122 height 20
type input "320,652.33"
click at [669, 260] on div "Arrearage Amount $ Choose any that apply Disputed Unliquidated Contingent" at bounding box center [734, 195] width 147 height 290
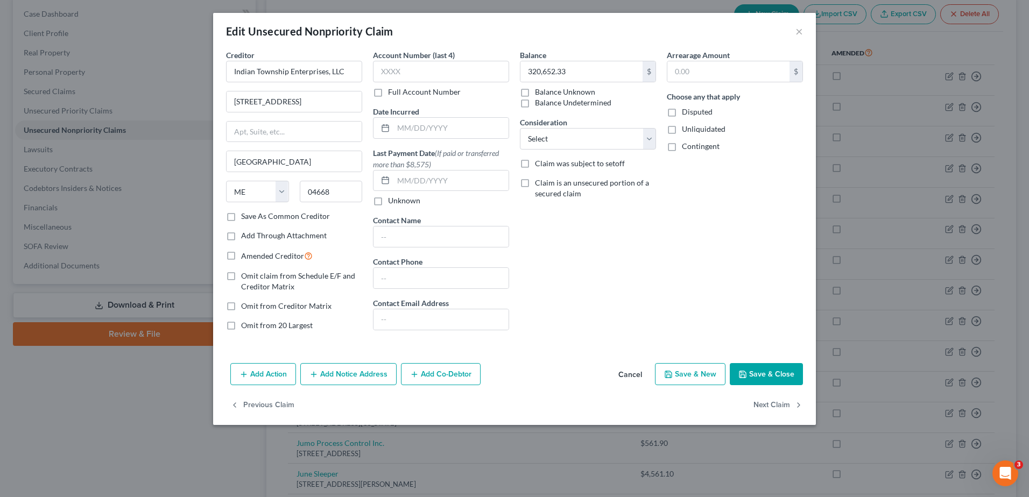
drag, startPoint x: 764, startPoint y: 379, endPoint x: 562, endPoint y: 161, distance: 297.4
click at [569, 236] on div "Edit Unsecured Nonpriority Claim × Creditor * Indian Township Enterprises, LLC …" at bounding box center [514, 219] width 603 height 412
click at [556, 135] on select "Select Cable / Satellite Services Collection Agency Credit Card Debt Debt Couns…" at bounding box center [588, 139] width 136 height 22
select select "11"
click at [520, 128] on select "Select Cable / Satellite Services Collection Agency Credit Card Debt Debt Couns…" at bounding box center [588, 139] width 136 height 22
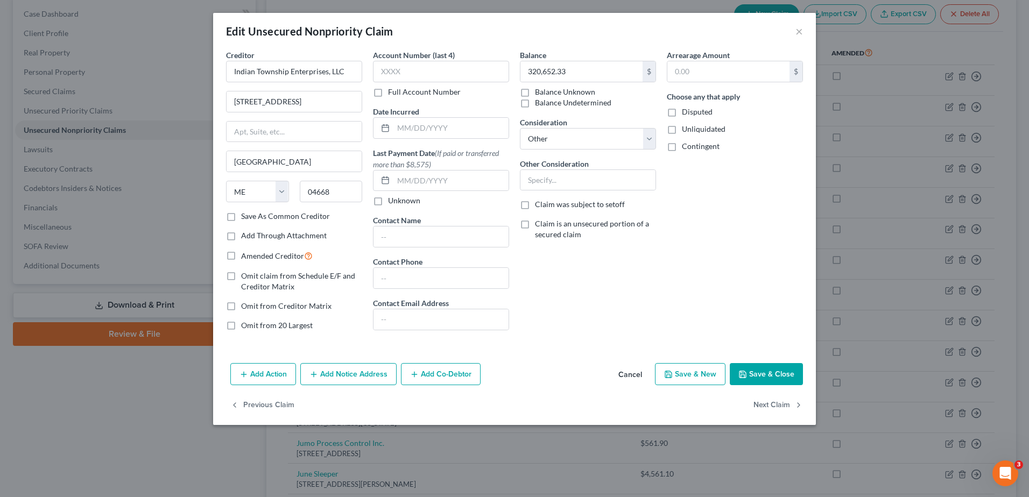
drag, startPoint x: 544, startPoint y: 297, endPoint x: 576, endPoint y: 213, distance: 89.9
click at [544, 296] on div "Balance 320,652.33 $ Balance Unknown Balance Undetermined 320,652.33 $ Balance …" at bounding box center [587, 195] width 147 height 290
click at [588, 139] on select "Select Cable / Satellite Services Collection Agency Credit Card Debt Debt Couns…" at bounding box center [588, 139] width 136 height 22
select select
click at [520, 128] on select "Select Cable / Satellite Services Collection Agency Credit Card Debt Debt Couns…" at bounding box center [588, 139] width 136 height 22
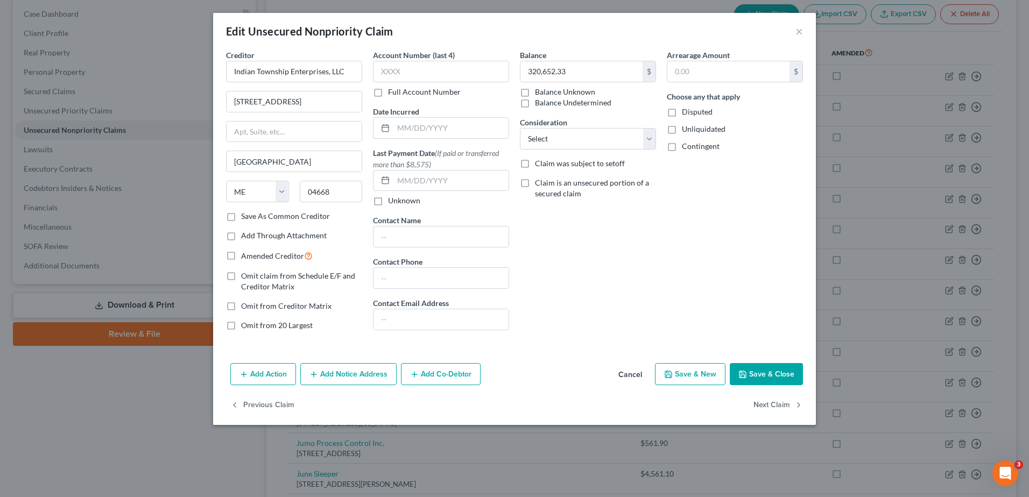
click at [719, 268] on div "Arrearage Amount $ Choose any that apply Disputed Unliquidated Contingent" at bounding box center [734, 195] width 147 height 290
click at [788, 379] on button "Save & Close" at bounding box center [766, 374] width 73 height 23
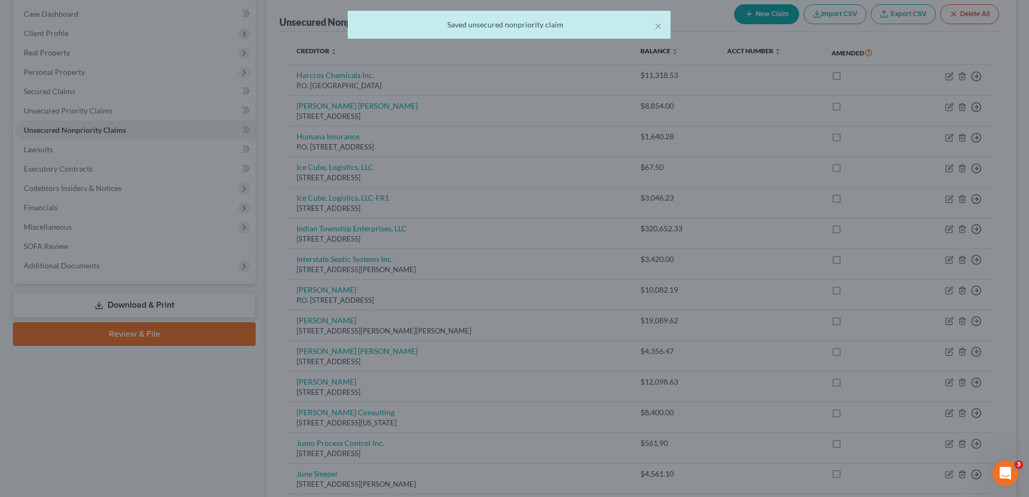
type input "0"
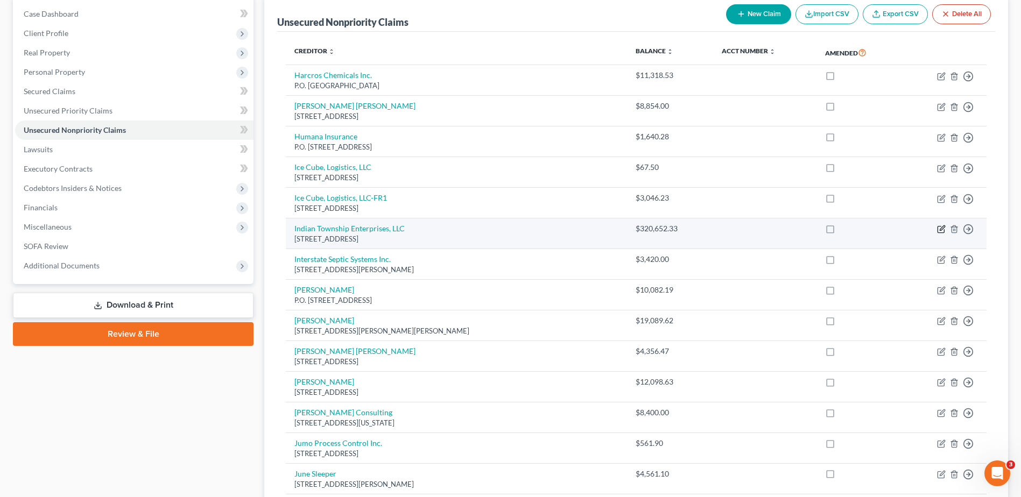
click at [942, 228] on icon "button" at bounding box center [941, 229] width 9 height 9
select select "20"
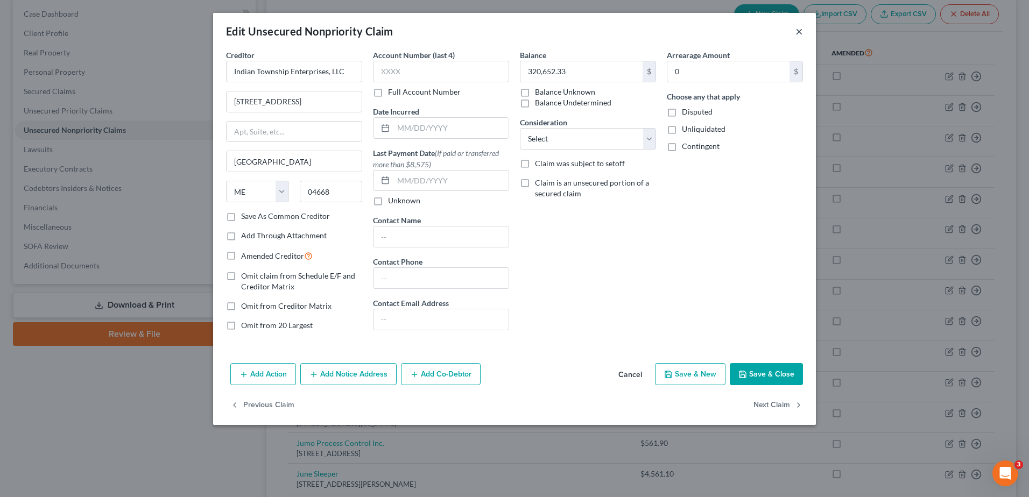
click at [795, 29] on button "×" at bounding box center [799, 31] width 8 height 13
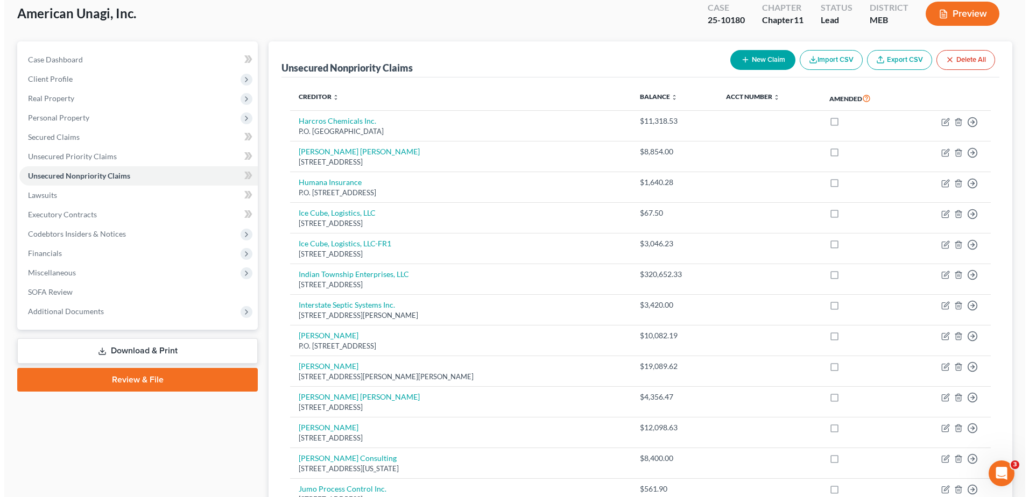
scroll to position [54, 0]
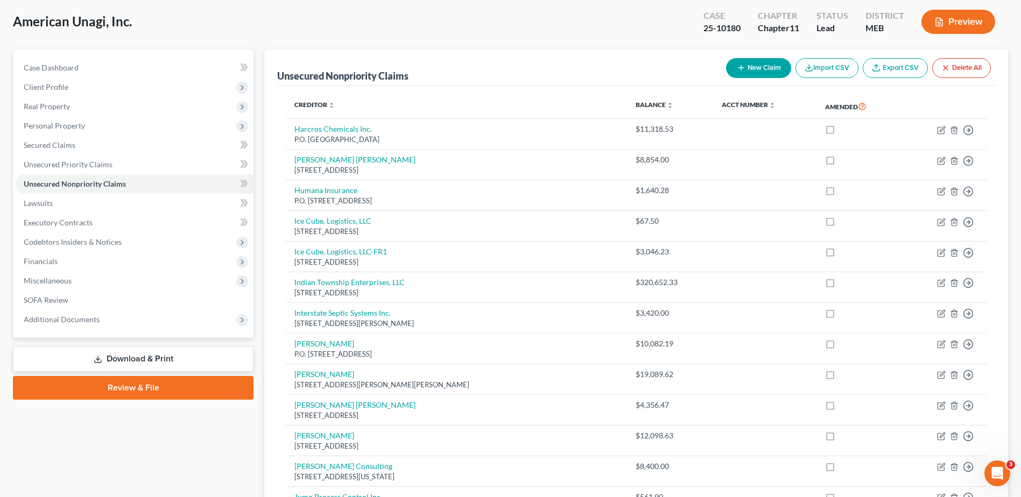
click at [764, 67] on button "New Claim" at bounding box center [758, 68] width 65 height 20
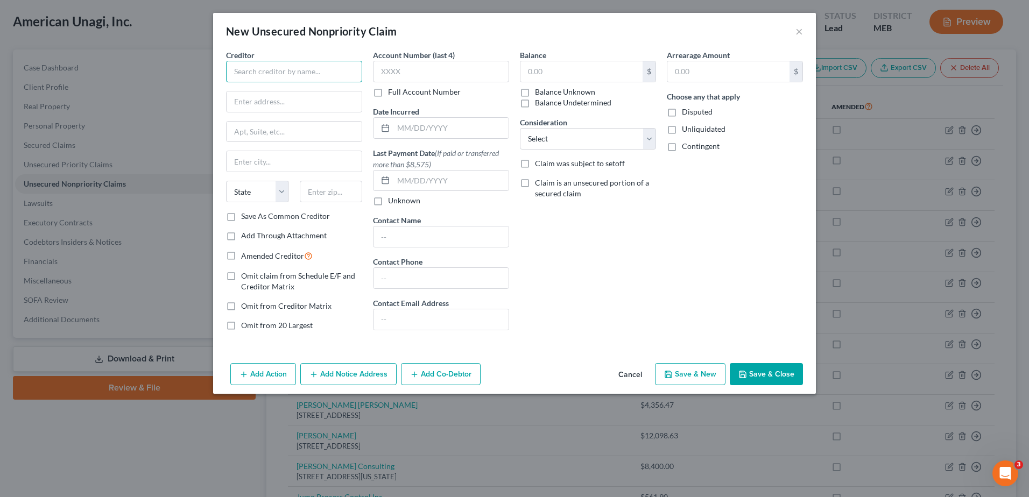
click at [312, 82] on input "text" at bounding box center [294, 72] width 136 height 22
click at [294, 75] on input "Pavan Enterprise" at bounding box center [294, 72] width 136 height 22
type input "[PERSON_NAME] Enterprises, LLC d/b/a Altezza Advisors"
click at [286, 98] on input "text" at bounding box center [294, 101] width 135 height 20
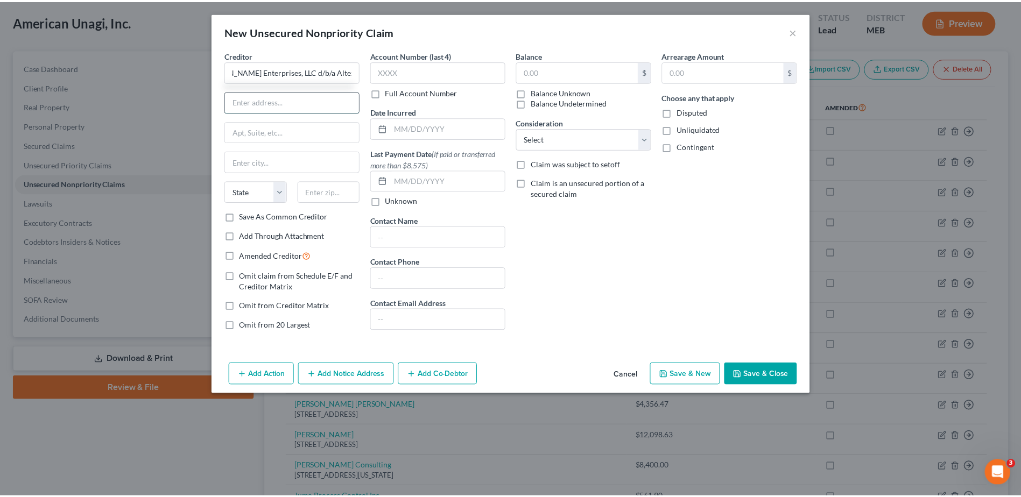
scroll to position [0, 0]
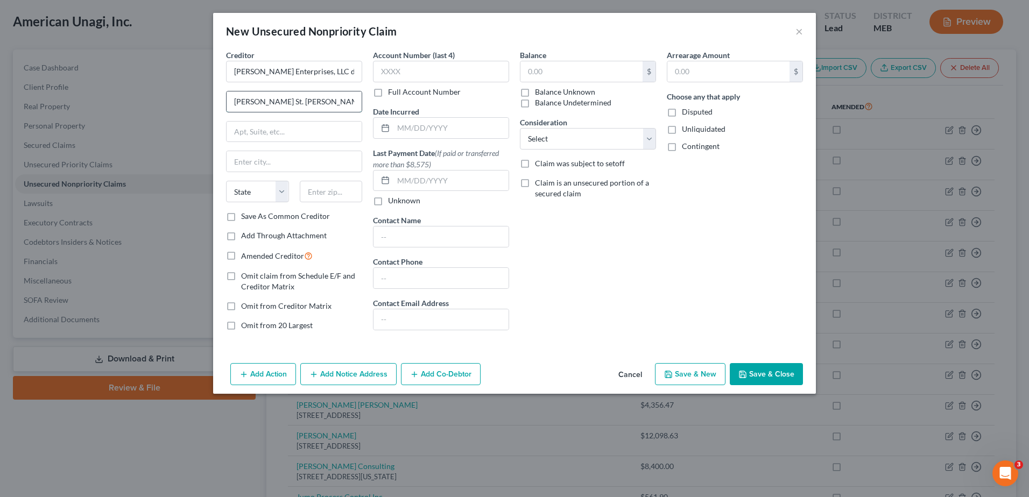
type input "[PERSON_NAME] St. [PERSON_NAME]"
type input "[STREET_ADDRESS]"
type input "Warwick"
select select "41"
click at [331, 186] on input "0" at bounding box center [331, 192] width 63 height 22
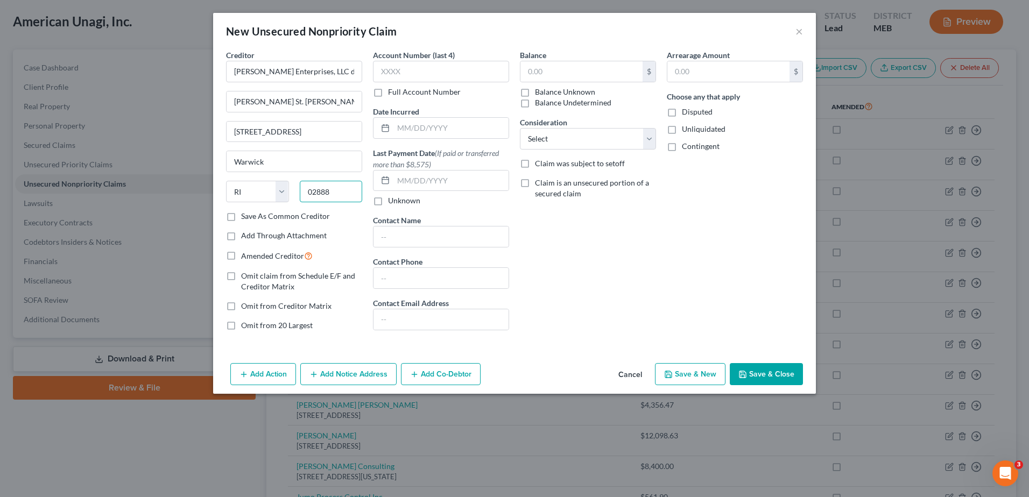
type input "02888"
click at [566, 243] on div "Balance $ Balance Unknown Balance Undetermined $ Balance Unknown Consideration …" at bounding box center [587, 195] width 147 height 290
click at [553, 62] on input "text" at bounding box center [581, 71] width 122 height 20
click at [590, 67] on input "text" at bounding box center [581, 71] width 122 height 20
type input "895,993.67"
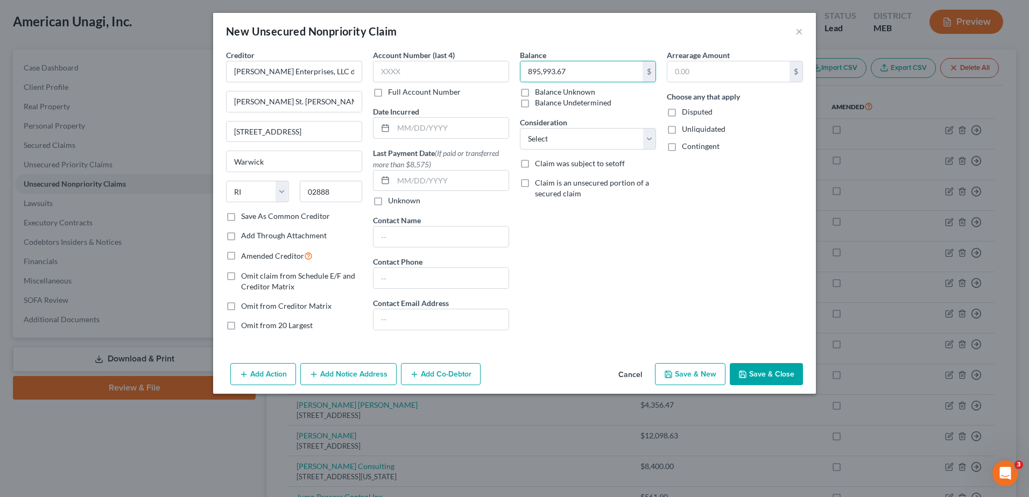
click at [619, 287] on div "Balance 895,993.67 $ Balance Unknown Balance Undetermined 895,993.67 $ Balance …" at bounding box center [587, 195] width 147 height 290
click at [746, 383] on button "Save & Close" at bounding box center [766, 374] width 73 height 23
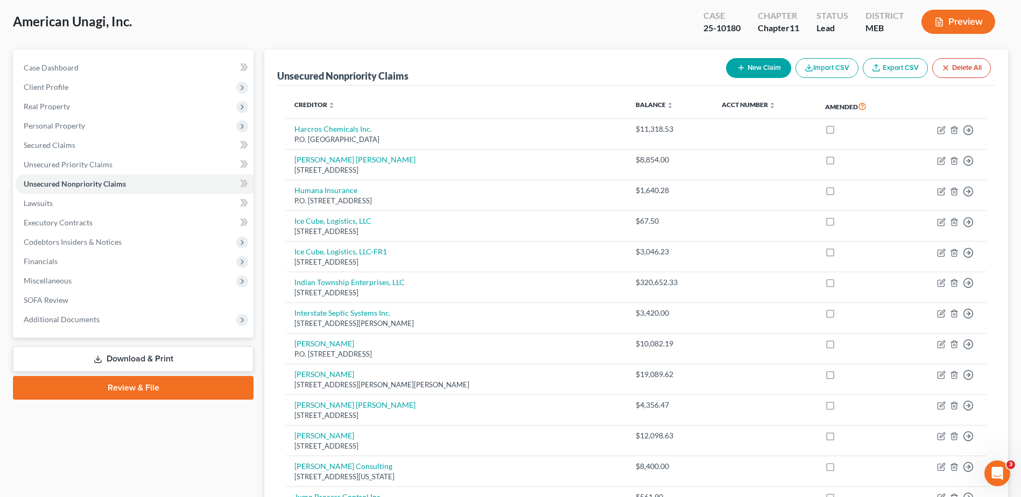
click at [177, 359] on link "Download & Print" at bounding box center [133, 359] width 241 height 25
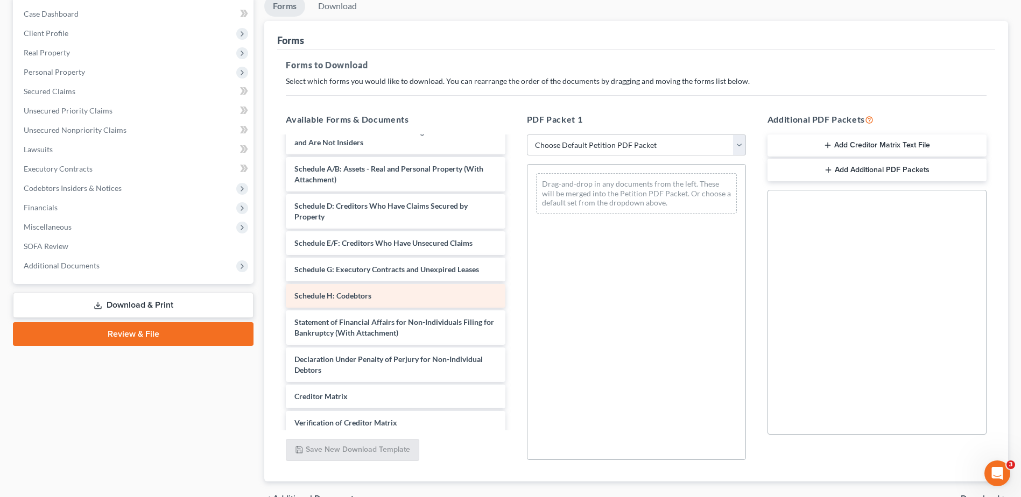
scroll to position [108, 0]
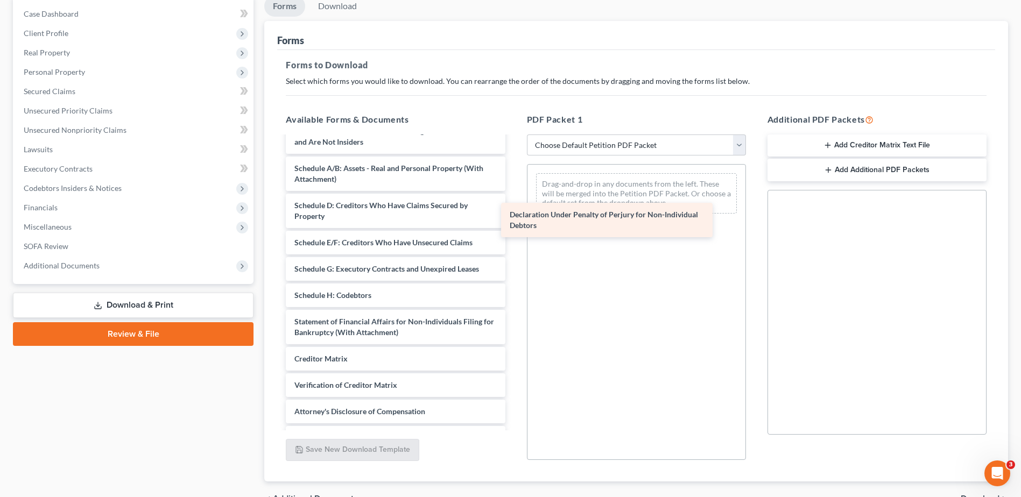
drag, startPoint x: 373, startPoint y: 362, endPoint x: 589, endPoint y: 218, distance: 259.1
click at [513, 218] on div "Declaration Under Penalty of Perjury for Non-Individual Debtors Corporate Owner…" at bounding box center [395, 240] width 236 height 420
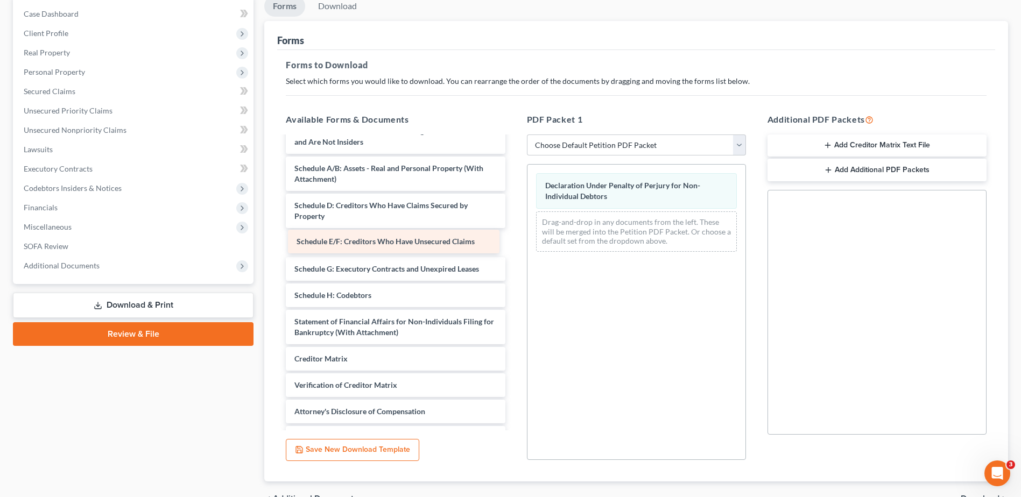
scroll to position [103, 0]
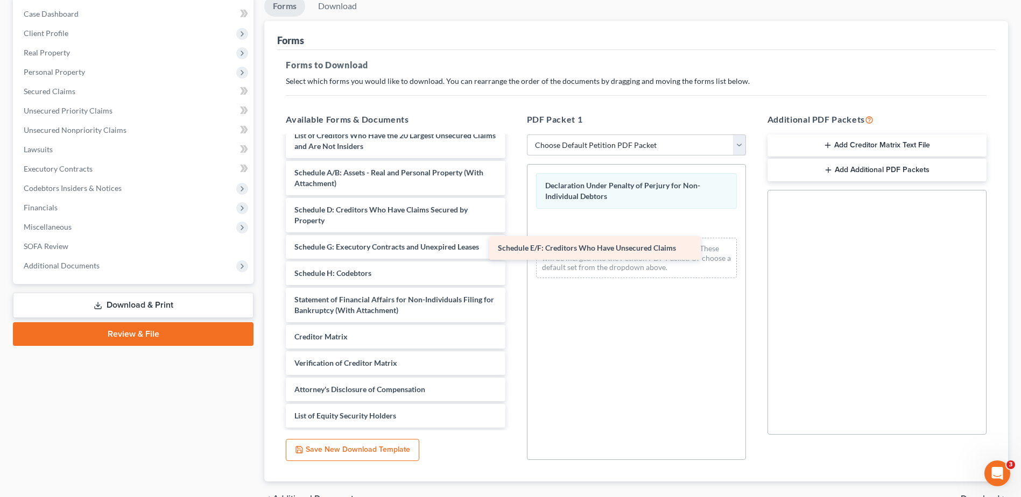
drag, startPoint x: 412, startPoint y: 244, endPoint x: 613, endPoint y: 251, distance: 201.3
click at [513, 251] on div "Schedule E/F: Creditors Who Have Unsecured Claims Corporate Ownership Statement…" at bounding box center [395, 231] width 236 height 394
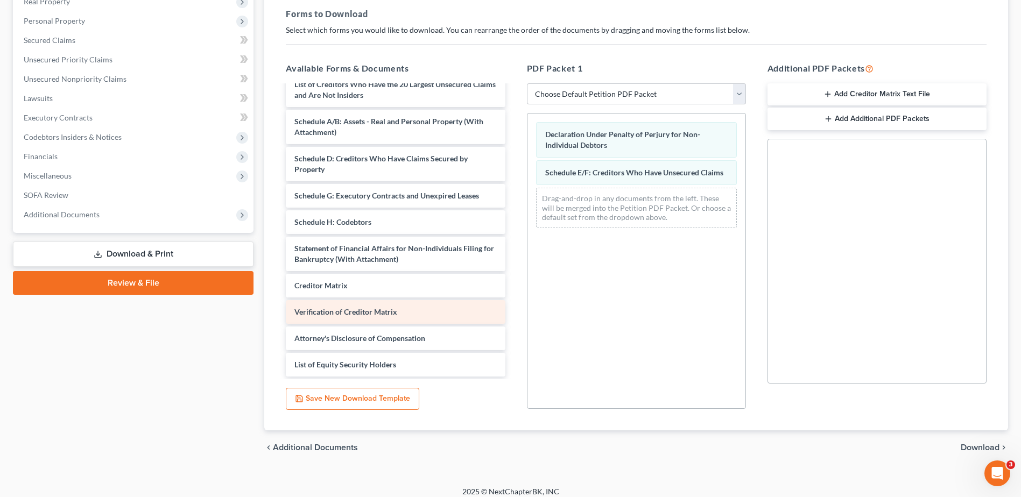
scroll to position [161, 0]
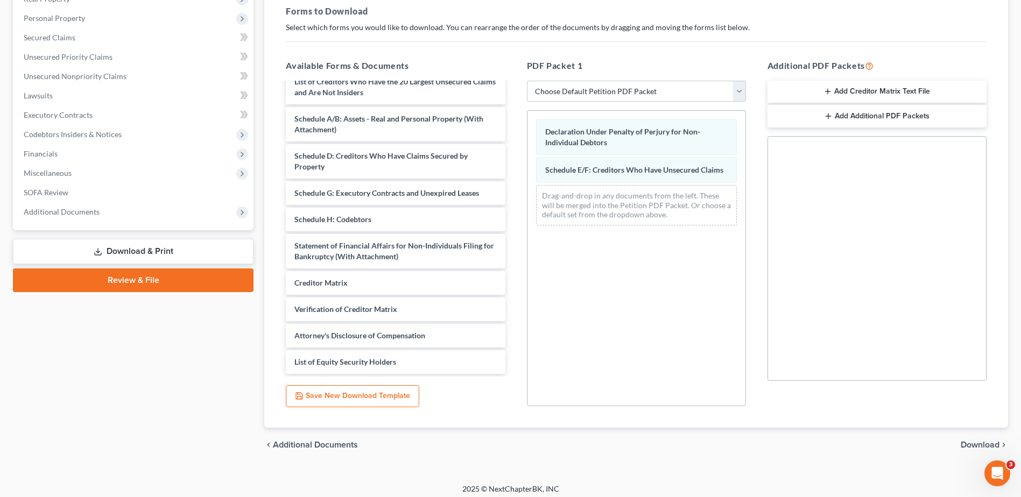
click at [977, 454] on div "chevron_left Additional Documents Download chevron_right" at bounding box center [636, 445] width 744 height 34
click at [975, 446] on span "Download" at bounding box center [979, 445] width 39 height 9
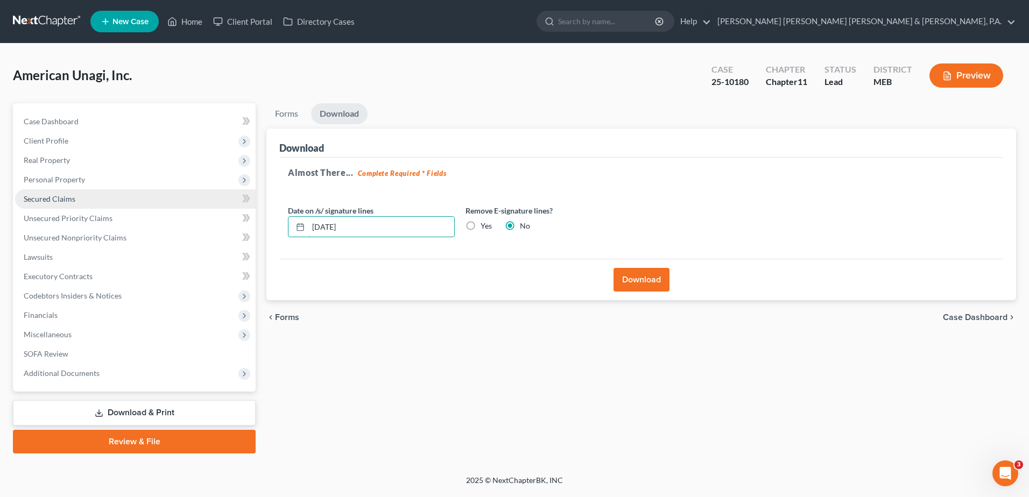
drag, startPoint x: 425, startPoint y: 217, endPoint x: 48, endPoint y: 204, distance: 376.3
click at [48, 204] on div "Petition Navigation Case Dashboard Payments Invoices Payments Payments Credit R…" at bounding box center [515, 278] width 1014 height 350
click at [481, 224] on label "Yes" at bounding box center [486, 226] width 11 height 11
click at [485, 224] on input "Yes" at bounding box center [488, 224] width 7 height 7
radio input "true"
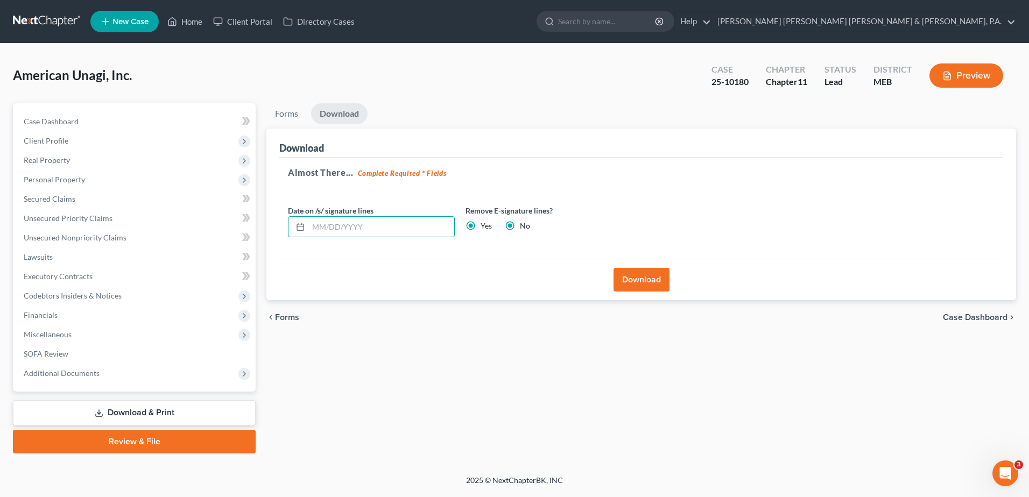
radio input "false"
click at [398, 231] on input "text" at bounding box center [381, 227] width 146 height 20
type input "[DATE]"
click at [631, 281] on button "Download" at bounding box center [641, 280] width 56 height 24
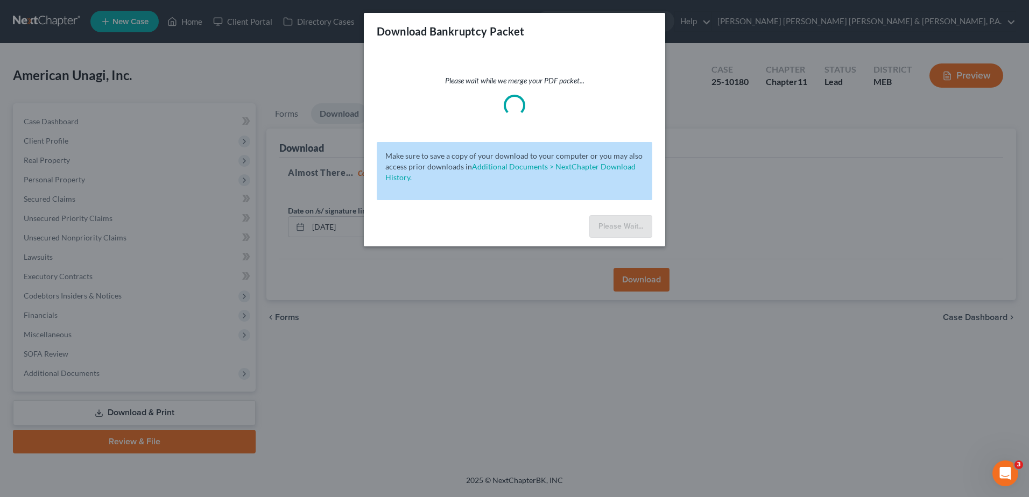
click at [449, 368] on div "Download Bankruptcy Packet Please wait while we merge your PDF packet... Make s…" at bounding box center [514, 248] width 1029 height 497
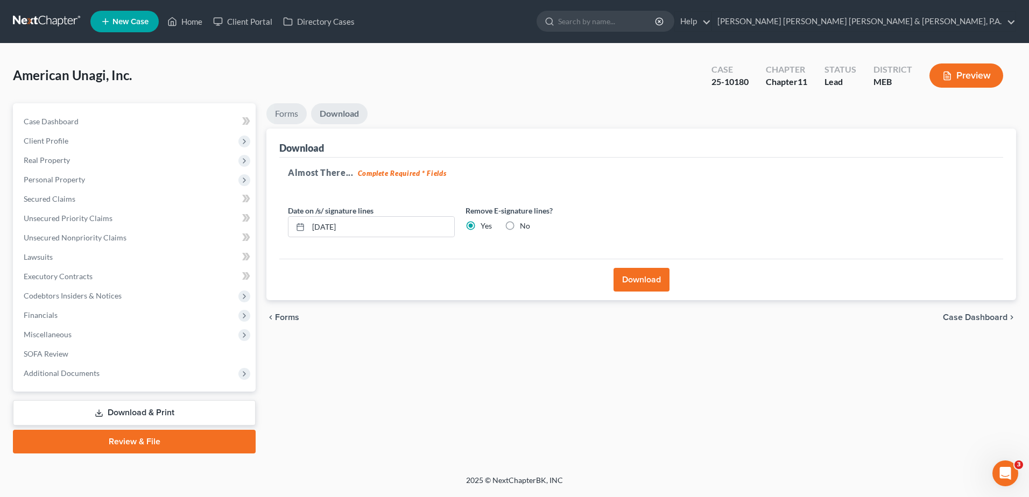
click at [287, 115] on link "Forms" at bounding box center [286, 113] width 40 height 21
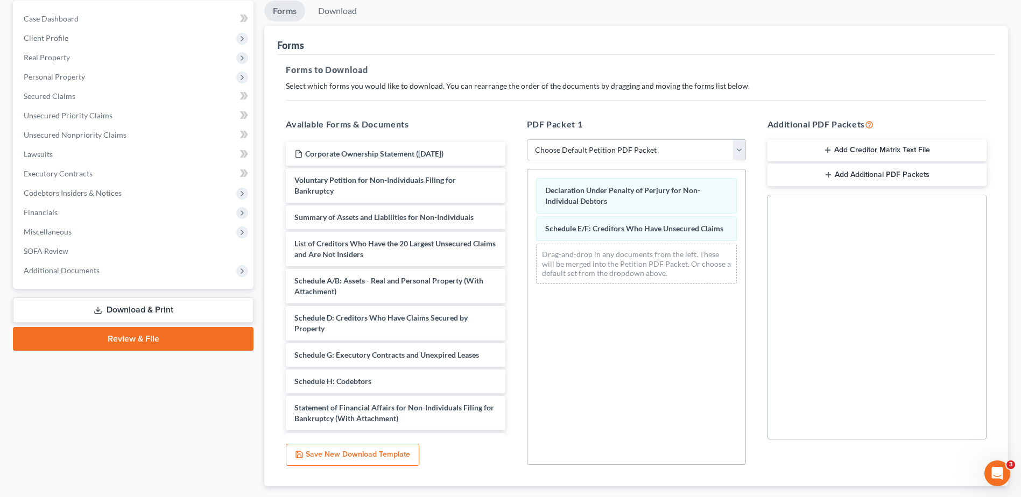
scroll to position [161, 0]
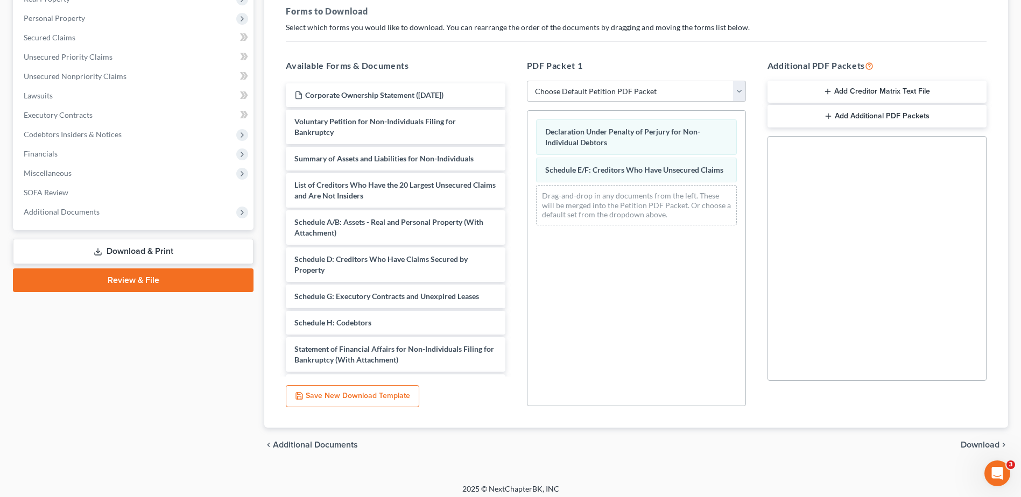
click at [981, 445] on span "Download" at bounding box center [979, 445] width 39 height 9
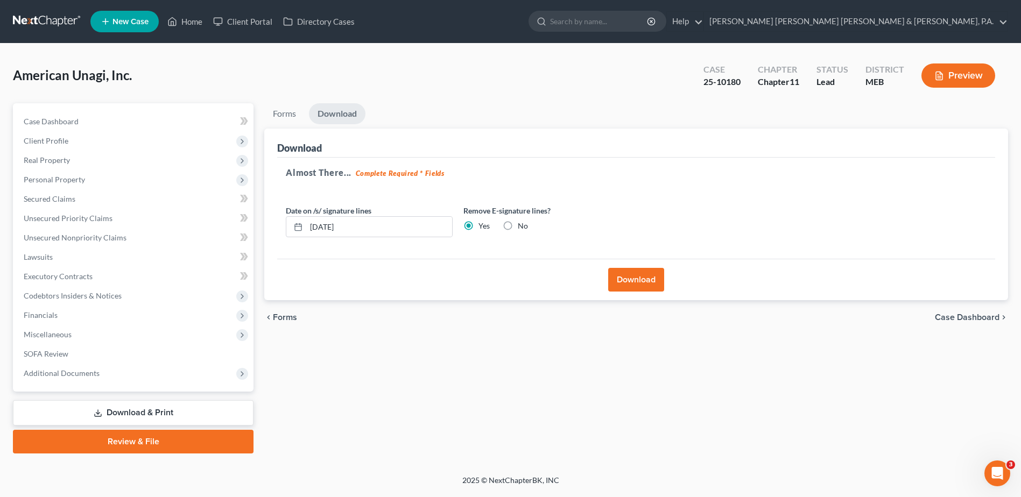
scroll to position [0, 0]
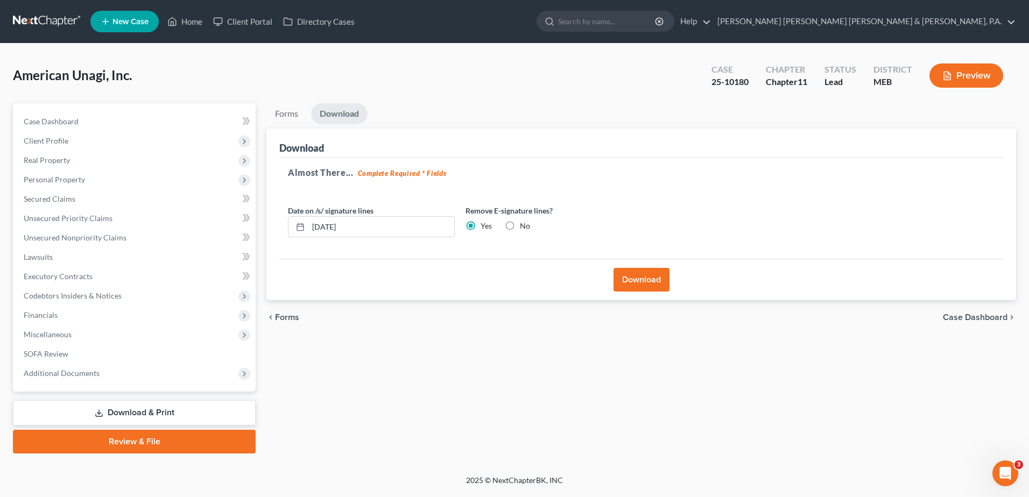
click at [630, 272] on button "Download" at bounding box center [641, 280] width 56 height 24
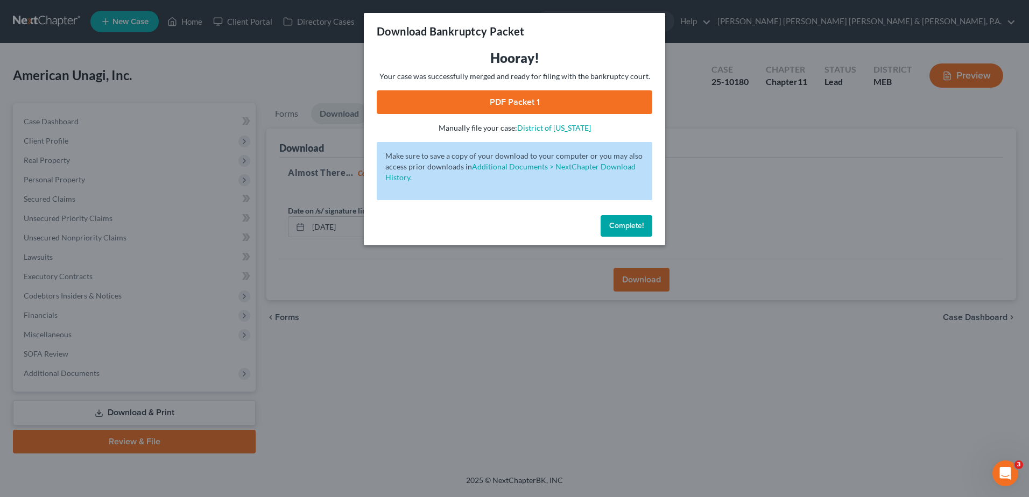
click at [532, 105] on link "PDF Packet 1" at bounding box center [514, 102] width 275 height 24
drag, startPoint x: 620, startPoint y: 224, endPoint x: 585, endPoint y: 228, distance: 34.6
click at [620, 224] on span "Complete!" at bounding box center [626, 225] width 34 height 9
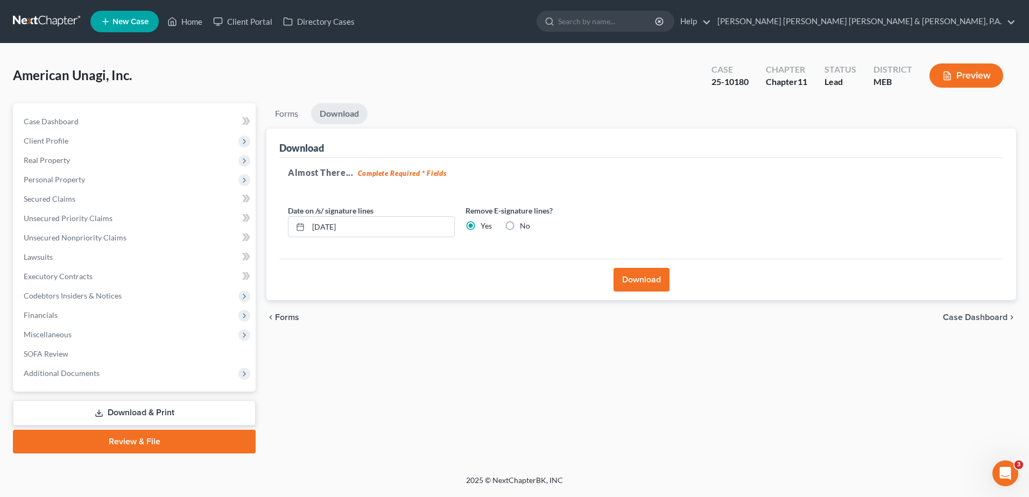
click at [89, 411] on link "Download & Print" at bounding box center [134, 412] width 243 height 25
click at [110, 412] on link "Download & Print" at bounding box center [134, 412] width 243 height 25
click at [301, 112] on link "Forms" at bounding box center [286, 113] width 40 height 21
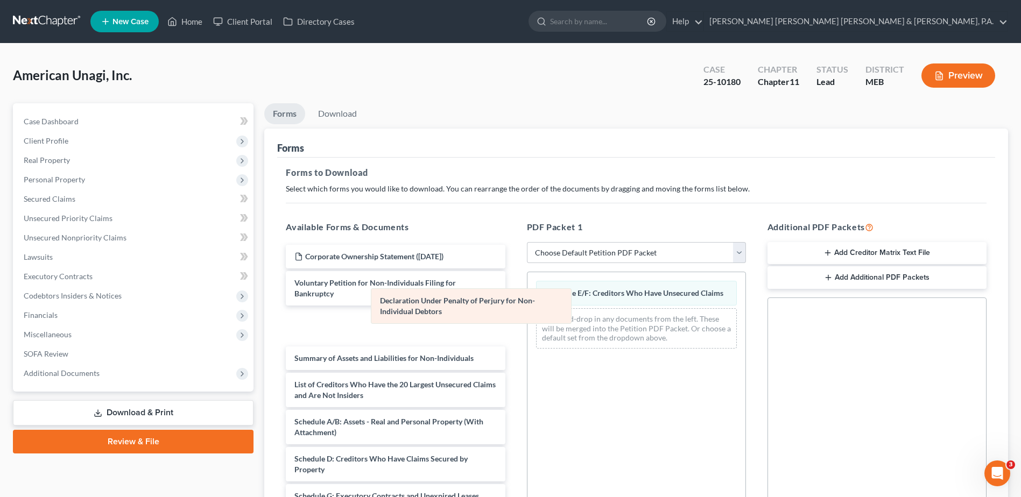
drag, startPoint x: 574, startPoint y: 291, endPoint x: 343, endPoint y: 306, distance: 231.9
click at [527, 306] on div "Declaration Under Penalty of Perjury for Non-Individual Debtors Declaration Und…" at bounding box center [636, 314] width 218 height 85
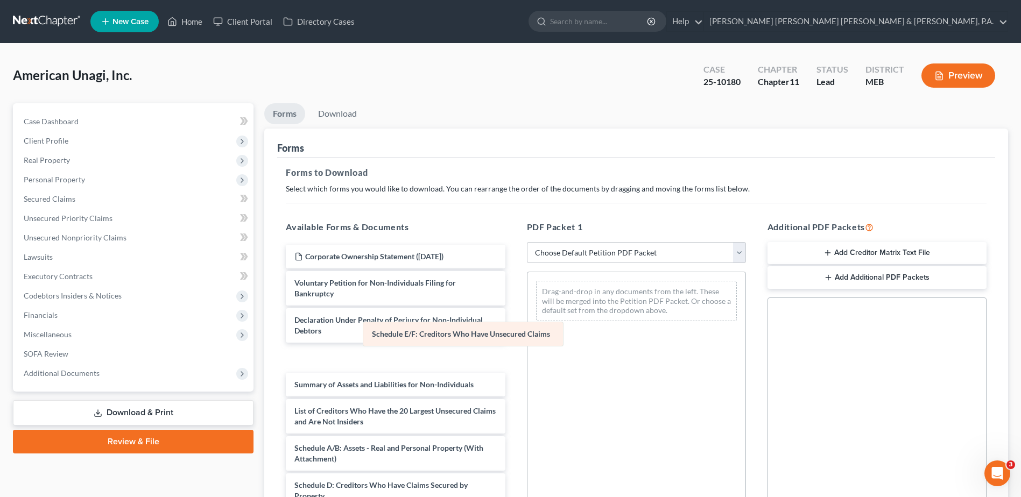
drag, startPoint x: 596, startPoint y: 305, endPoint x: 385, endPoint y: 341, distance: 214.1
click at [527, 330] on div "Schedule E/F: Creditors Who Have Unsecured Claims Schedule E/F: Creditors Who H…" at bounding box center [636, 301] width 218 height 58
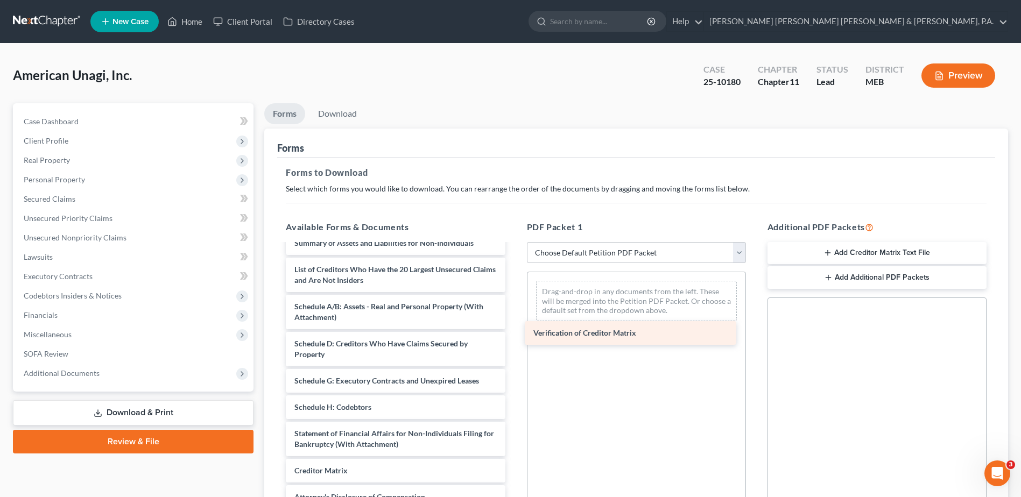
scroll to position [140, 0]
drag, startPoint x: 365, startPoint y: 473, endPoint x: 617, endPoint y: 316, distance: 297.3
click at [513, 316] on div "Verification of Creditor Matrix Corporate Ownership Statement (09/28/2025) Volu…" at bounding box center [395, 319] width 236 height 431
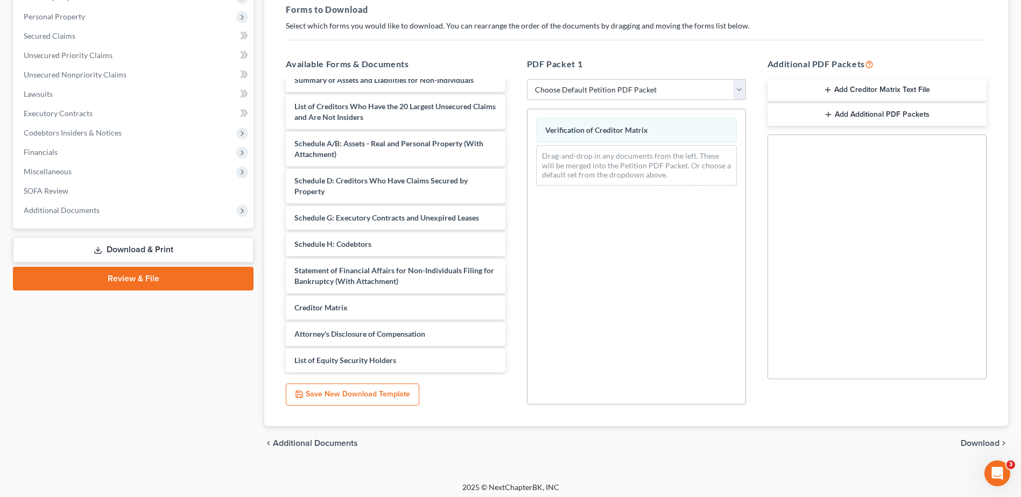
scroll to position [167, 0]
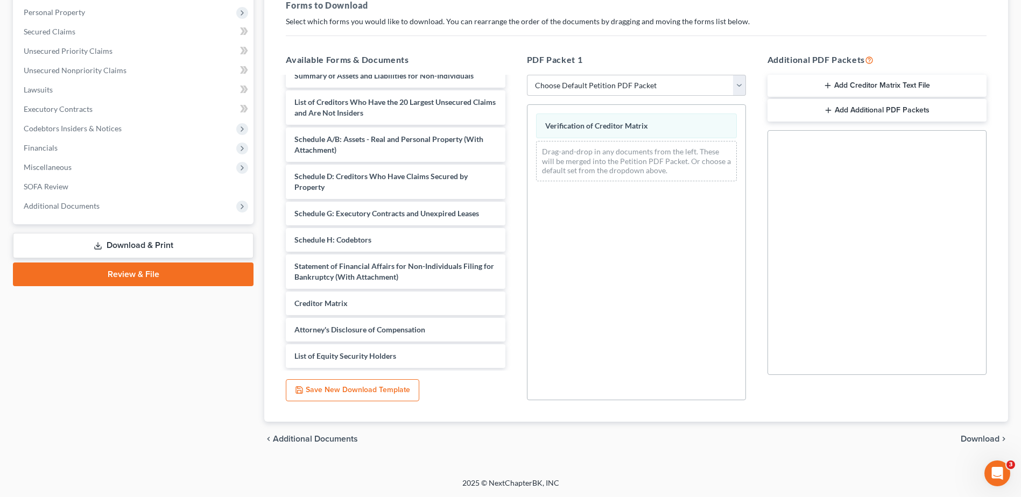
click at [967, 435] on span "Download" at bounding box center [979, 439] width 39 height 9
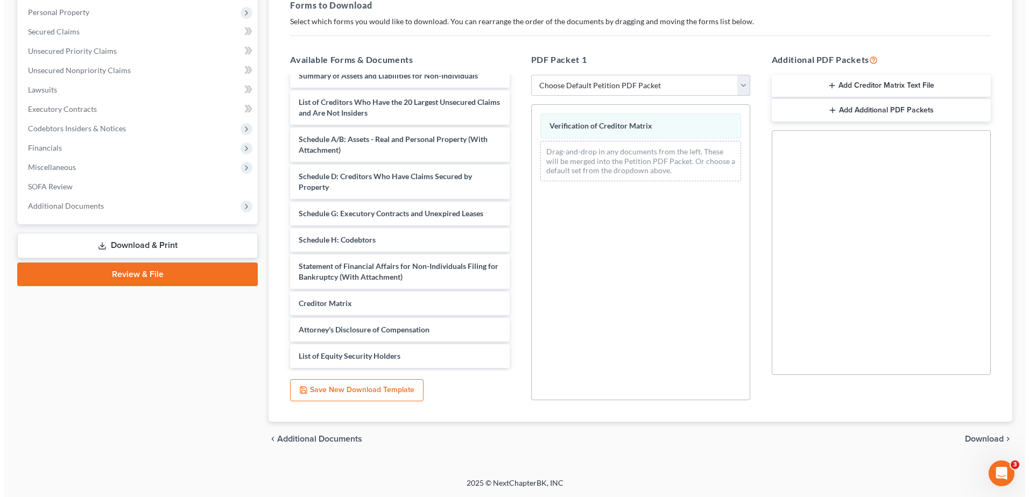
scroll to position [0, 0]
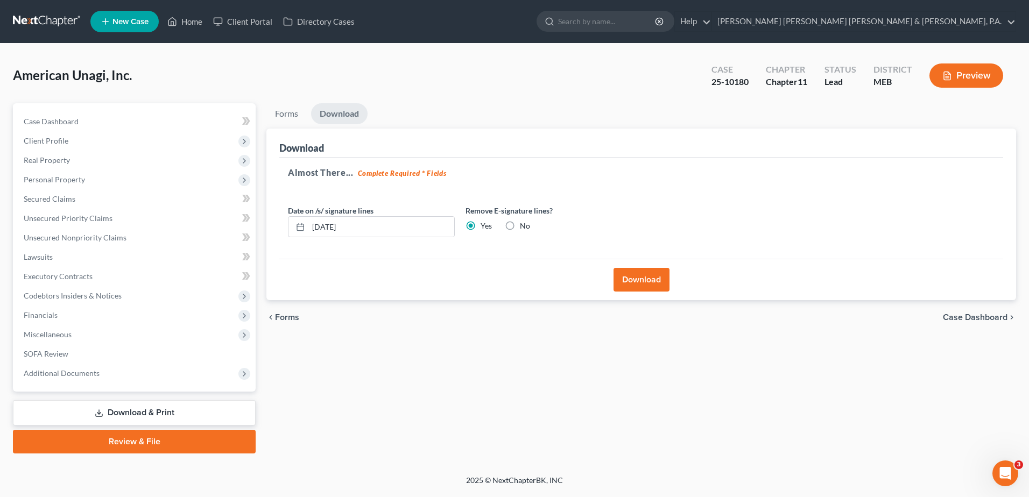
click at [660, 279] on button "Download" at bounding box center [641, 280] width 56 height 24
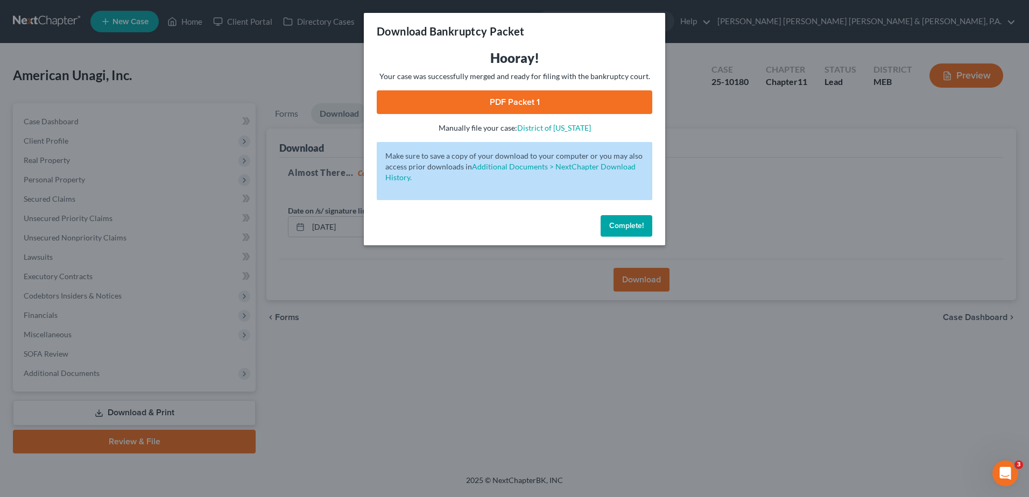
click at [473, 100] on link "PDF Packet 1" at bounding box center [514, 102] width 275 height 24
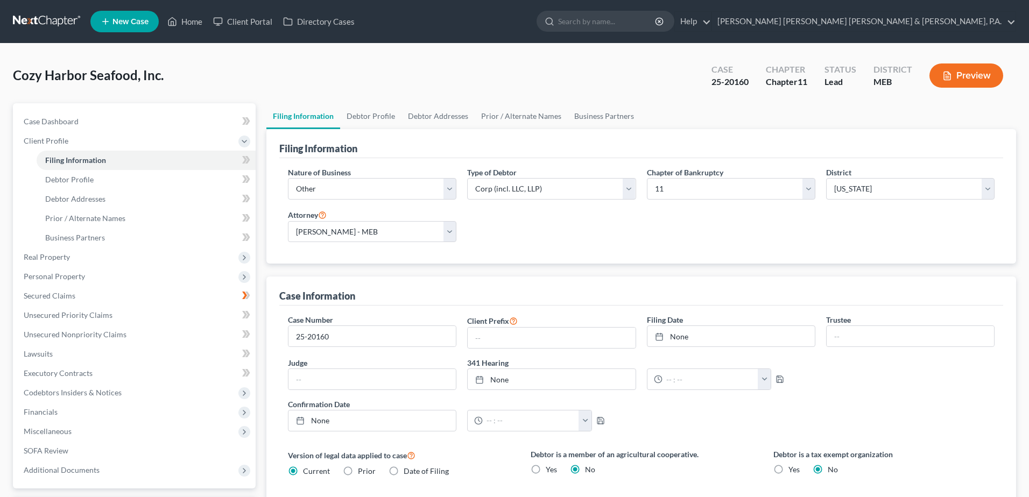
select select "3"
select select "1"
select select "37"
select select "2"
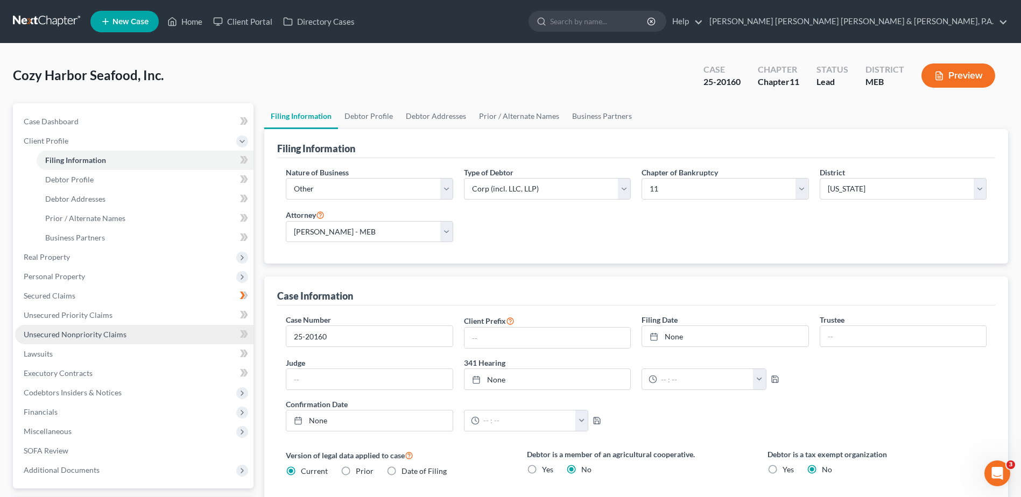
click at [93, 337] on span "Unsecured Nonpriority Claims" at bounding box center [75, 334] width 103 height 9
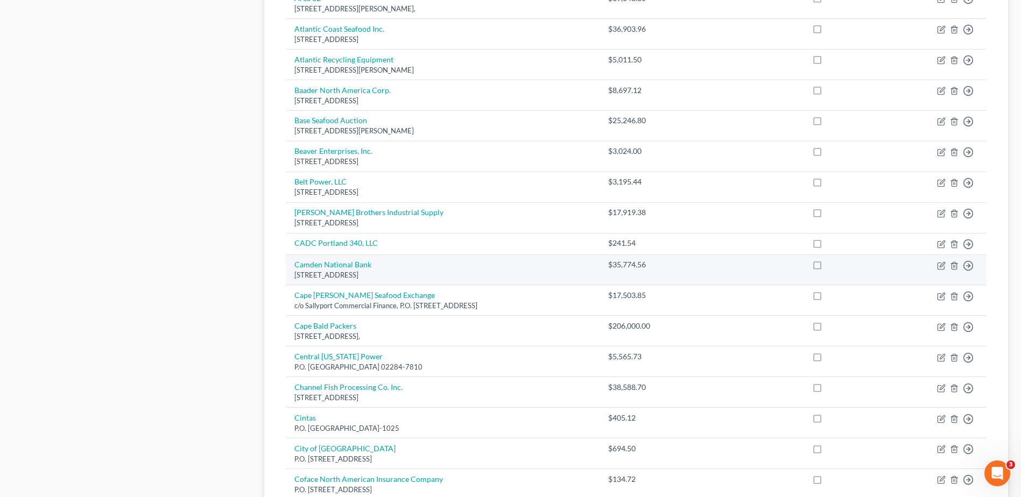
scroll to position [720, 0]
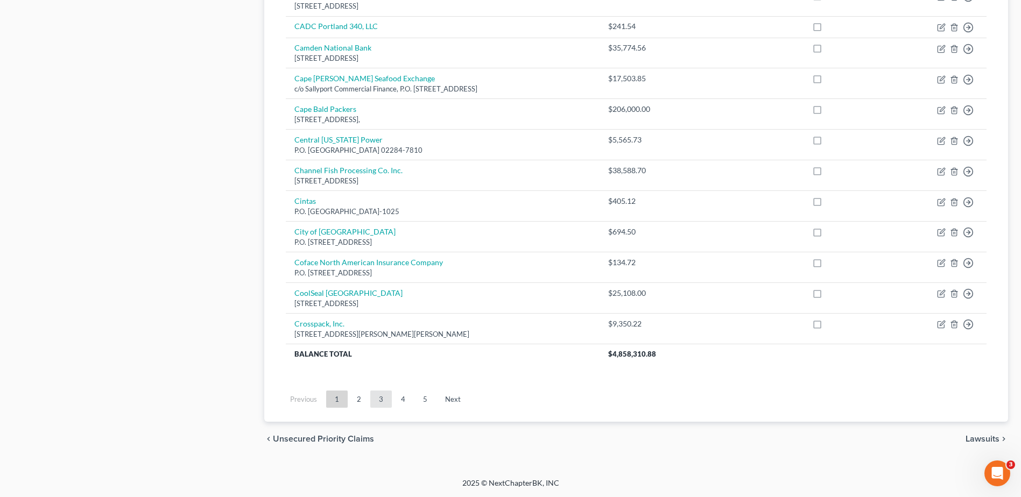
click at [377, 399] on link "3" at bounding box center [381, 399] width 22 height 17
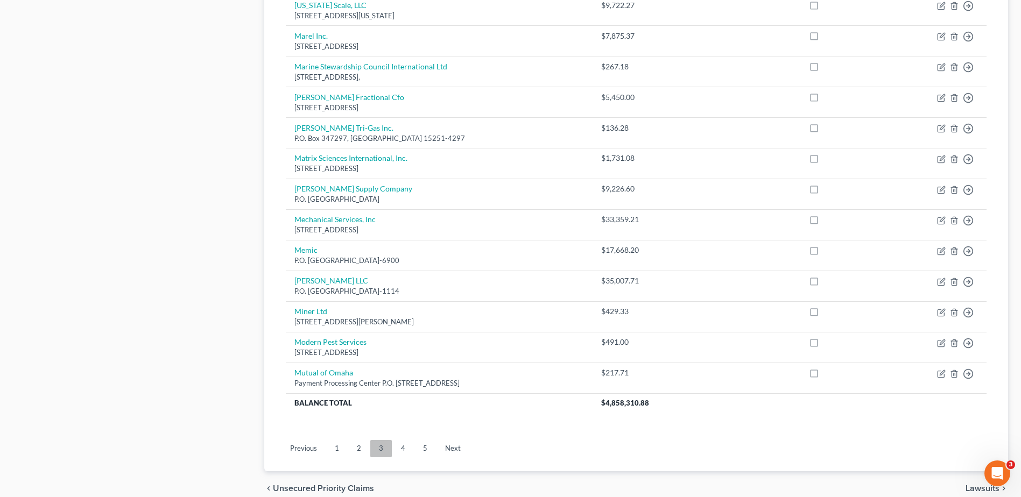
scroll to position [700, 0]
click at [418, 443] on link "5" at bounding box center [425, 448] width 22 height 17
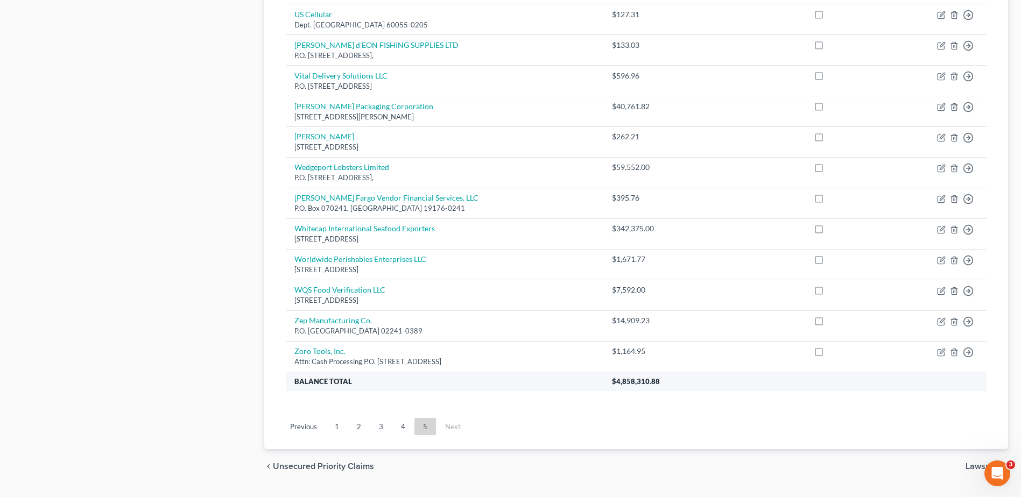
scroll to position [647, 0]
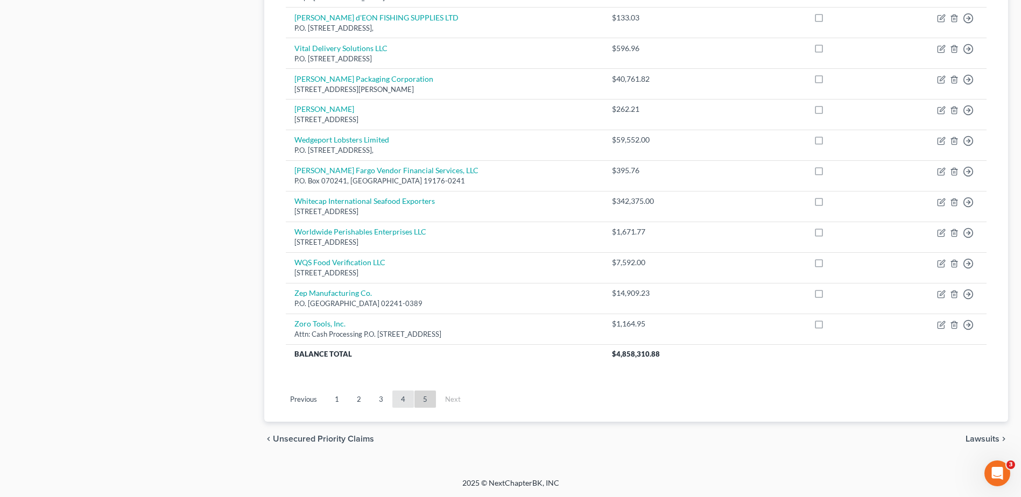
click at [401, 399] on link "4" at bounding box center [403, 399] width 22 height 17
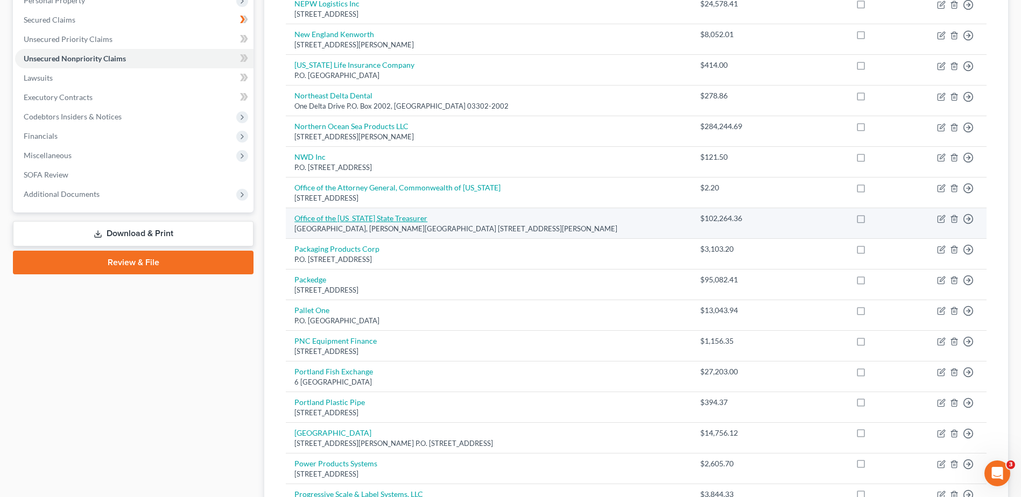
scroll to position [0, 0]
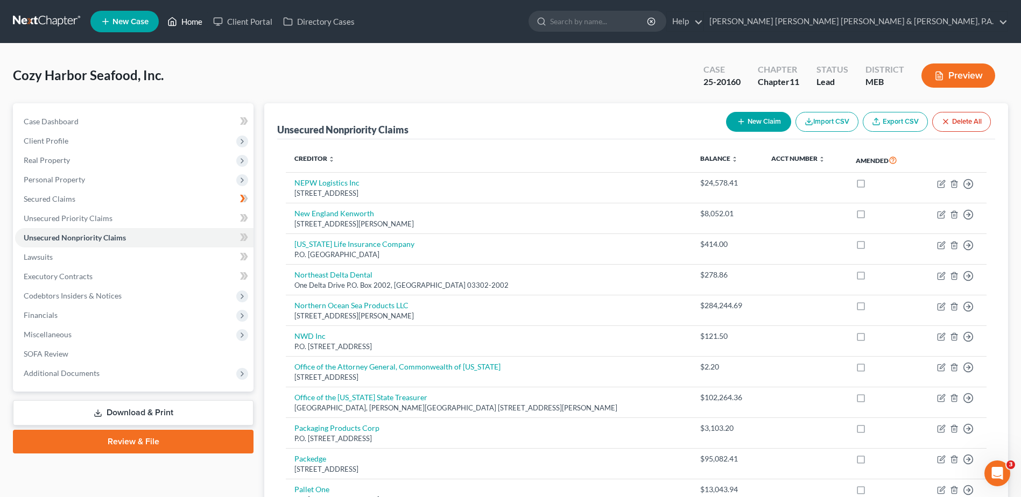
click at [181, 22] on link "Home" at bounding box center [185, 21] width 46 height 19
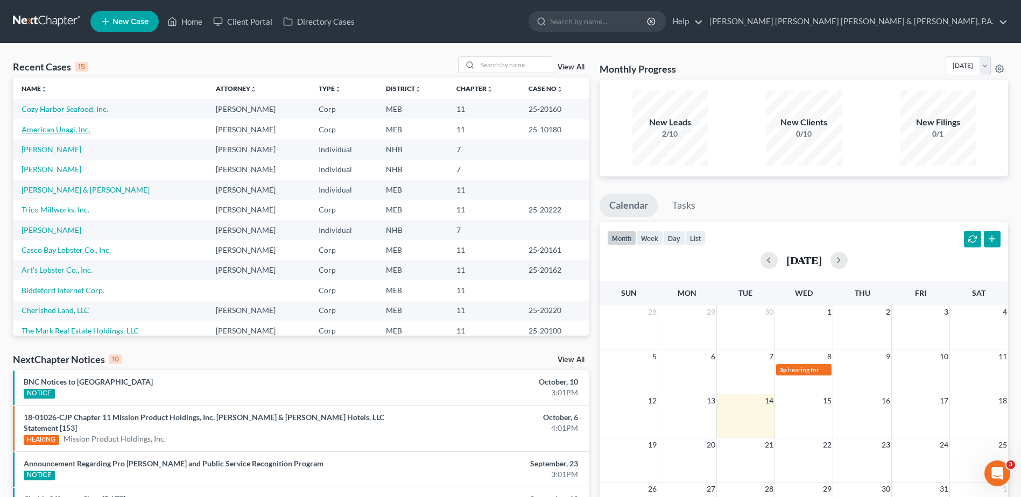
click at [76, 126] on link "American Unagi, Inc." at bounding box center [56, 129] width 69 height 9
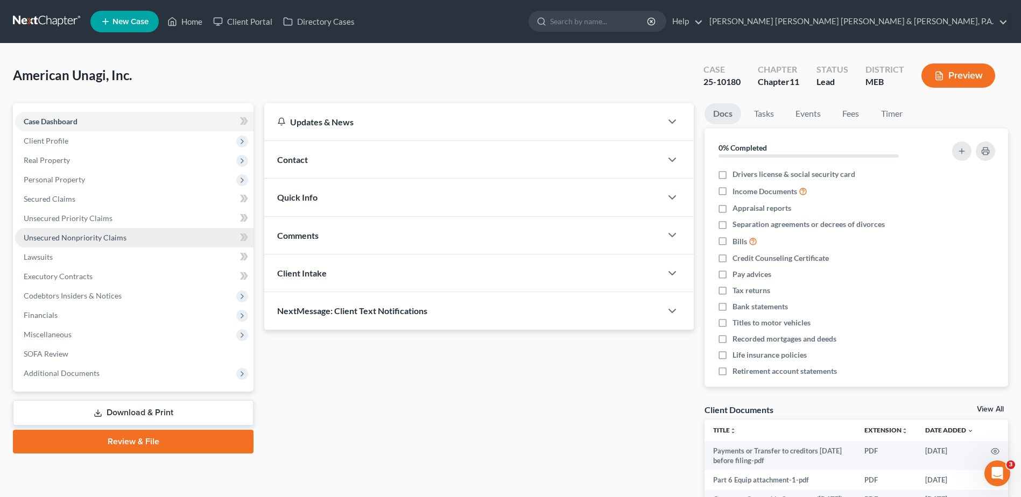
click at [75, 228] on link "Unsecured Nonpriority Claims" at bounding box center [134, 237] width 238 height 19
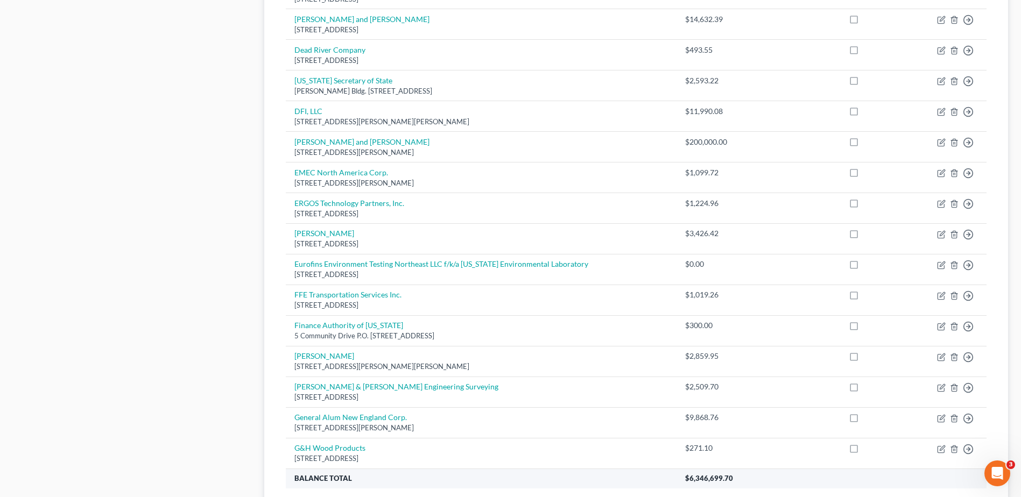
scroll to position [748, 0]
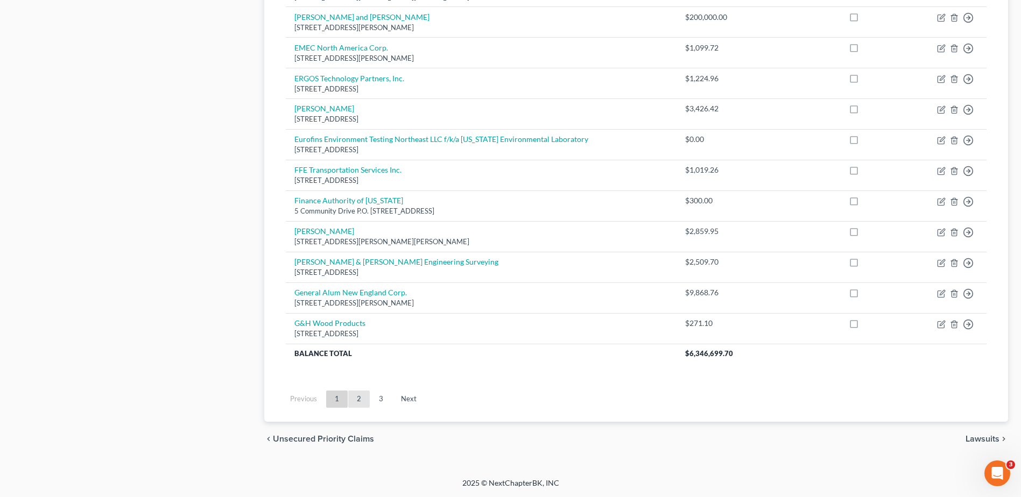
click at [359, 400] on link "2" at bounding box center [359, 399] width 22 height 17
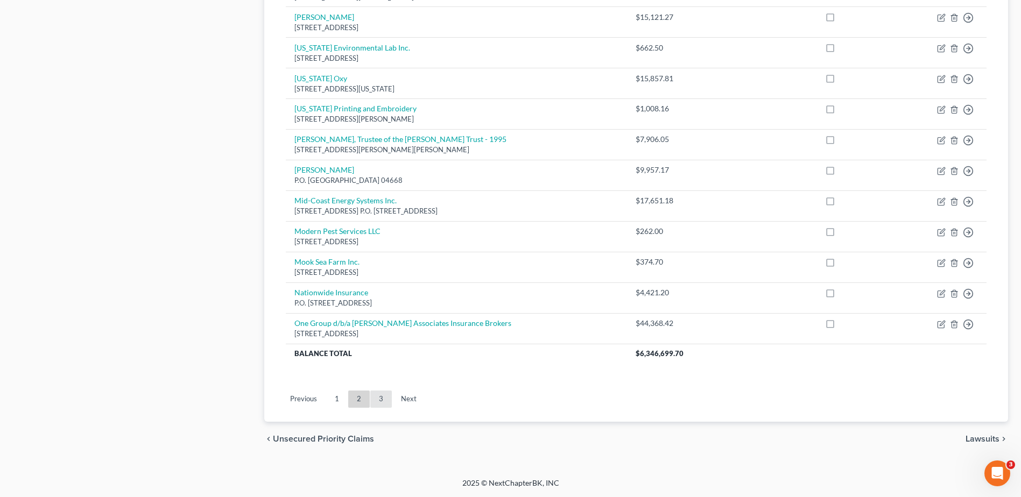
click at [378, 400] on link "3" at bounding box center [381, 399] width 22 height 17
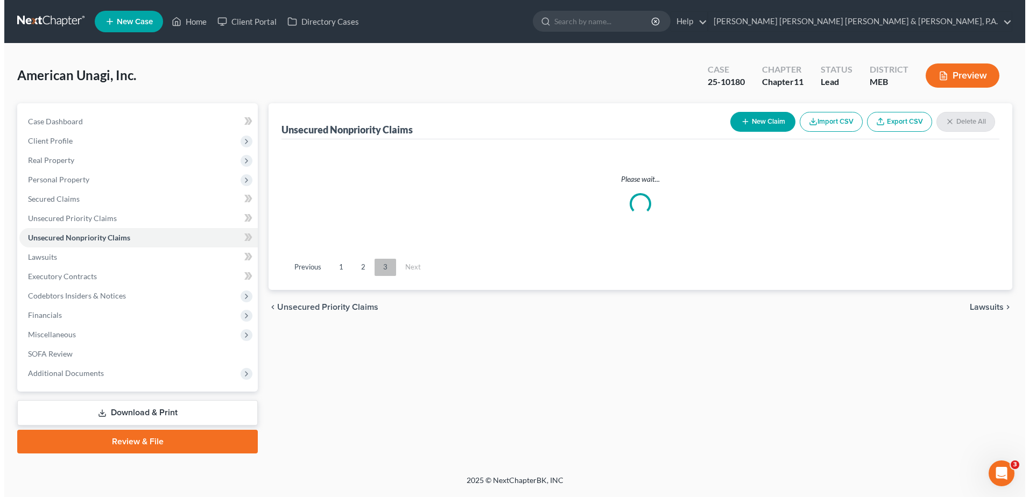
scroll to position [0, 0]
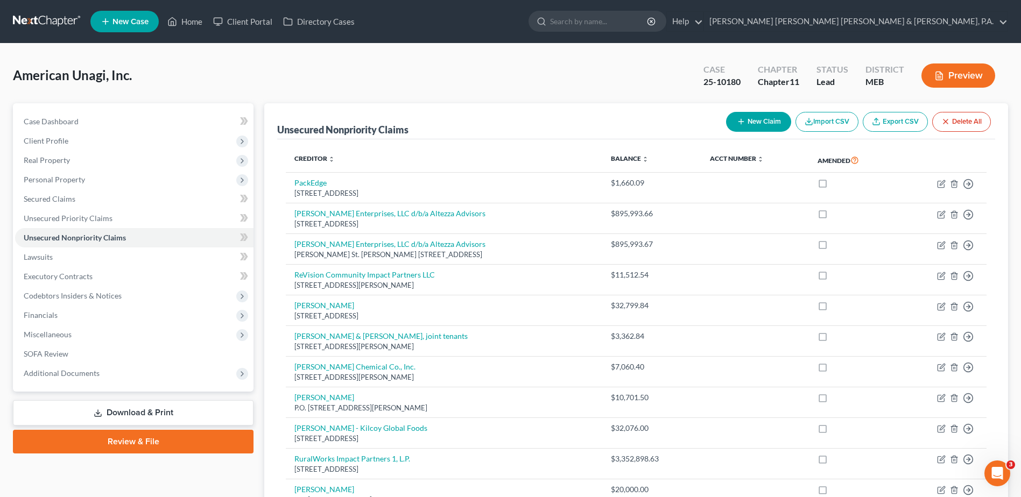
click at [960, 80] on button "Preview" at bounding box center [958, 75] width 74 height 24
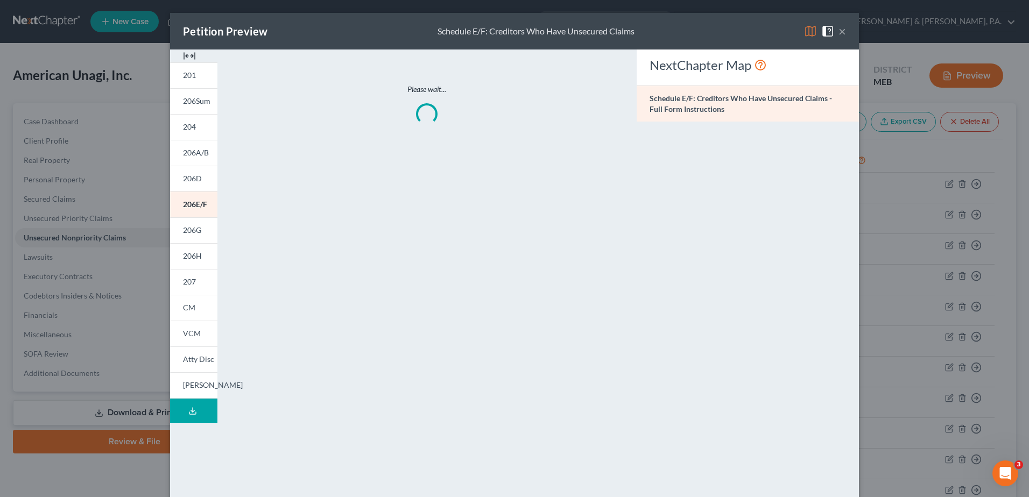
drag, startPoint x: 385, startPoint y: 210, endPoint x: 362, endPoint y: 215, distance: 23.5
click at [362, 215] on div "Please wait..." at bounding box center [427, 317] width 408 height 534
click at [841, 31] on button "×" at bounding box center [842, 31] width 8 height 13
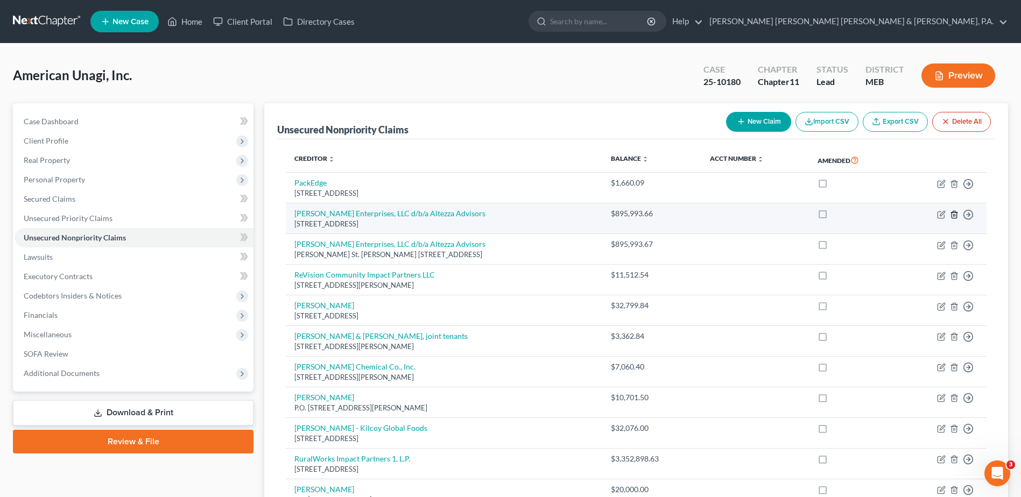
click at [955, 213] on icon "button" at bounding box center [954, 214] width 9 height 9
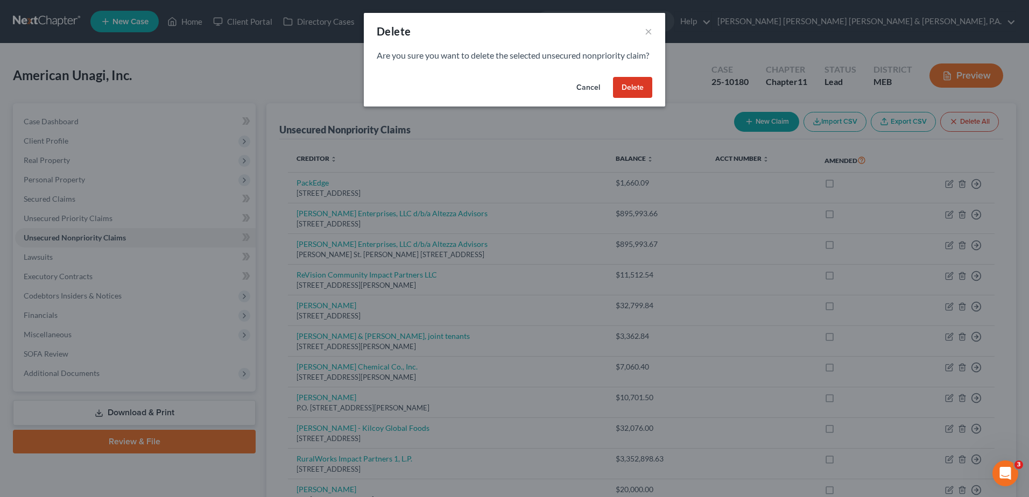
click at [632, 97] on button "Delete" at bounding box center [632, 88] width 39 height 22
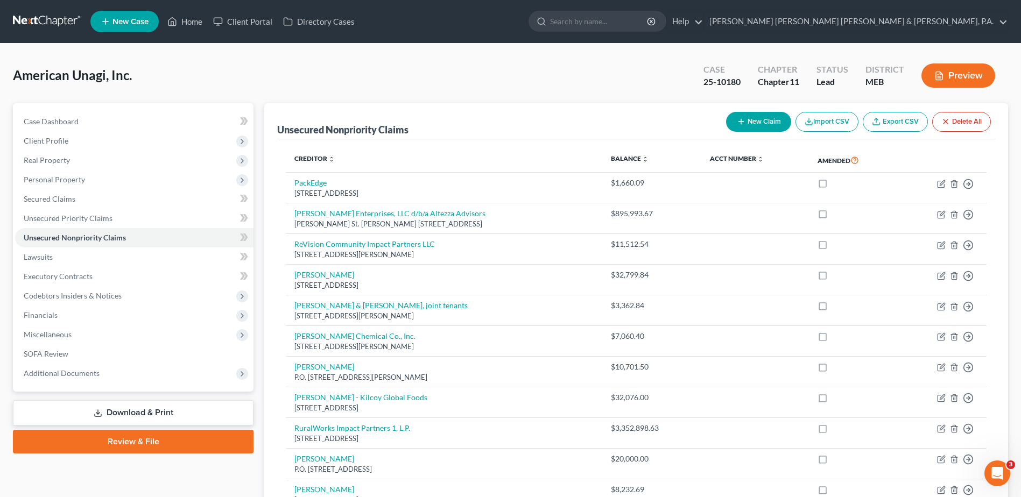
click at [72, 405] on link "Download & Print" at bounding box center [133, 412] width 241 height 25
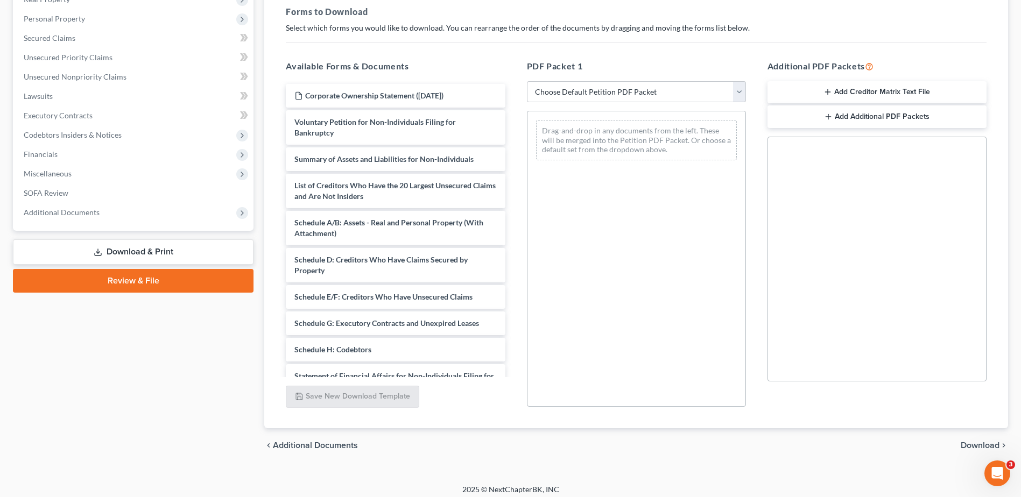
scroll to position [161, 0]
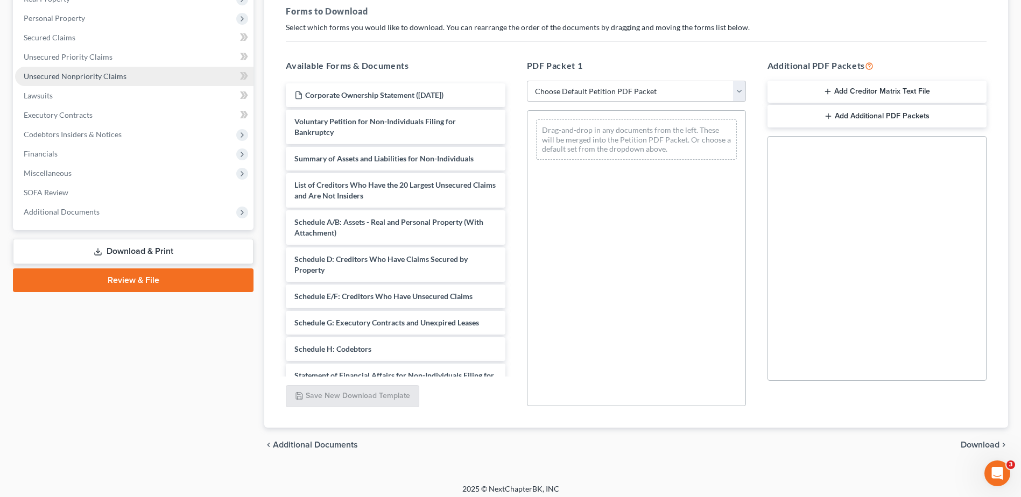
click at [101, 68] on link "Unsecured Nonpriority Claims" at bounding box center [134, 76] width 238 height 19
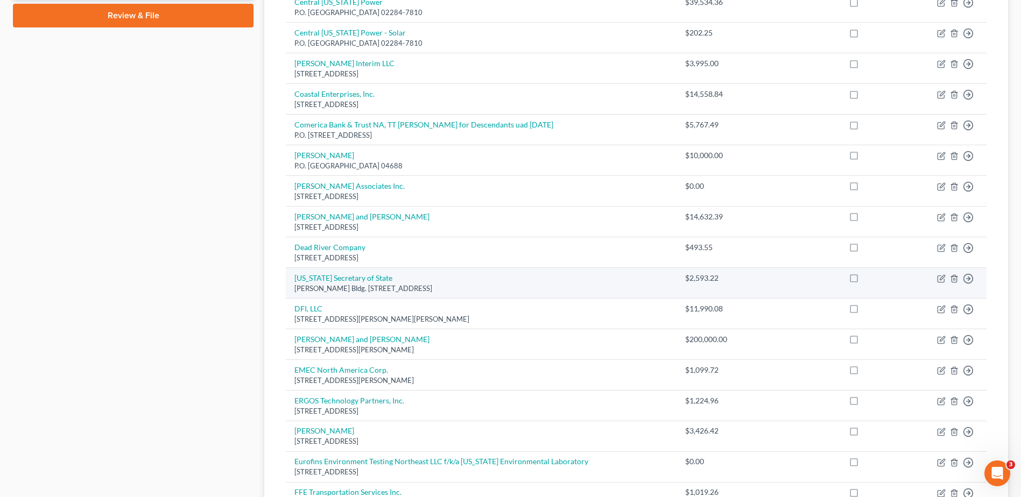
scroll to position [430, 0]
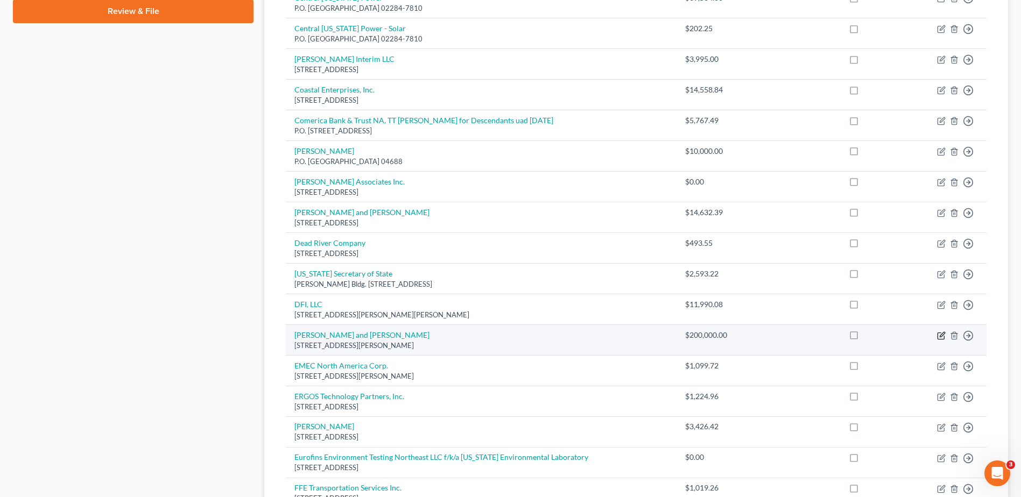
click at [940, 335] on icon "button" at bounding box center [941, 335] width 9 height 9
select select "15"
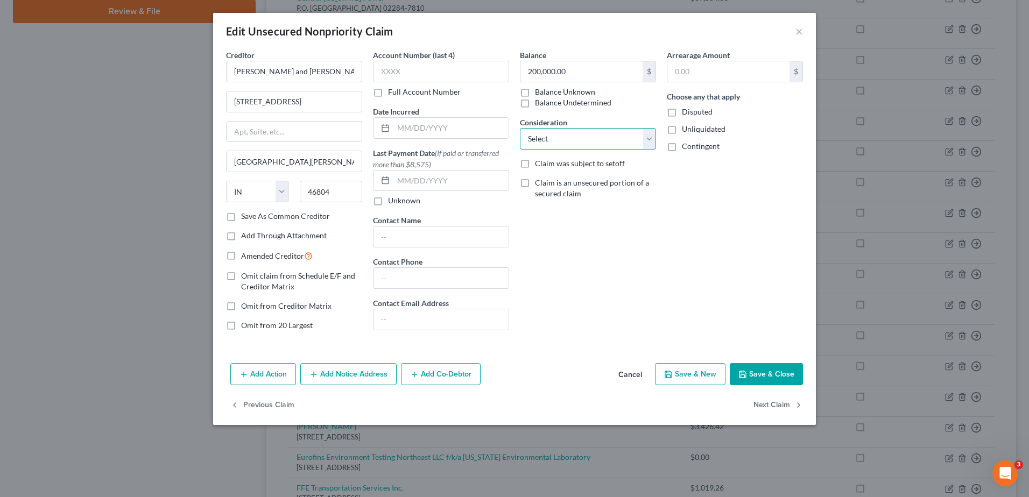
click at [555, 143] on select "Select Cable / Satellite Services Collection Agency Credit Card Debt Debt Couns…" at bounding box center [588, 139] width 136 height 22
select select "11"
click at [520, 128] on select "Select Cable / Satellite Services Collection Agency Credit Card Debt Debt Couns…" at bounding box center [588, 139] width 136 height 22
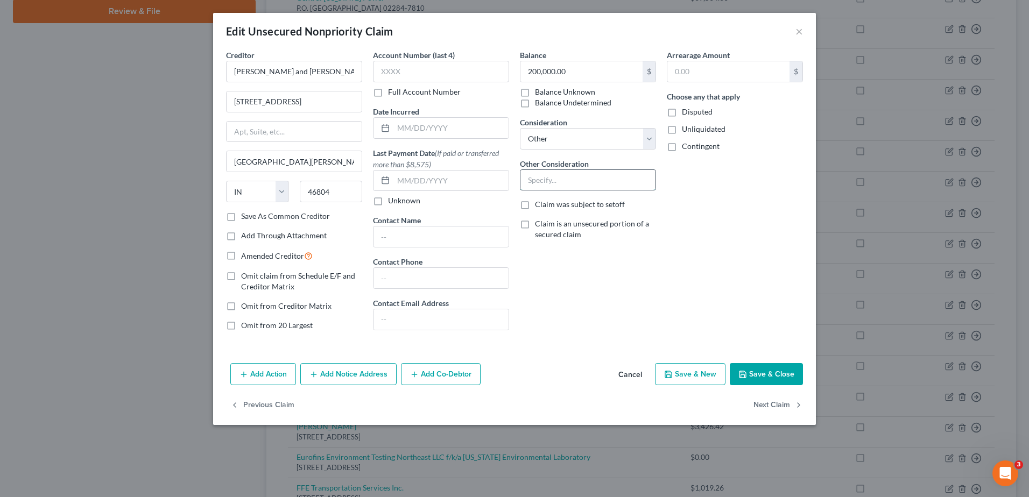
click at [548, 178] on input "text" at bounding box center [587, 180] width 135 height 20
type input "Short Term Note"
click at [778, 376] on button "Save & Close" at bounding box center [766, 374] width 73 height 23
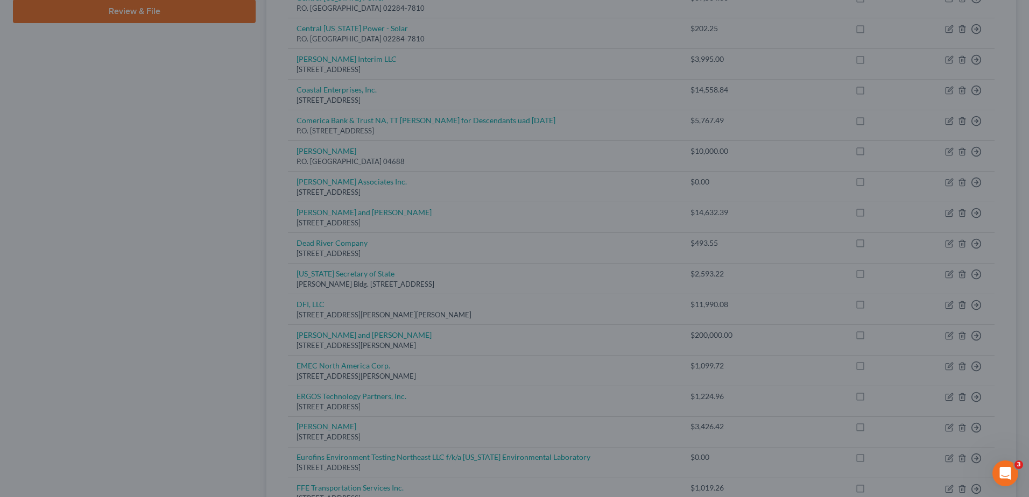
type input "0"
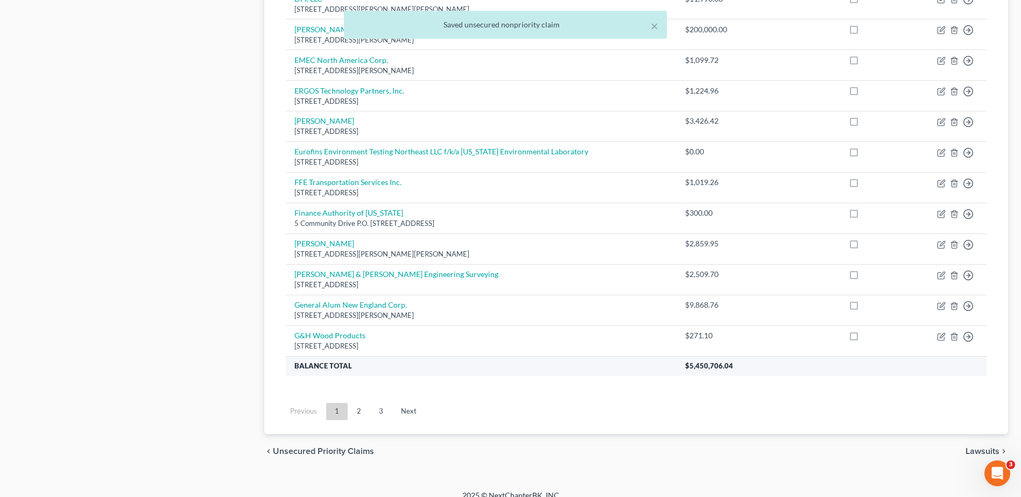
scroll to position [748, 0]
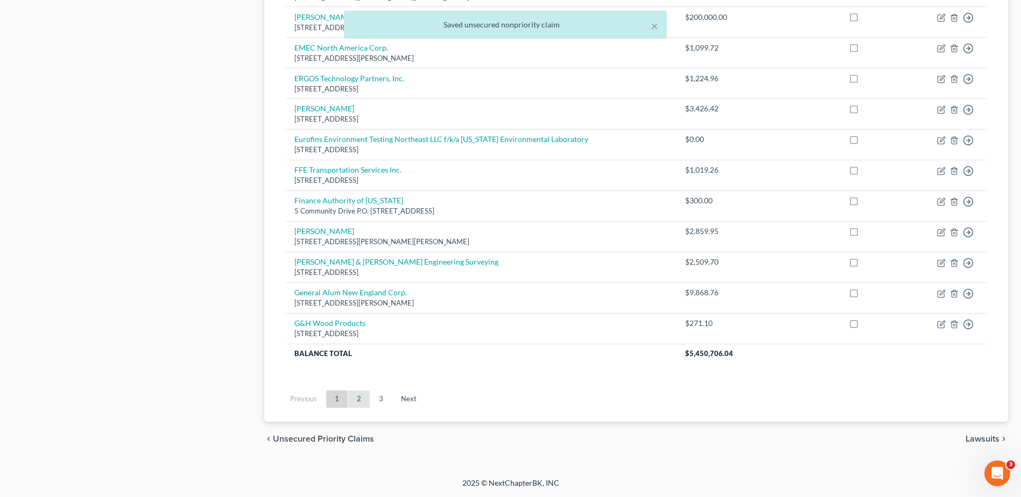
click at [368, 398] on link "2" at bounding box center [359, 399] width 22 height 17
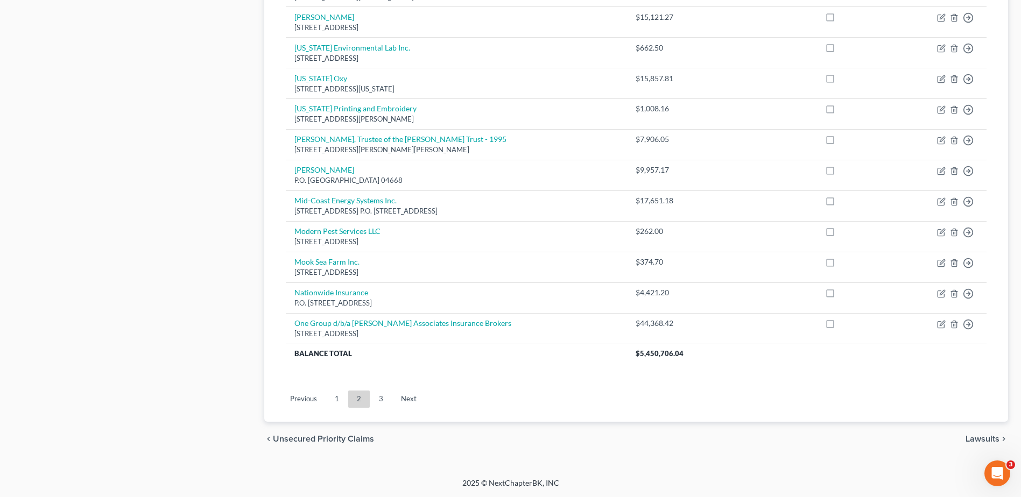
click at [379, 394] on link "3" at bounding box center [381, 399] width 22 height 17
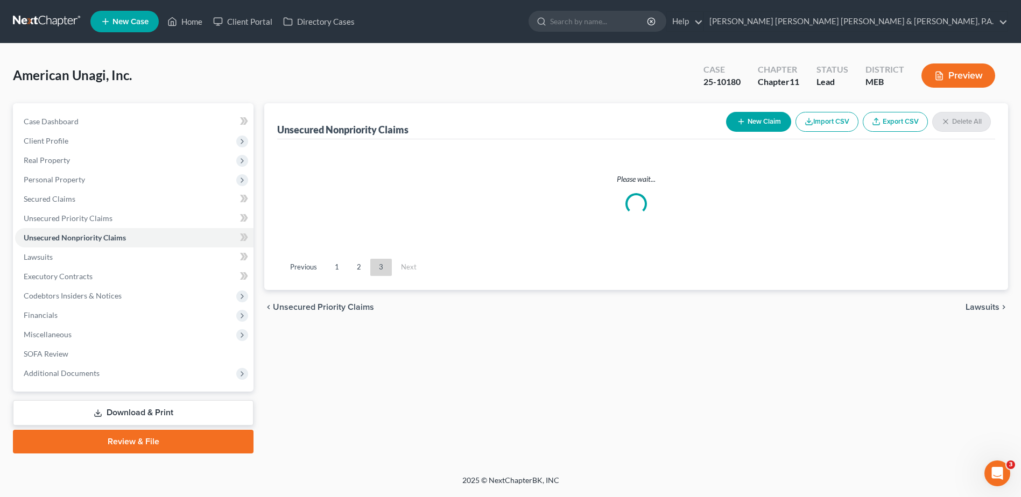
scroll to position [0, 0]
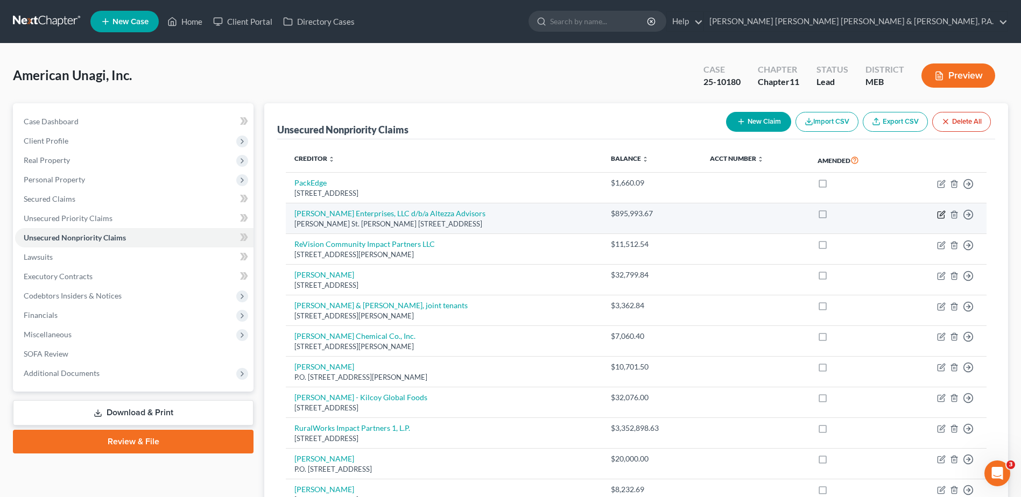
click at [938, 212] on icon "button" at bounding box center [940, 214] width 6 height 6
select select "41"
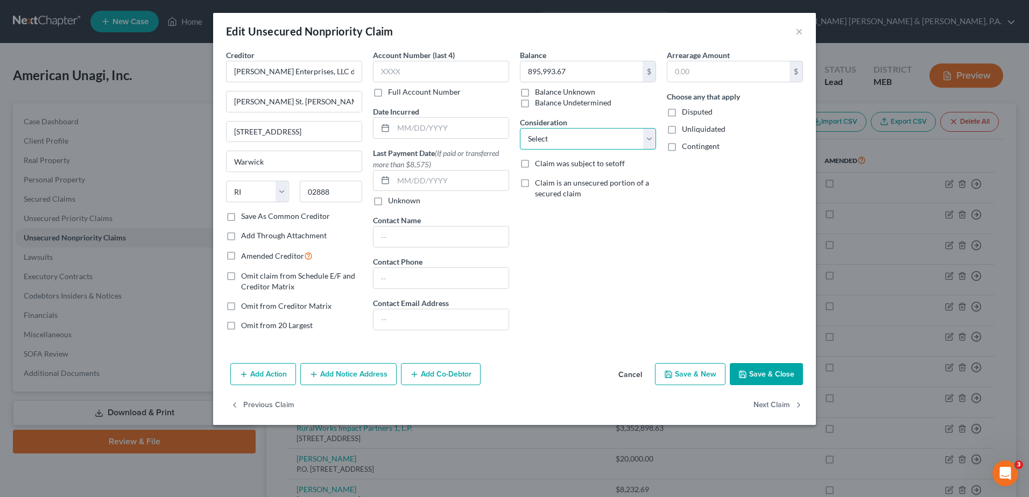
click at [553, 136] on select "Select Cable / Satellite Services Collection Agency Credit Card Debt Debt Couns…" at bounding box center [588, 139] width 136 height 22
select select "11"
click at [520, 128] on select "Select Cable / Satellite Services Collection Agency Credit Card Debt Debt Couns…" at bounding box center [588, 139] width 136 height 22
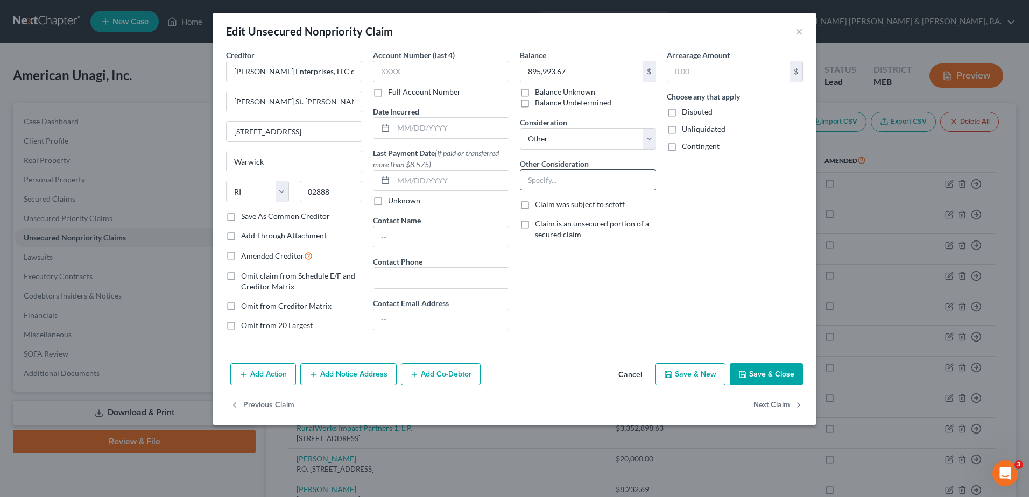
click at [549, 185] on input "text" at bounding box center [587, 180] width 135 height 20
type input "NDN"
click at [774, 369] on button "Save & Close" at bounding box center [766, 374] width 73 height 23
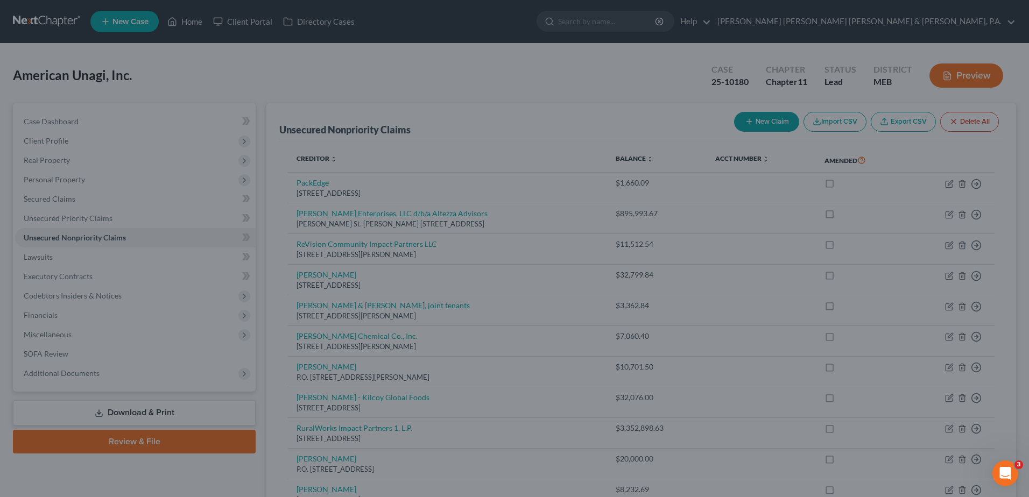
type input "0"
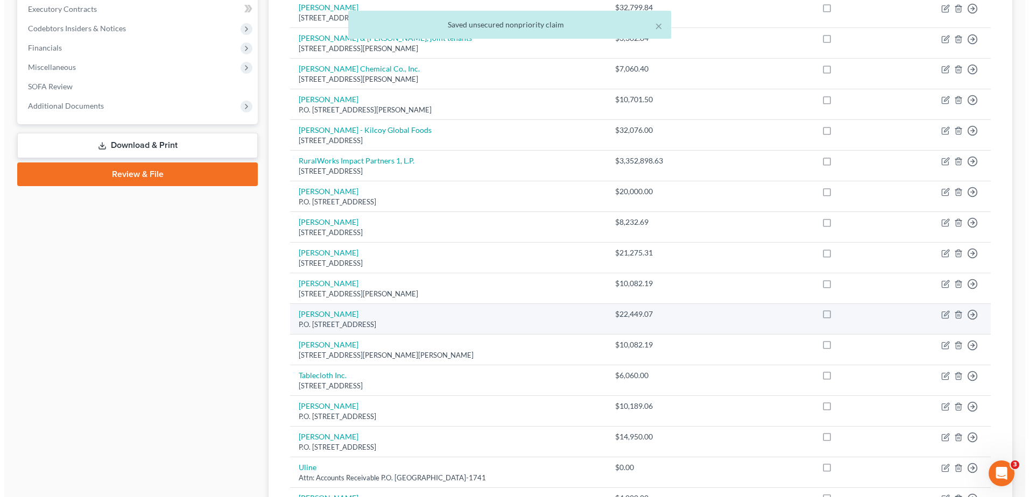
scroll to position [269, 0]
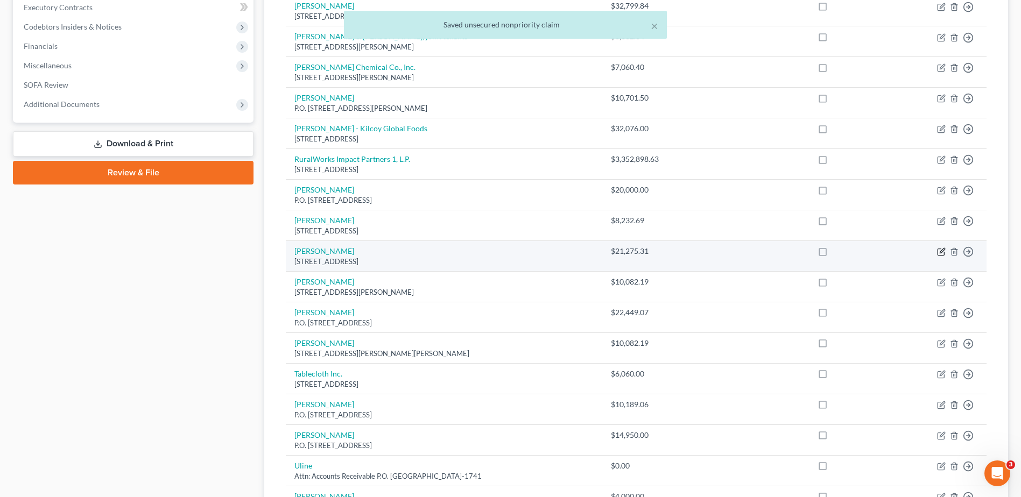
click at [942, 251] on icon "button" at bounding box center [941, 252] width 9 height 9
select select "20"
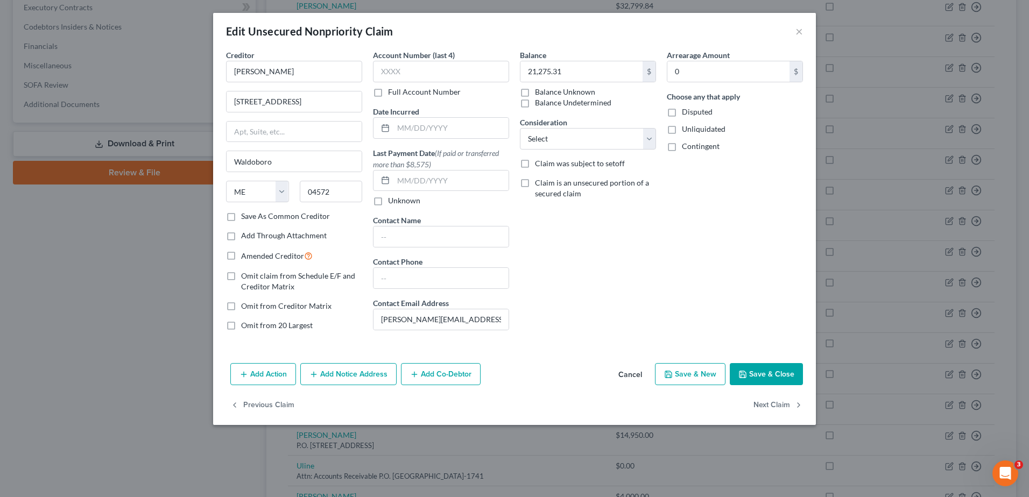
click at [795, 36] on div "Edit Unsecured Nonpriority Claim ×" at bounding box center [514, 31] width 603 height 37
click at [797, 31] on button "×" at bounding box center [799, 31] width 8 height 13
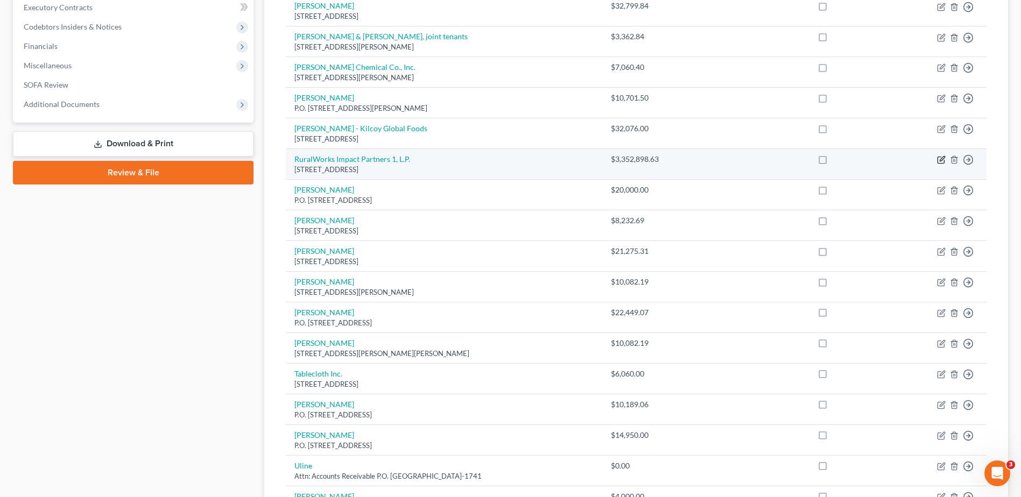
click at [941, 161] on icon "button" at bounding box center [941, 159] width 5 height 5
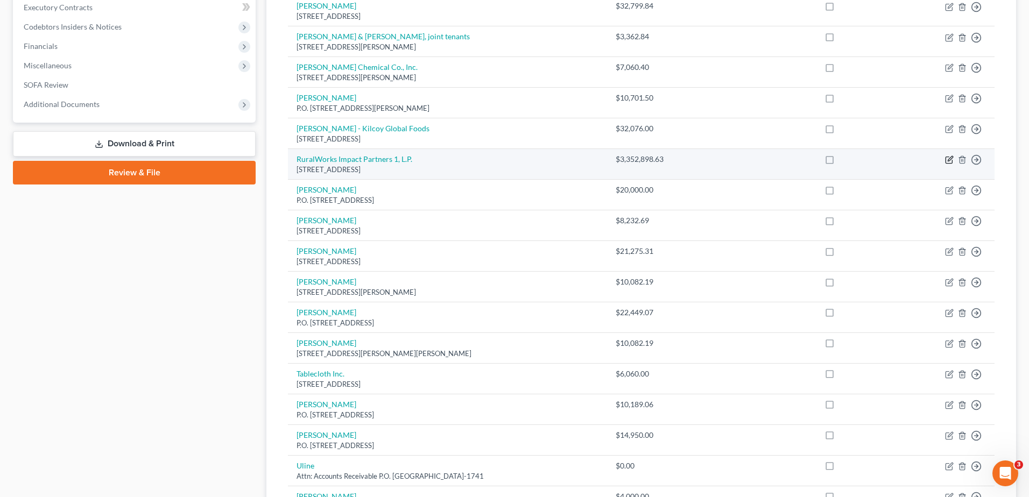
select select "49"
select select "11"
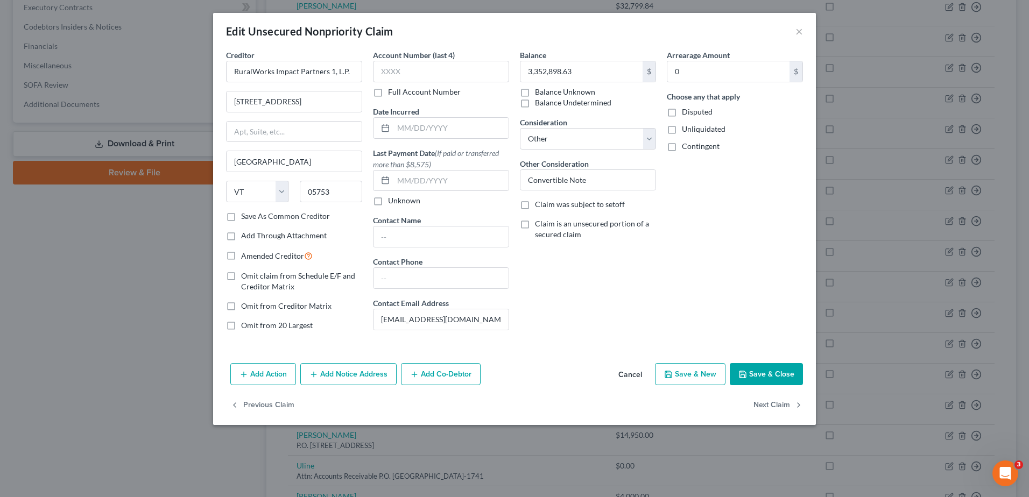
click at [811, 30] on div "Edit Unsecured Nonpriority Claim ×" at bounding box center [514, 31] width 603 height 37
click at [802, 30] on button "×" at bounding box center [799, 31] width 8 height 13
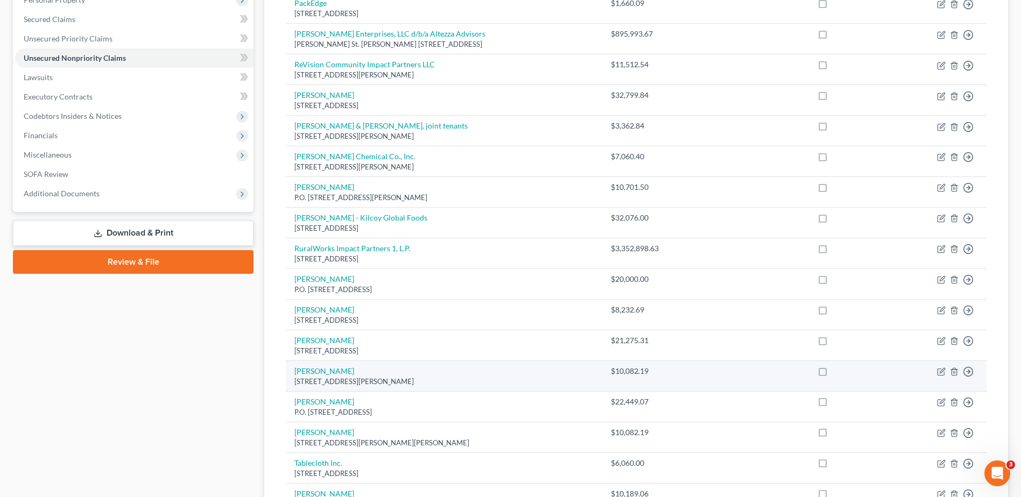
scroll to position [0, 0]
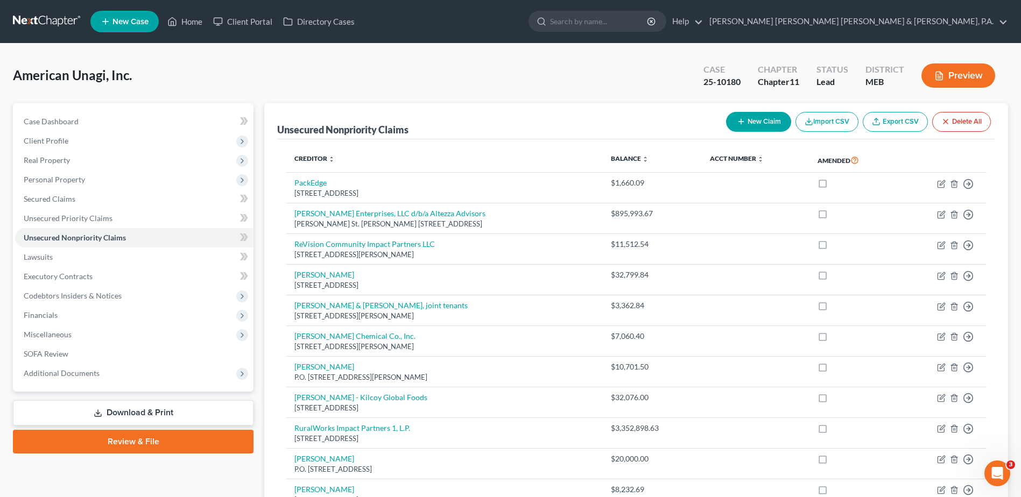
click at [150, 412] on link "Download & Print" at bounding box center [133, 412] width 241 height 25
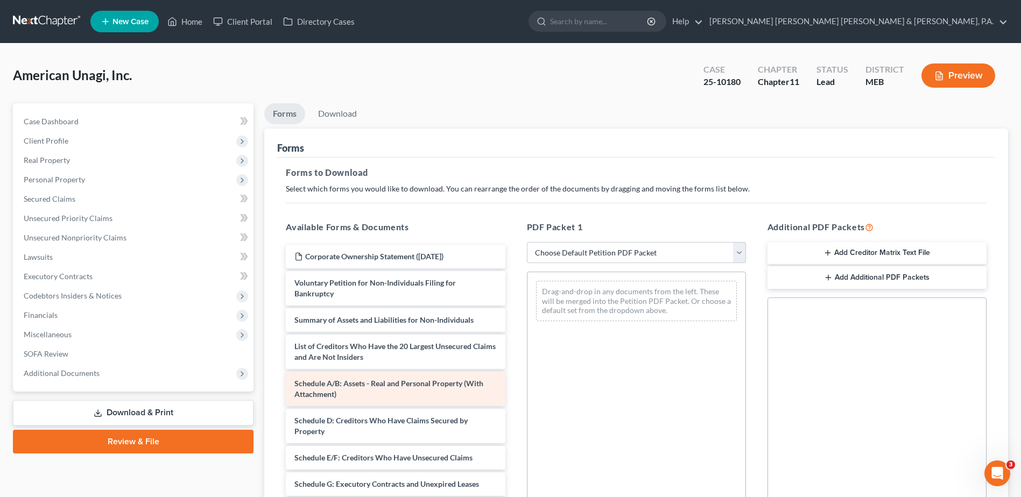
scroll to position [54, 0]
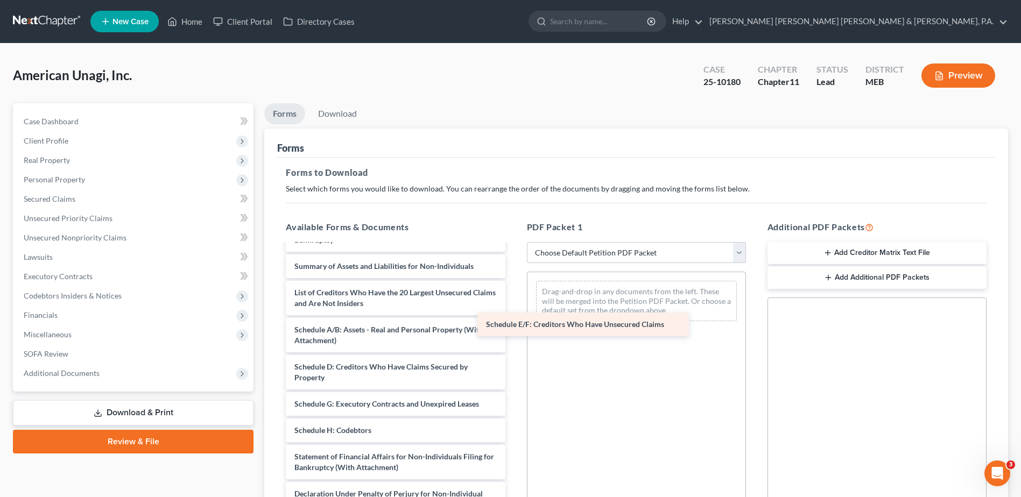
drag, startPoint x: 409, startPoint y: 399, endPoint x: 600, endPoint y: 319, distance: 207.5
click at [513, 319] on div "Schedule E/F: Creditors Who Have Unsecured Claims Corporate Ownership Statement…" at bounding box center [395, 406] width 236 height 431
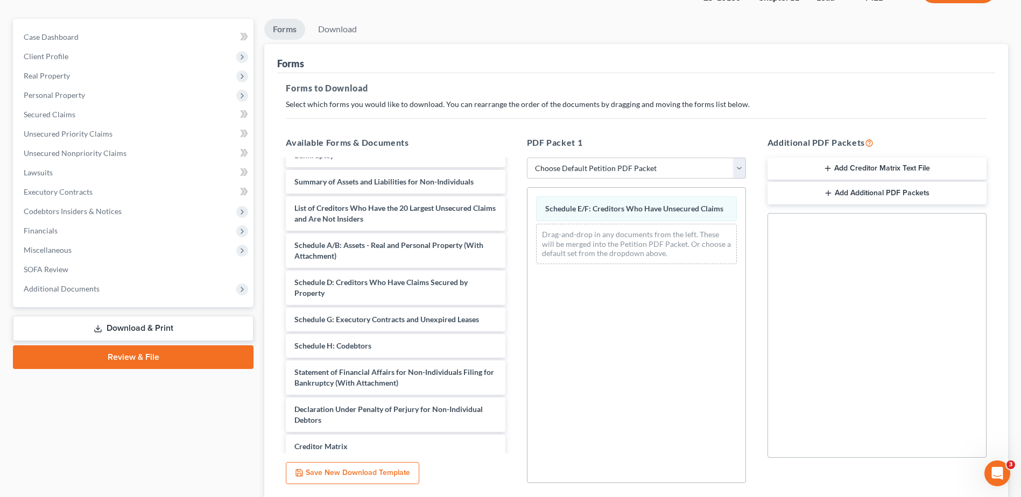
scroll to position [167, 0]
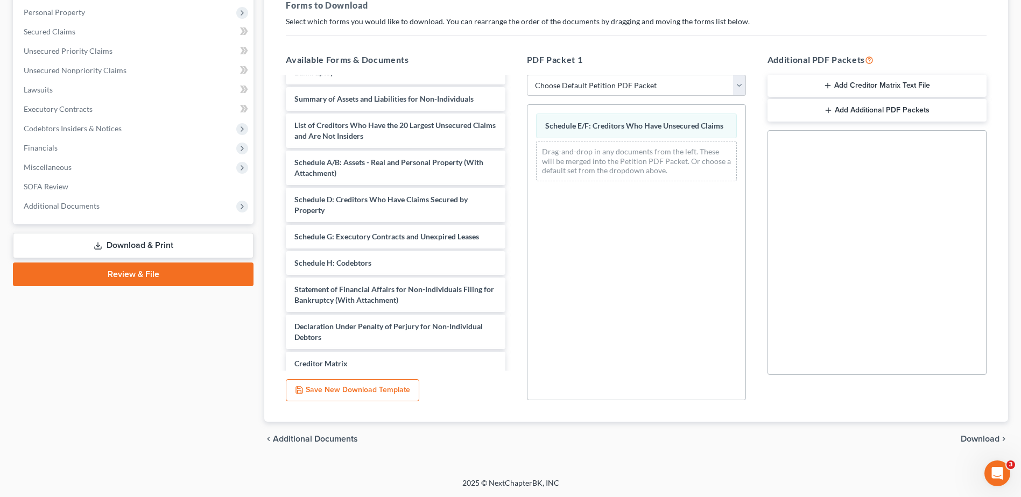
click at [991, 435] on span "Download" at bounding box center [979, 439] width 39 height 9
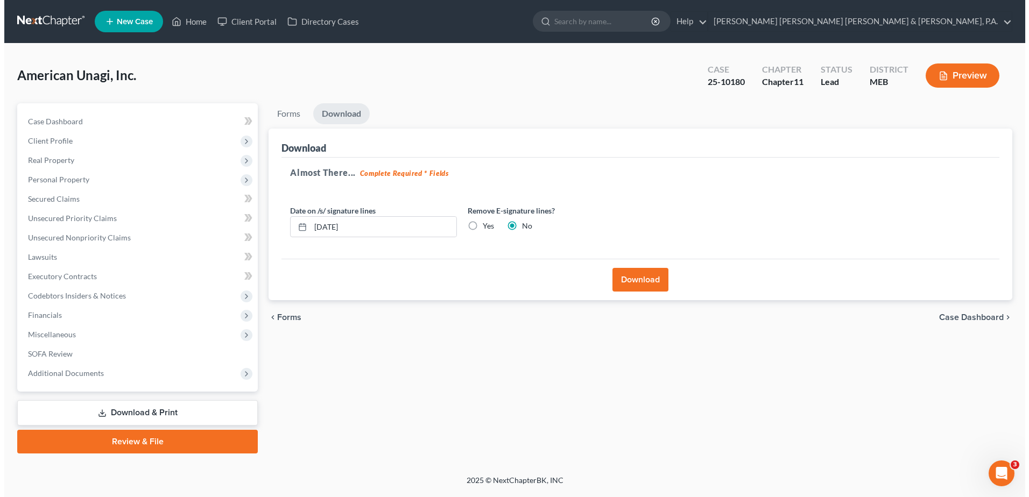
scroll to position [0, 0]
click at [628, 285] on button "Download" at bounding box center [641, 280] width 56 height 24
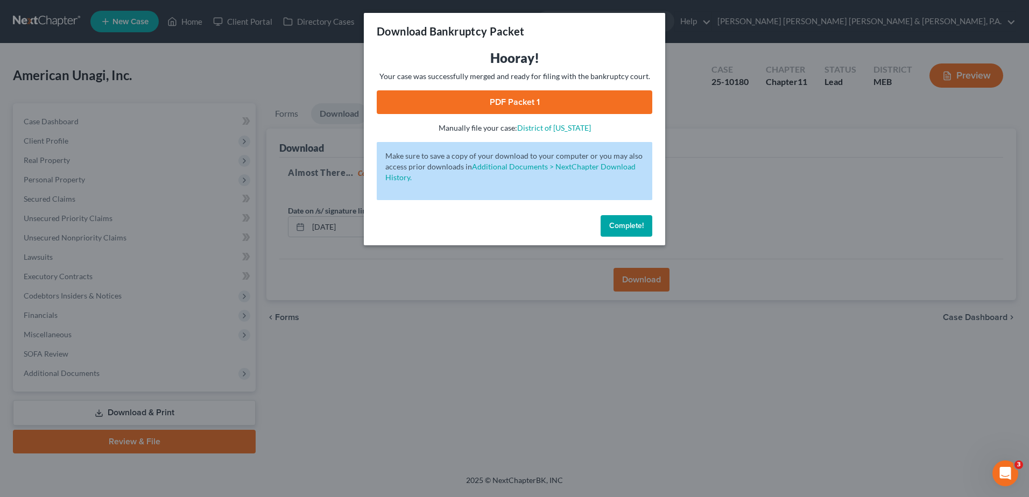
click at [597, 94] on link "PDF Packet 1" at bounding box center [514, 102] width 275 height 24
click at [620, 219] on button "Complete!" at bounding box center [626, 226] width 52 height 22
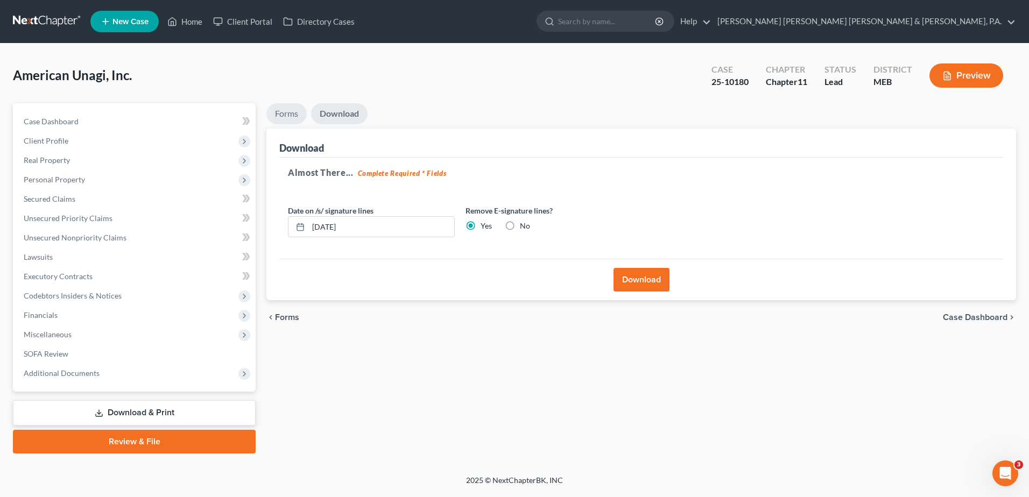
click at [285, 103] on div "American Unagi, Inc. Upgraded Case 25-10180 Chapter Chapter 11 Status Lead Dist…" at bounding box center [514, 259] width 1003 height 406
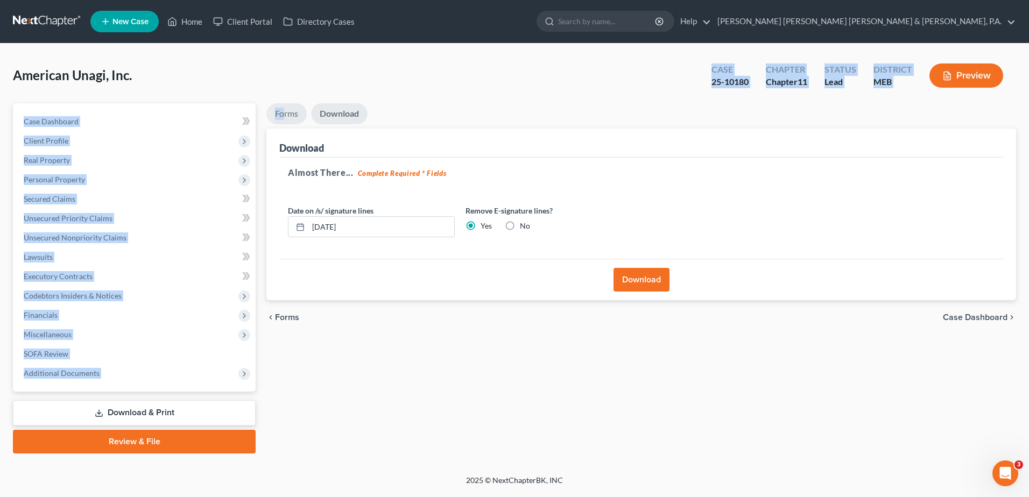
click at [285, 109] on link "Forms" at bounding box center [286, 113] width 40 height 21
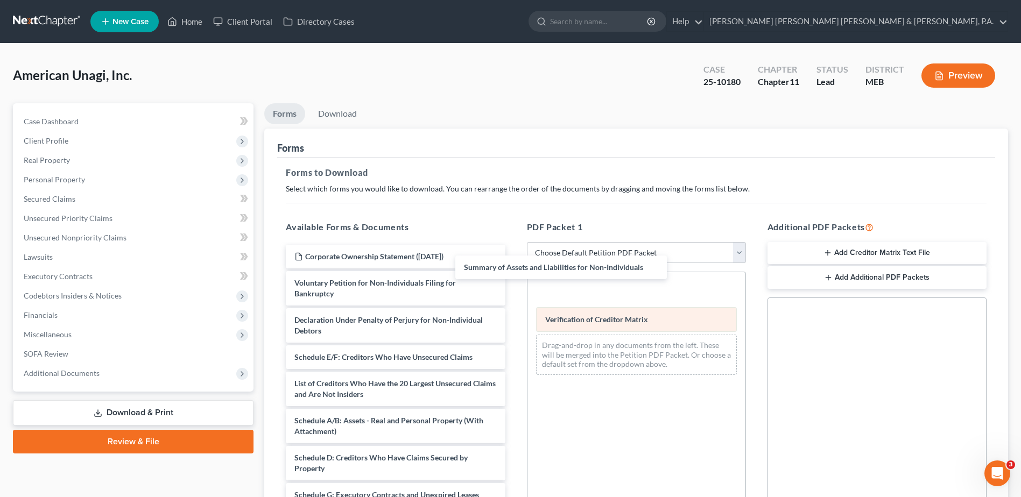
scroll to position [114, 0]
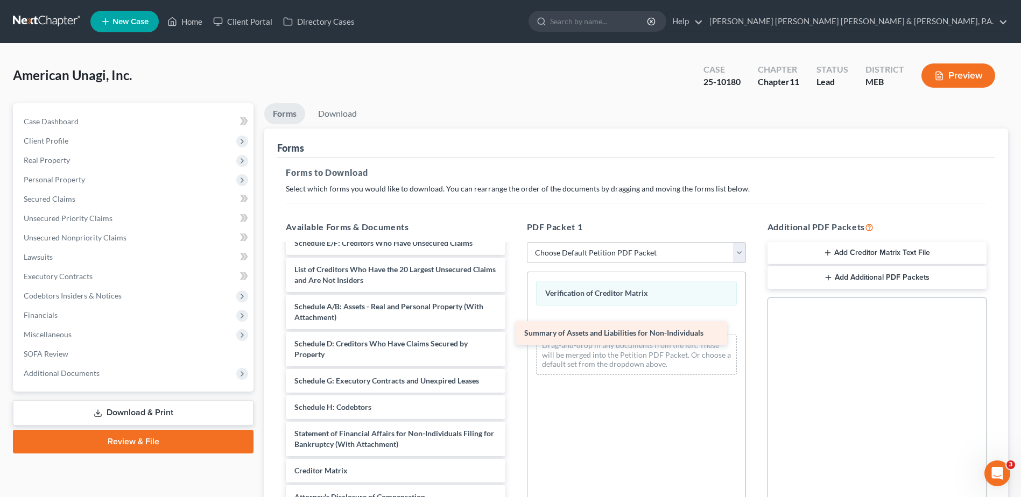
drag, startPoint x: 373, startPoint y: 248, endPoint x: 602, endPoint y: 341, distance: 246.9
click at [513, 341] on div "Summary of Assets and Liabilities for Non-Individuals Corporate Ownership State…" at bounding box center [395, 333] width 236 height 405
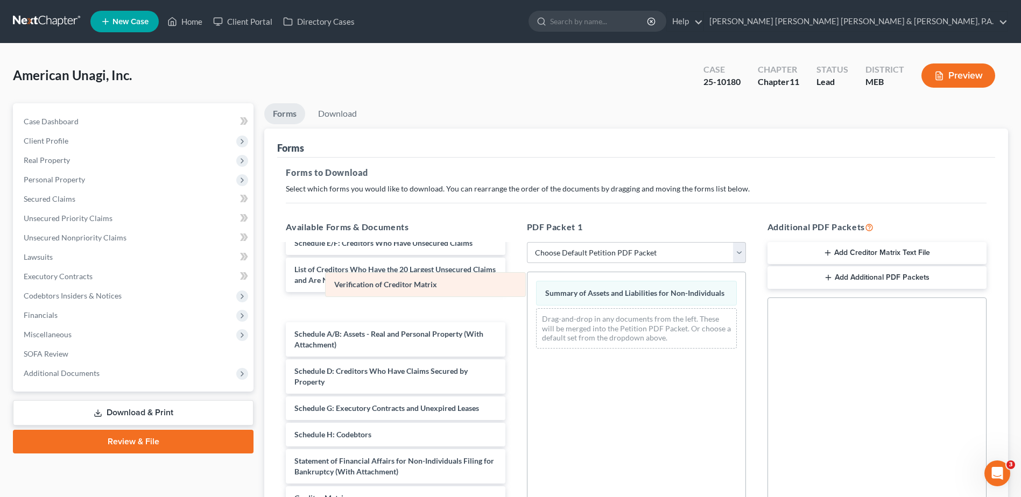
drag, startPoint x: 627, startPoint y: 292, endPoint x: 317, endPoint y: 282, distance: 310.1
click at [527, 282] on div "Verification of Creditor Matrix Verification of Creditor Matrix Summary of Asse…" at bounding box center [636, 314] width 218 height 85
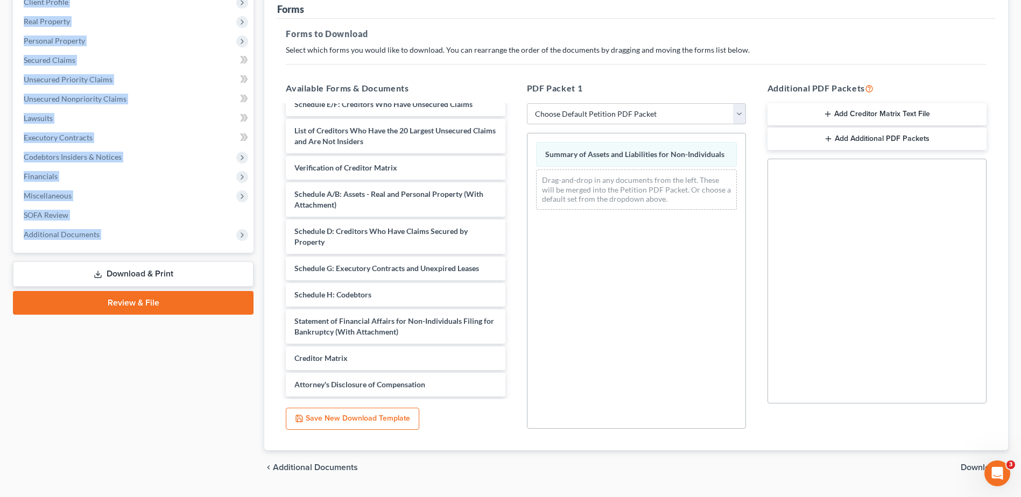
scroll to position [167, 0]
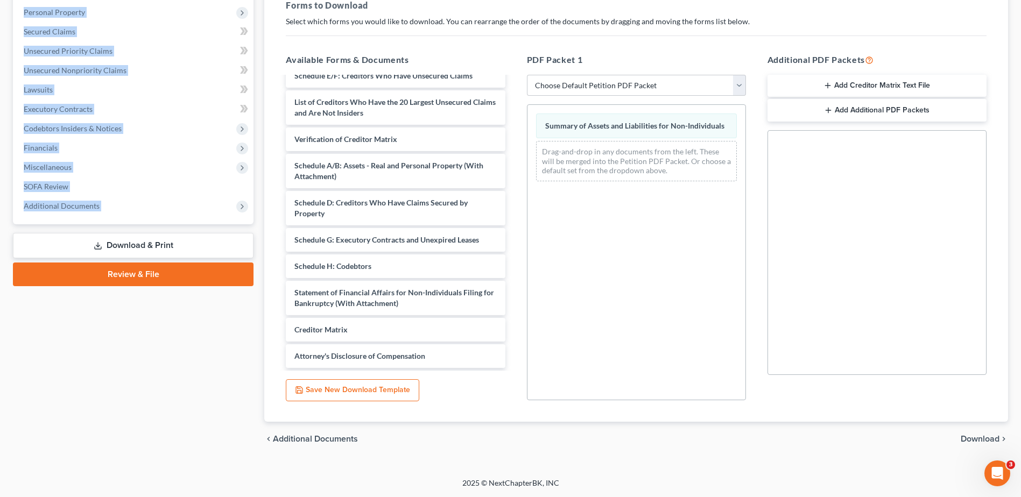
click at [979, 440] on span "Download" at bounding box center [979, 439] width 39 height 9
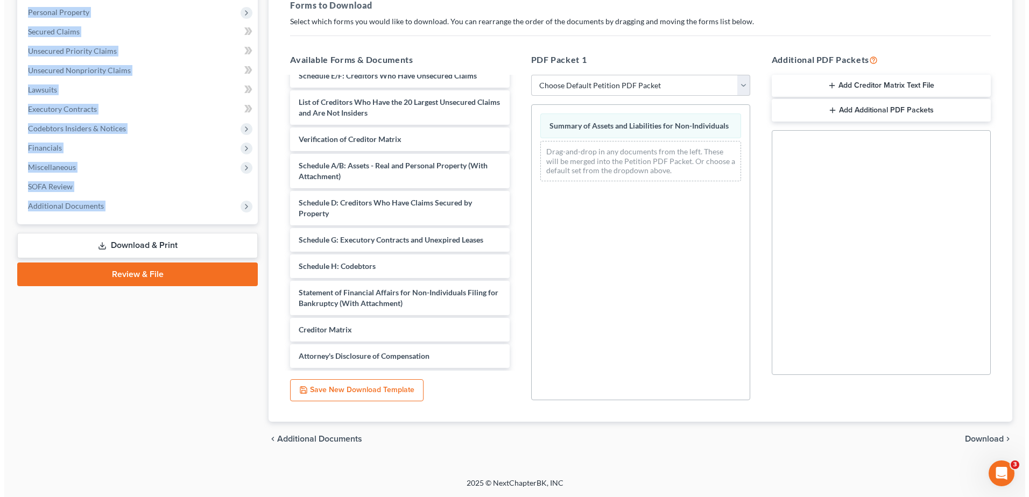
scroll to position [0, 0]
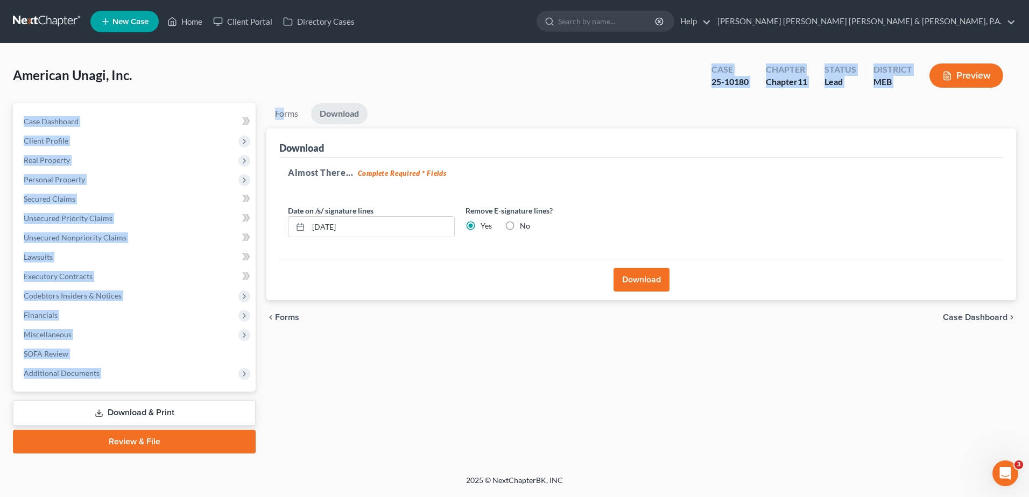
click at [648, 272] on button "Download" at bounding box center [641, 280] width 56 height 24
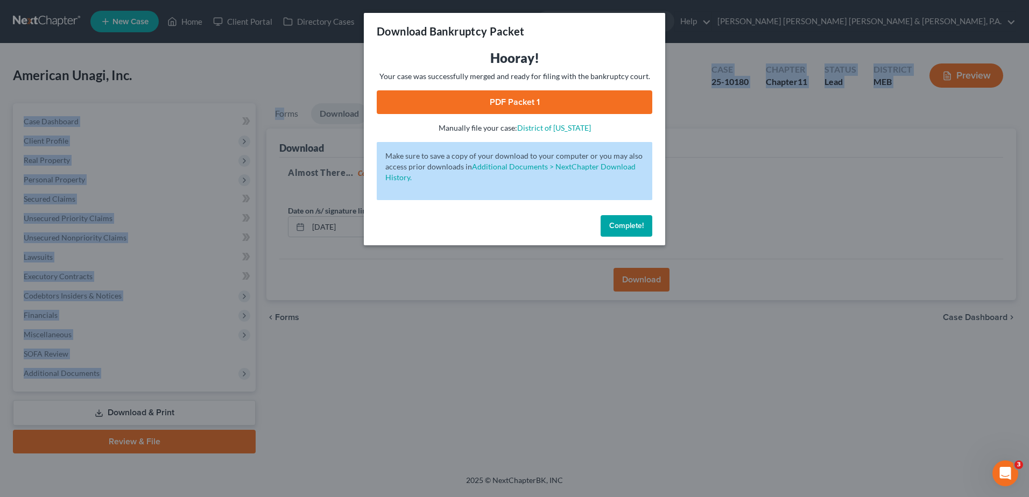
click at [536, 98] on link "PDF Packet 1" at bounding box center [514, 102] width 275 height 24
